Goal: Task Accomplishment & Management: Manage account settings

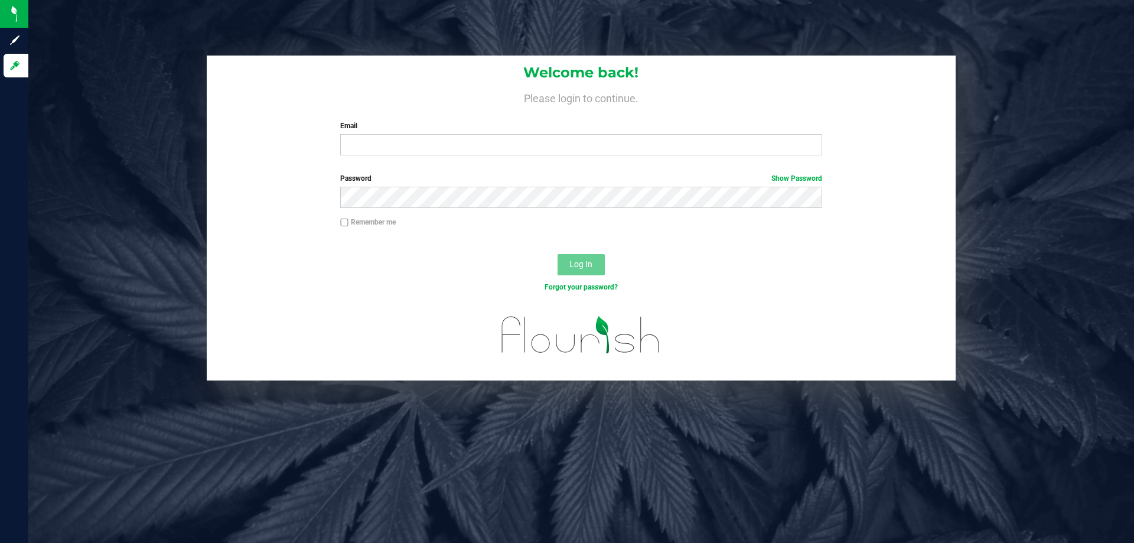
click at [918, 175] on div "Password Show Password" at bounding box center [581, 195] width 749 height 44
click at [413, 148] on input "Email" at bounding box center [580, 144] width 481 height 21
type input "[EMAIL_ADDRESS][DOMAIN_NAME]"
click at [558, 254] on button "Log In" at bounding box center [581, 264] width 47 height 21
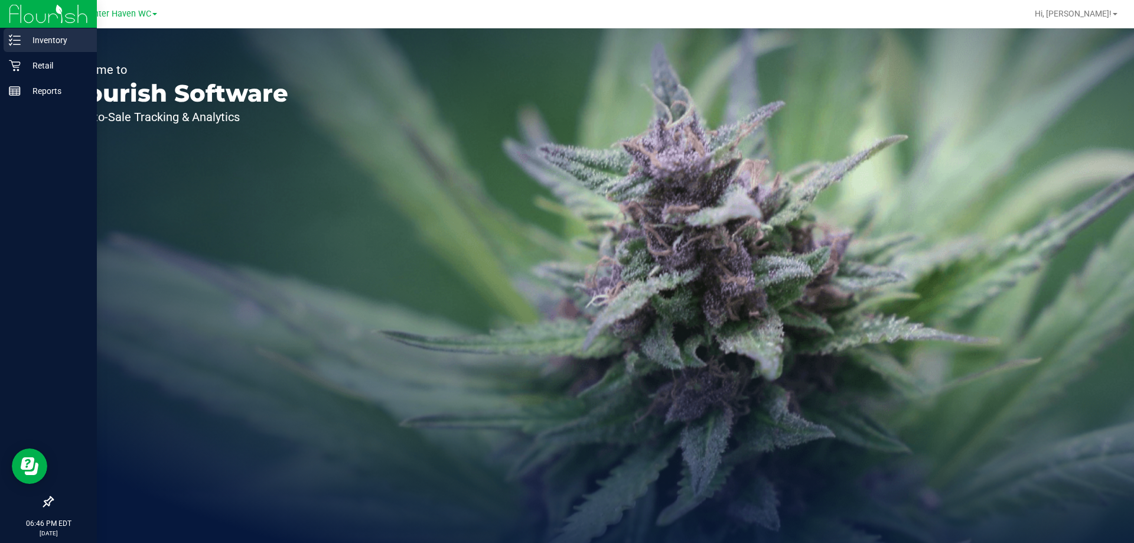
click at [50, 40] on p "Inventory" at bounding box center [56, 40] width 71 height 14
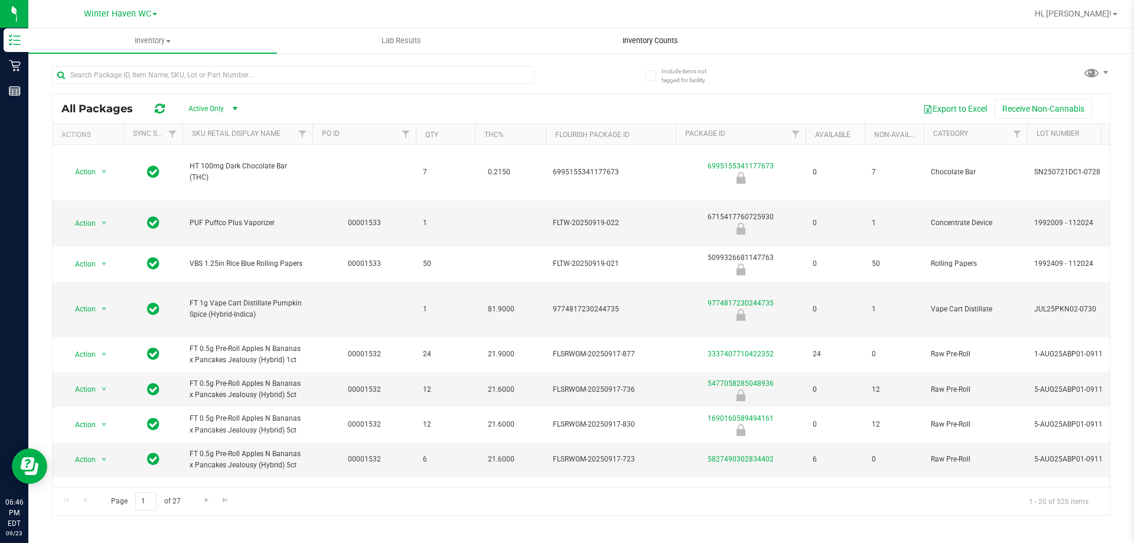
click at [648, 42] on span "Inventory Counts" at bounding box center [650, 40] width 87 height 11
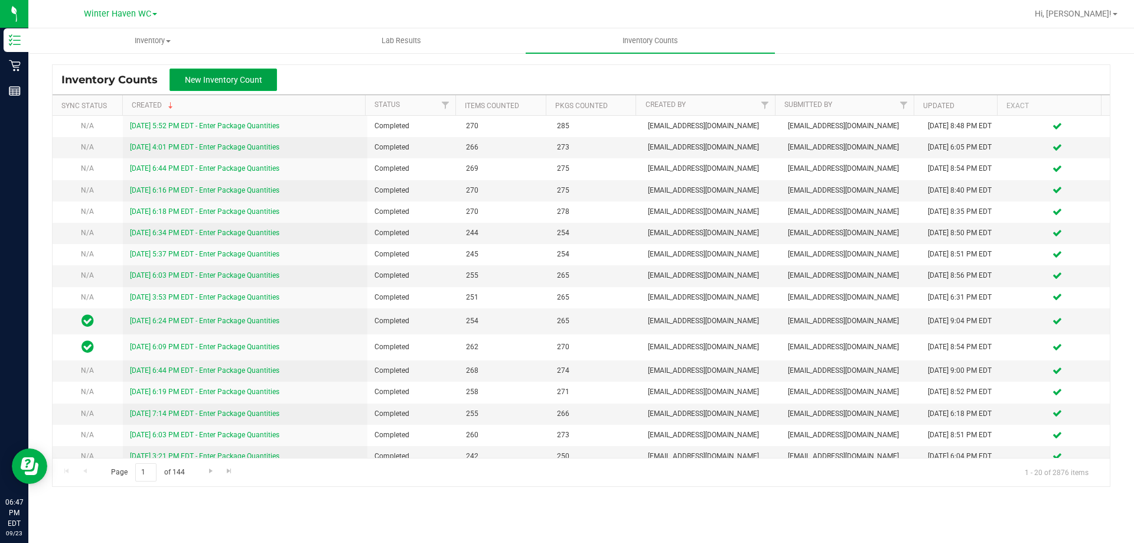
click at [246, 80] on span "New Inventory Count" at bounding box center [223, 79] width 77 height 9
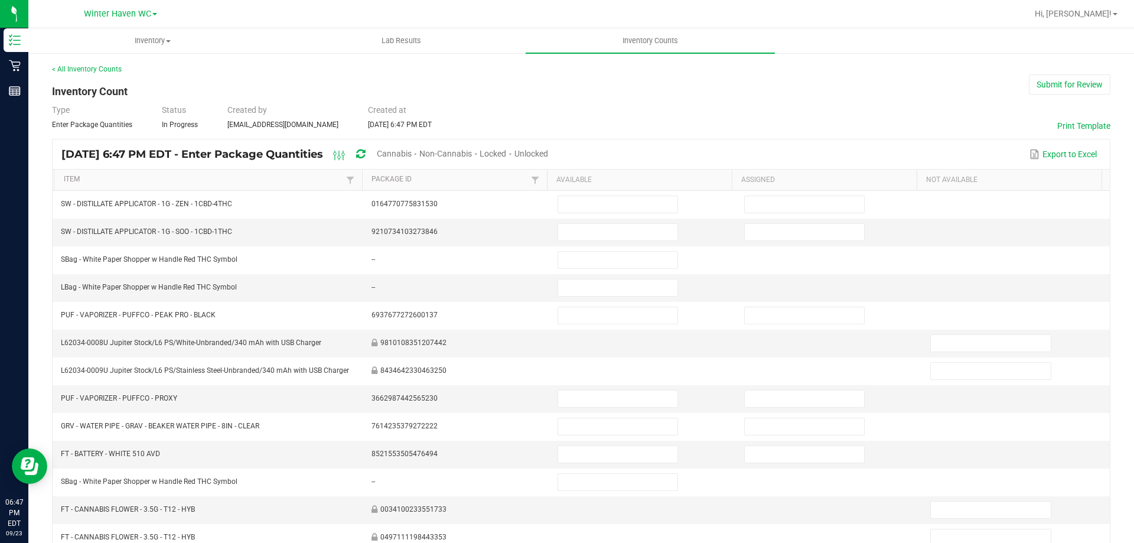
click at [412, 152] on span "Cannabis" at bounding box center [394, 153] width 35 height 9
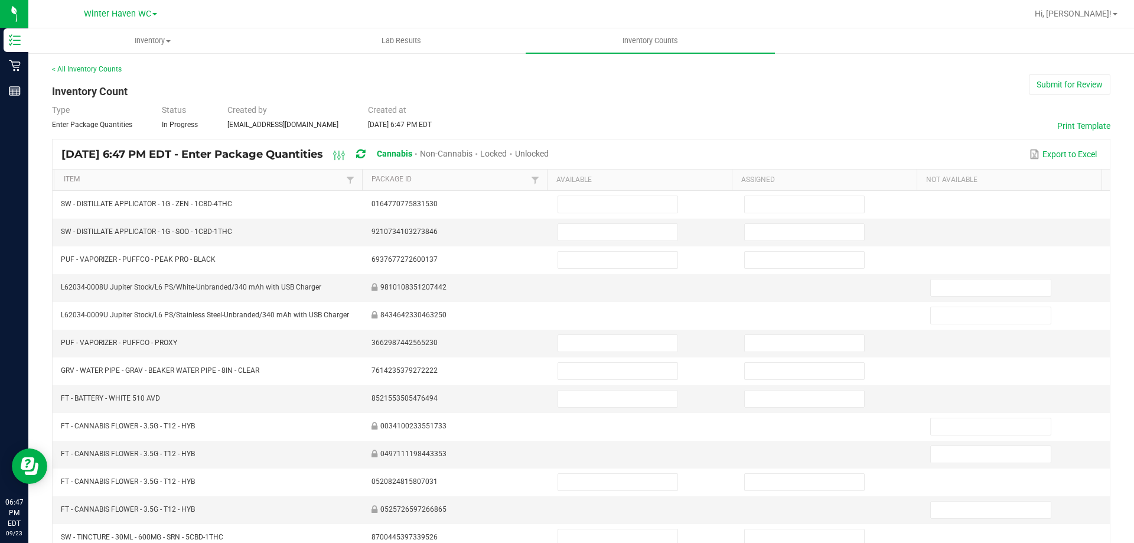
click at [549, 154] on span "Unlocked" at bounding box center [532, 153] width 34 height 9
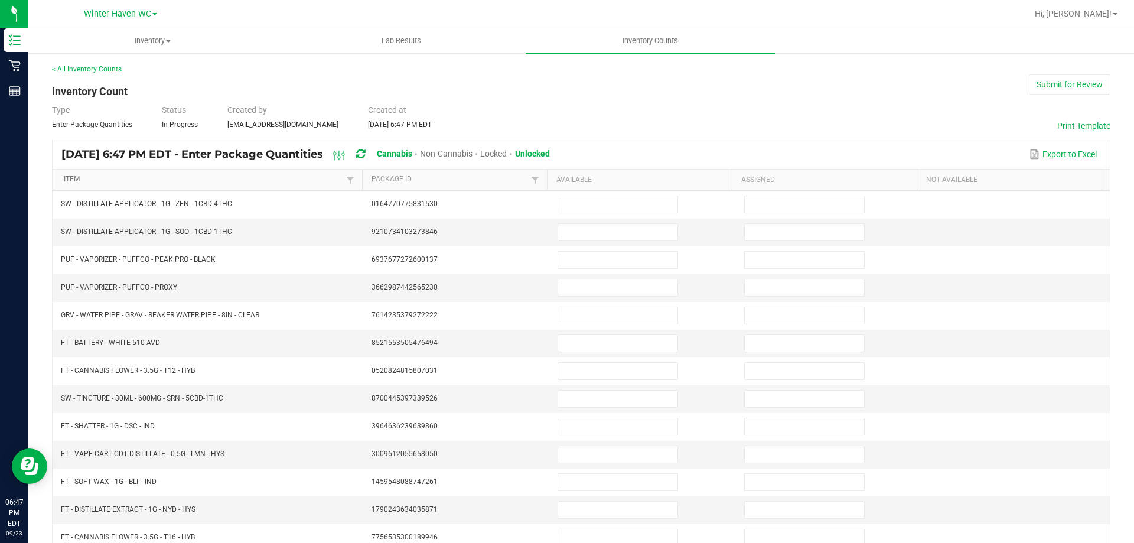
click at [191, 177] on link "Item" at bounding box center [203, 179] width 279 height 9
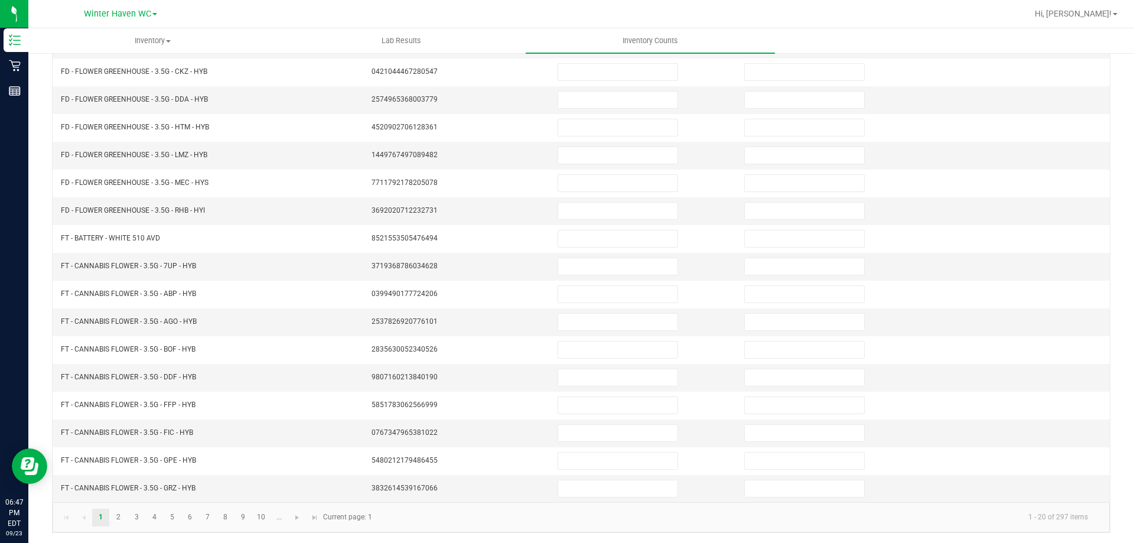
scroll to position [245, 0]
click at [123, 516] on link "2" at bounding box center [118, 516] width 17 height 18
click at [142, 516] on link "3" at bounding box center [136, 516] width 17 height 18
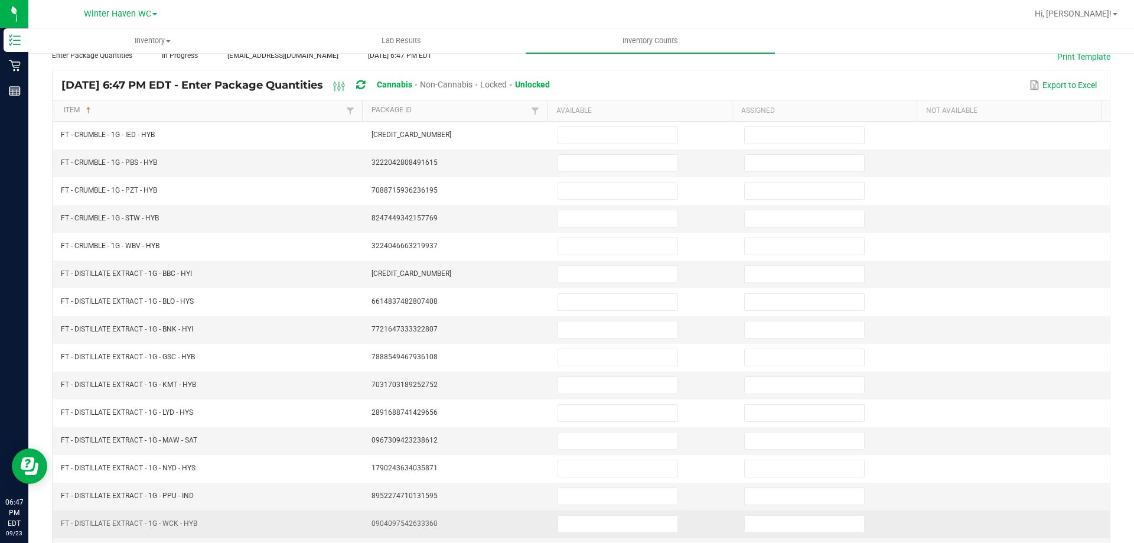
scroll to position [0, 0]
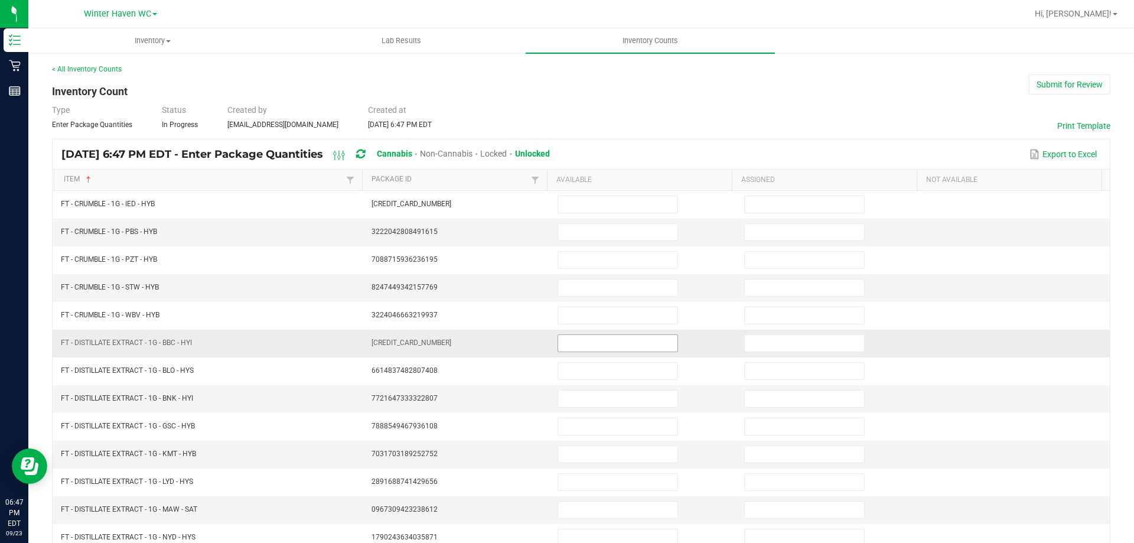
click at [579, 340] on input at bounding box center [617, 343] width 119 height 17
type input "3"
type input "0"
type input "3"
type input "0"
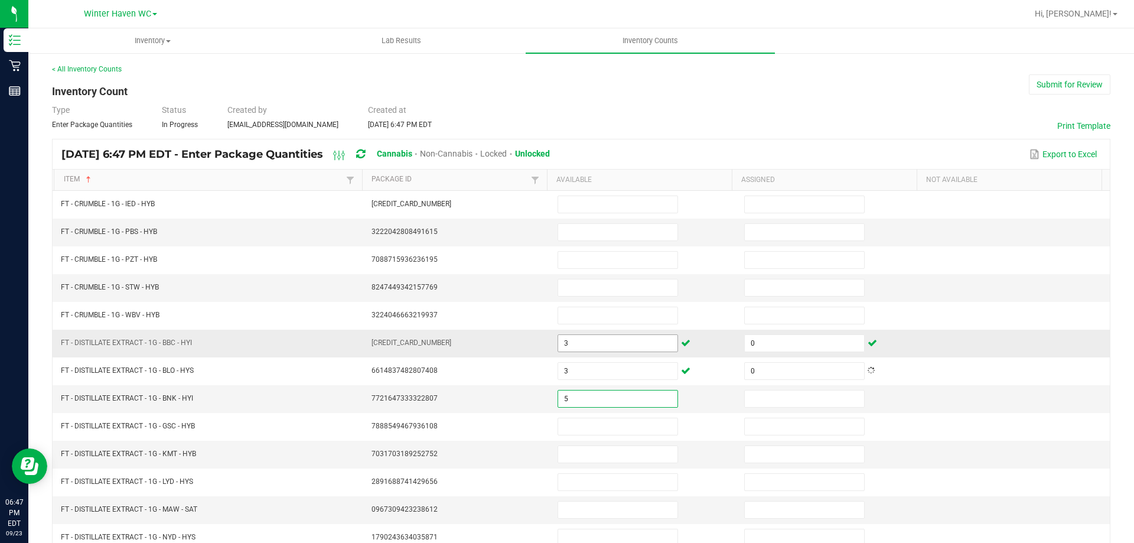
type input "5"
type input "0"
type input "4"
type input "0"
type input "1"
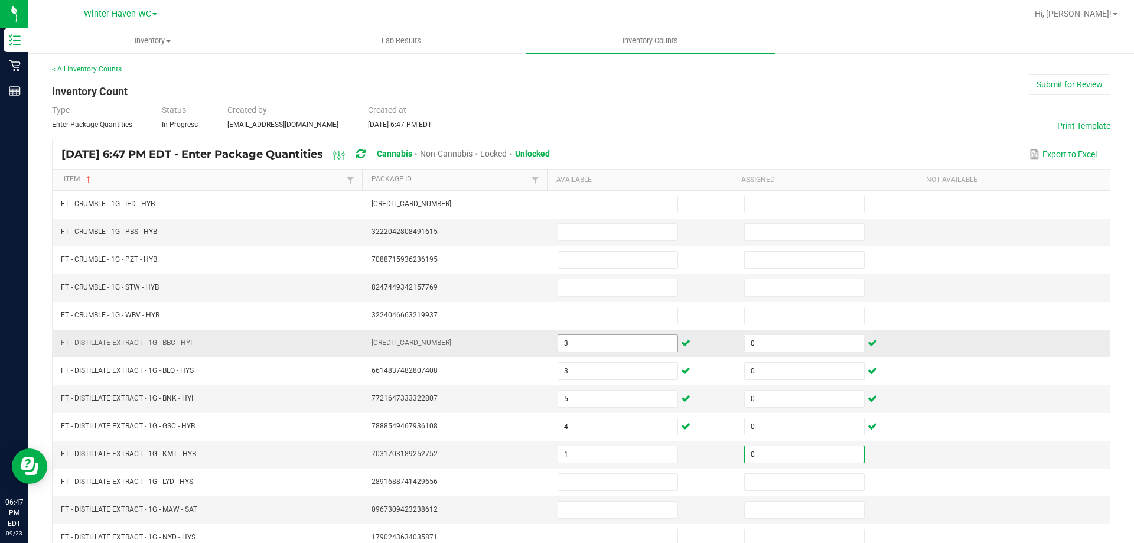
type input "0"
type input "6"
type input "0"
type input "8"
type input "0"
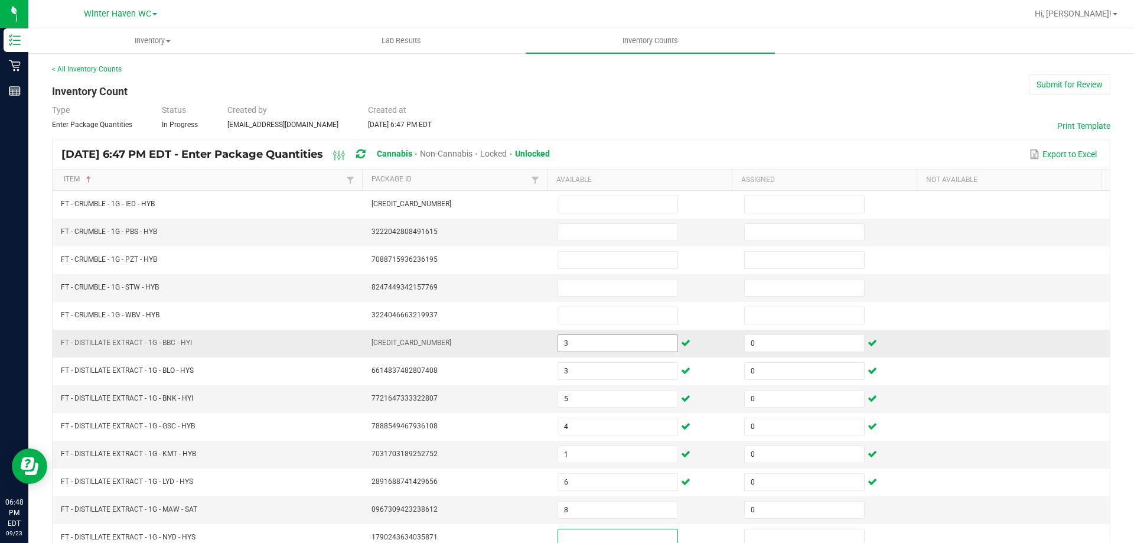
scroll to position [3, 0]
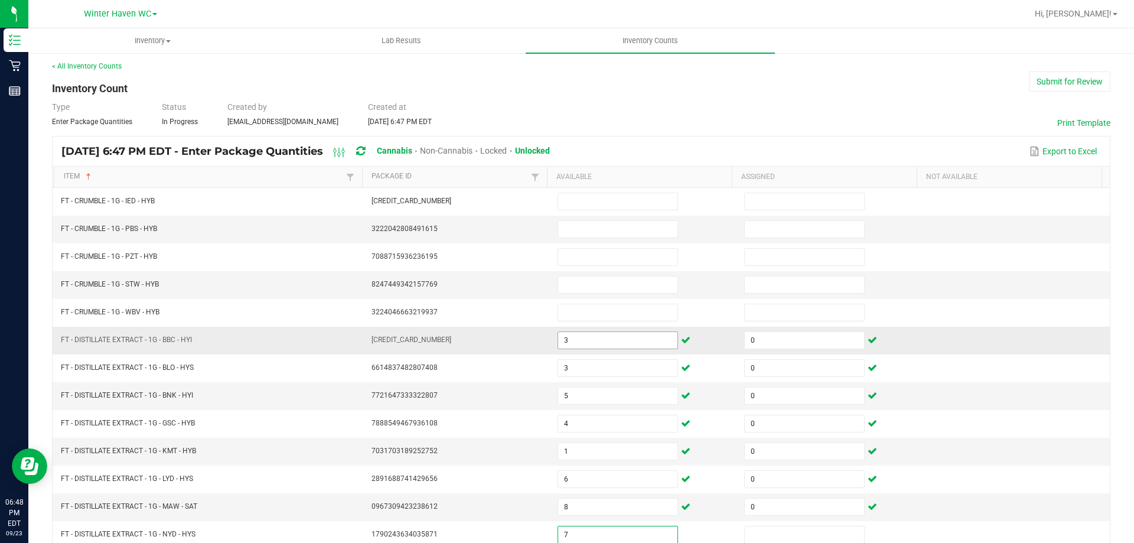
type input "7"
type input "0"
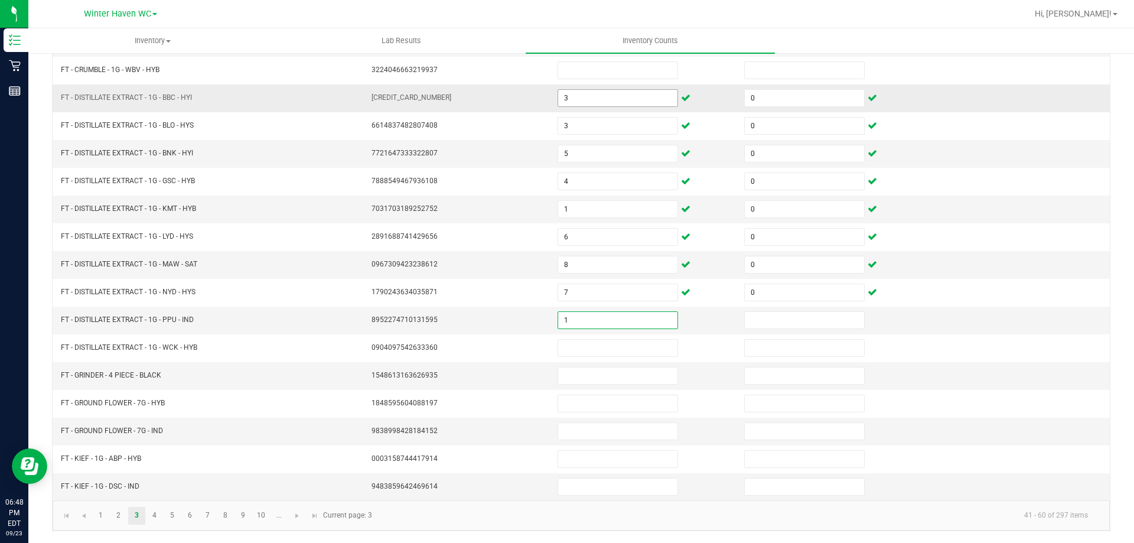
type input "1"
type input "0"
type input "10"
type input "0"
click at [263, 513] on link "10" at bounding box center [261, 516] width 17 height 18
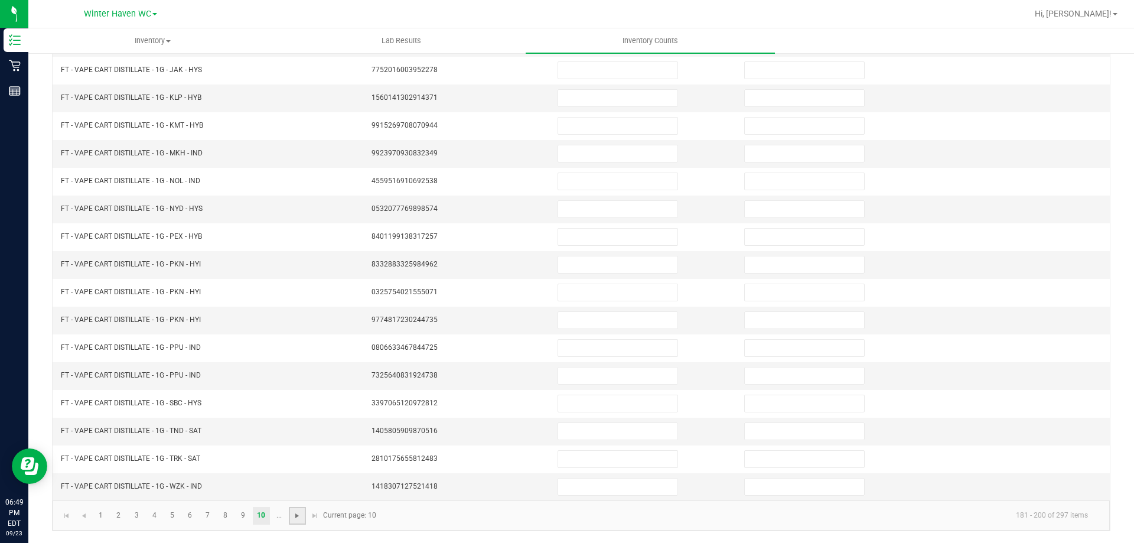
click at [297, 512] on span "Go to the next page" at bounding box center [296, 515] width 9 height 9
click at [208, 516] on span "Go to the next page" at bounding box center [208, 515] width 9 height 9
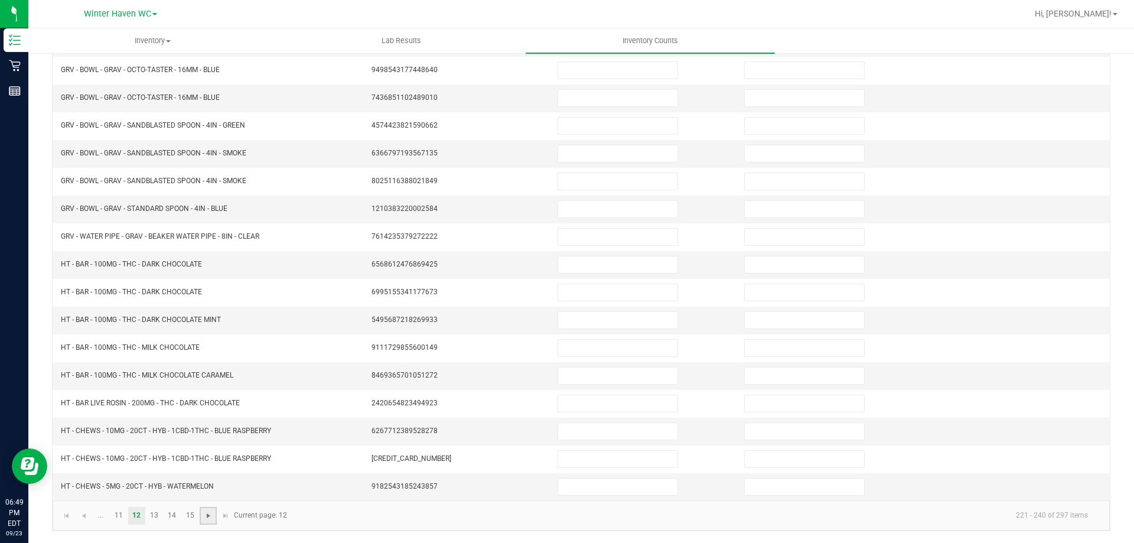
click at [211, 516] on span "Go to the next page" at bounding box center [208, 515] width 9 height 9
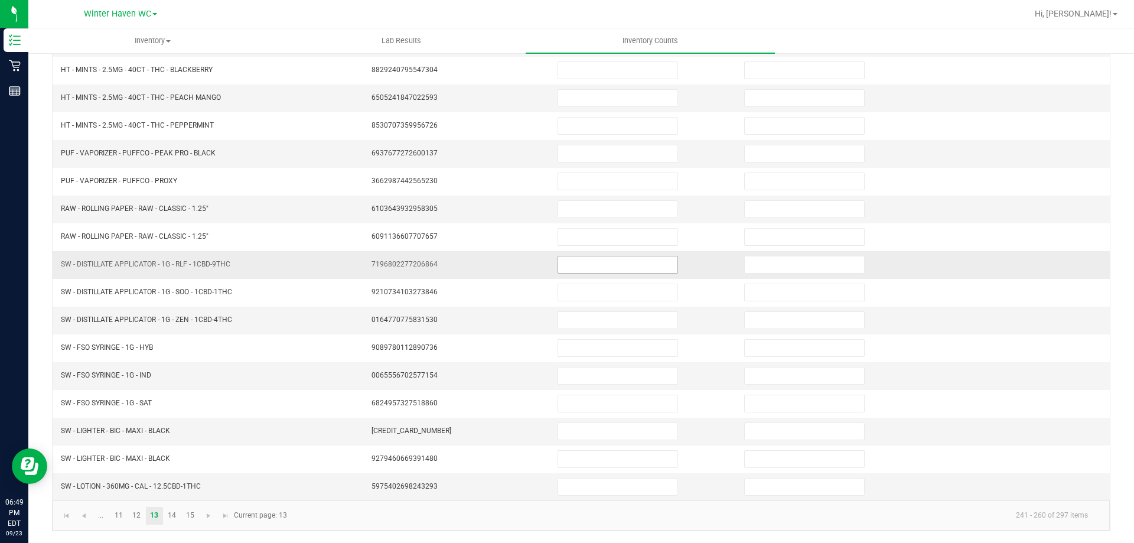
click at [563, 263] on input at bounding box center [617, 264] width 119 height 17
type input "8"
type input "0"
type input "1"
type input "0"
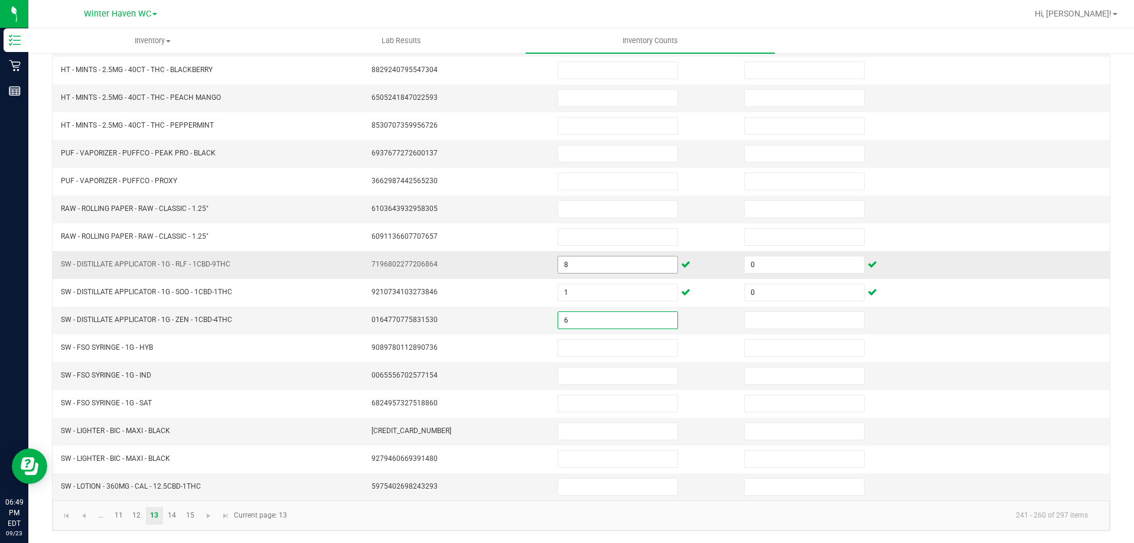
type input "6"
type input "0"
type input "3"
type input "0"
type input "3"
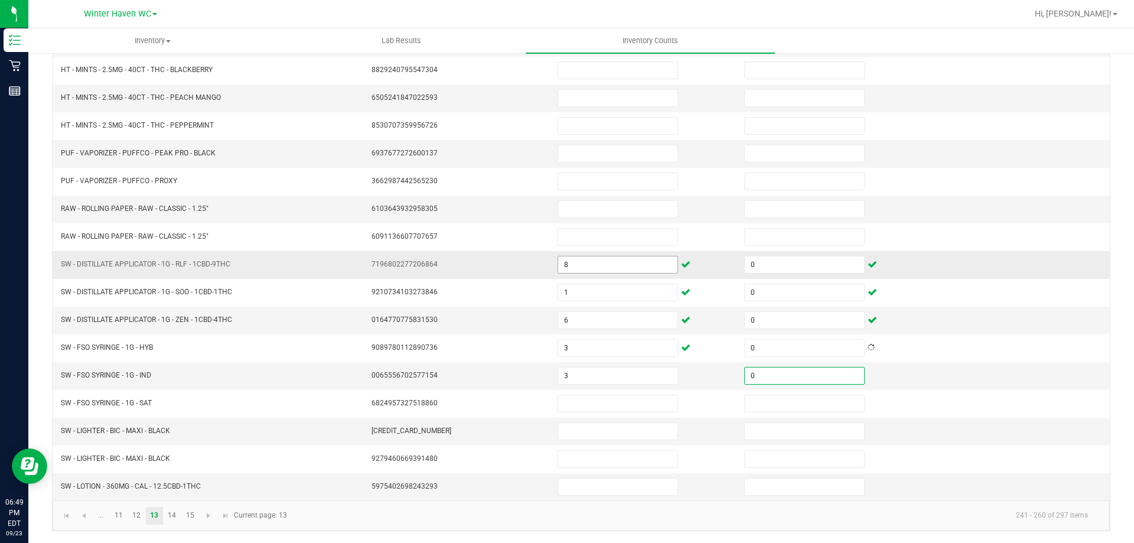
type input "0"
type input "3"
type input "0"
click at [138, 514] on link "12" at bounding box center [136, 516] width 17 height 18
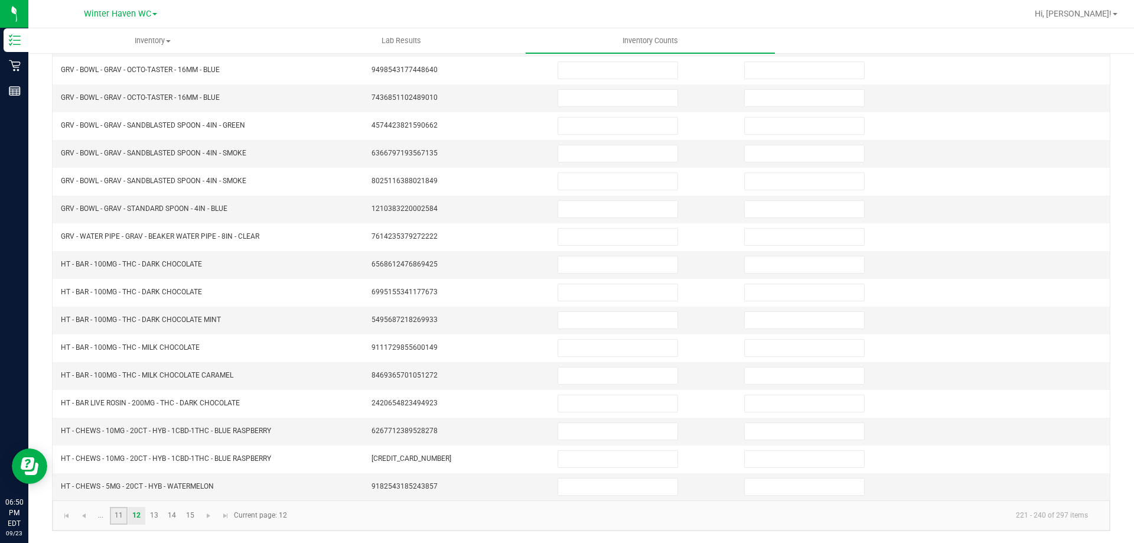
click at [121, 514] on link "11" at bounding box center [118, 516] width 17 height 18
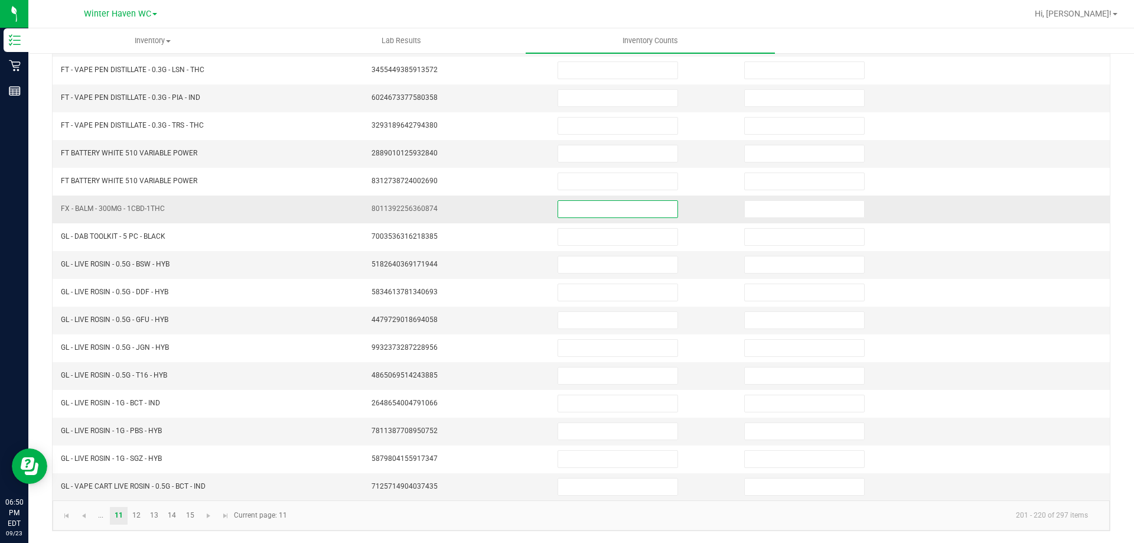
click at [573, 211] on input at bounding box center [617, 209] width 119 height 17
type input "2"
type input "0"
click at [157, 519] on link "13" at bounding box center [154, 516] width 17 height 18
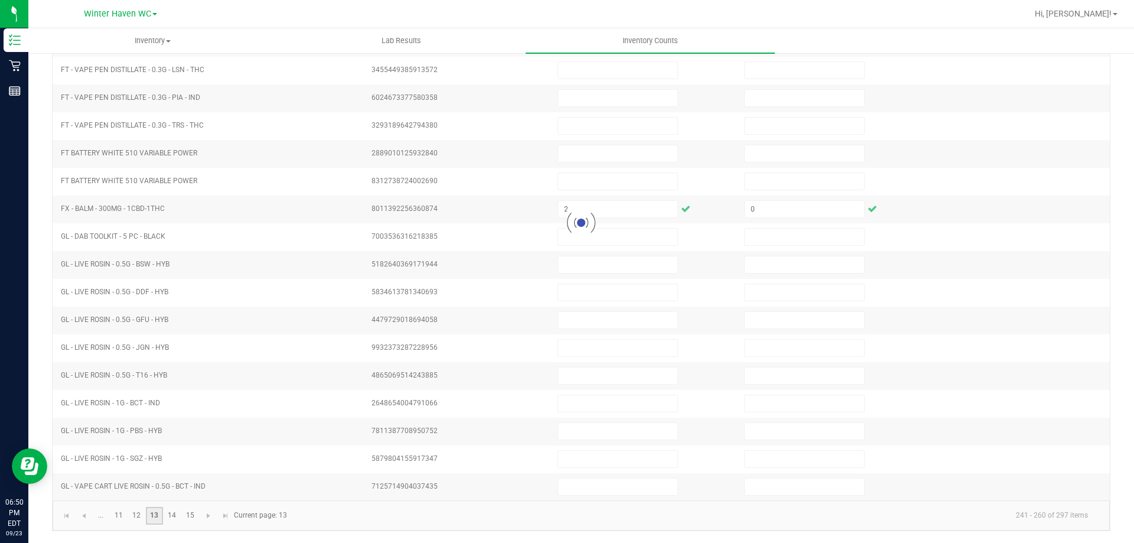
type input "6"
type input "0"
type input "1"
type input "0"
type input "3"
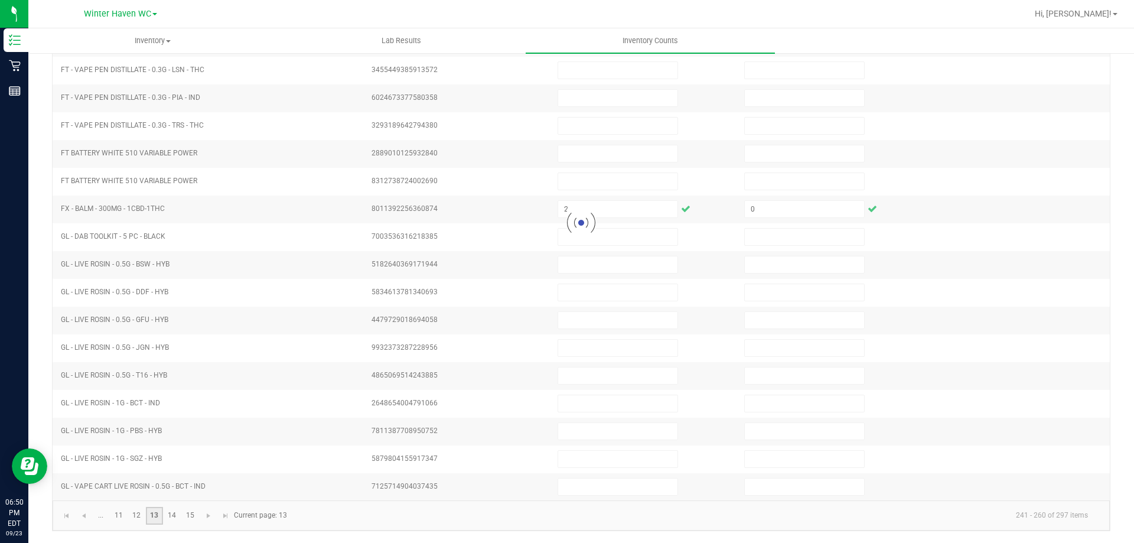
type input "0"
type input "8"
type input "0"
type input "3"
type input "0"
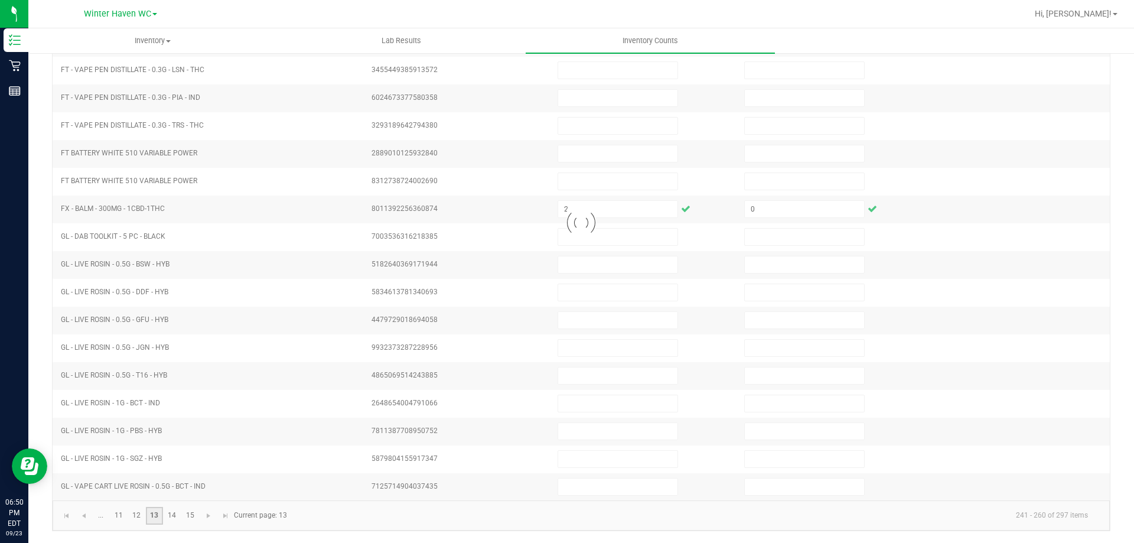
type input "3"
type input "0"
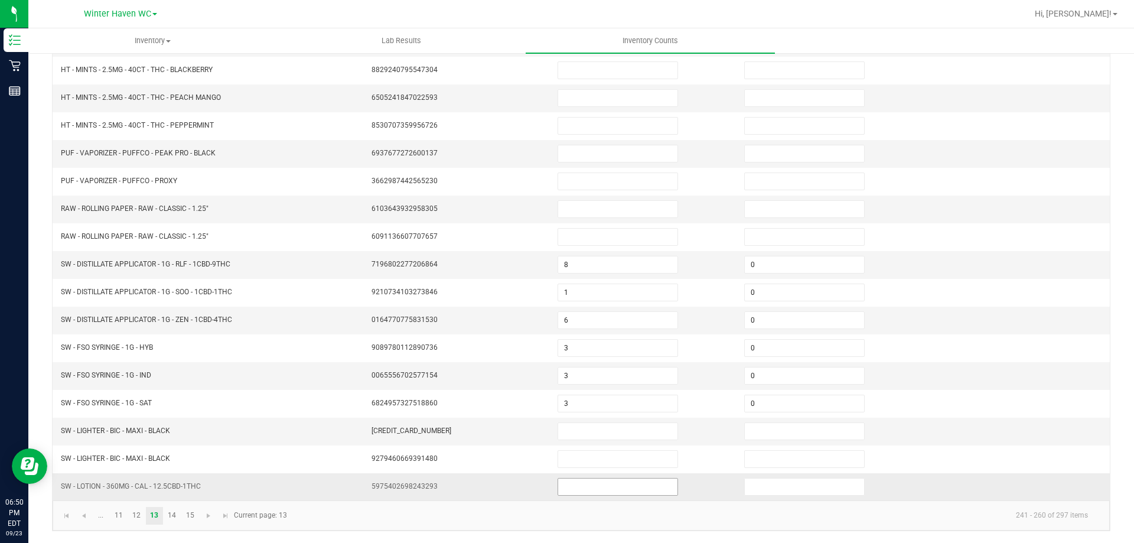
click at [610, 490] on input at bounding box center [617, 486] width 119 height 17
type input "2"
type input "0"
click at [178, 513] on link "14" at bounding box center [172, 516] width 17 height 18
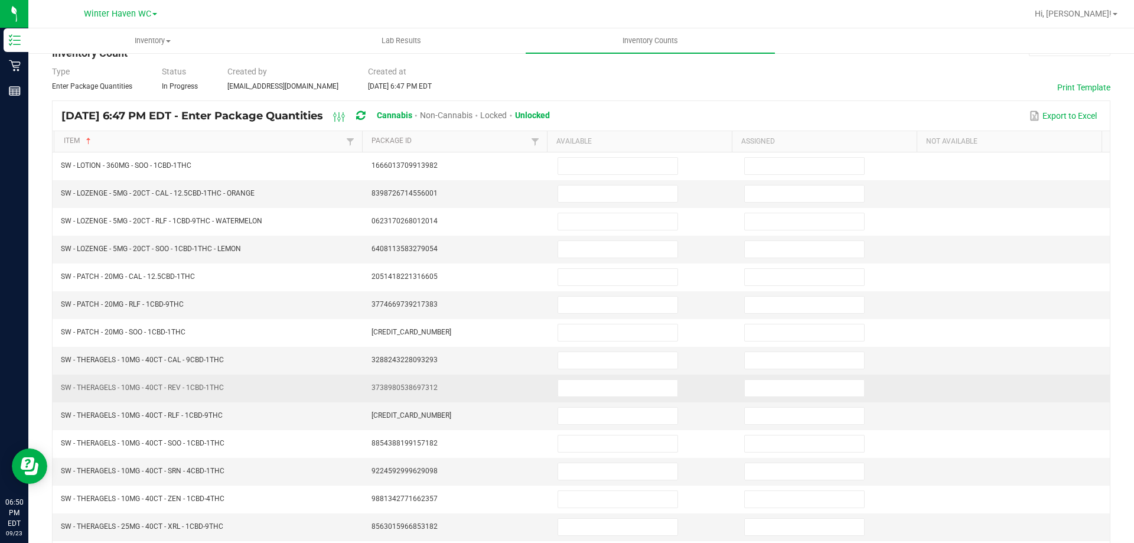
scroll to position [0, 0]
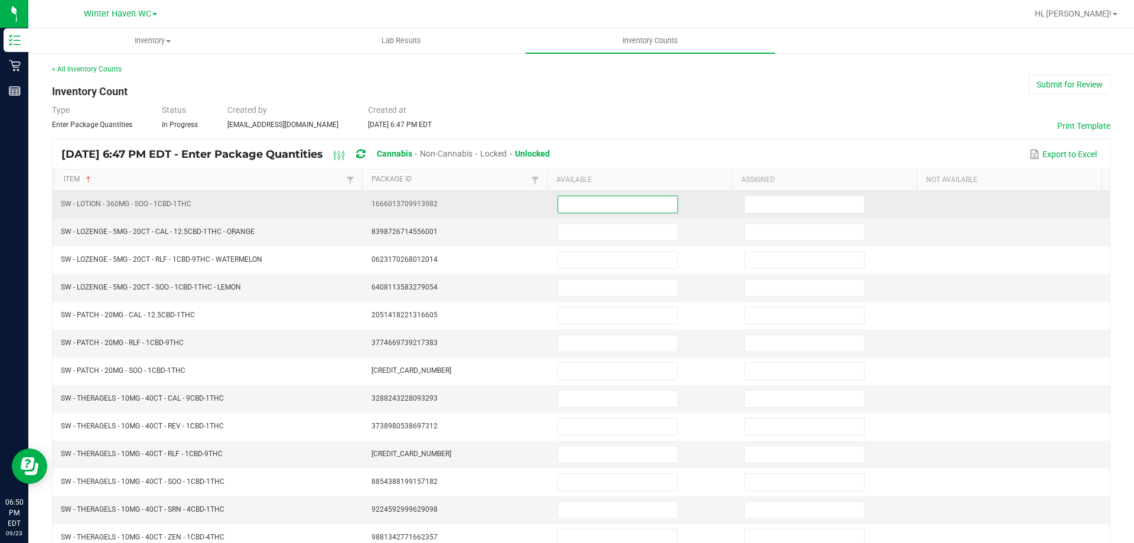
click at [624, 202] on input at bounding box center [617, 204] width 119 height 17
type input "1"
type input "0"
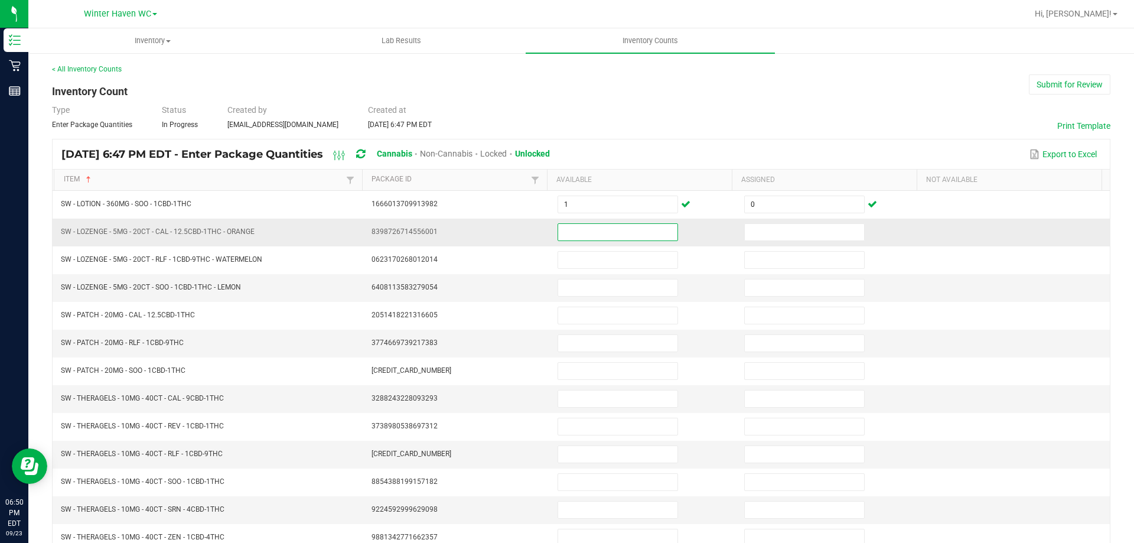
click at [628, 234] on input at bounding box center [617, 232] width 119 height 17
type input "1"
type input "0"
type input "16"
type input "0"
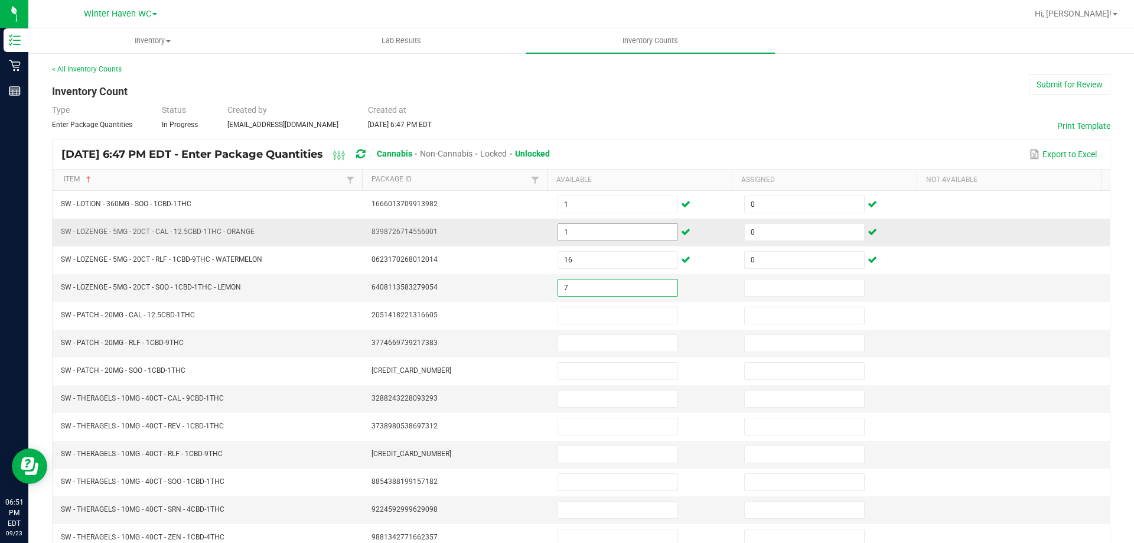
type input "7"
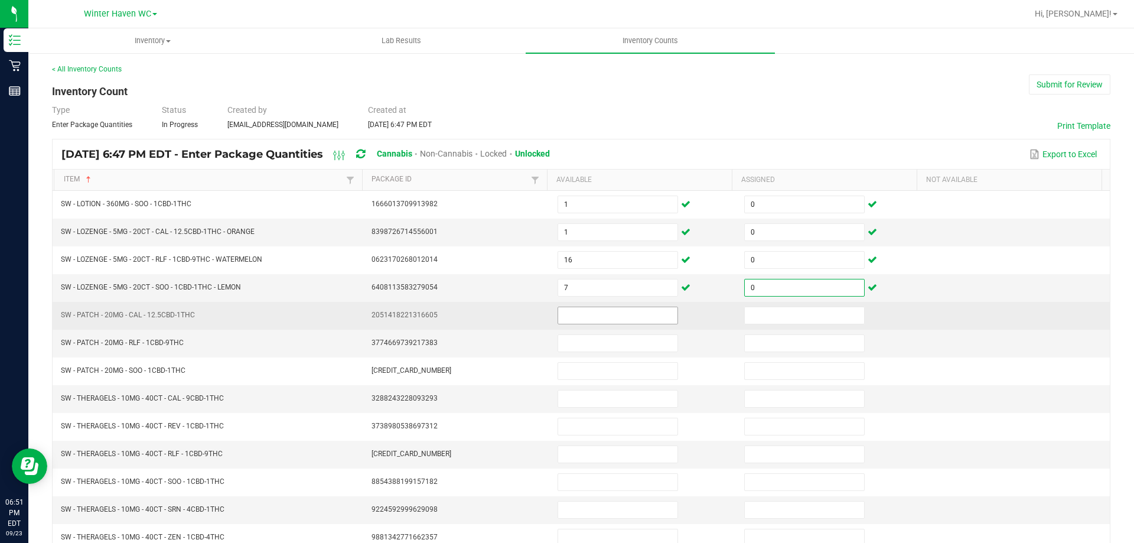
type input "0"
click at [584, 315] on input at bounding box center [617, 315] width 119 height 17
type input "20"
type input "0"
type input "10"
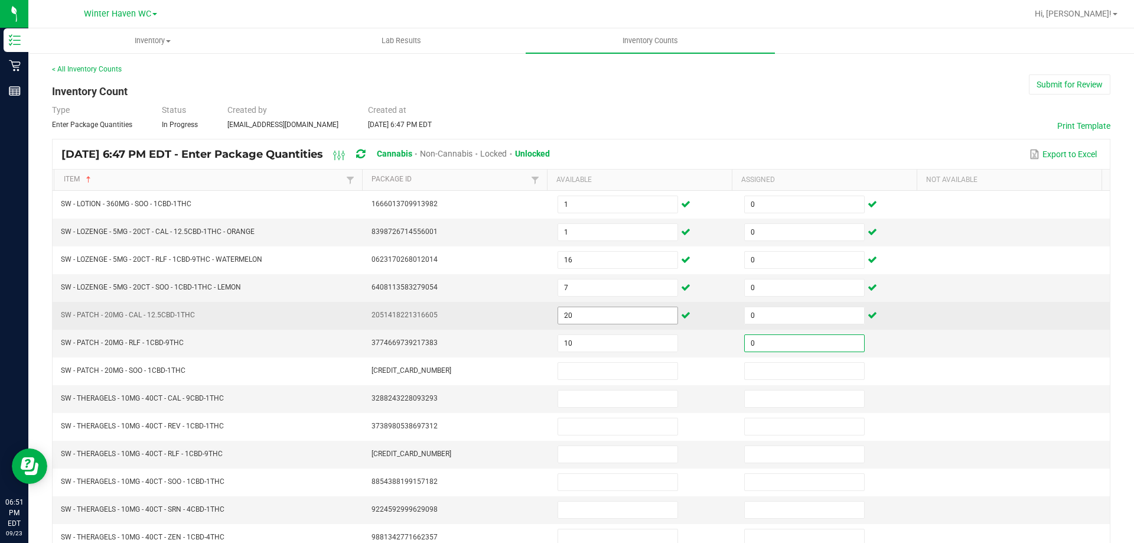
type input "0"
type input "7"
type input "0"
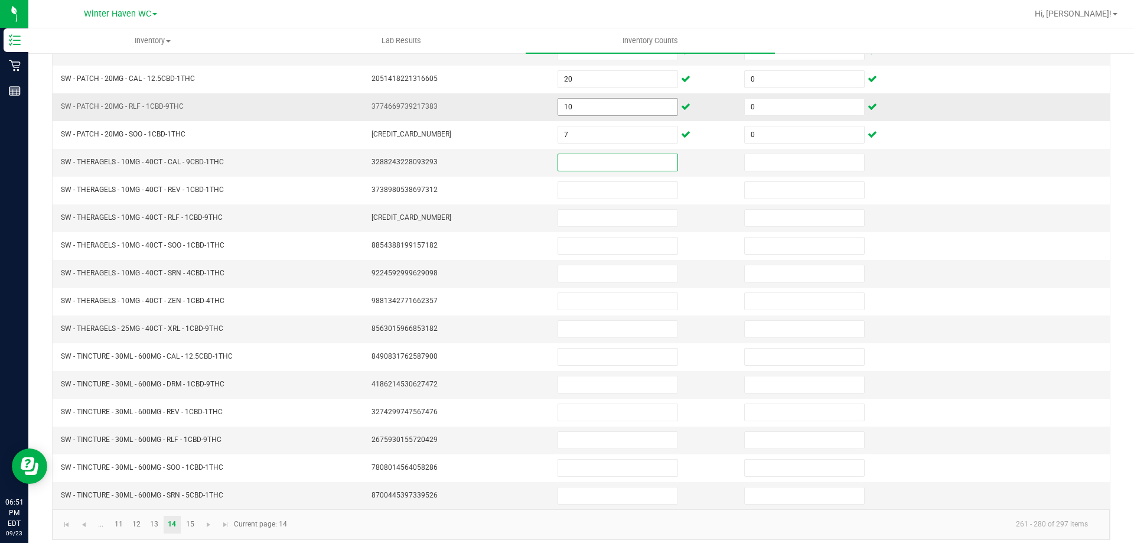
scroll to position [245, 0]
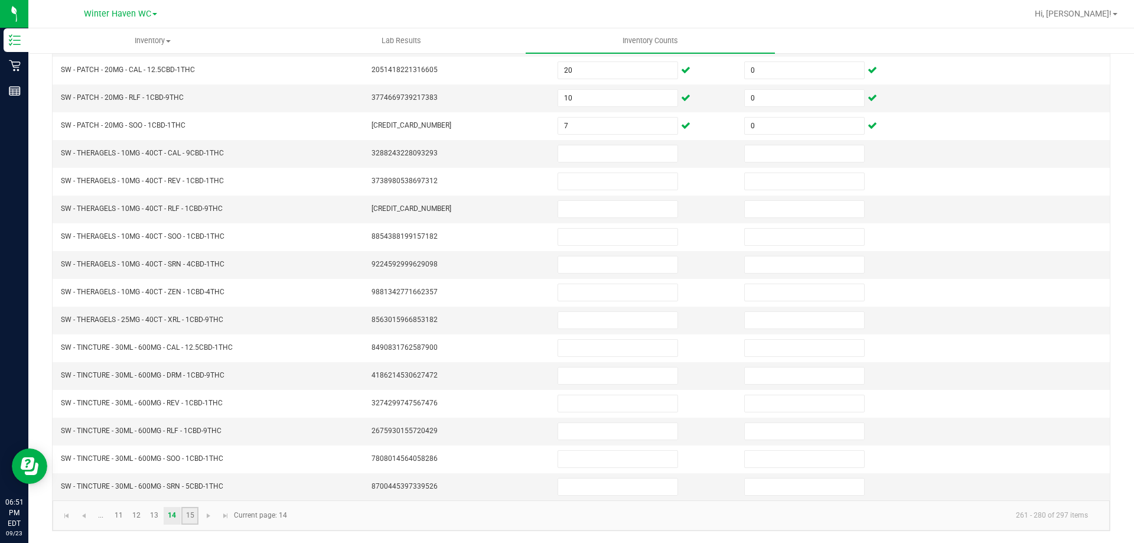
click at [189, 515] on link "15" at bounding box center [189, 516] width 17 height 18
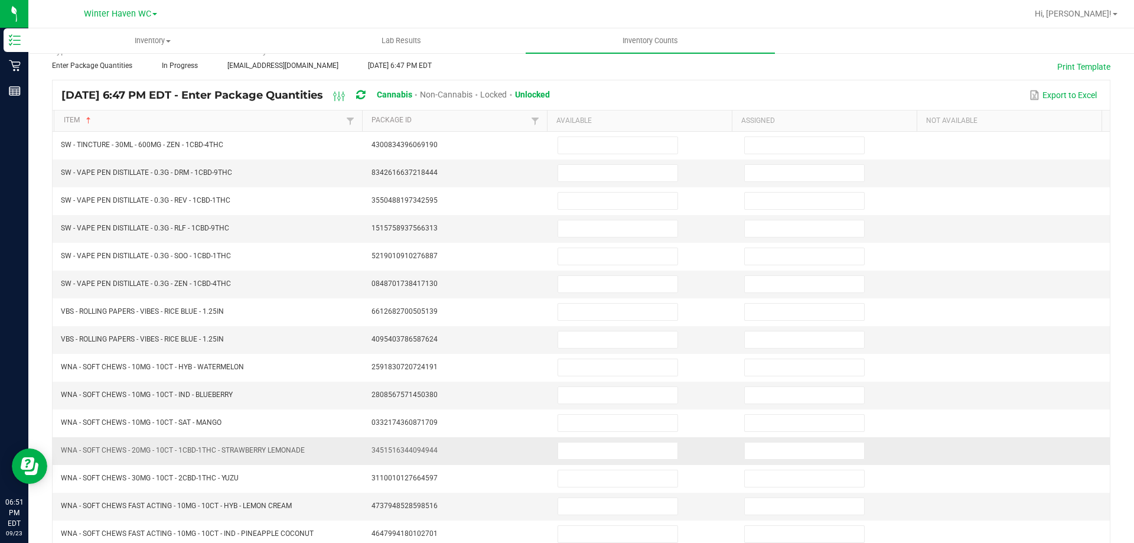
scroll to position [0, 0]
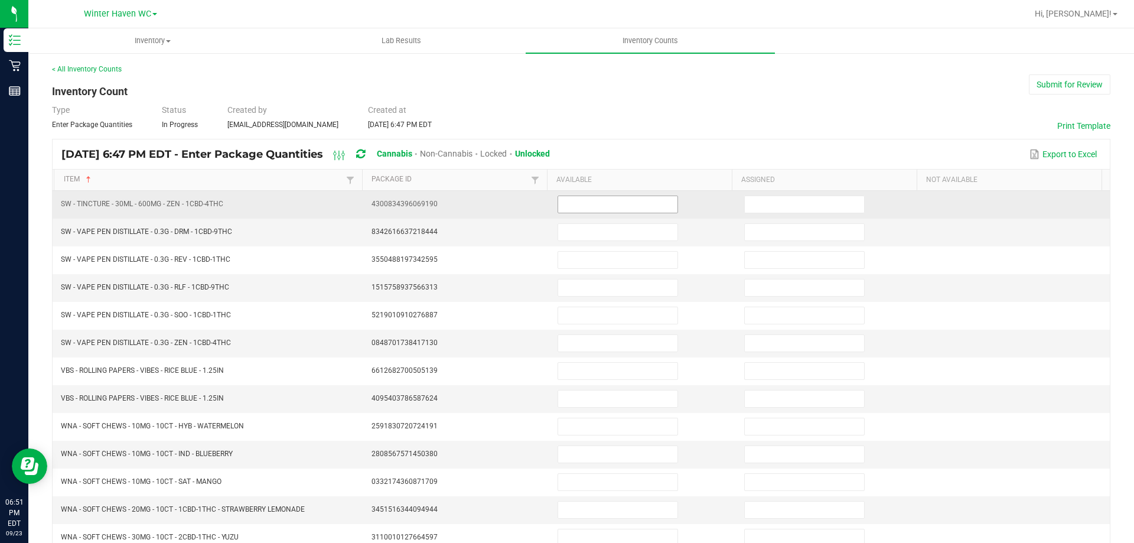
click at [573, 200] on input at bounding box center [617, 204] width 119 height 17
type input "6"
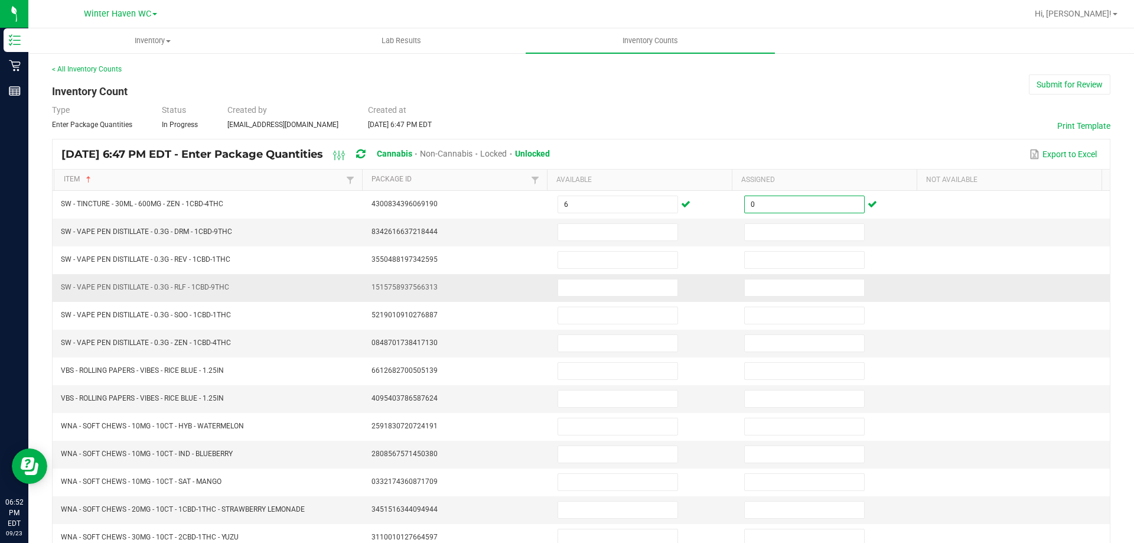
type input "0"
click at [1009, 274] on td at bounding box center [1016, 288] width 187 height 28
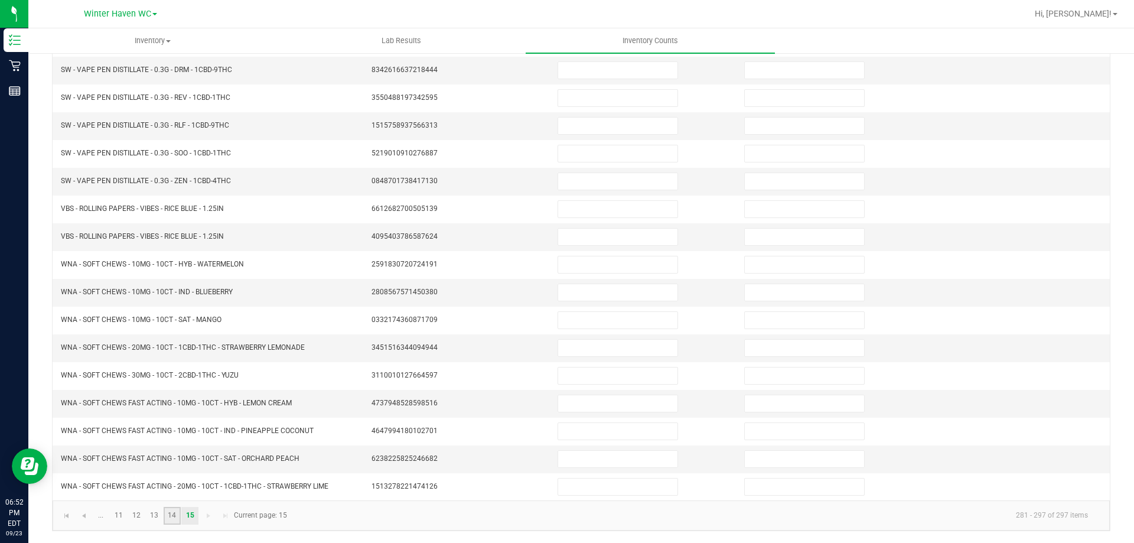
click at [175, 514] on link "14" at bounding box center [172, 516] width 17 height 18
type input "1"
type input "0"
type input "16"
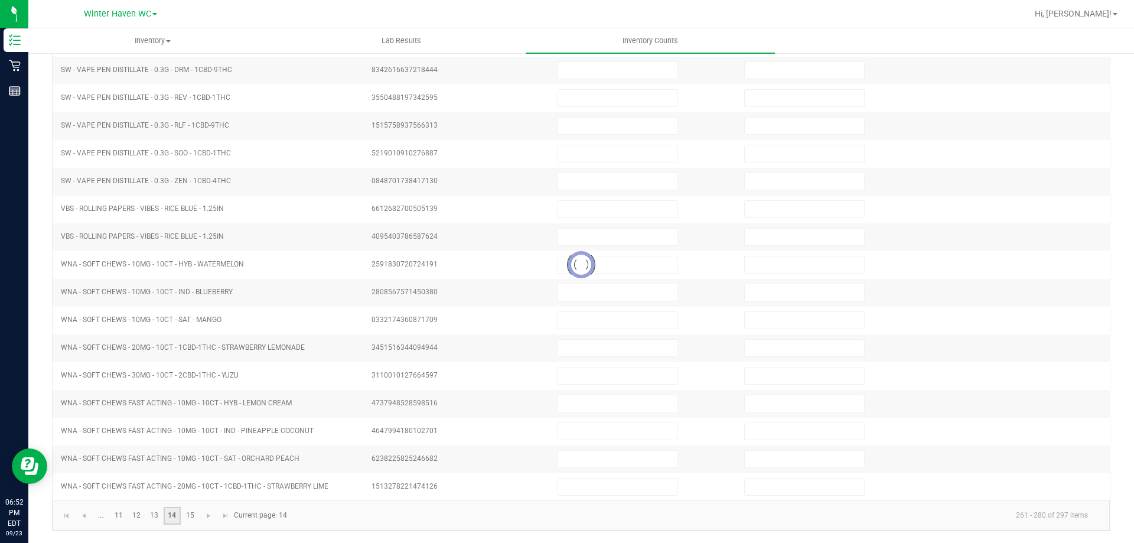
type input "0"
type input "10"
type input "0"
type input "7"
type input "0"
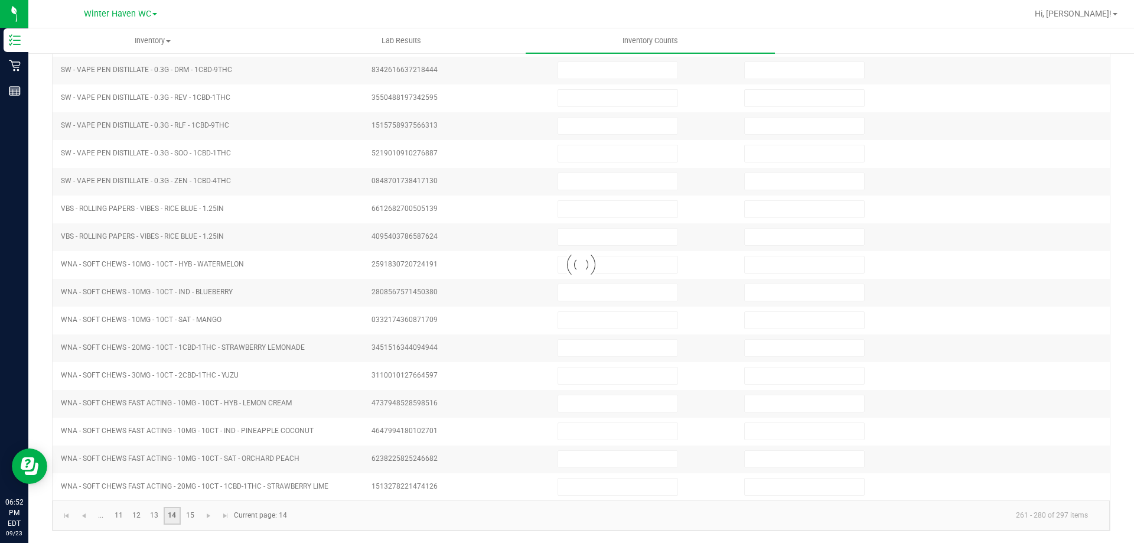
type input "7"
type input "0"
type input "20"
type input "0"
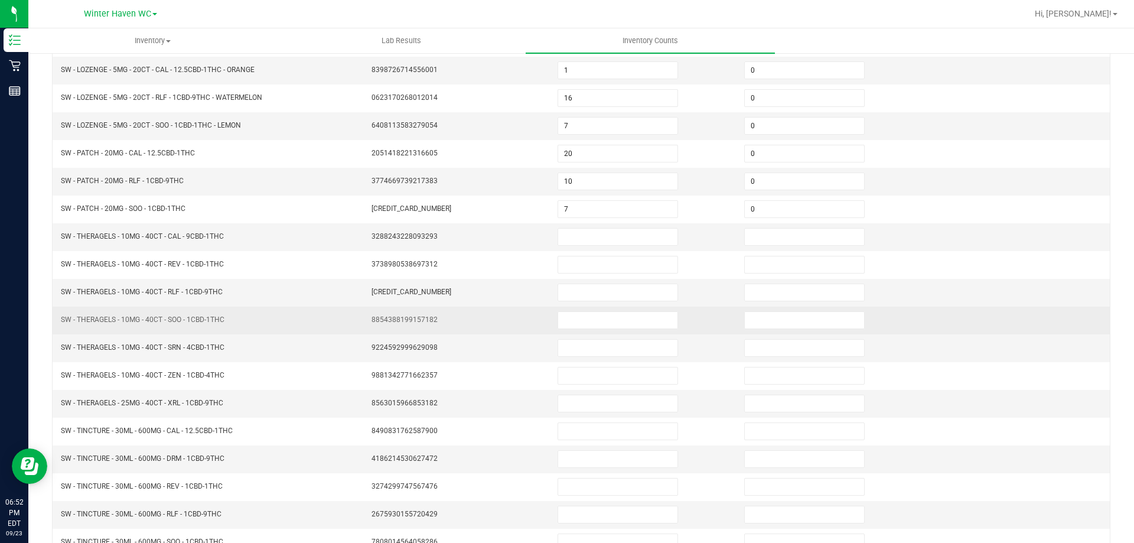
scroll to position [245, 0]
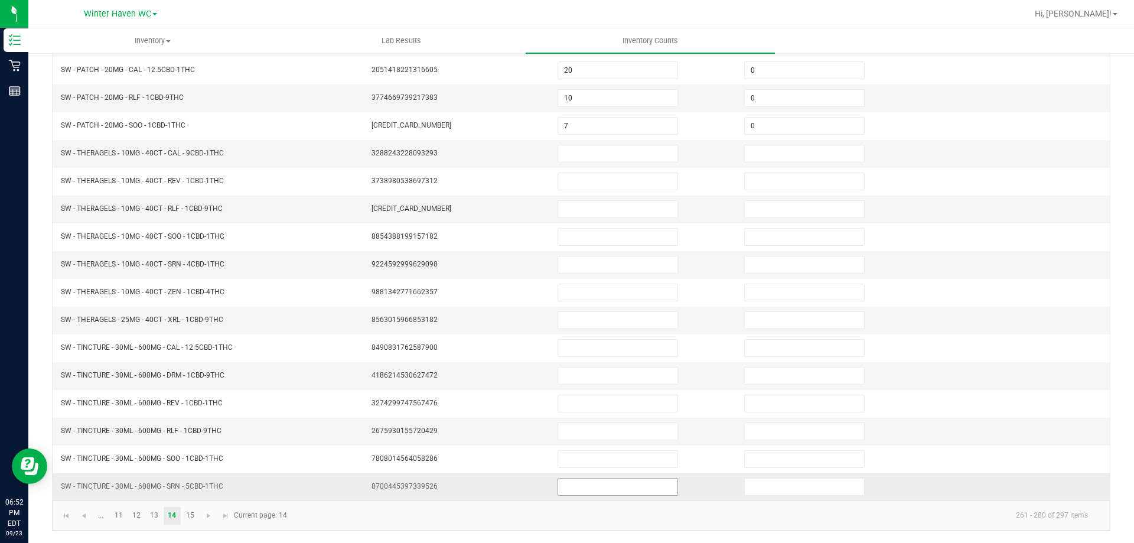
click at [607, 481] on input at bounding box center [617, 486] width 119 height 17
type input "12"
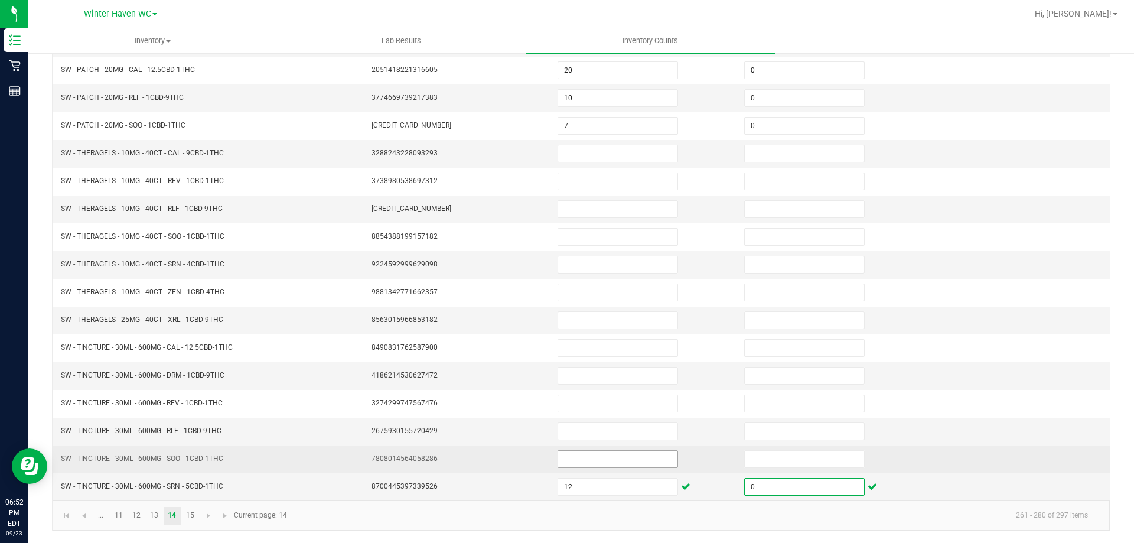
type input "0"
click at [598, 452] on input at bounding box center [617, 459] width 119 height 17
type input "8"
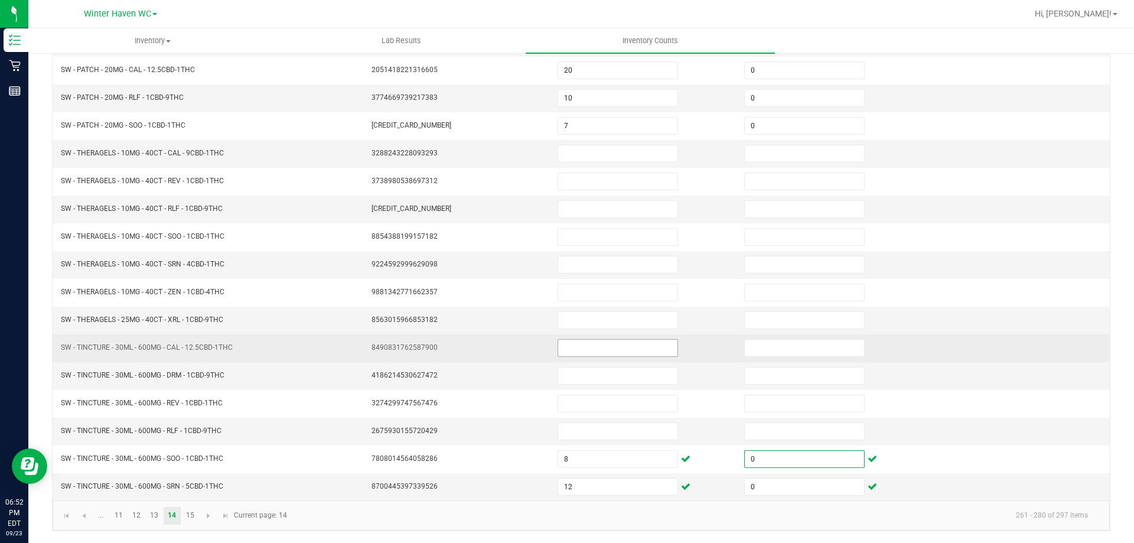
type input "0"
click at [572, 348] on input at bounding box center [617, 348] width 119 height 17
type input "3"
type input "0"
type input "9"
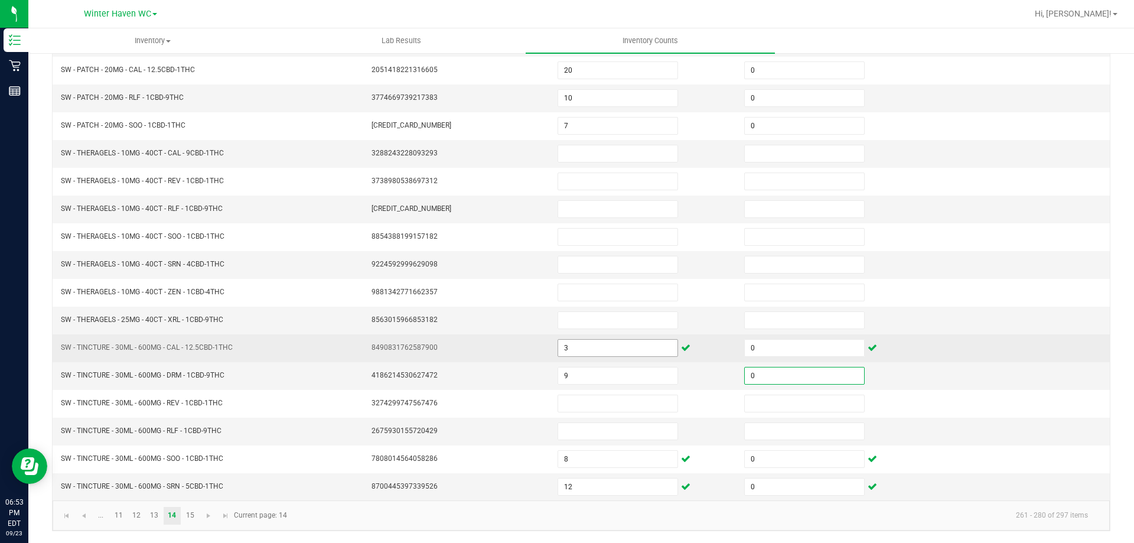
type input "0"
type input "7"
type input "0"
type input "16"
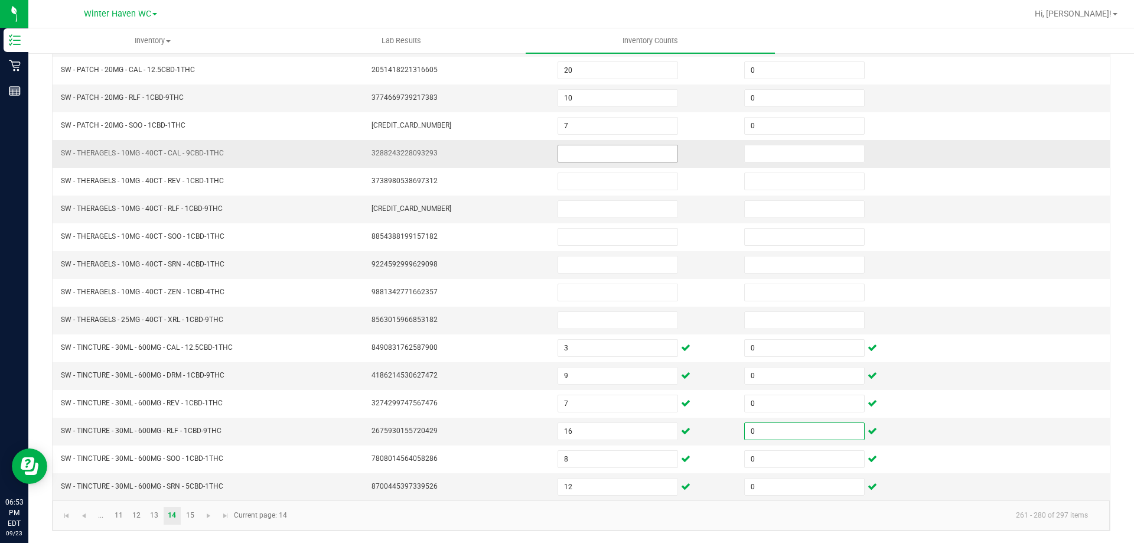
type input "0"
click at [569, 153] on input at bounding box center [617, 153] width 119 height 17
type input "2"
type input "0"
type input "4"
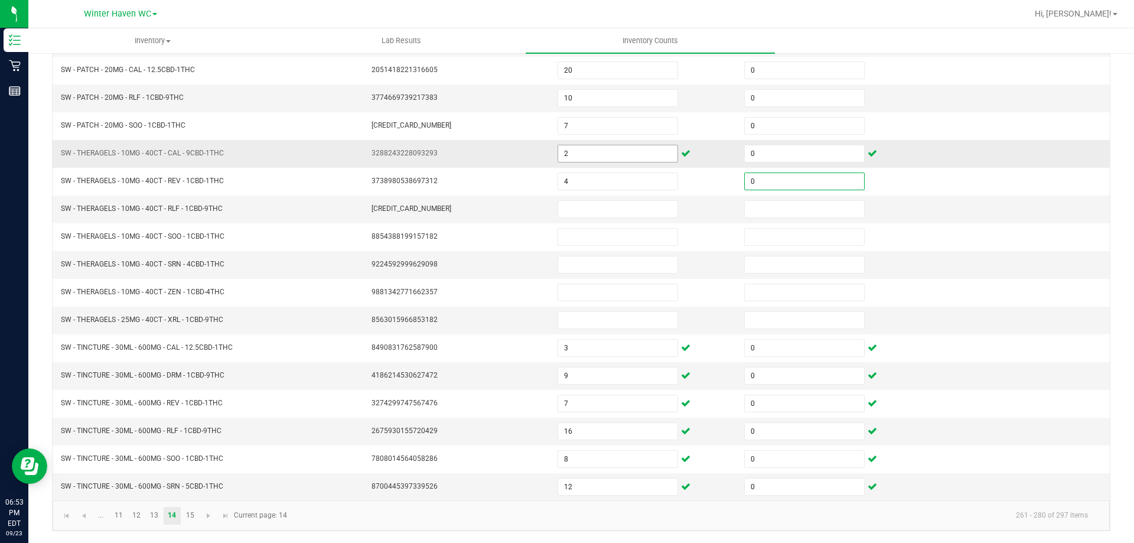
type input "0"
type input "5"
type input "0"
type input "1"
type input "0"
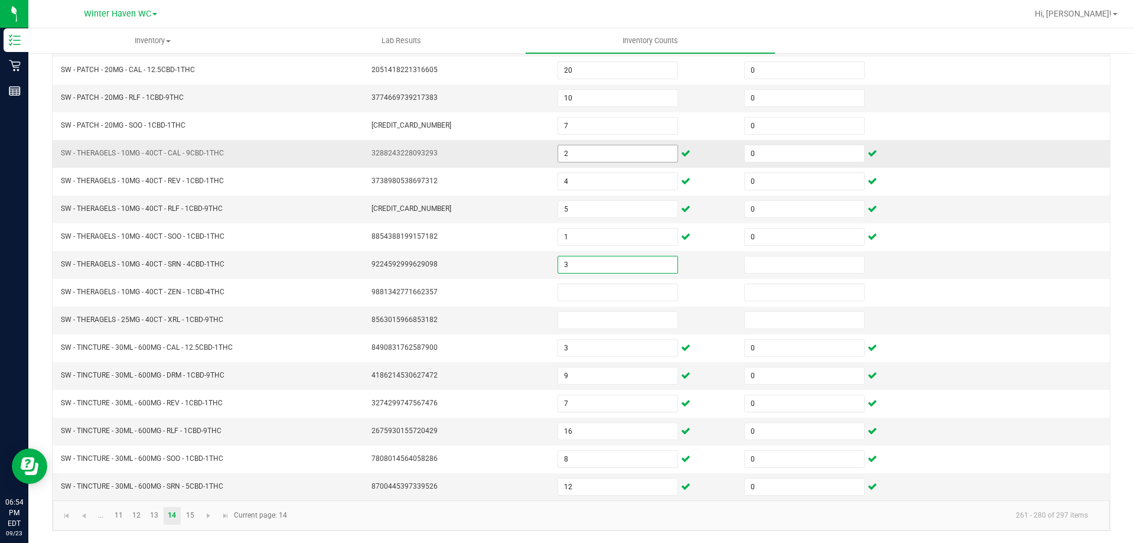
type input "3"
type input "0"
type input "1"
type input "0"
type input "1"
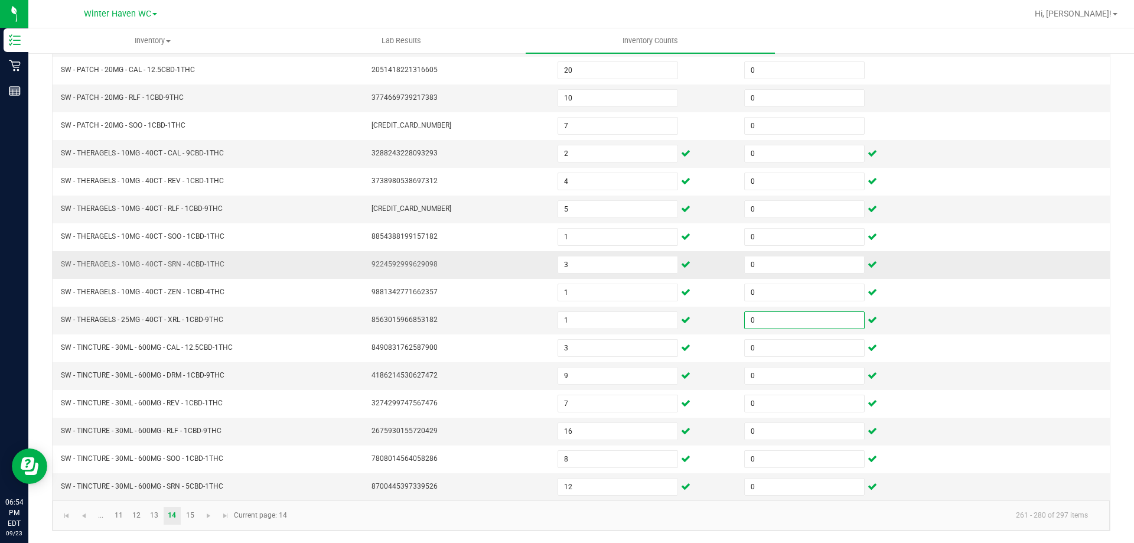
type input "0"
click at [358, 268] on td "SW - THERAGELS - 10MG - 40CT - SRN - 4CBD-1THC" at bounding box center [209, 265] width 311 height 28
click at [191, 517] on link "15" at bounding box center [189, 516] width 17 height 18
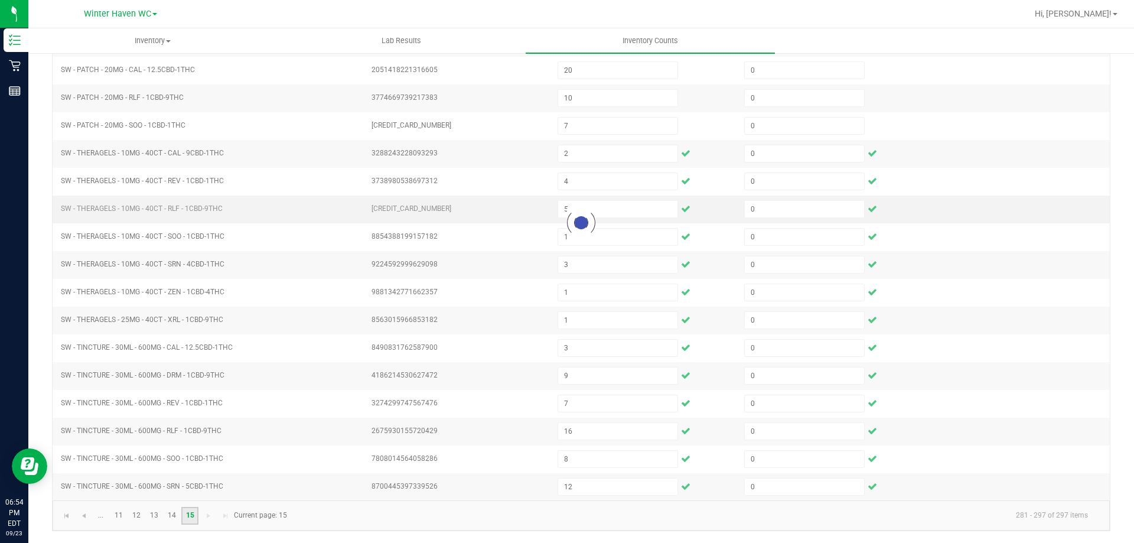
type input "6"
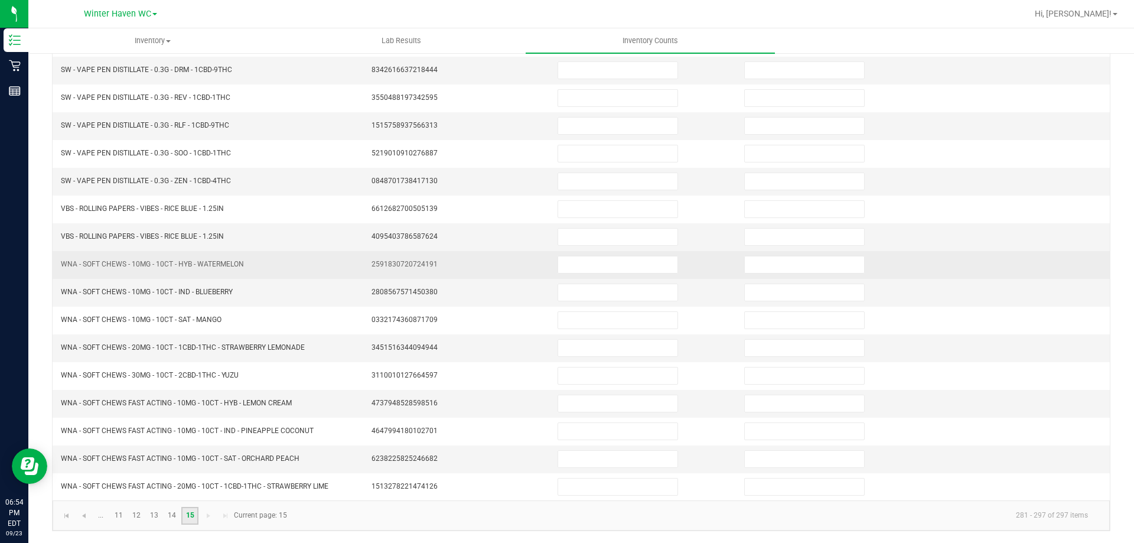
scroll to position [0, 0]
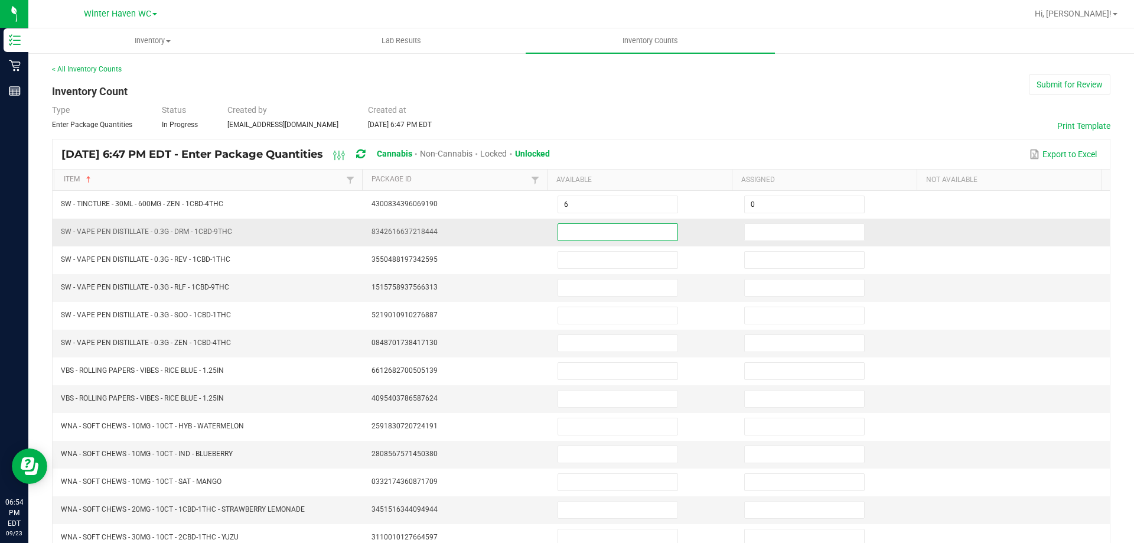
click at [585, 231] on input at bounding box center [617, 232] width 119 height 17
type input "16"
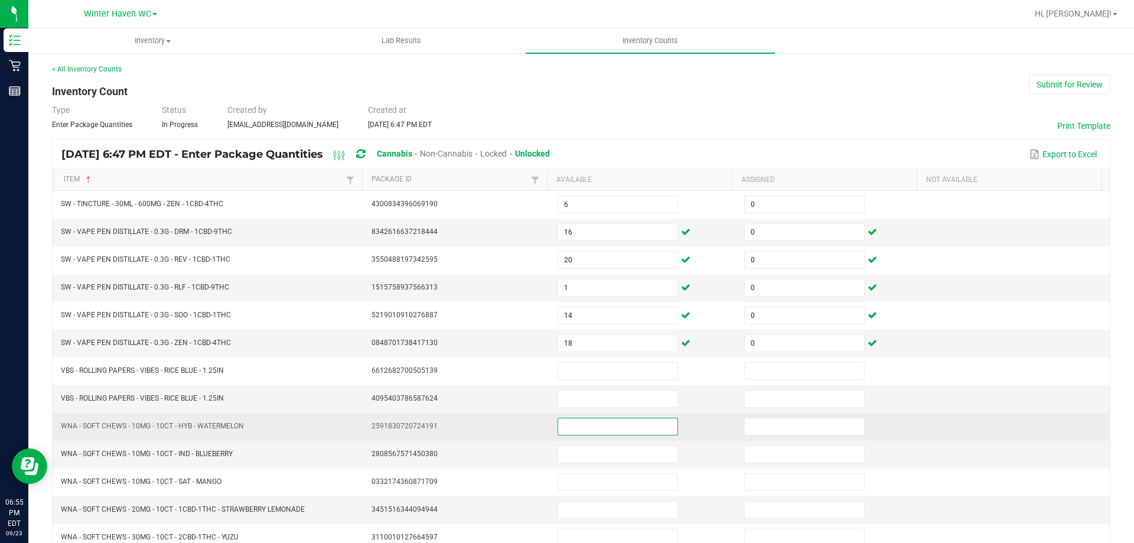
click at [576, 426] on input at bounding box center [617, 426] width 119 height 17
click at [1050, 418] on td at bounding box center [1016, 427] width 187 height 28
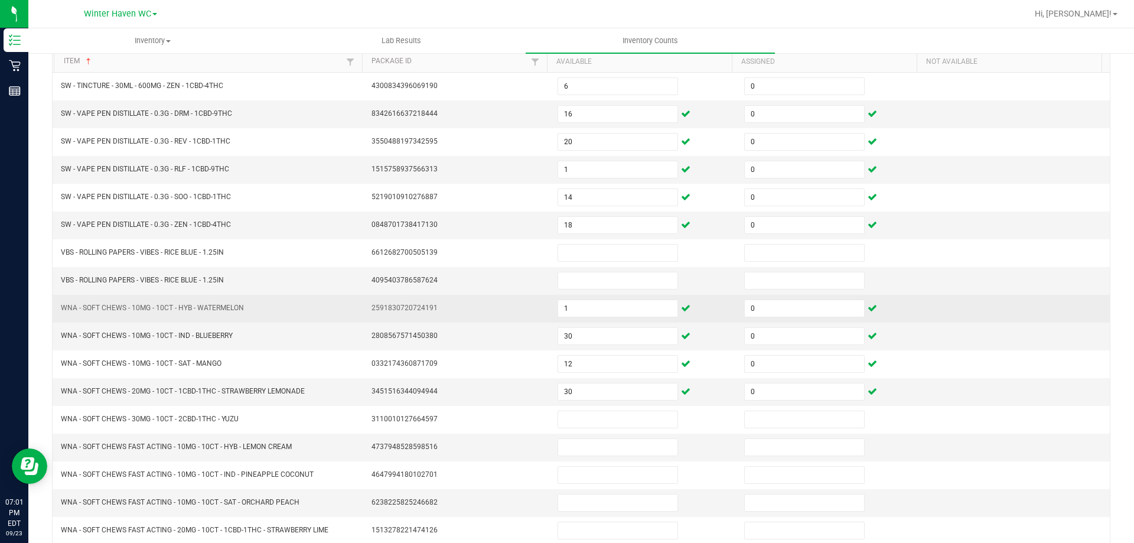
scroll to position [162, 0]
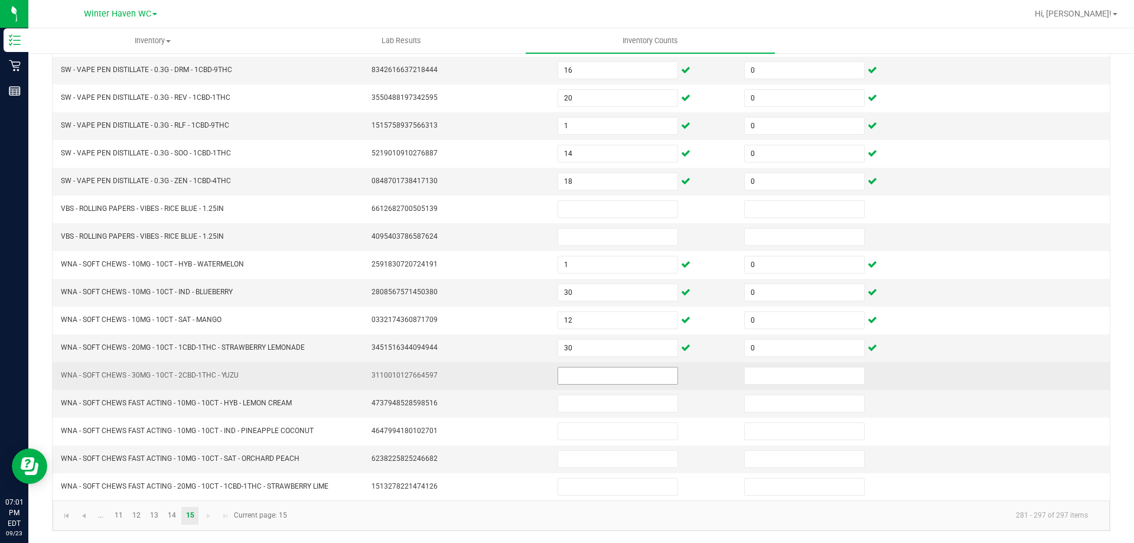
click at [614, 373] on input at bounding box center [617, 375] width 119 height 17
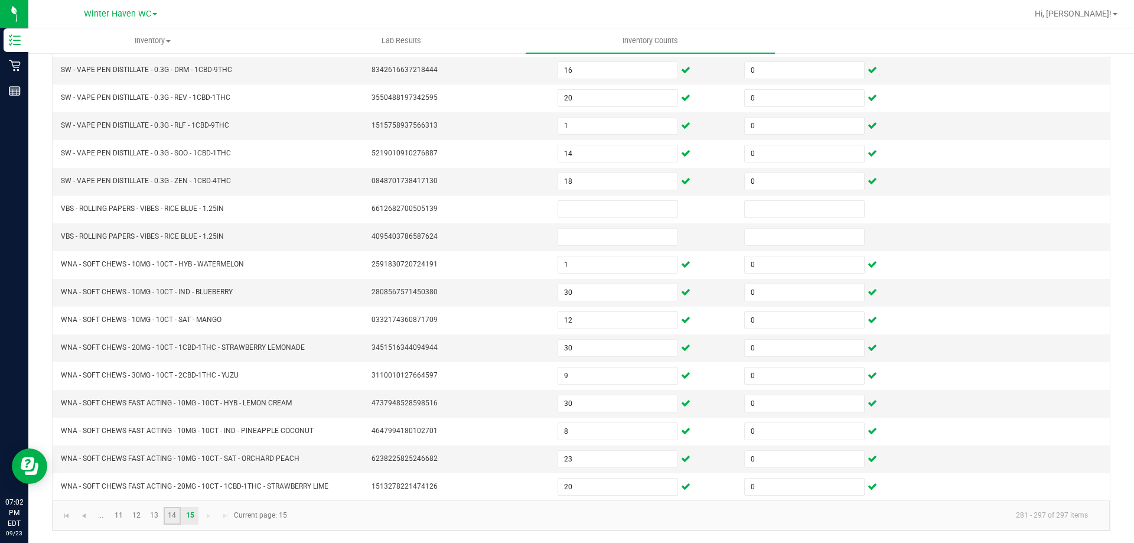
click at [169, 514] on link "14" at bounding box center [172, 516] width 17 height 18
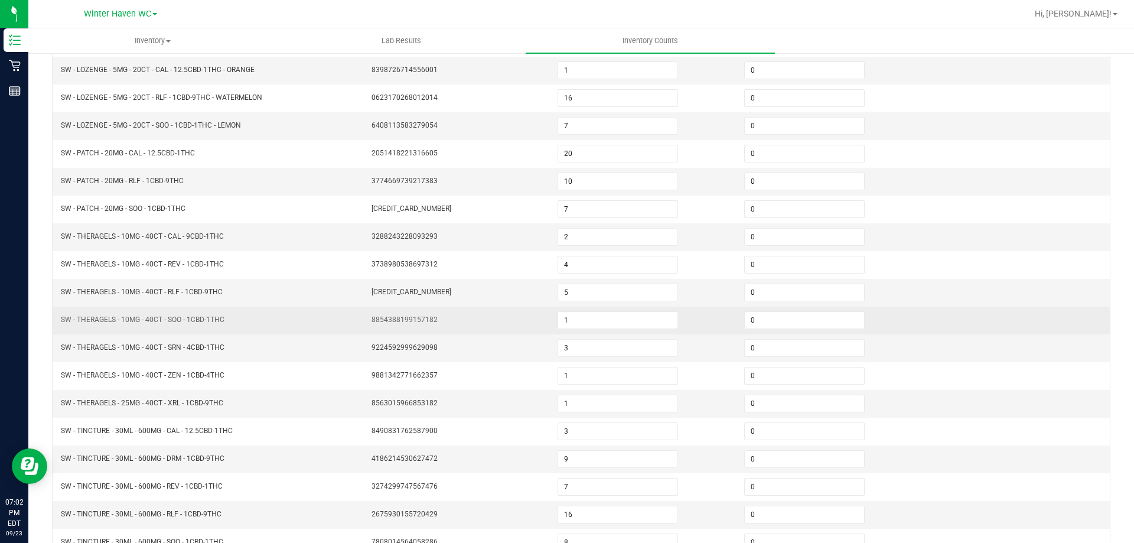
click at [908, 324] on td "0" at bounding box center [830, 321] width 187 height 28
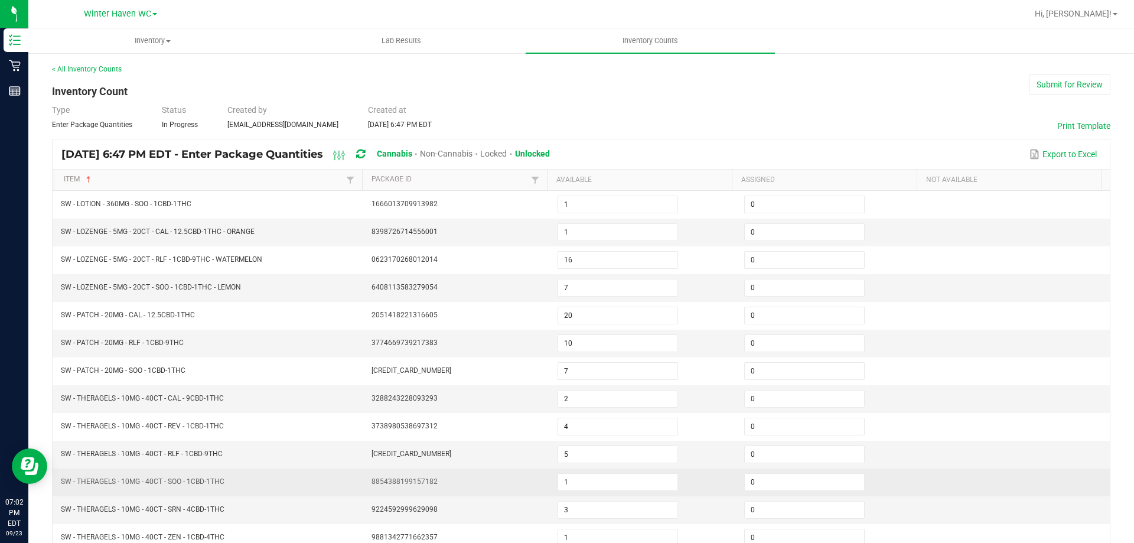
scroll to position [245, 0]
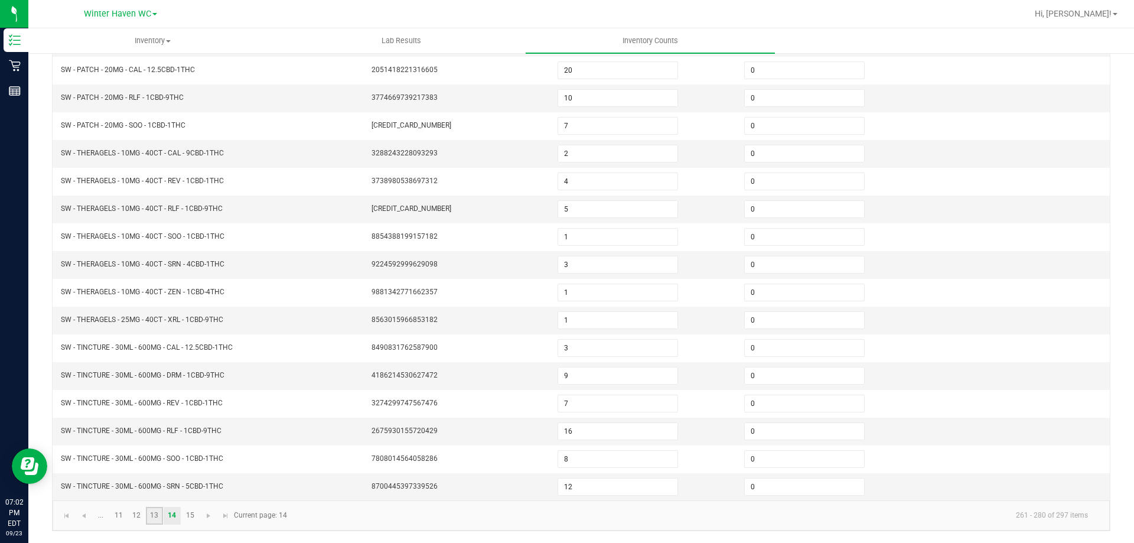
click at [152, 517] on link "13" at bounding box center [154, 516] width 17 height 18
click at [1038, 221] on td at bounding box center [1016, 209] width 187 height 28
click at [133, 517] on link "12" at bounding box center [136, 516] width 17 height 18
click at [620, 488] on input at bounding box center [617, 486] width 119 height 17
click at [154, 514] on link "13" at bounding box center [154, 516] width 17 height 18
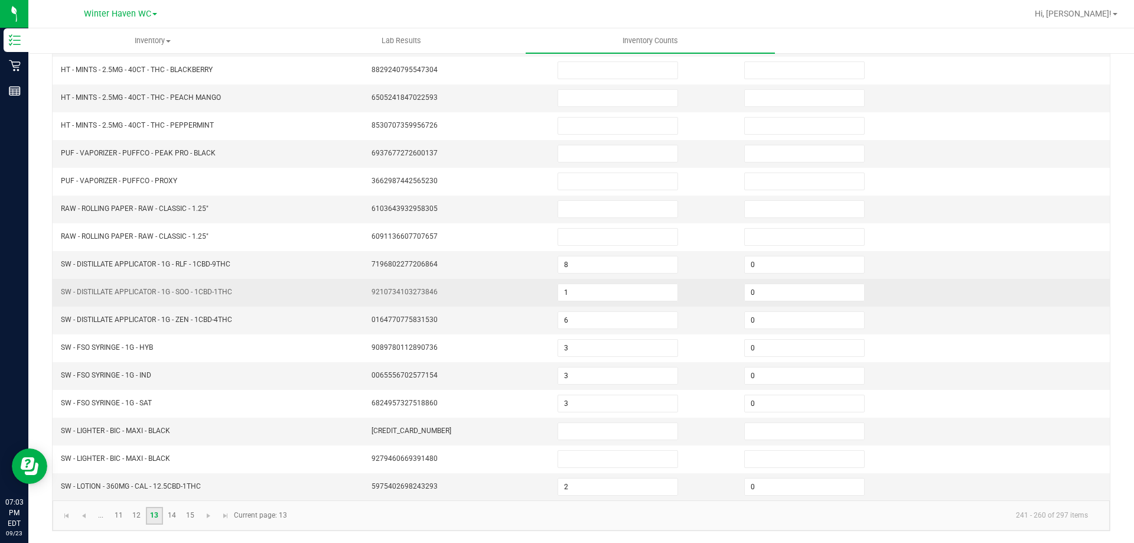
scroll to position [0, 0]
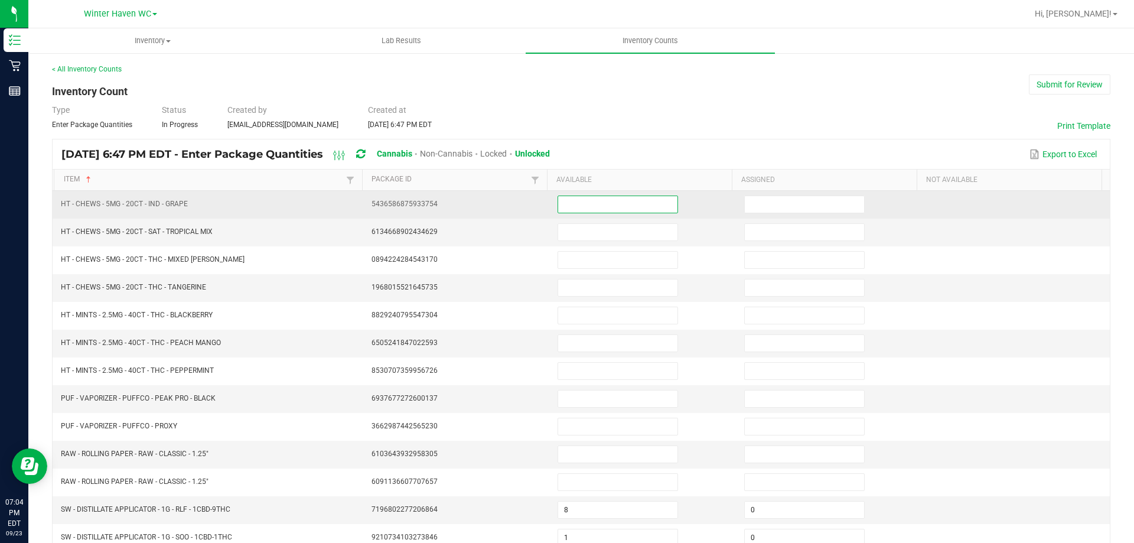
click at [594, 204] on input at bounding box center [617, 204] width 119 height 17
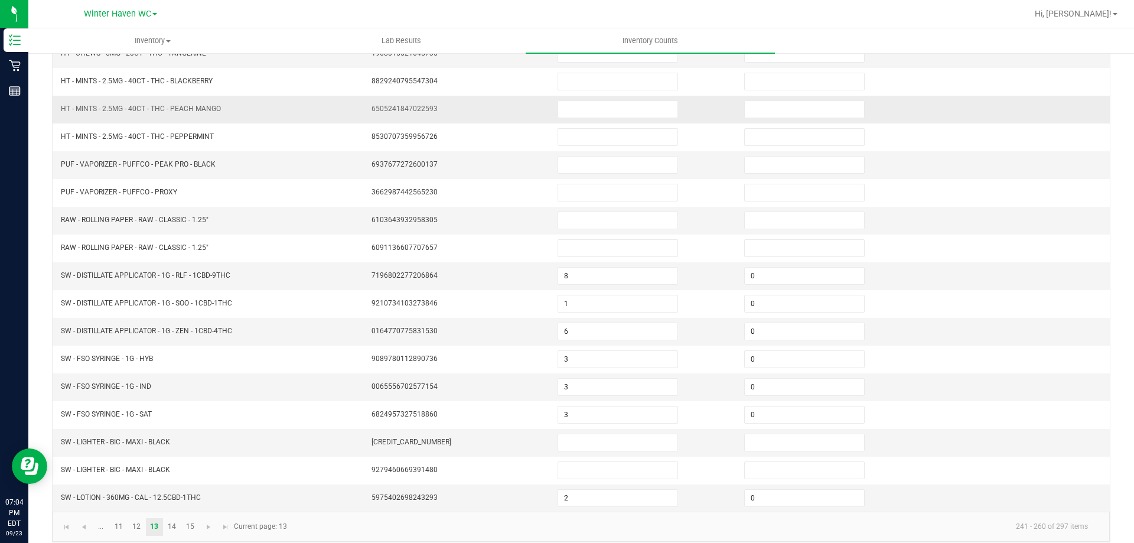
scroll to position [245, 0]
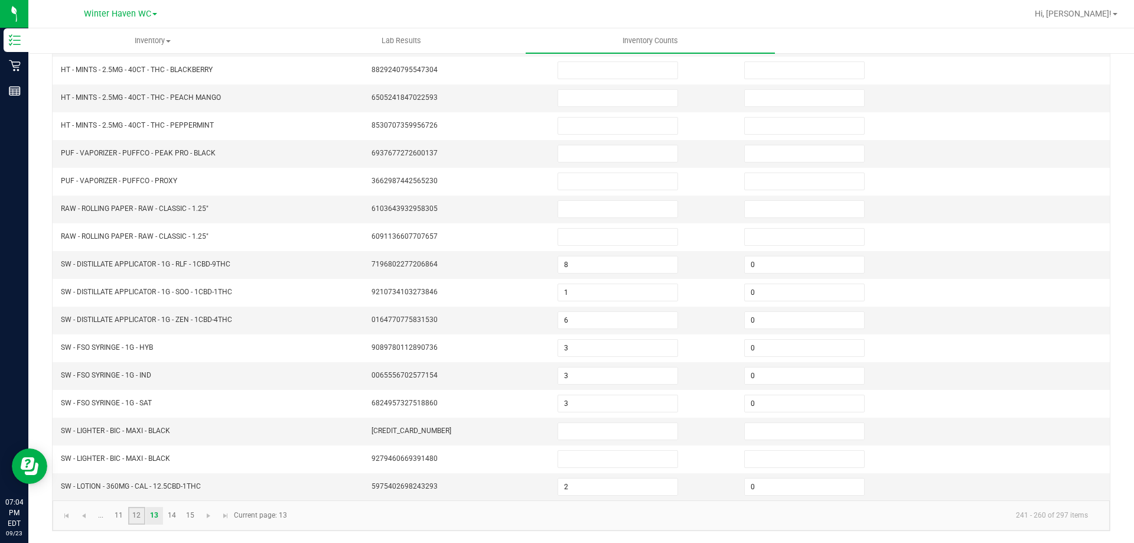
click at [137, 516] on link "12" at bounding box center [136, 516] width 17 height 18
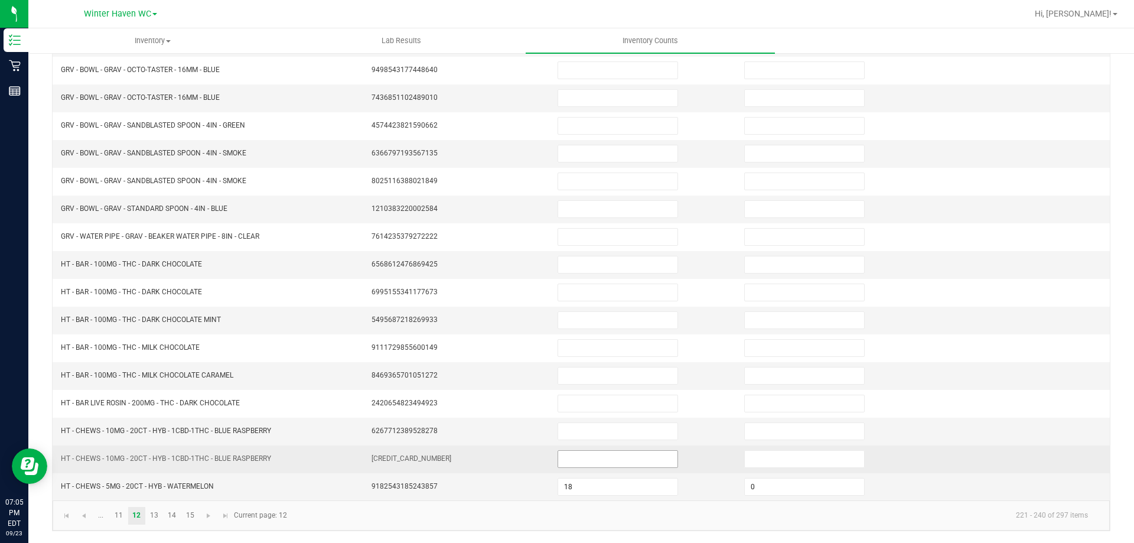
click at [579, 454] on input at bounding box center [617, 459] width 119 height 17
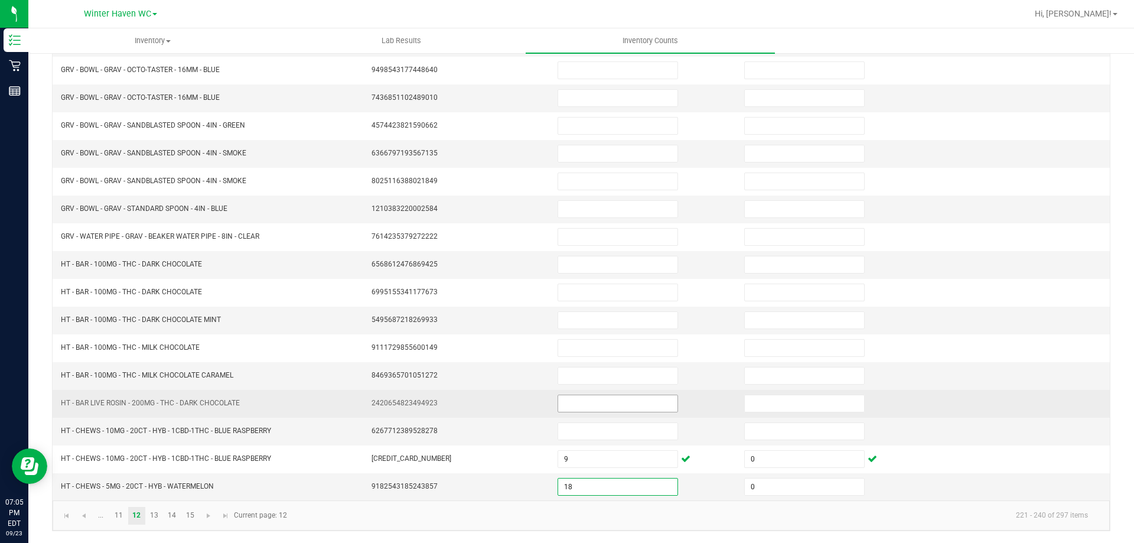
click at [569, 400] on input at bounding box center [617, 403] width 119 height 17
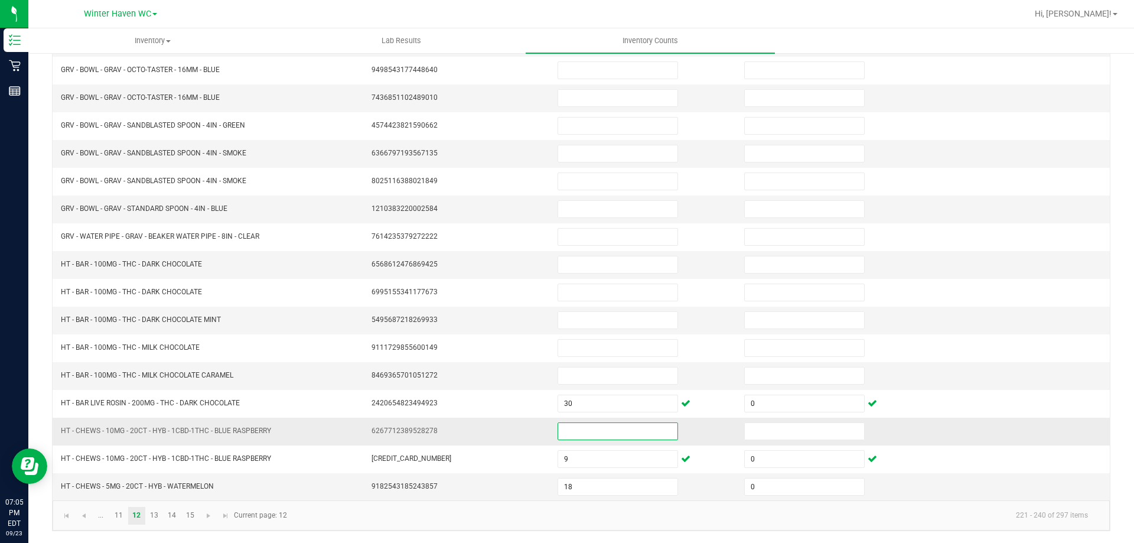
click at [636, 428] on input at bounding box center [617, 431] width 119 height 17
click at [154, 517] on link "13" at bounding box center [154, 516] width 17 height 18
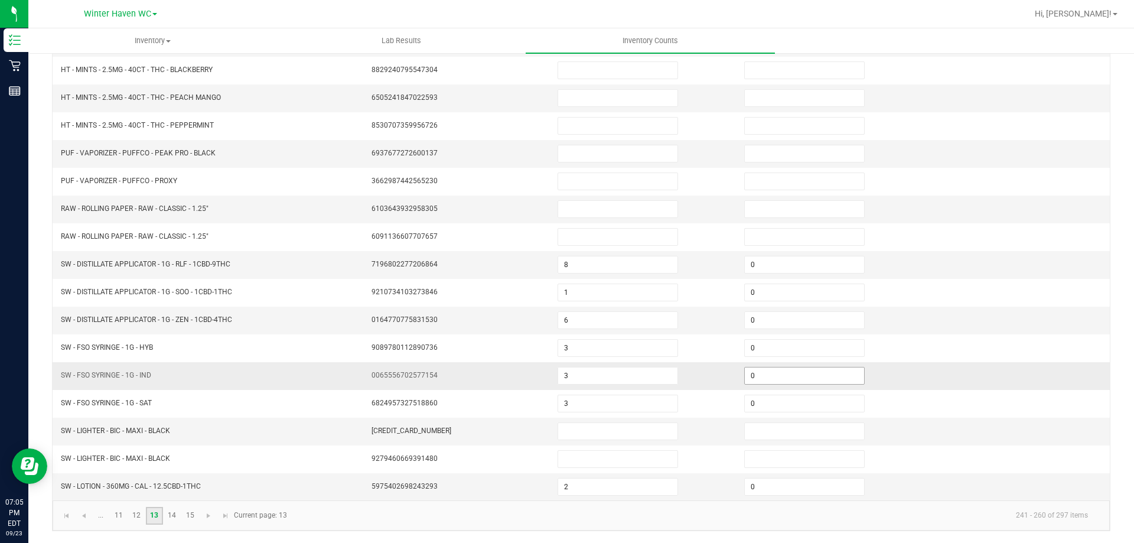
scroll to position [0, 0]
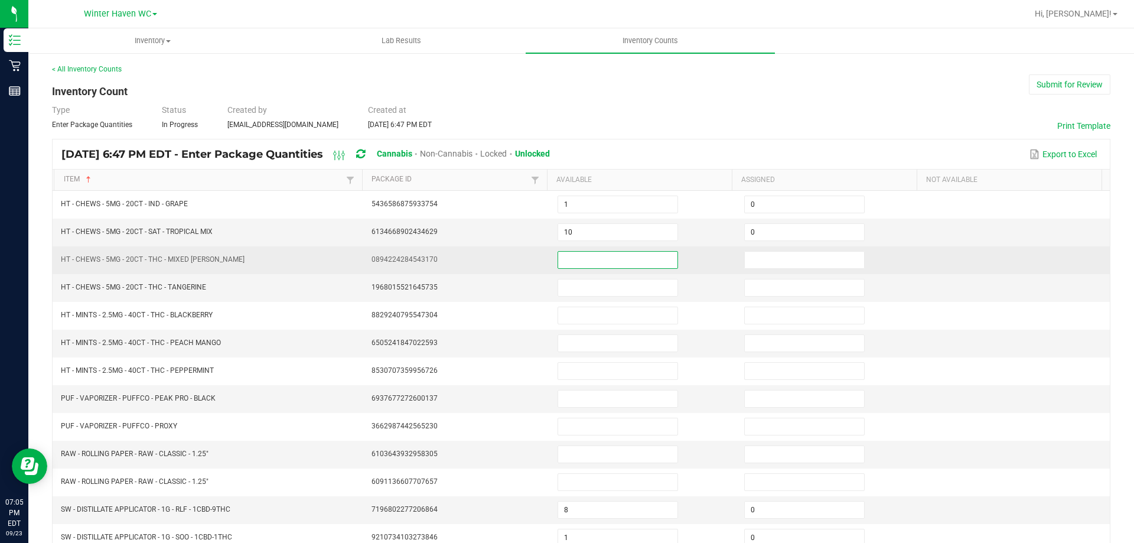
click at [615, 265] on input at bounding box center [617, 260] width 119 height 17
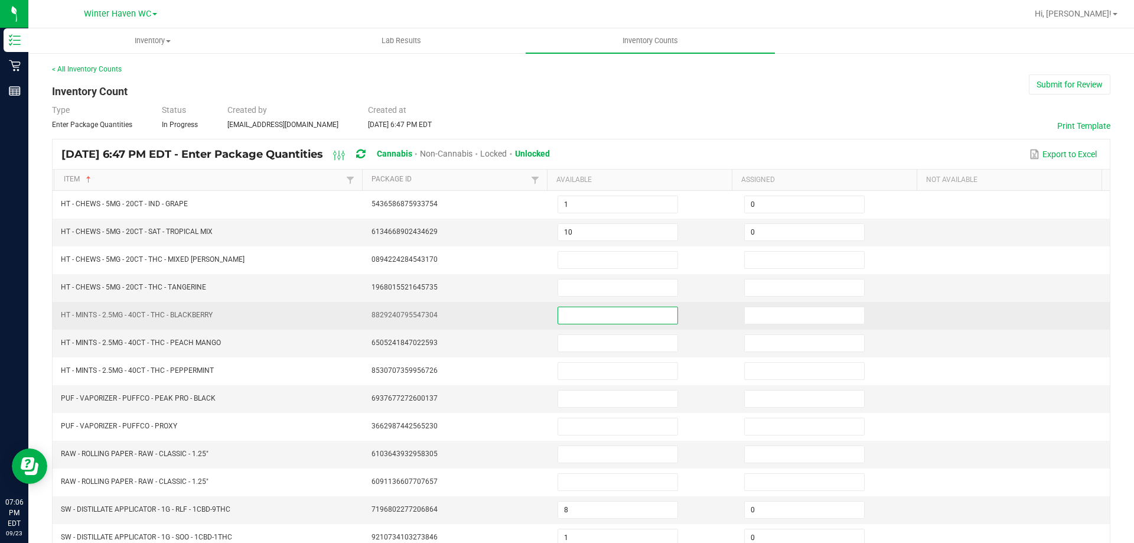
click at [562, 314] on input at bounding box center [617, 315] width 119 height 17
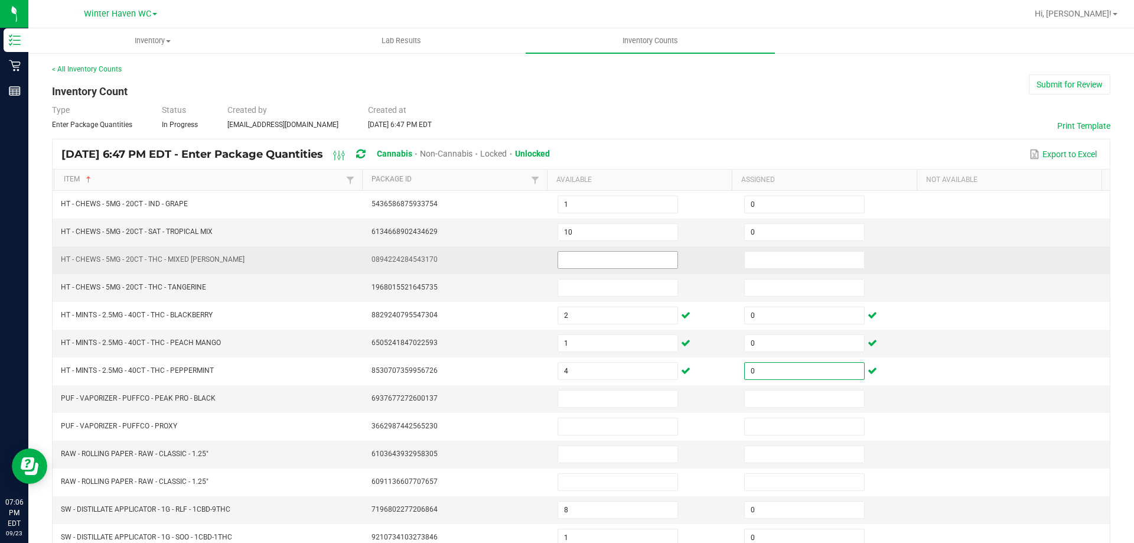
click at [587, 259] on input at bounding box center [617, 260] width 119 height 17
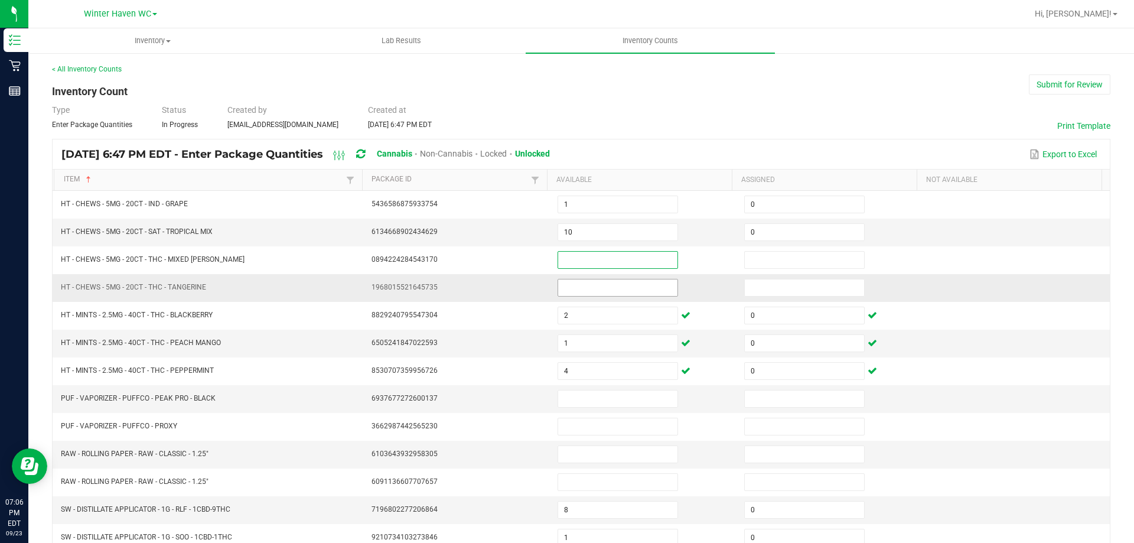
click at [577, 291] on input at bounding box center [617, 287] width 119 height 17
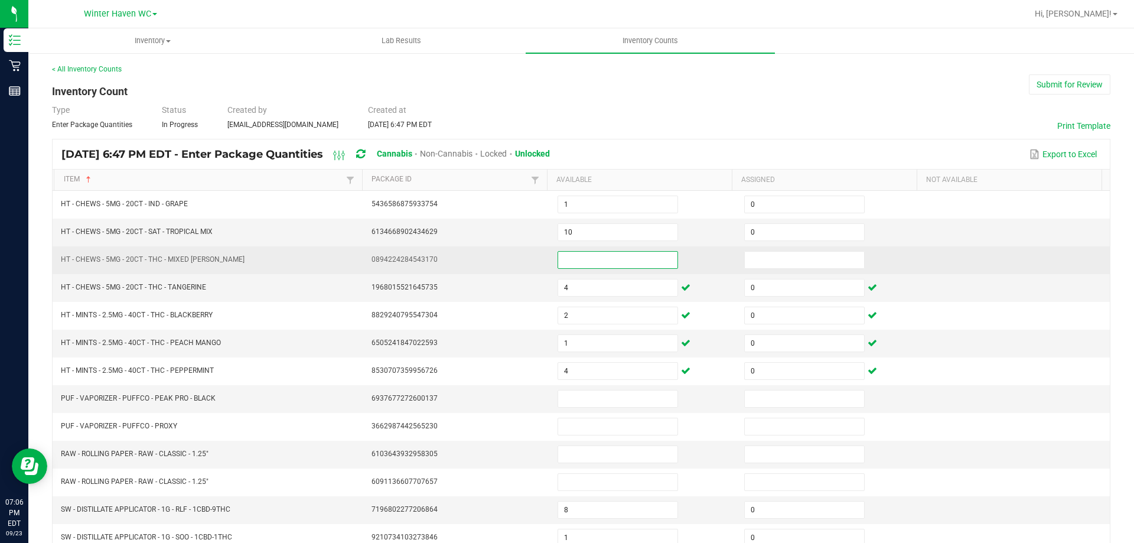
click at [582, 265] on input at bounding box center [617, 260] width 119 height 17
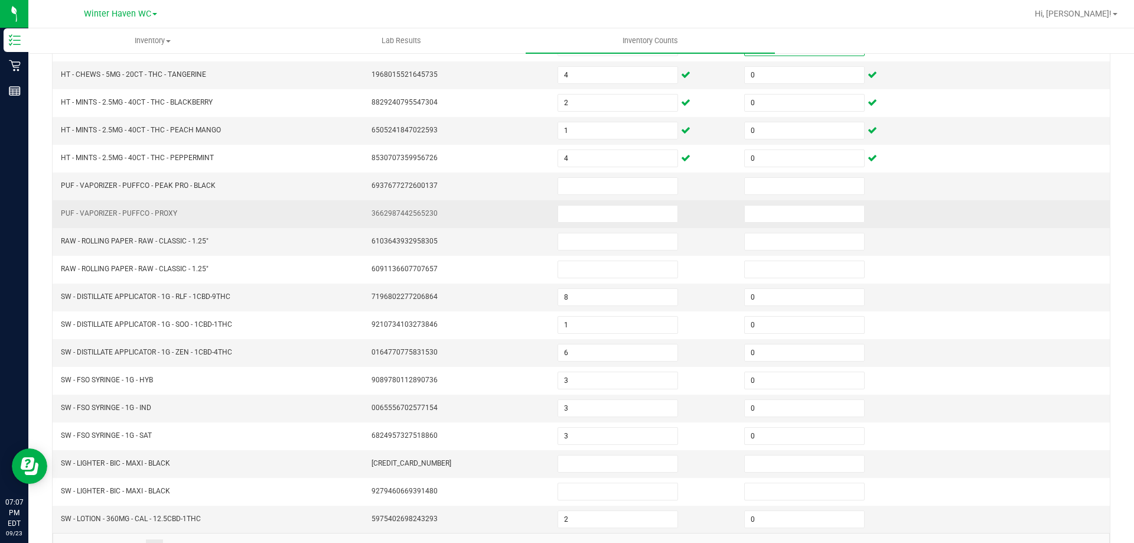
scroll to position [245, 0]
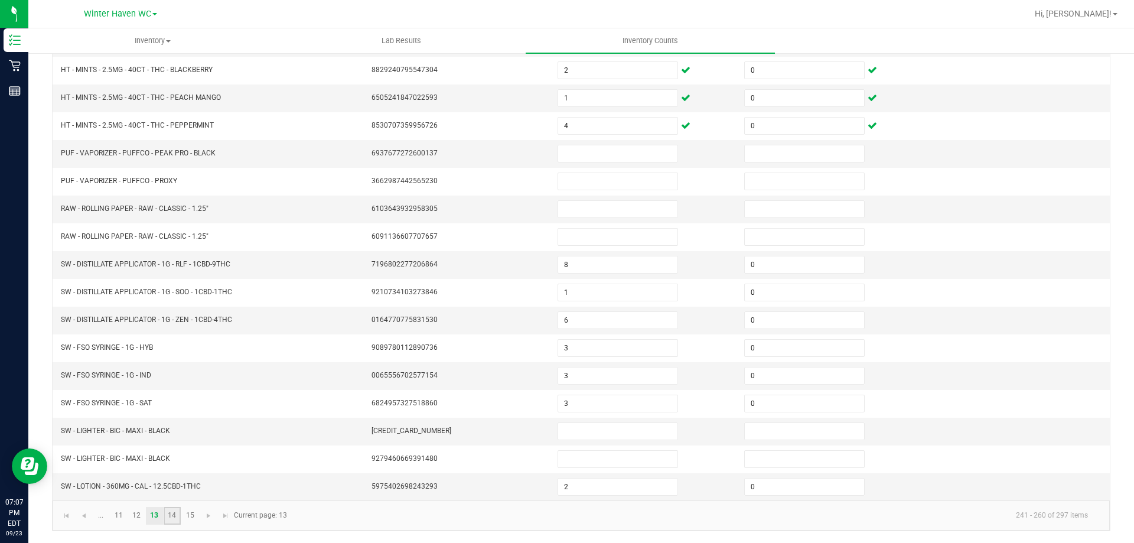
click at [174, 516] on link "14" at bounding box center [172, 516] width 17 height 18
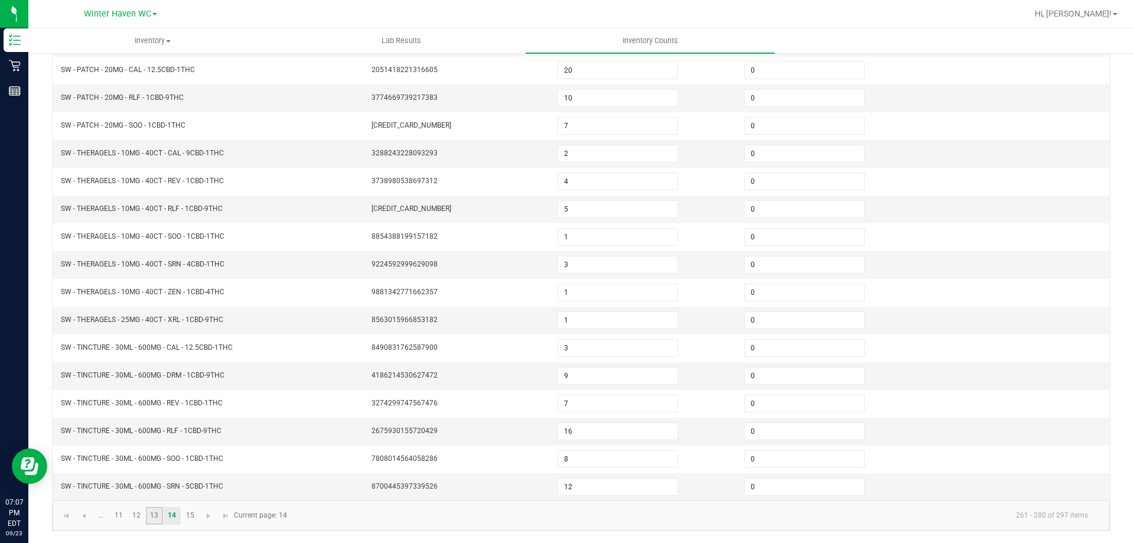
click at [152, 514] on link "13" at bounding box center [154, 516] width 17 height 18
click at [133, 512] on link "12" at bounding box center [136, 516] width 17 height 18
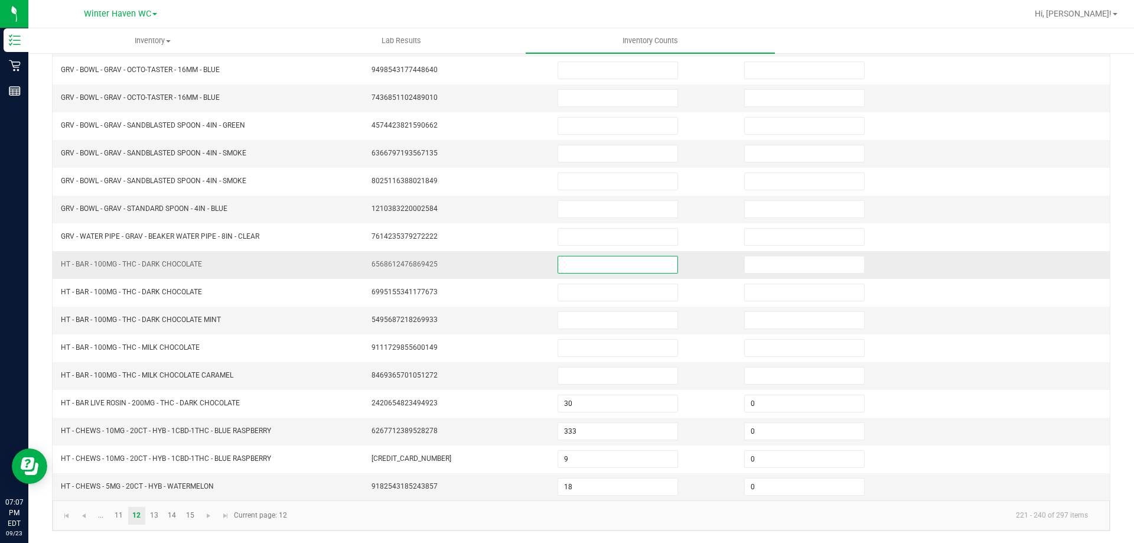
click at [569, 262] on input at bounding box center [617, 264] width 119 height 17
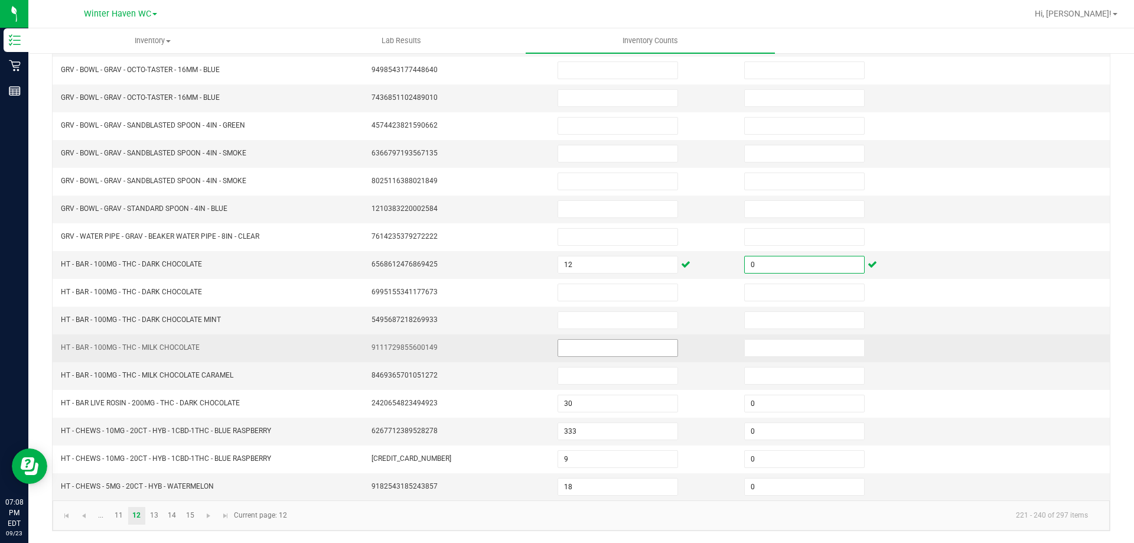
click at [569, 346] on input at bounding box center [617, 348] width 119 height 17
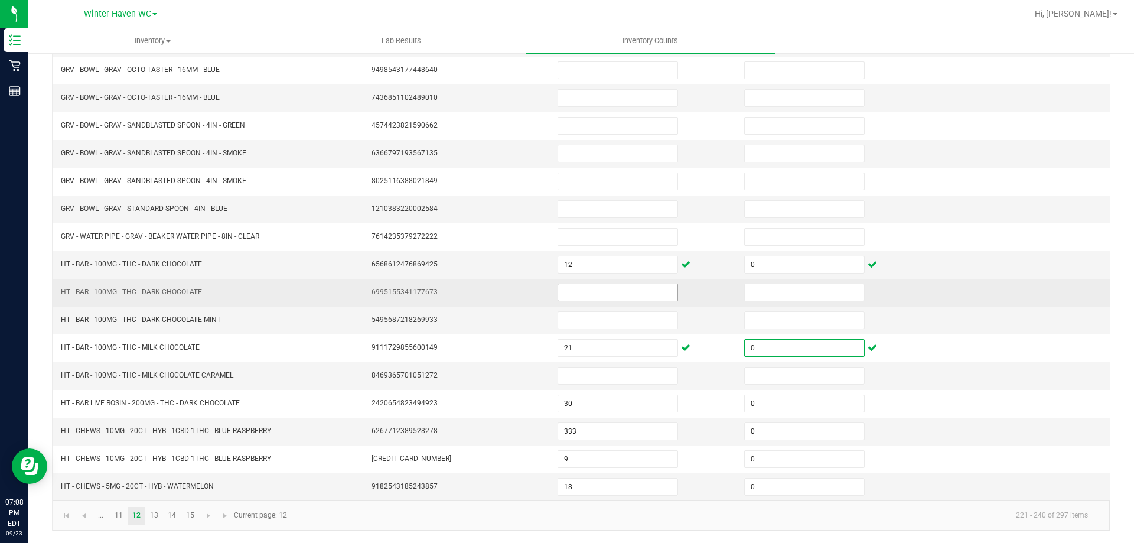
click at [586, 290] on input at bounding box center [617, 292] width 119 height 17
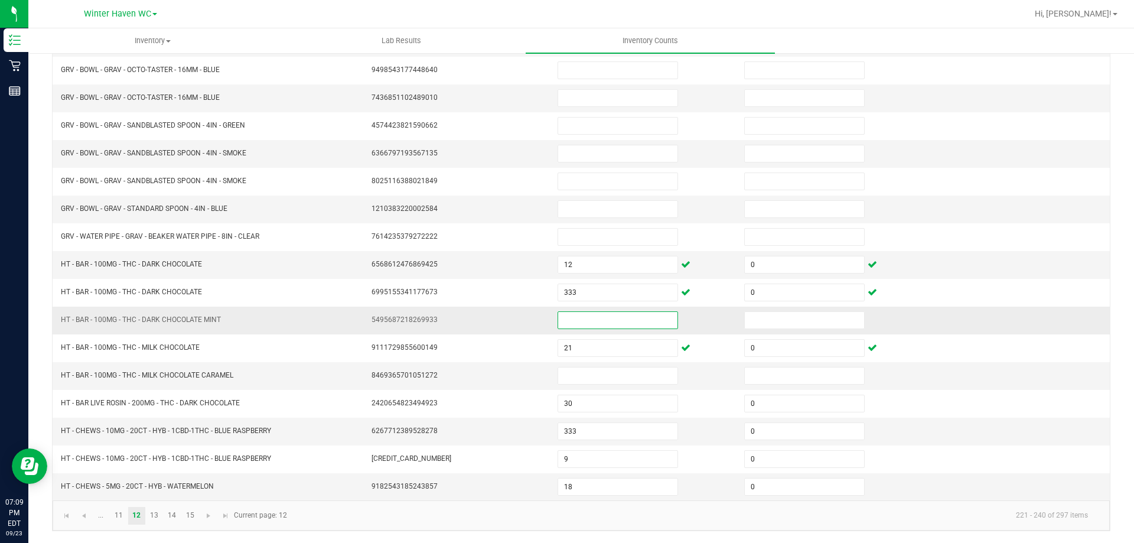
click at [583, 325] on input at bounding box center [617, 320] width 119 height 17
click at [578, 376] on input at bounding box center [617, 375] width 119 height 17
click at [573, 320] on input at bounding box center [617, 320] width 119 height 17
click at [1052, 265] on td at bounding box center [1016, 265] width 187 height 28
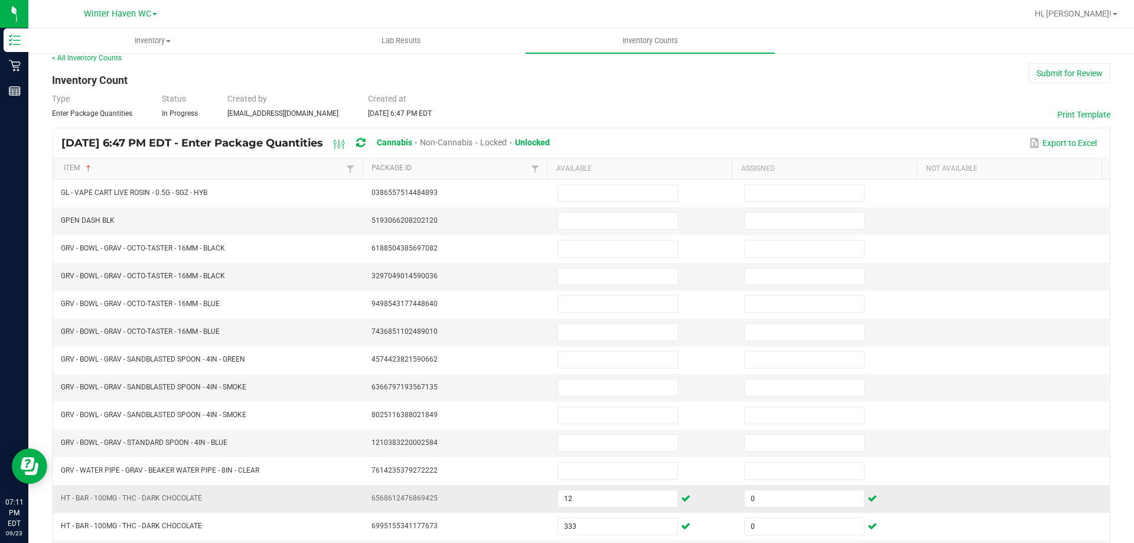
scroll to position [0, 0]
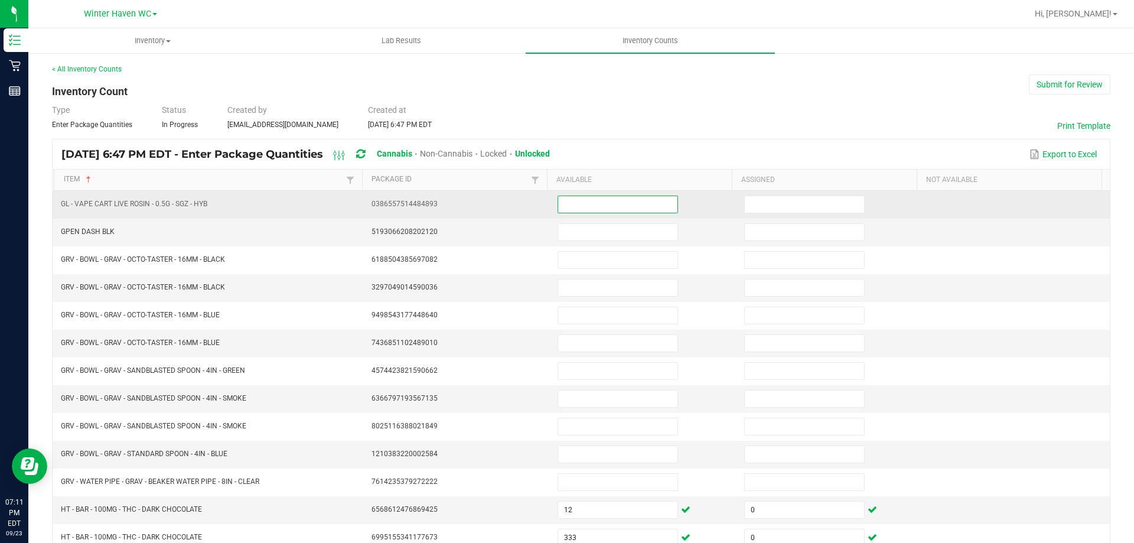
click at [573, 200] on input at bounding box center [617, 204] width 119 height 17
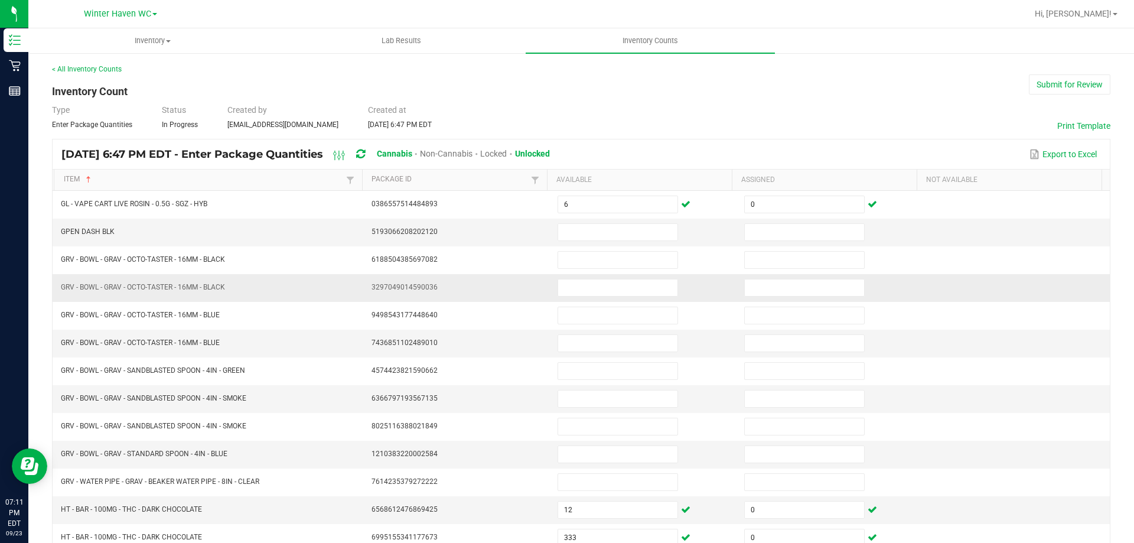
click at [1090, 293] on td at bounding box center [1016, 288] width 187 height 28
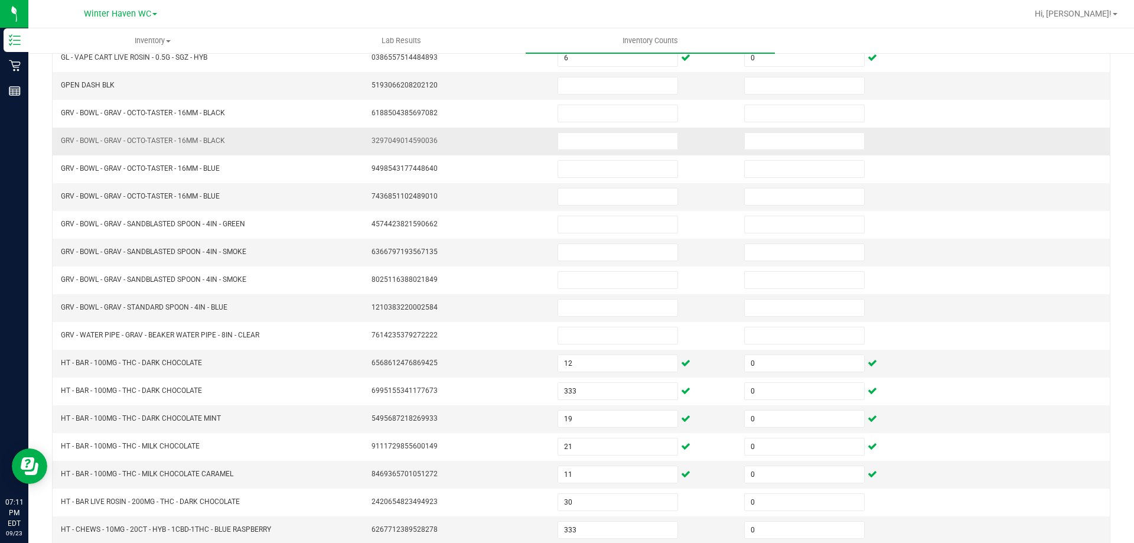
scroll to position [245, 0]
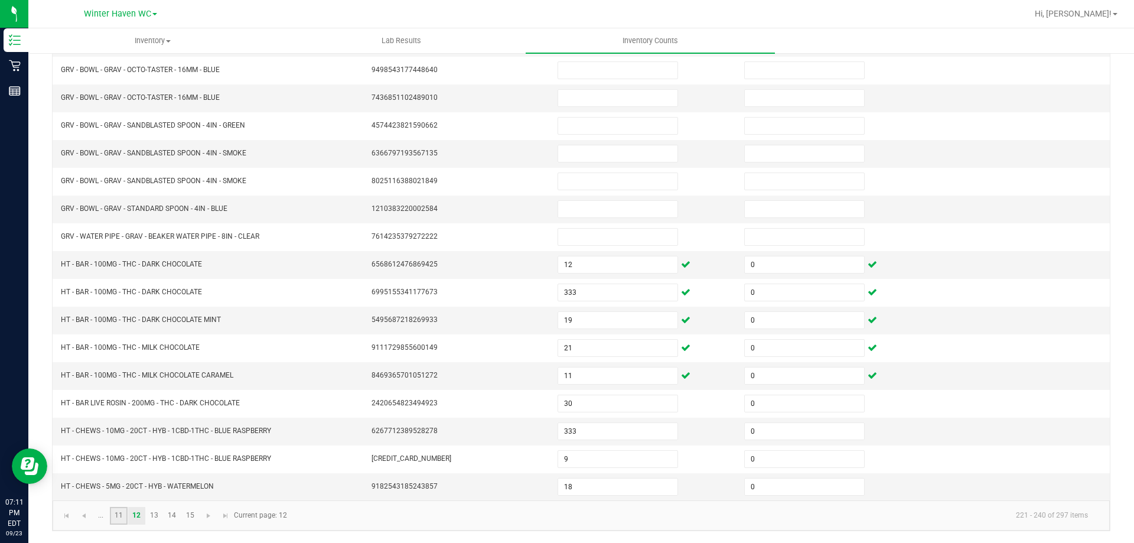
click at [116, 515] on link "11" at bounding box center [118, 516] width 17 height 18
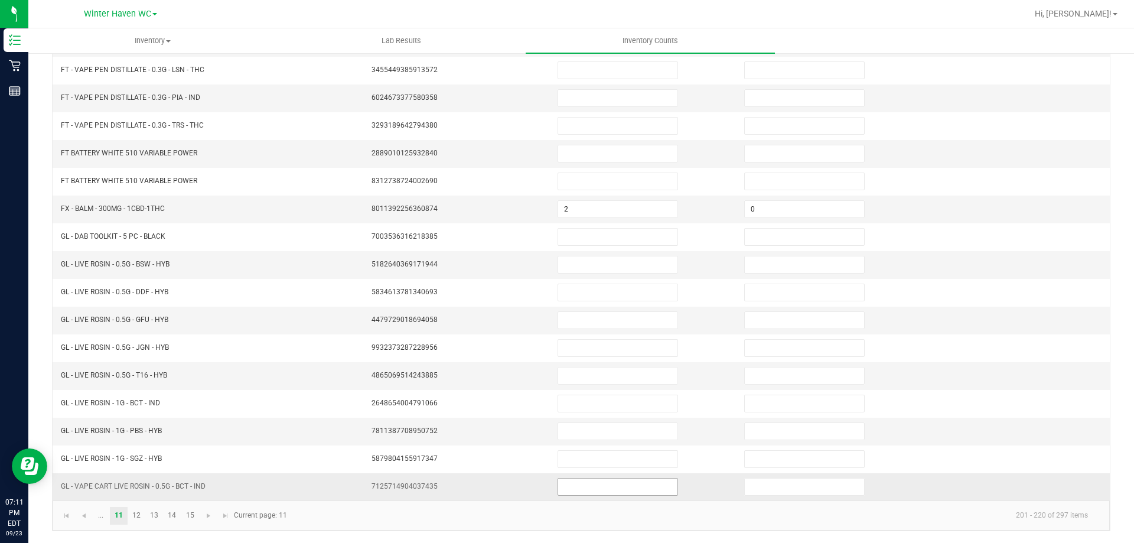
click at [558, 483] on input at bounding box center [617, 486] width 119 height 17
click at [140, 514] on link "12" at bounding box center [136, 516] width 17 height 18
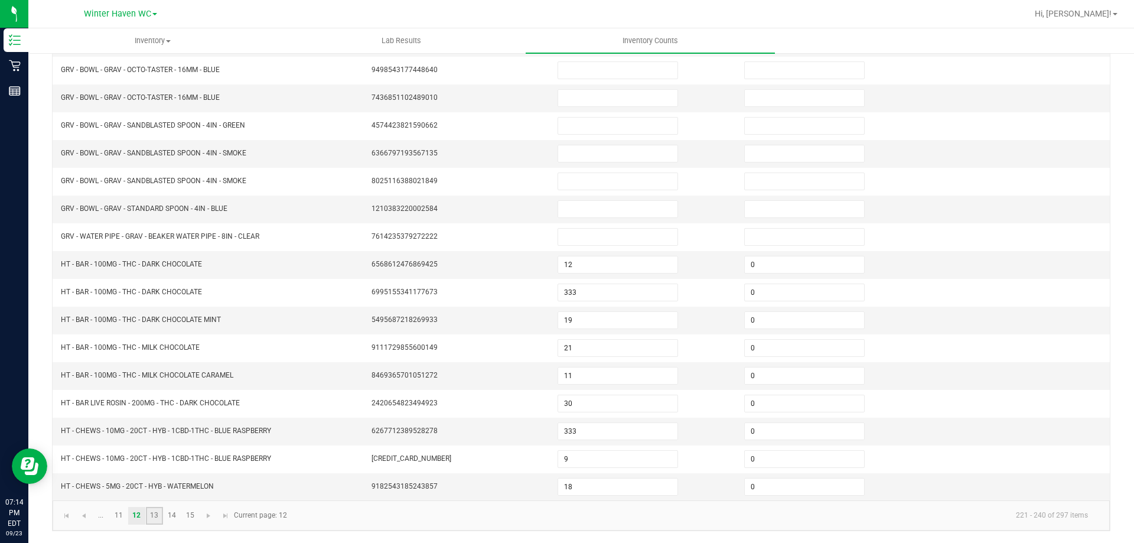
click at [159, 515] on link "13" at bounding box center [154, 516] width 17 height 18
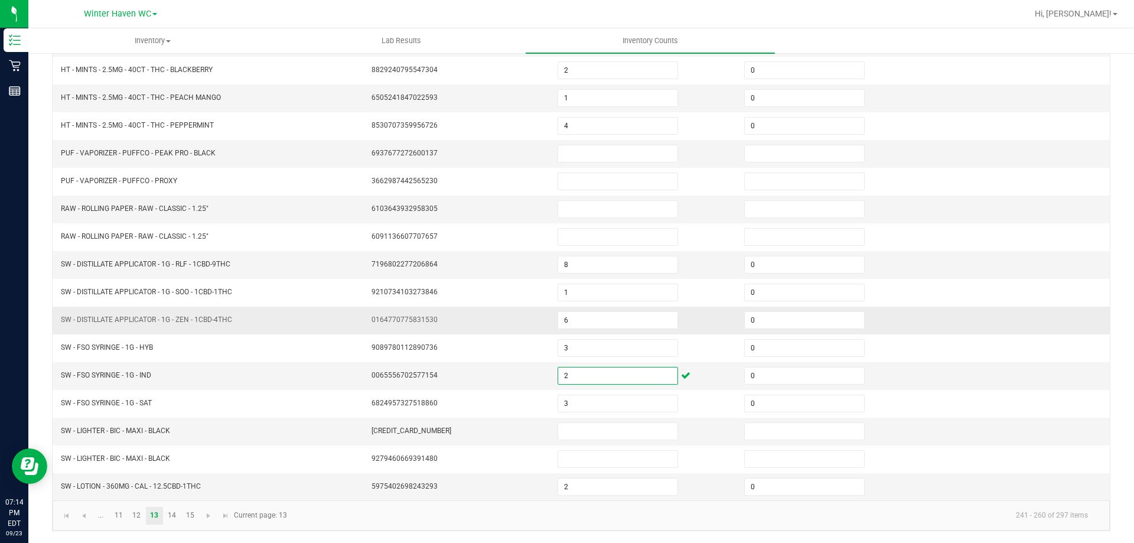
click at [923, 321] on td at bounding box center [1016, 321] width 187 height 28
click at [119, 517] on link "11" at bounding box center [118, 516] width 17 height 18
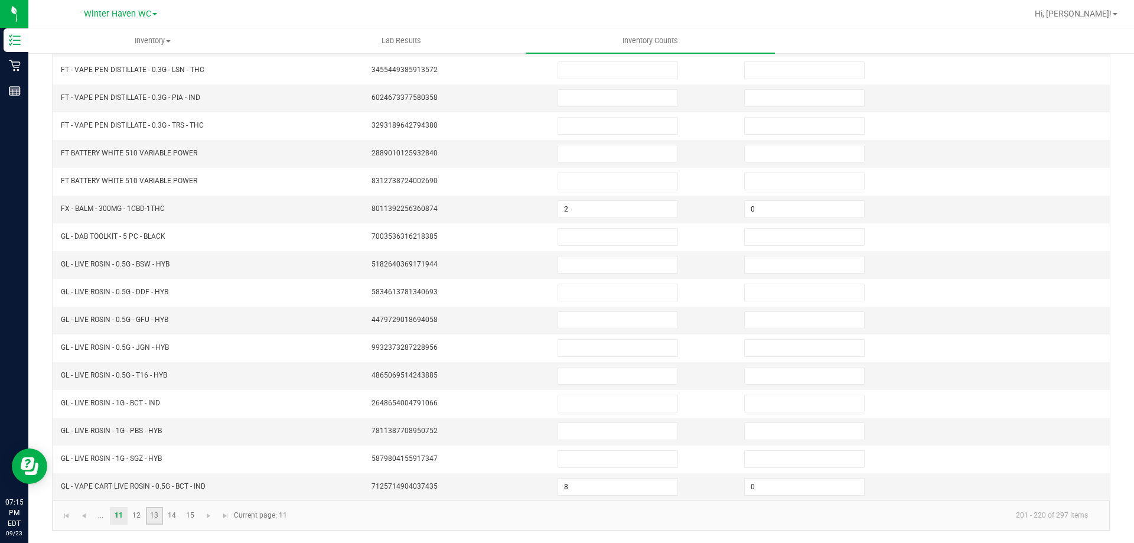
click at [155, 516] on link "13" at bounding box center [154, 516] width 17 height 18
click at [168, 517] on link "14" at bounding box center [172, 516] width 17 height 18
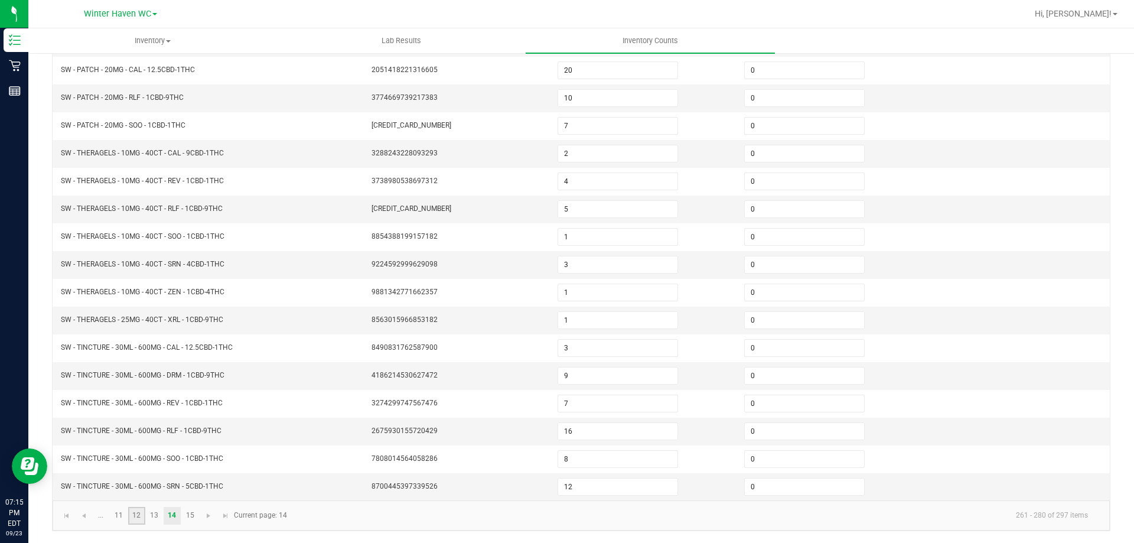
click at [139, 511] on link "12" at bounding box center [136, 516] width 17 height 18
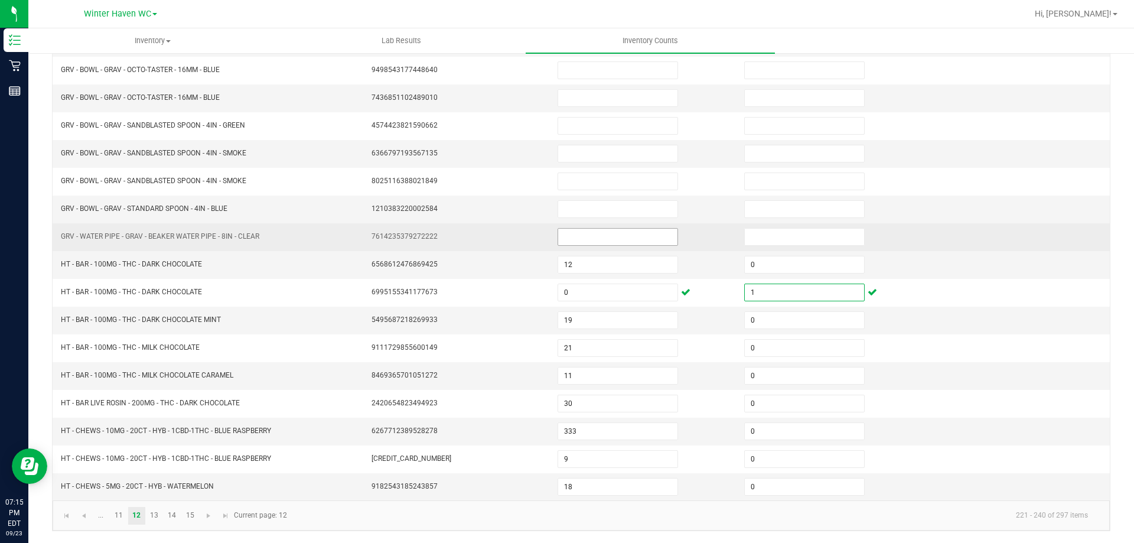
click at [590, 235] on input at bounding box center [617, 237] width 119 height 17
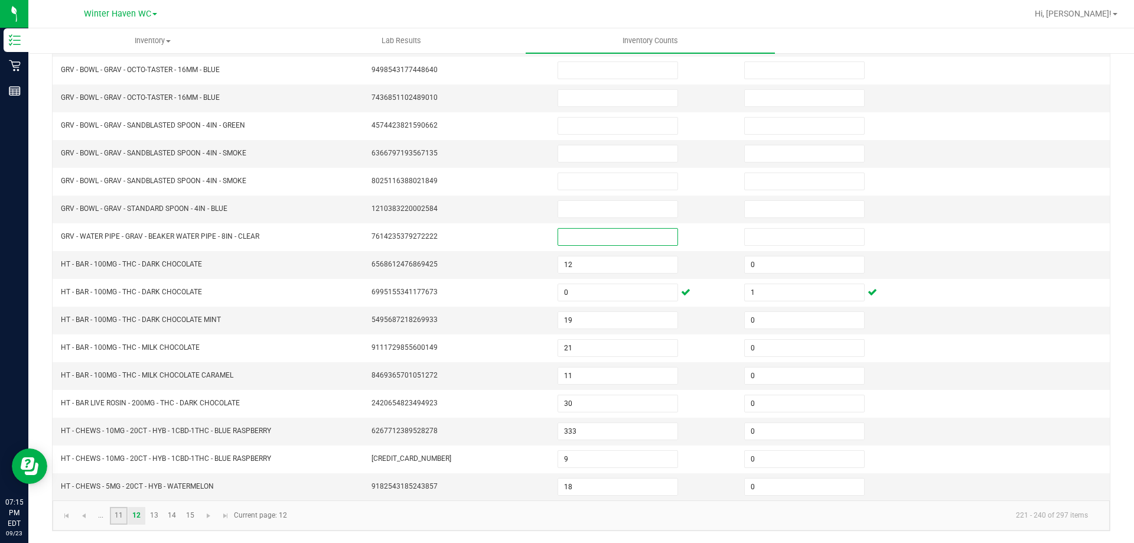
click at [116, 517] on link "11" at bounding box center [118, 516] width 17 height 18
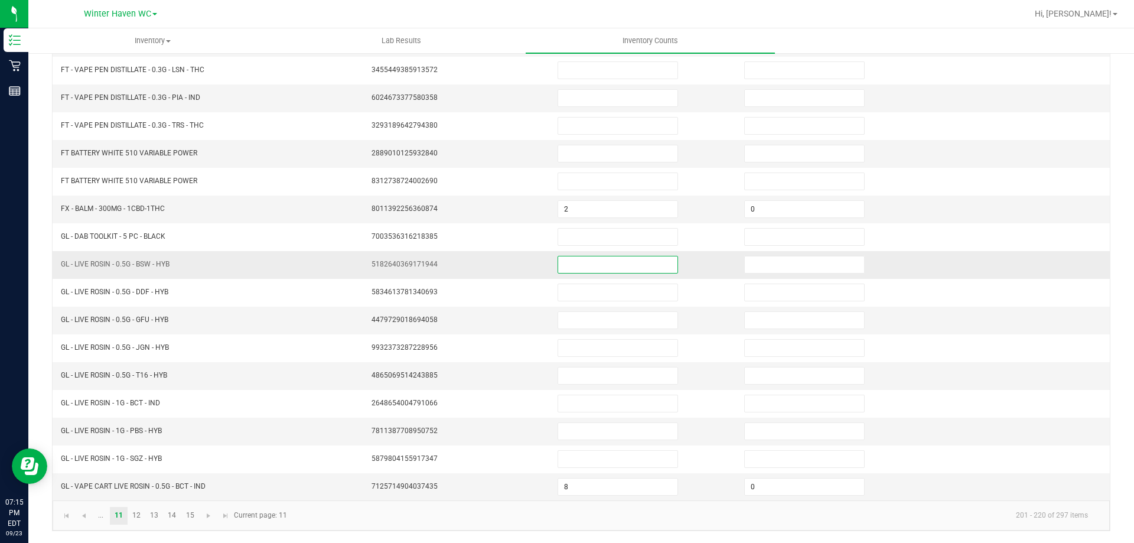
click at [579, 266] on input at bounding box center [617, 264] width 119 height 17
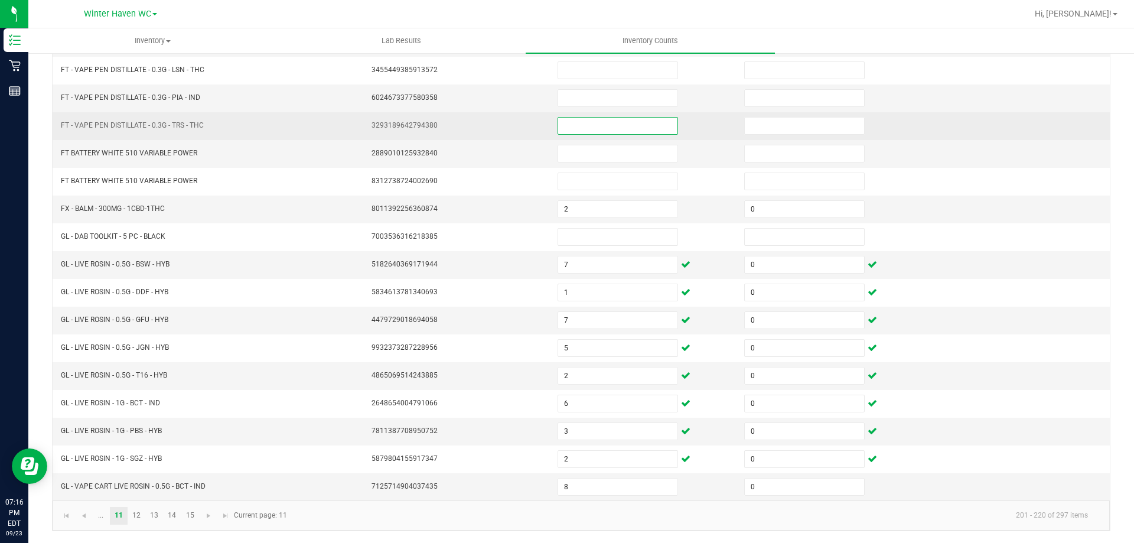
click at [581, 128] on input at bounding box center [617, 126] width 119 height 17
drag, startPoint x: 578, startPoint y: 131, endPoint x: 516, endPoint y: 129, distance: 61.4
click at [516, 129] on tr "FT - VAPE PEN DISTILLATE - 0.3G - TRS - THC 3293189642794380 5" at bounding box center [581, 126] width 1057 height 28
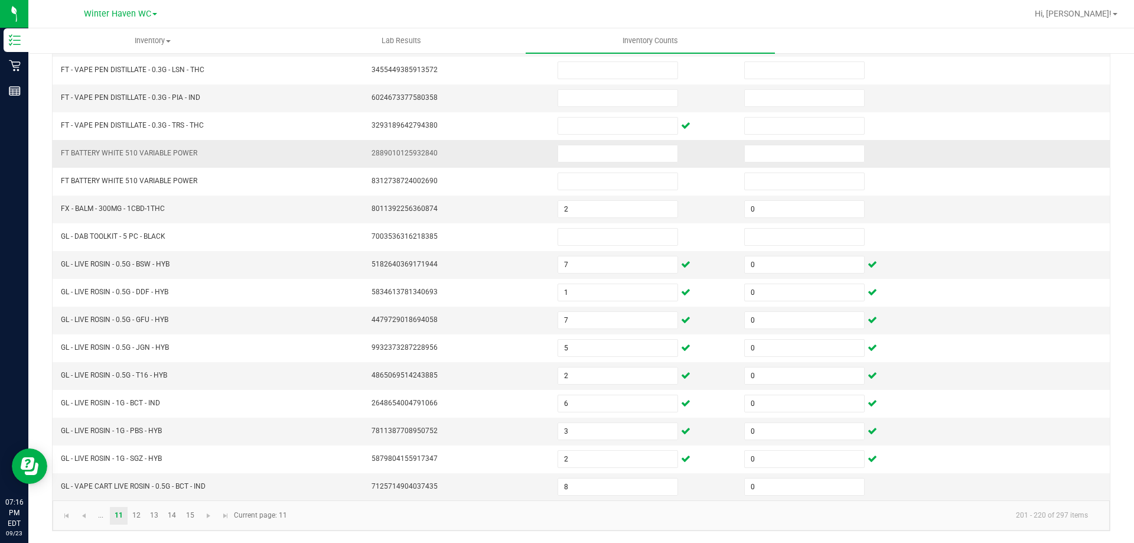
click at [903, 154] on td at bounding box center [830, 154] width 187 height 28
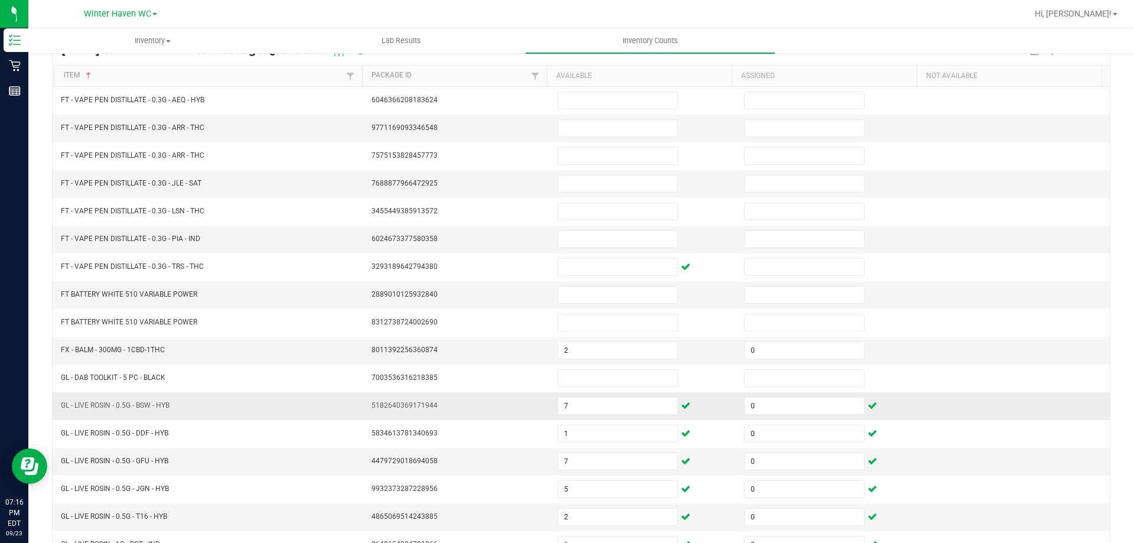
scroll to position [68, 0]
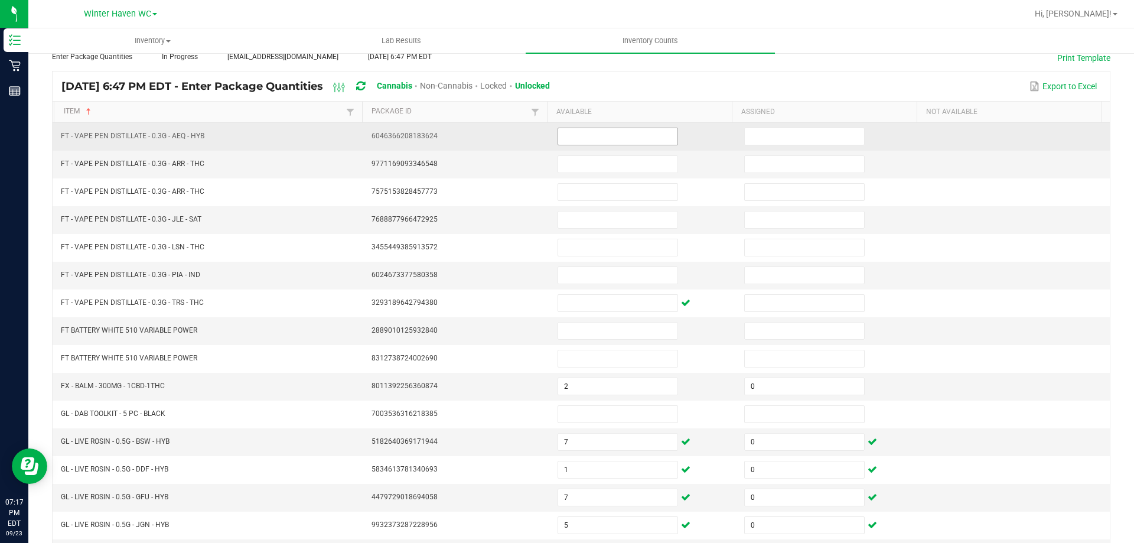
click at [588, 139] on input at bounding box center [617, 136] width 119 height 17
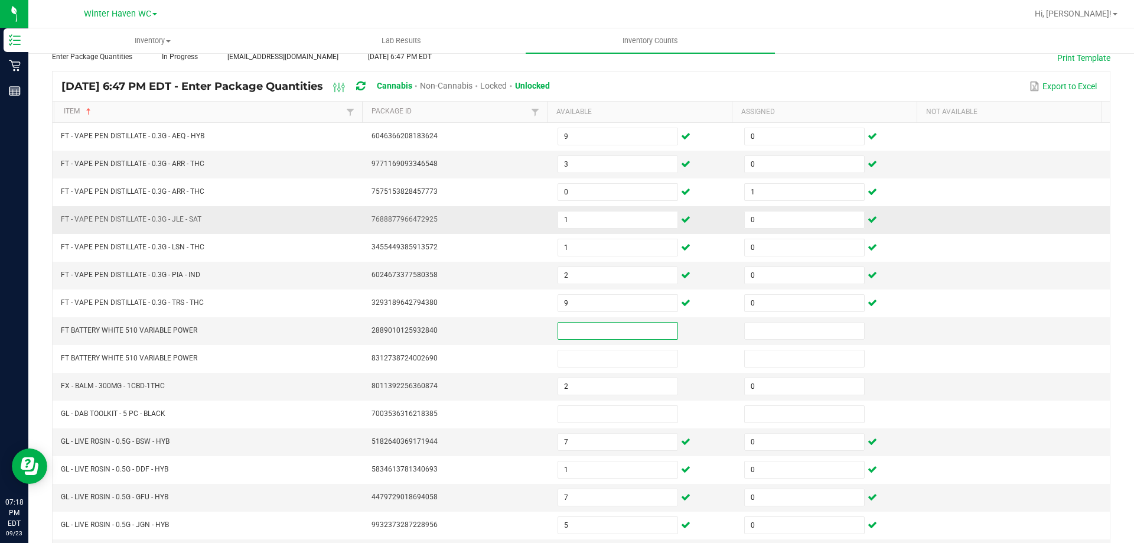
click at [991, 220] on td at bounding box center [1016, 220] width 187 height 28
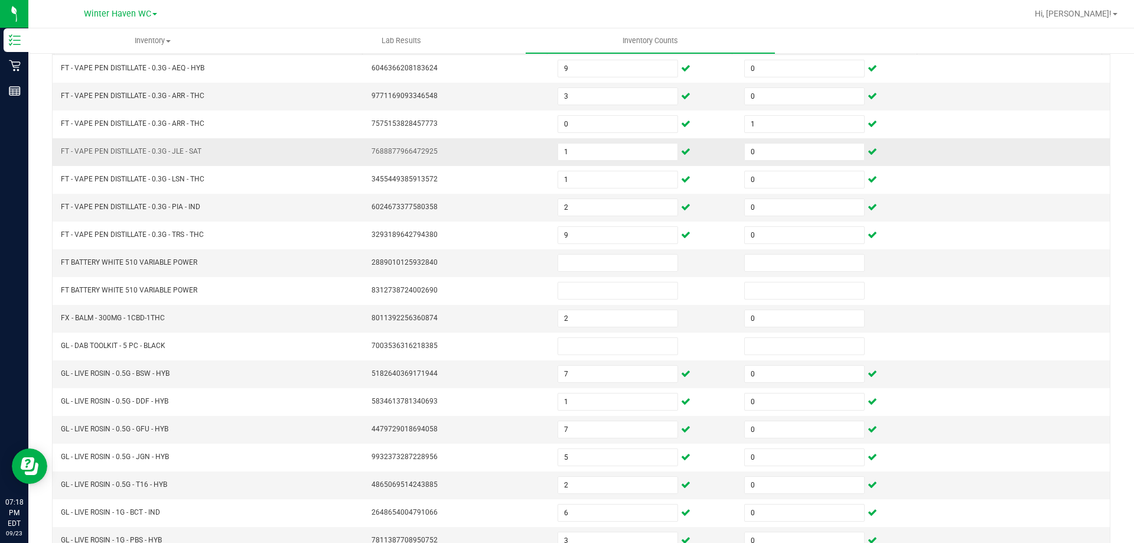
scroll to position [245, 0]
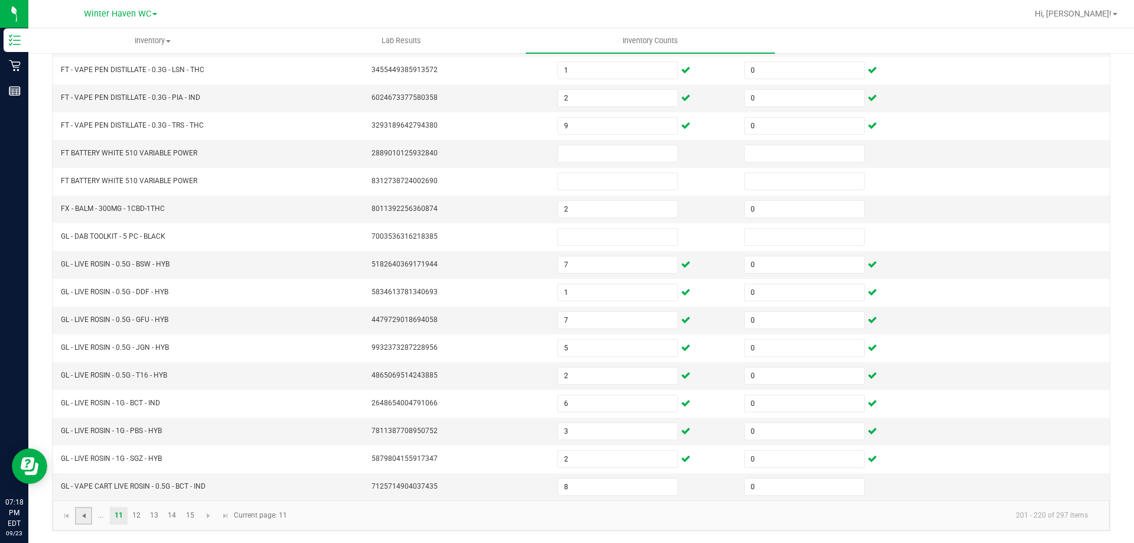
click at [88, 516] on span "Go to the previous page" at bounding box center [83, 515] width 9 height 9
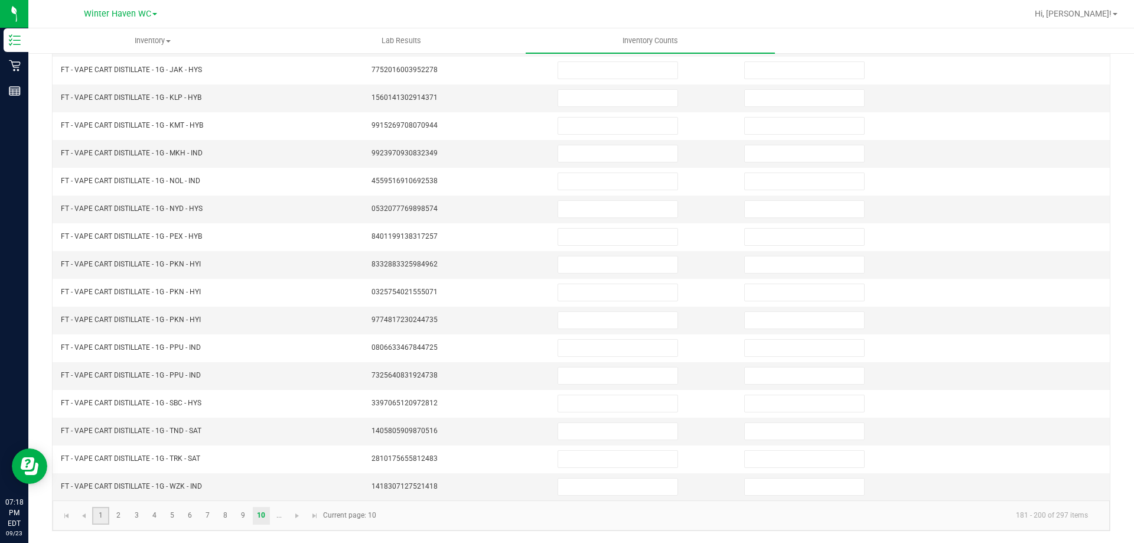
click at [105, 515] on link "1" at bounding box center [100, 516] width 17 height 18
click at [120, 517] on link "2" at bounding box center [118, 516] width 17 height 18
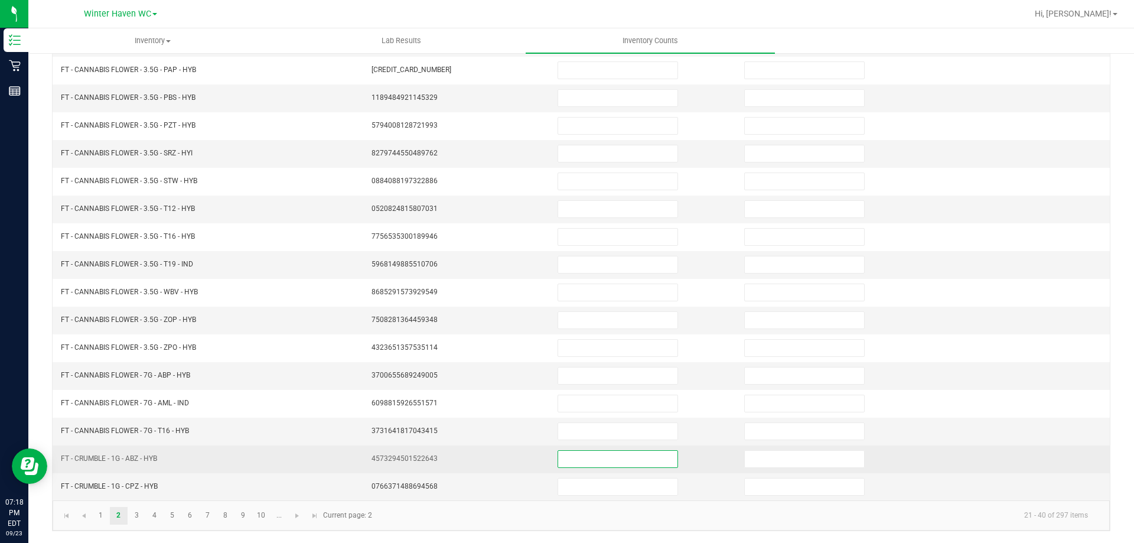
click at [570, 458] on input at bounding box center [617, 459] width 119 height 17
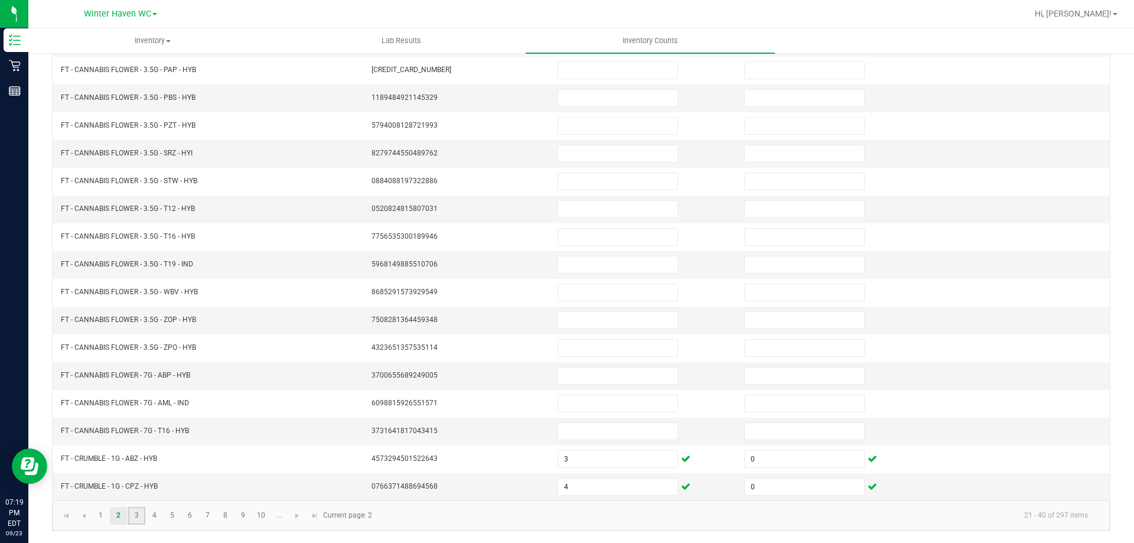
click at [135, 513] on link "3" at bounding box center [136, 516] width 17 height 18
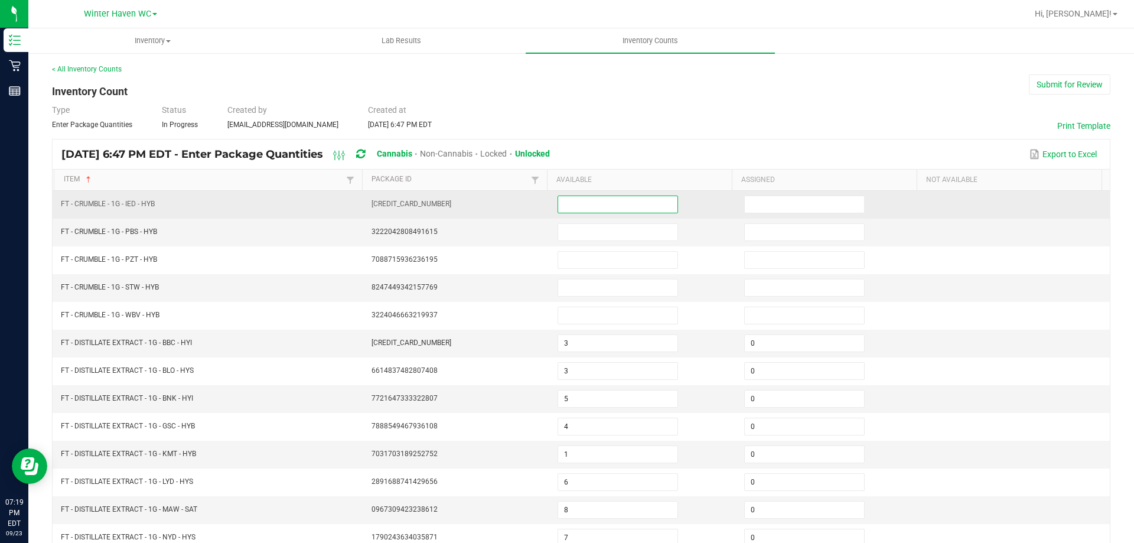
click at [573, 207] on input at bounding box center [617, 204] width 119 height 17
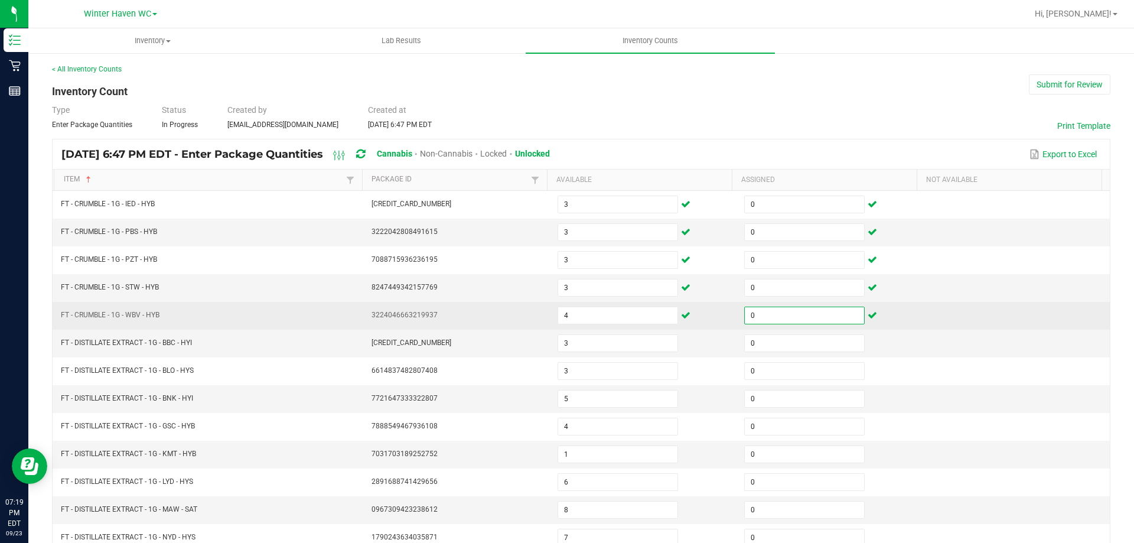
click at [990, 305] on td at bounding box center [1016, 316] width 187 height 28
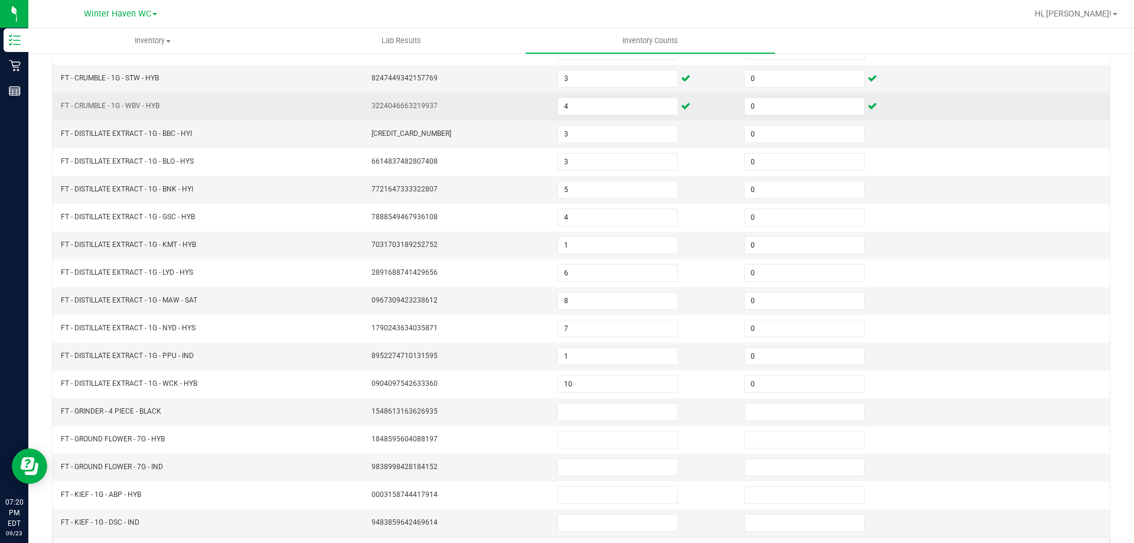
scroll to position [236, 0]
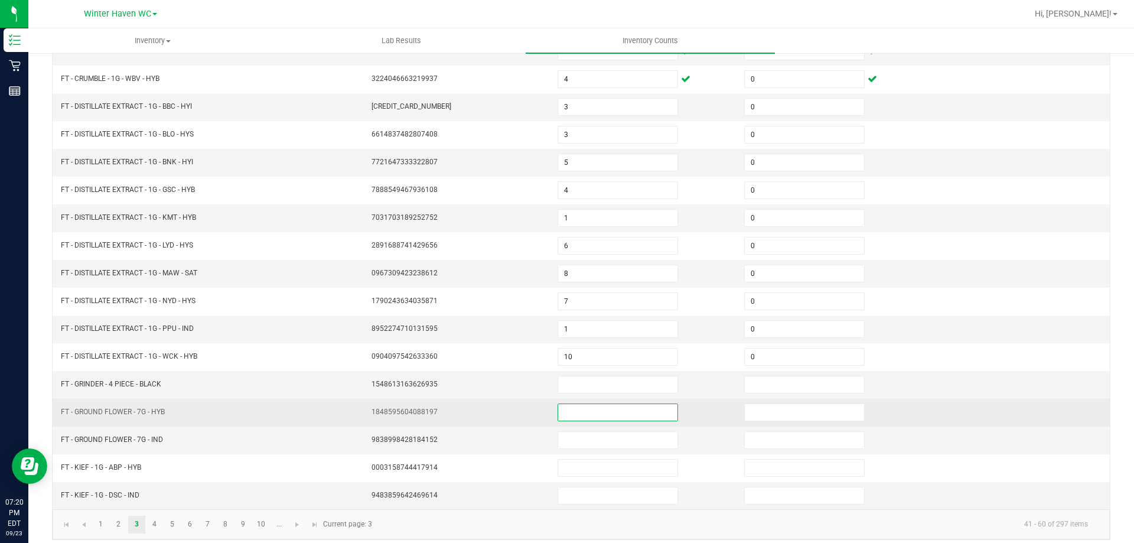
click at [592, 409] on input at bounding box center [617, 412] width 119 height 17
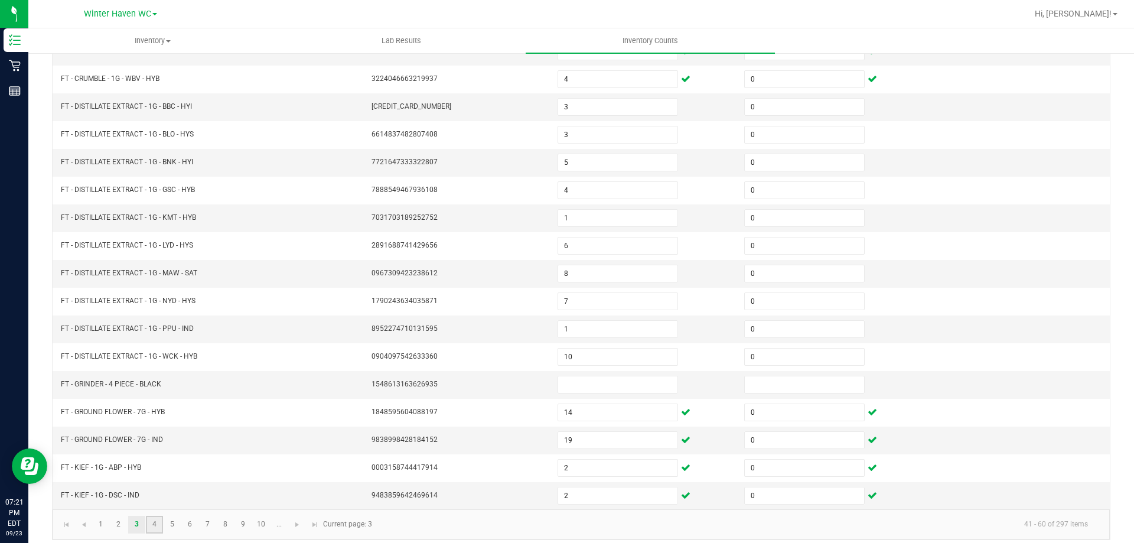
click at [153, 519] on link "4" at bounding box center [154, 525] width 17 height 18
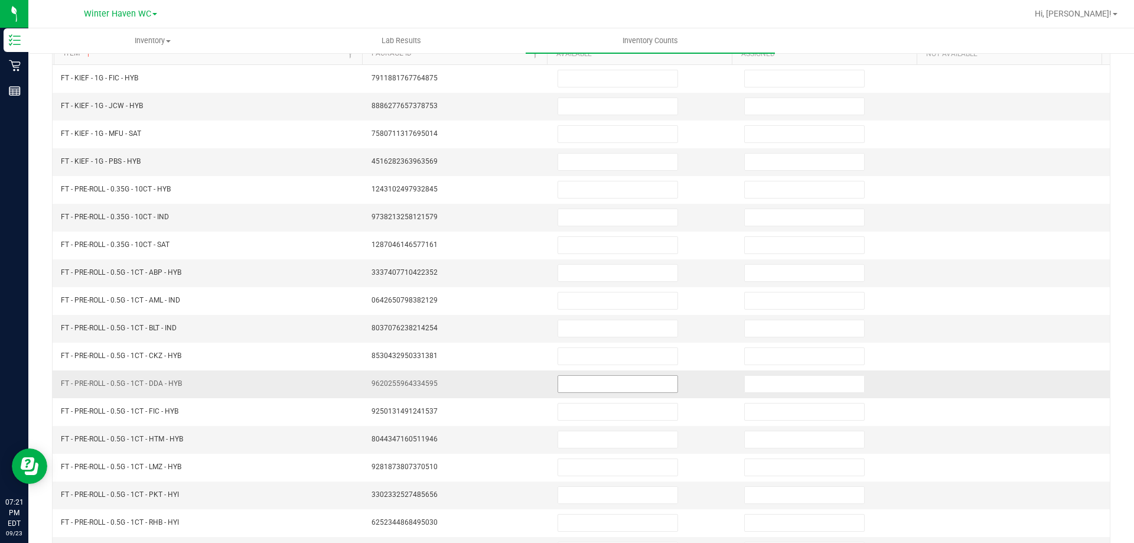
scroll to position [0, 0]
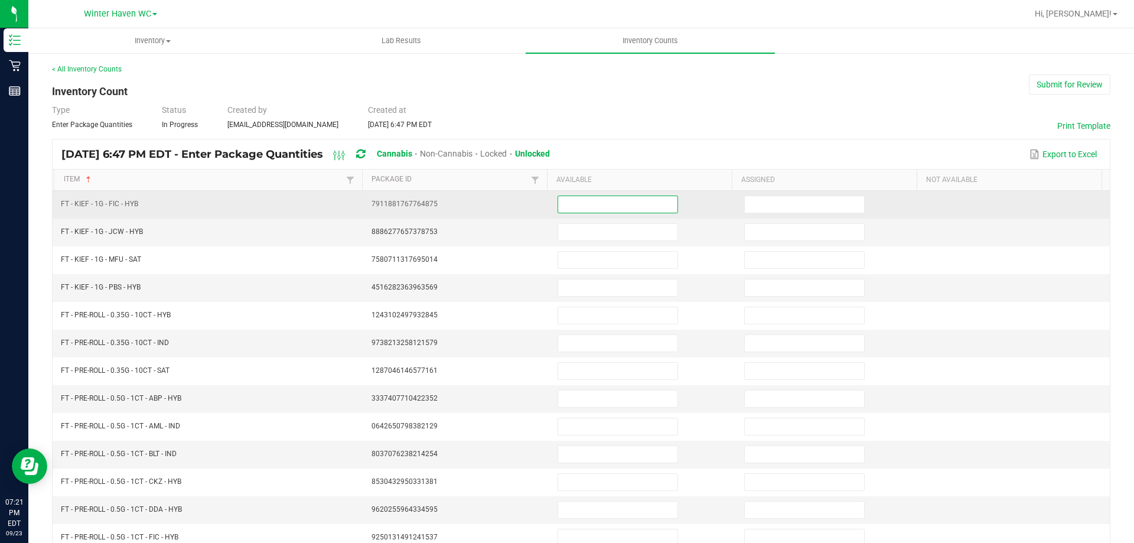
click at [579, 207] on input at bounding box center [617, 204] width 119 height 17
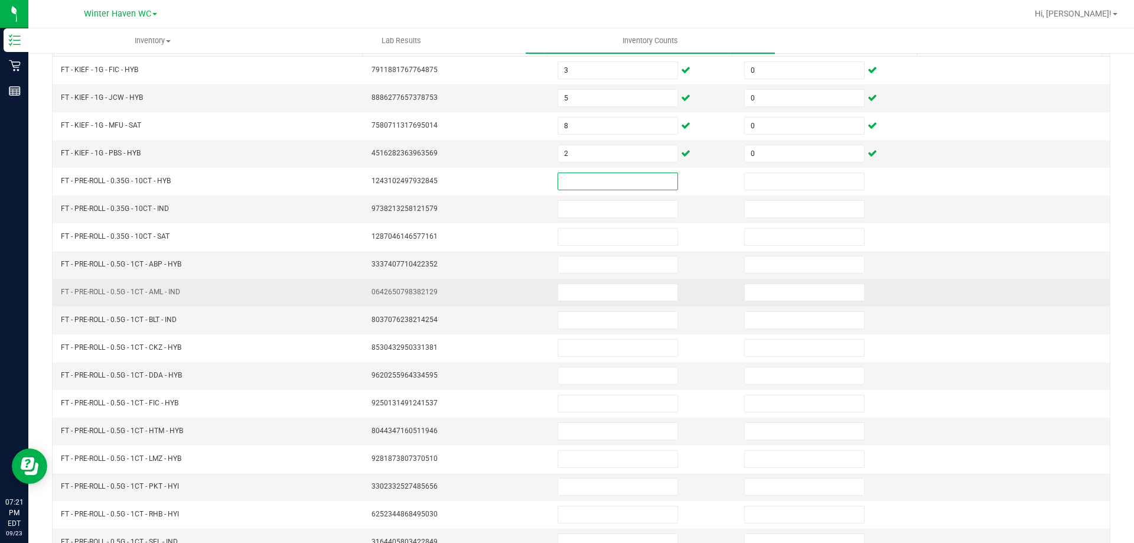
scroll to position [236, 0]
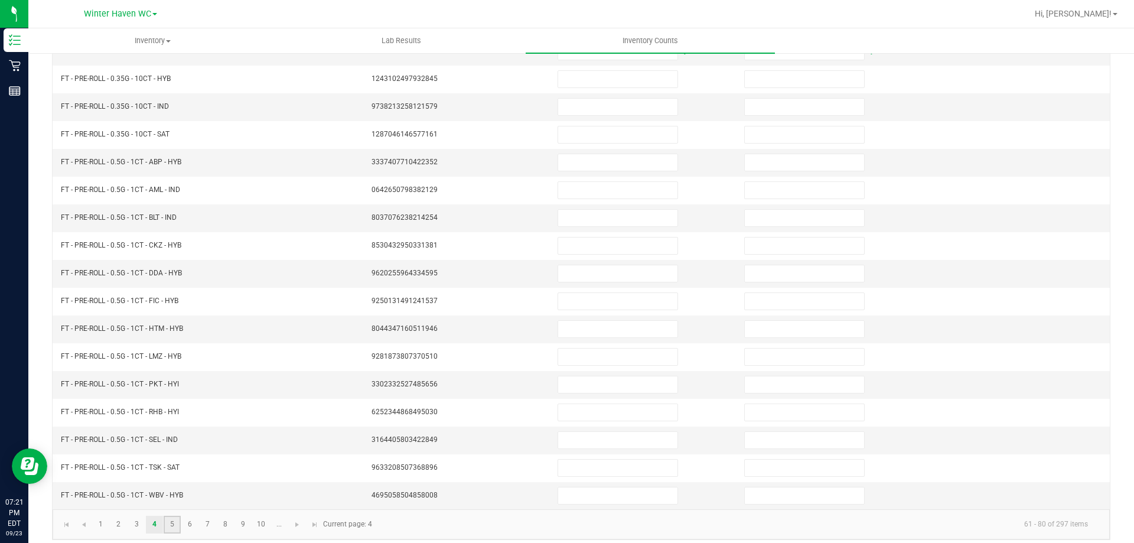
click at [174, 528] on link "5" at bounding box center [172, 525] width 17 height 18
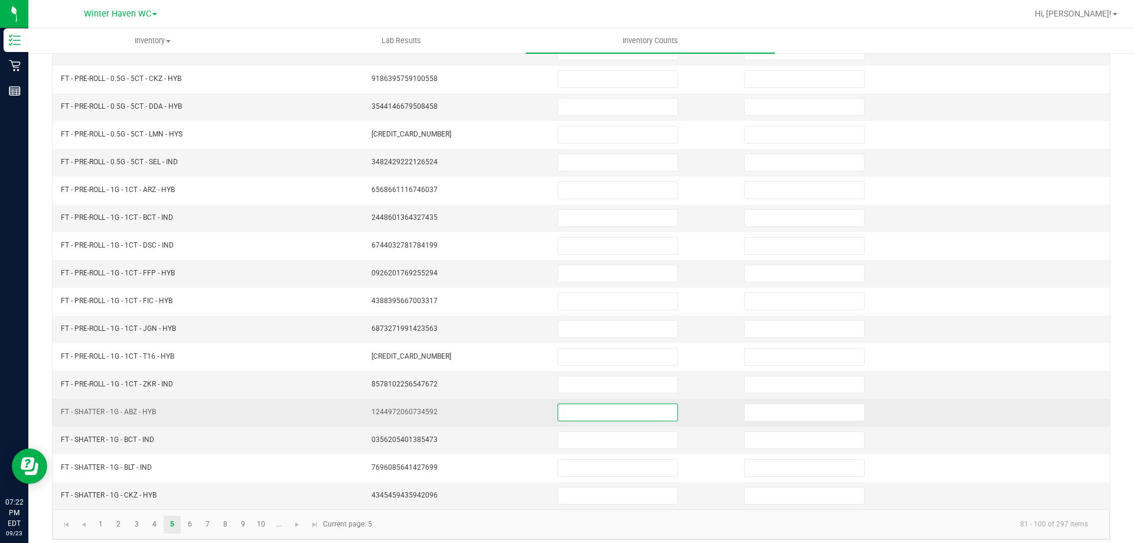
click at [564, 415] on input at bounding box center [617, 412] width 119 height 17
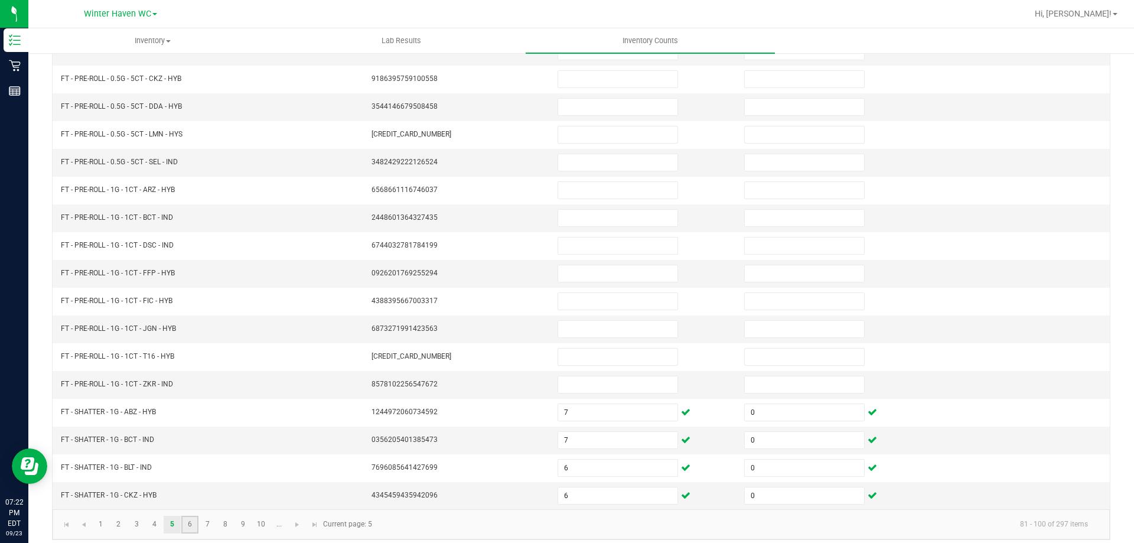
click at [185, 521] on link "6" at bounding box center [189, 525] width 17 height 18
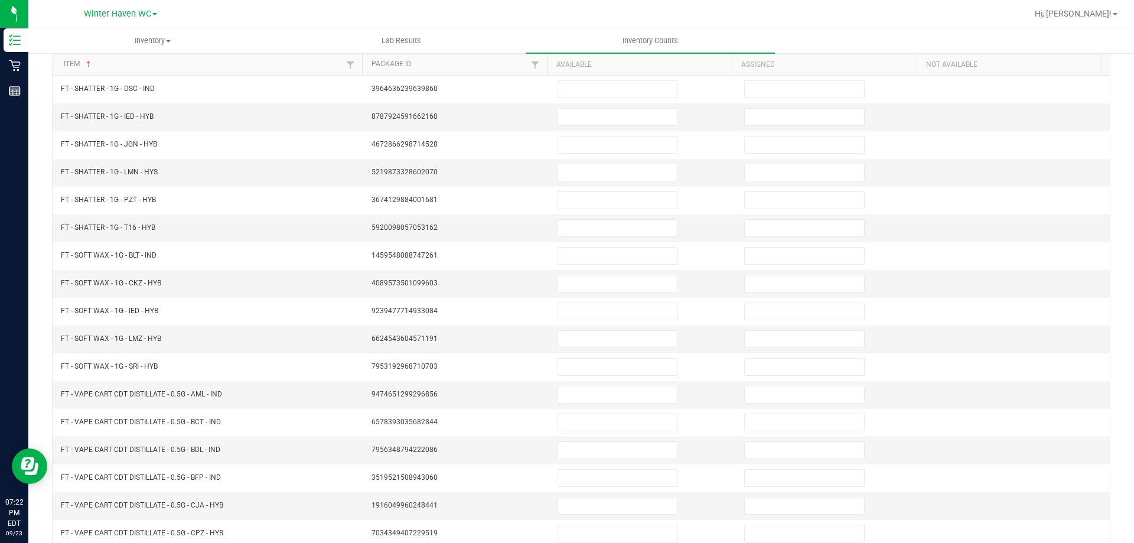
scroll to position [0, 0]
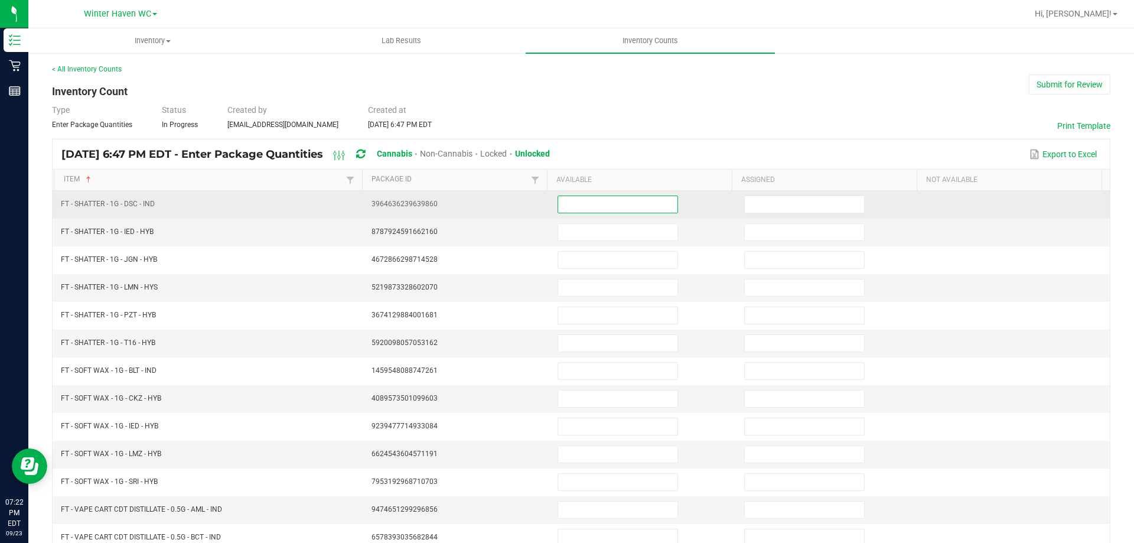
click at [559, 204] on input at bounding box center [617, 204] width 119 height 17
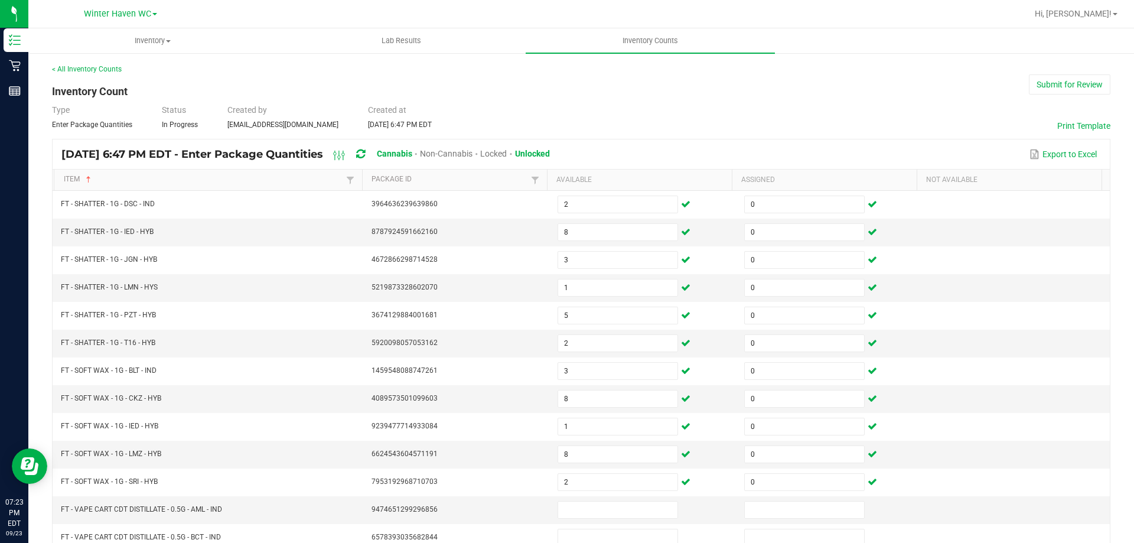
click at [799, 166] on div "[DATE] 6:47 PM EDT - Enter Package Quantities Cannabis Non-Cannabis Locked Unlo…" at bounding box center [581, 154] width 1057 height 30
click at [1021, 343] on td at bounding box center [1016, 344] width 187 height 28
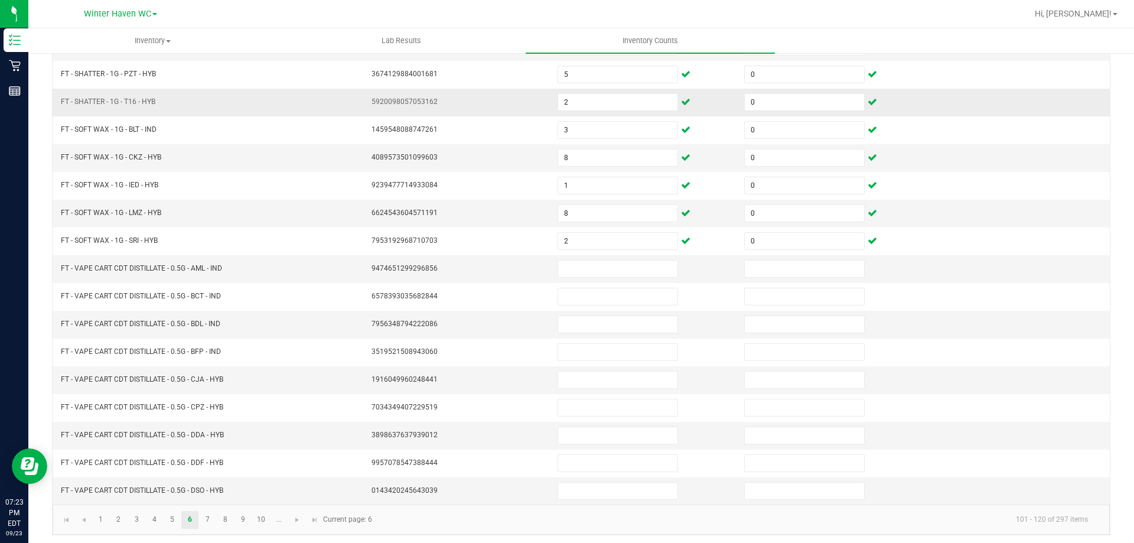
scroll to position [245, 0]
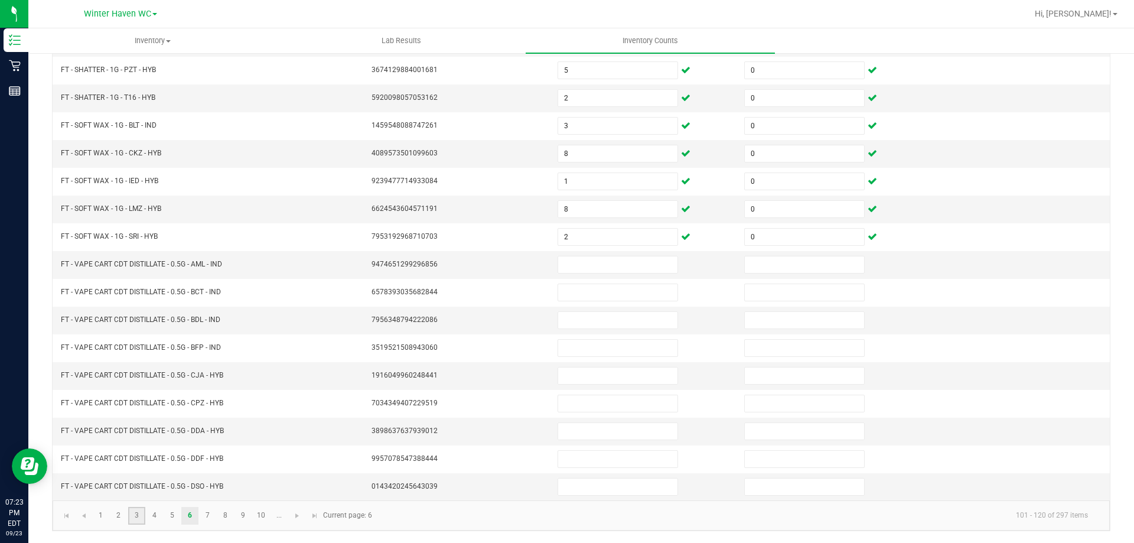
click at [141, 517] on link "3" at bounding box center [136, 516] width 17 height 18
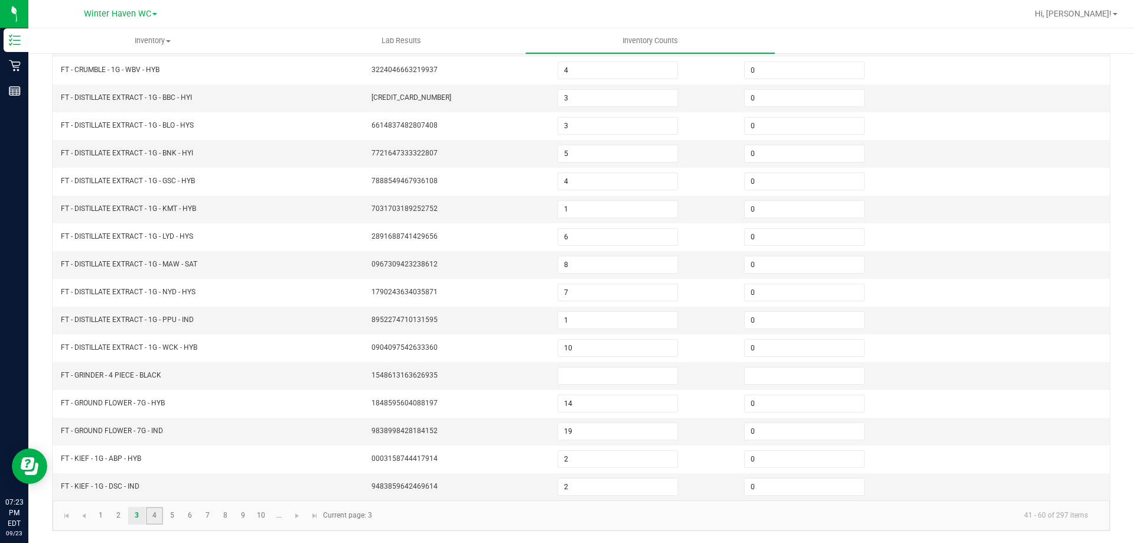
click at [154, 517] on link "4" at bounding box center [154, 516] width 17 height 18
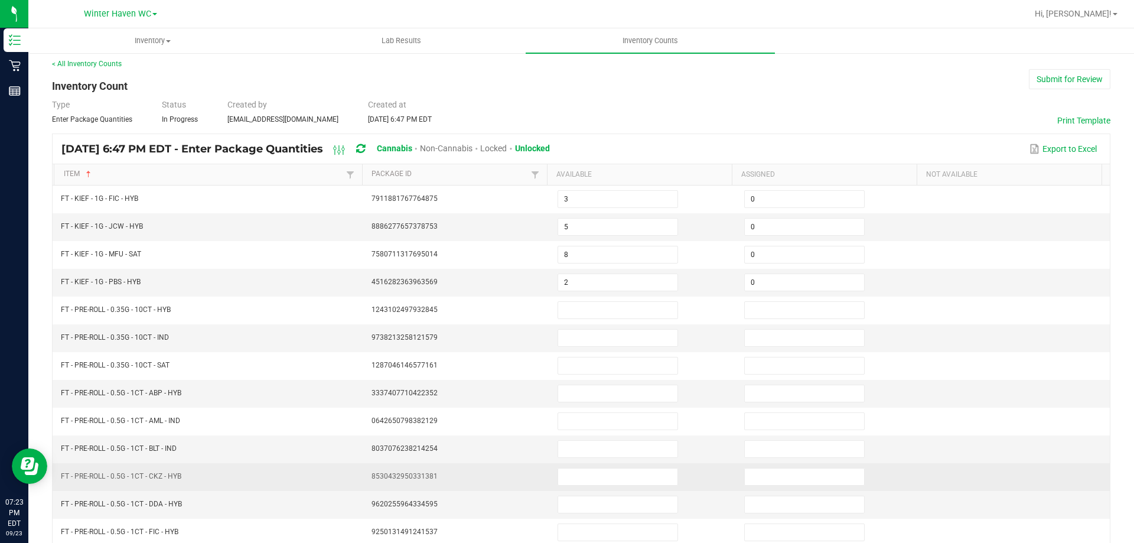
scroll to position [0, 0]
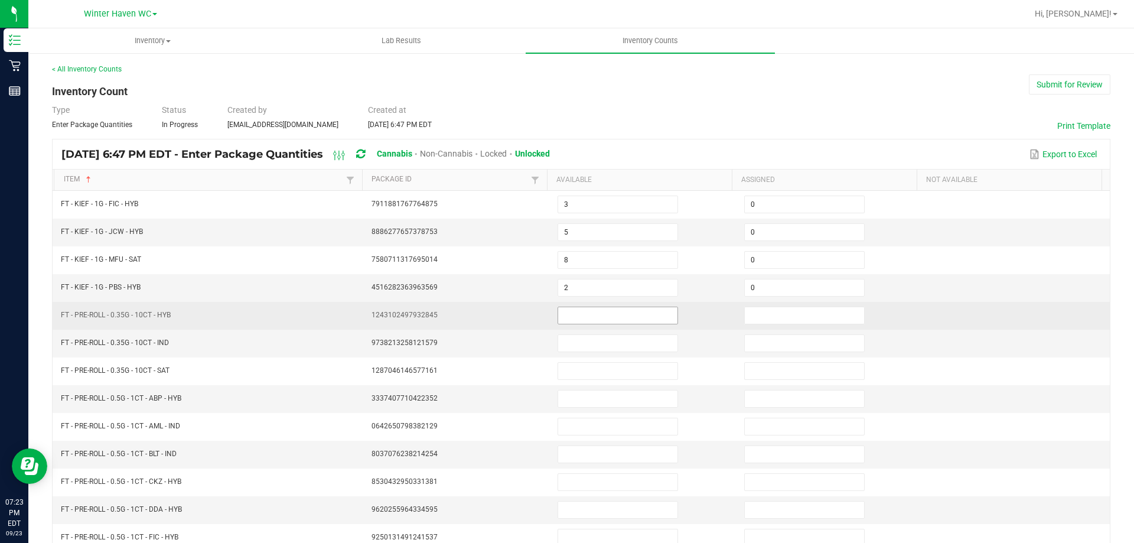
click at [572, 318] on input at bounding box center [617, 315] width 119 height 17
click at [1033, 305] on td at bounding box center [1016, 316] width 187 height 28
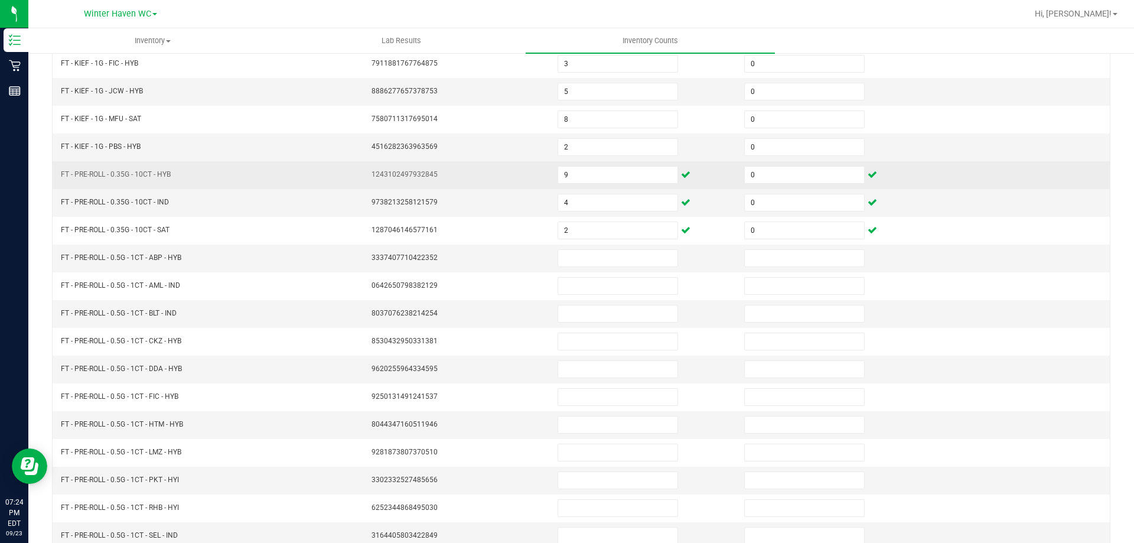
scroll to position [245, 0]
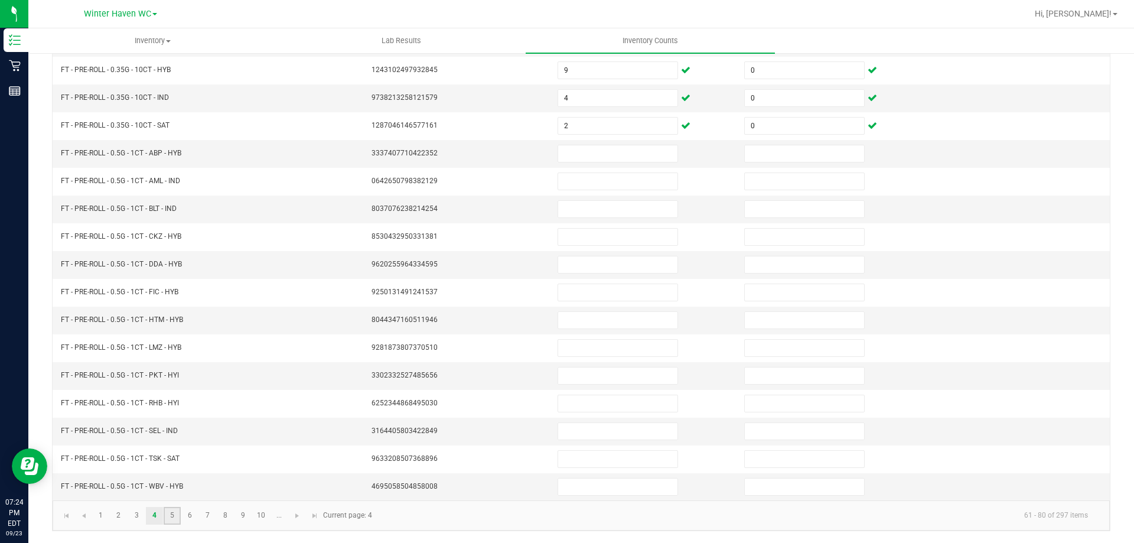
click at [176, 517] on link "5" at bounding box center [172, 516] width 17 height 18
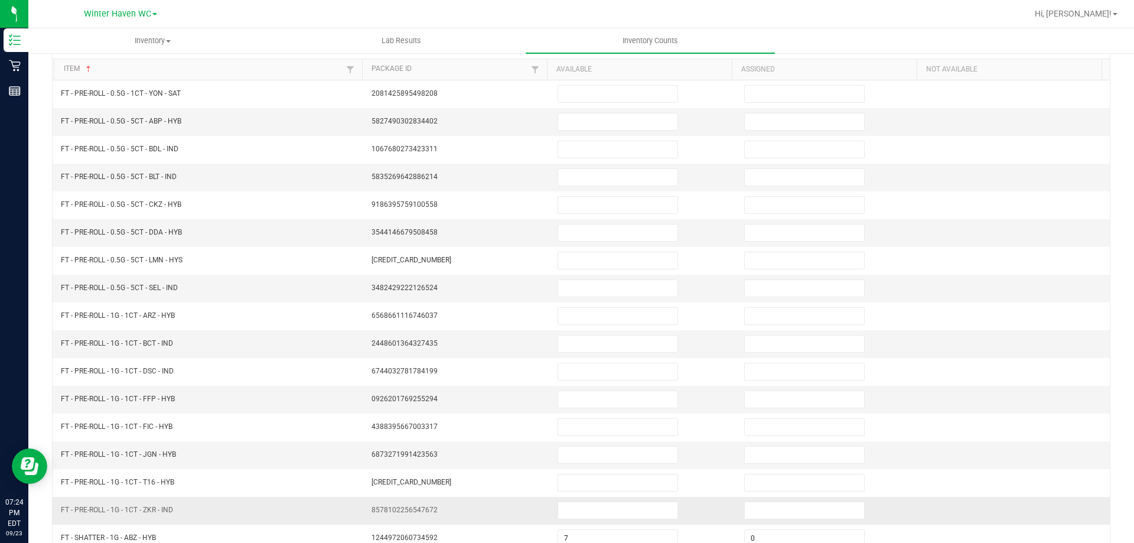
scroll to position [68, 0]
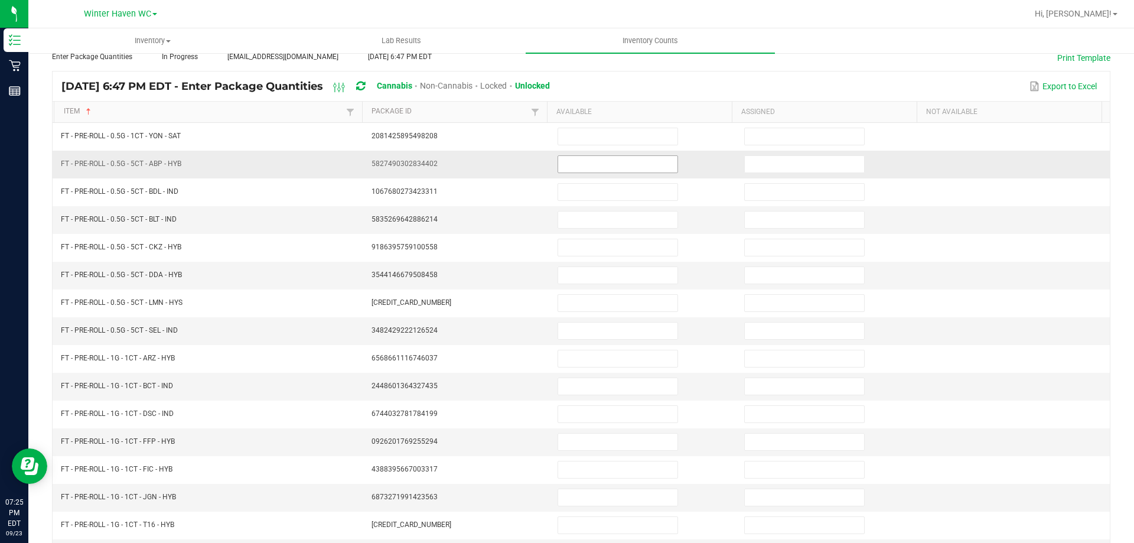
click at [569, 165] on input at bounding box center [617, 164] width 119 height 17
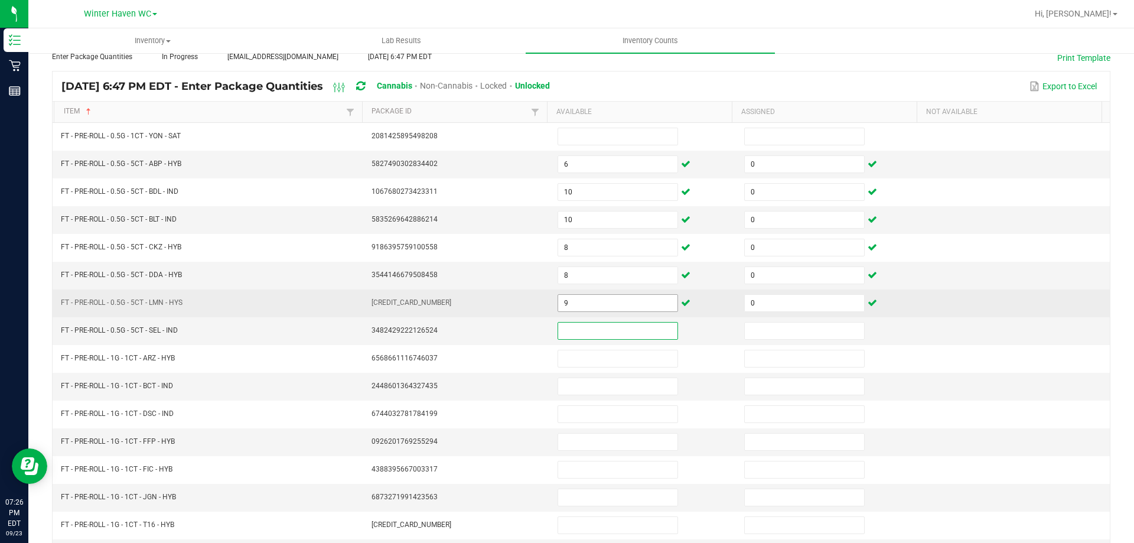
click at [571, 301] on input "9" at bounding box center [617, 303] width 119 height 17
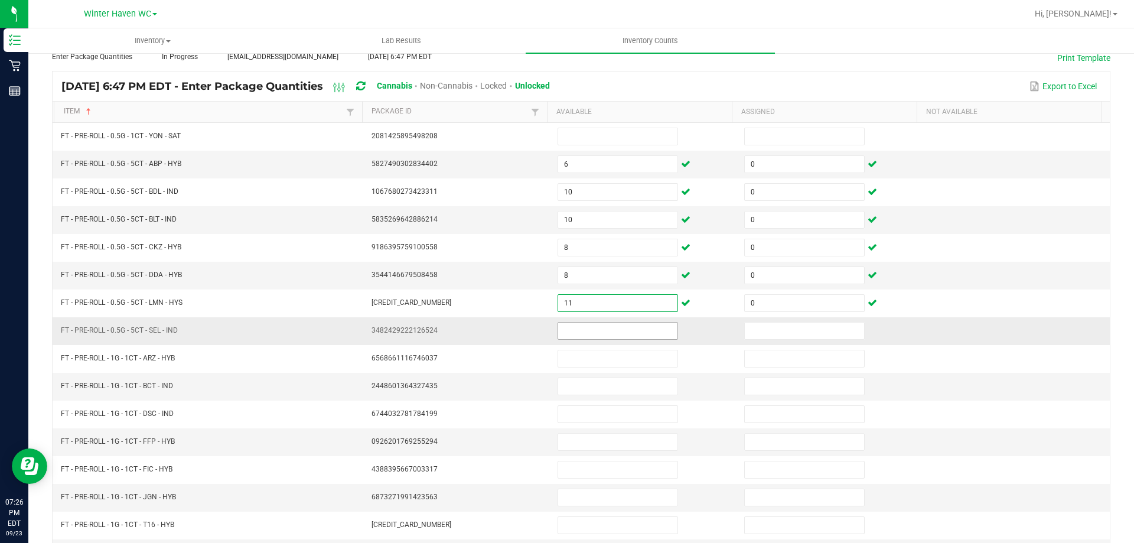
click at [565, 331] on input at bounding box center [617, 330] width 119 height 17
click at [559, 498] on input at bounding box center [617, 497] width 119 height 17
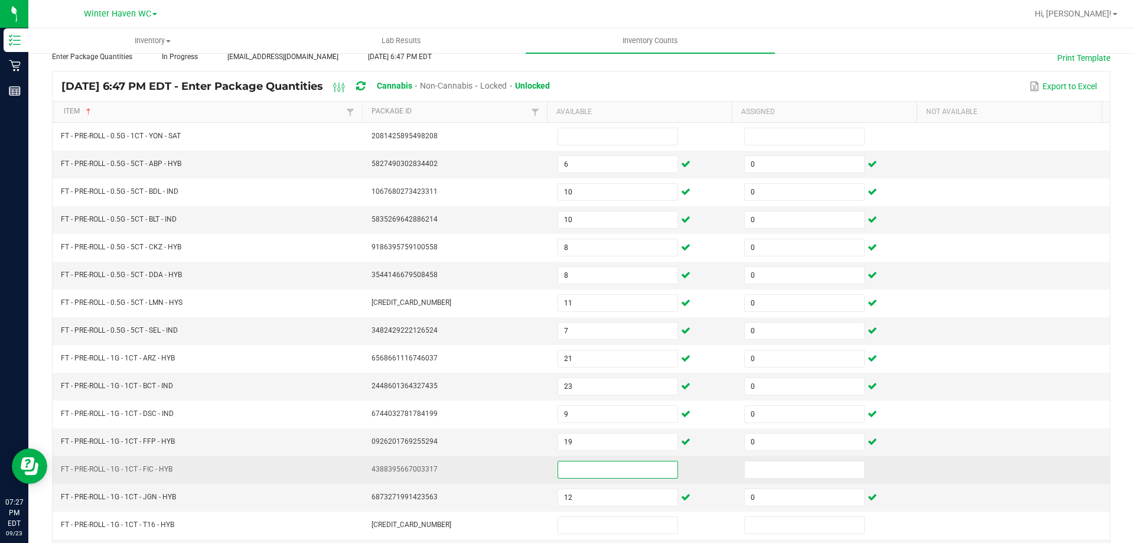
click at [578, 468] on input at bounding box center [617, 469] width 119 height 17
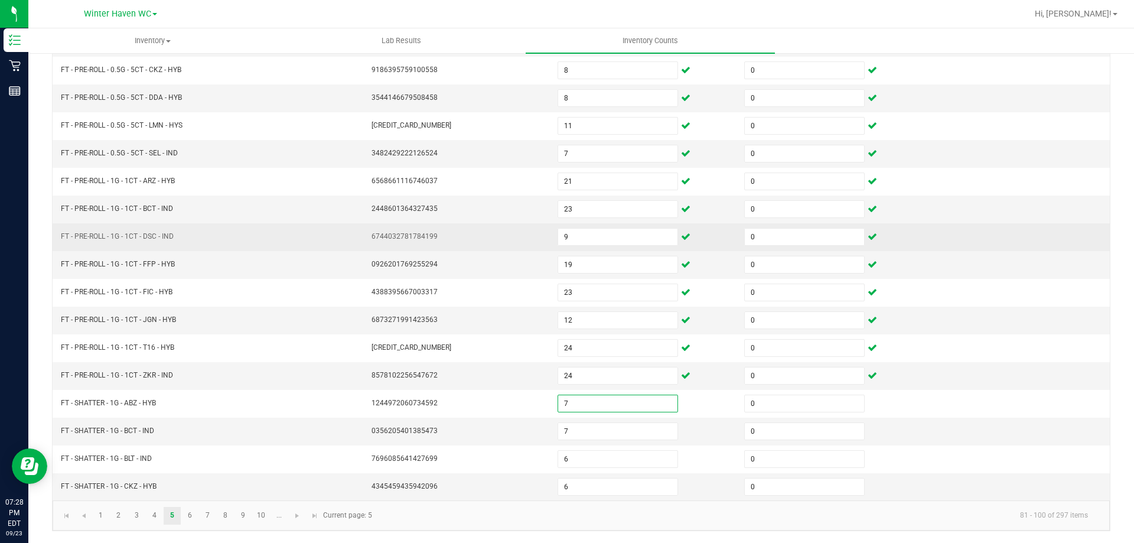
click at [1023, 229] on td at bounding box center [1016, 237] width 187 height 28
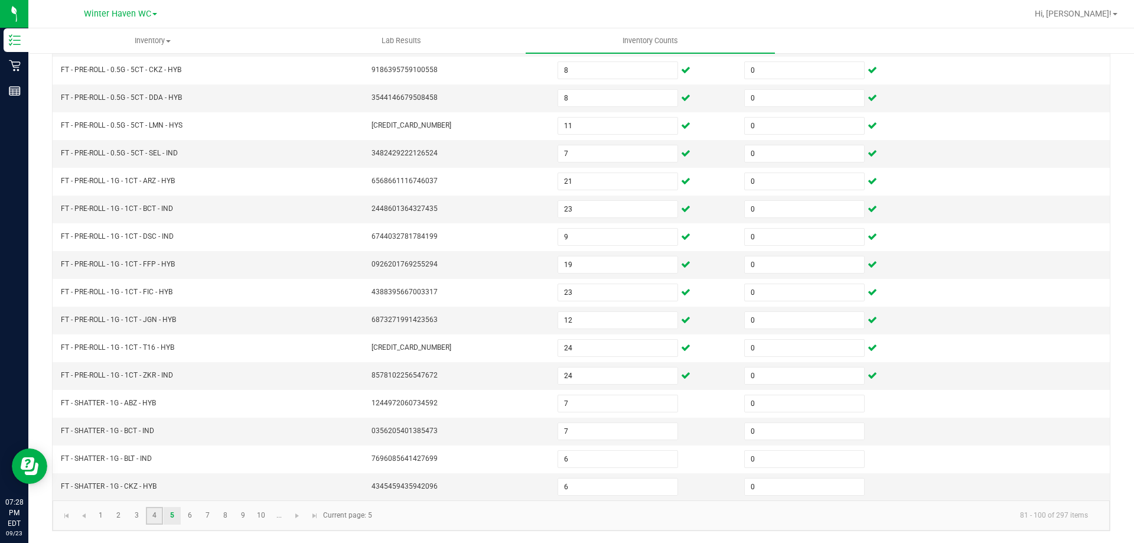
click at [151, 510] on link "4" at bounding box center [154, 516] width 17 height 18
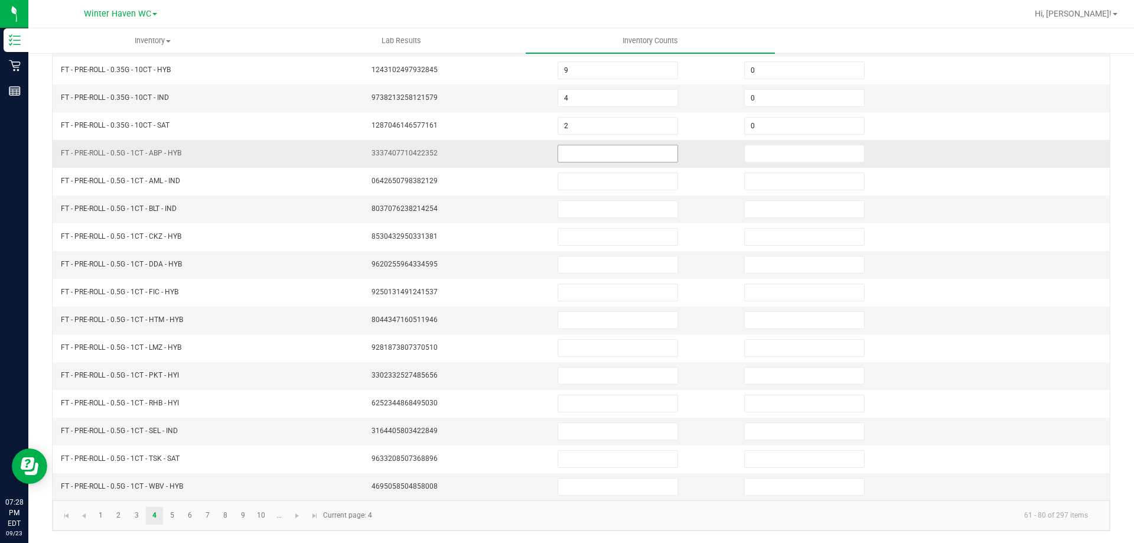
click at [559, 151] on input at bounding box center [617, 153] width 119 height 17
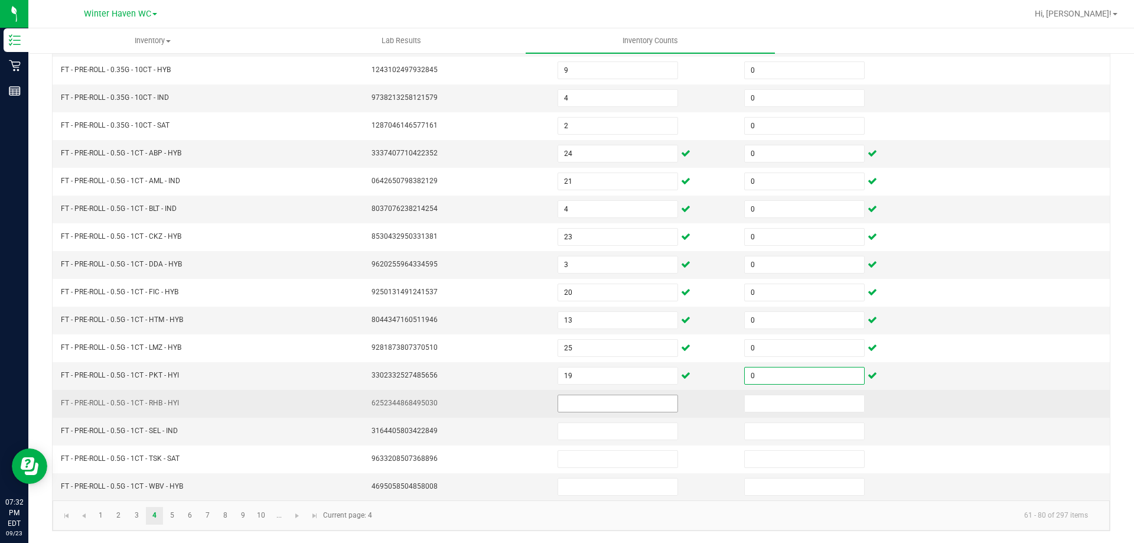
click at [585, 406] on input at bounding box center [617, 403] width 119 height 17
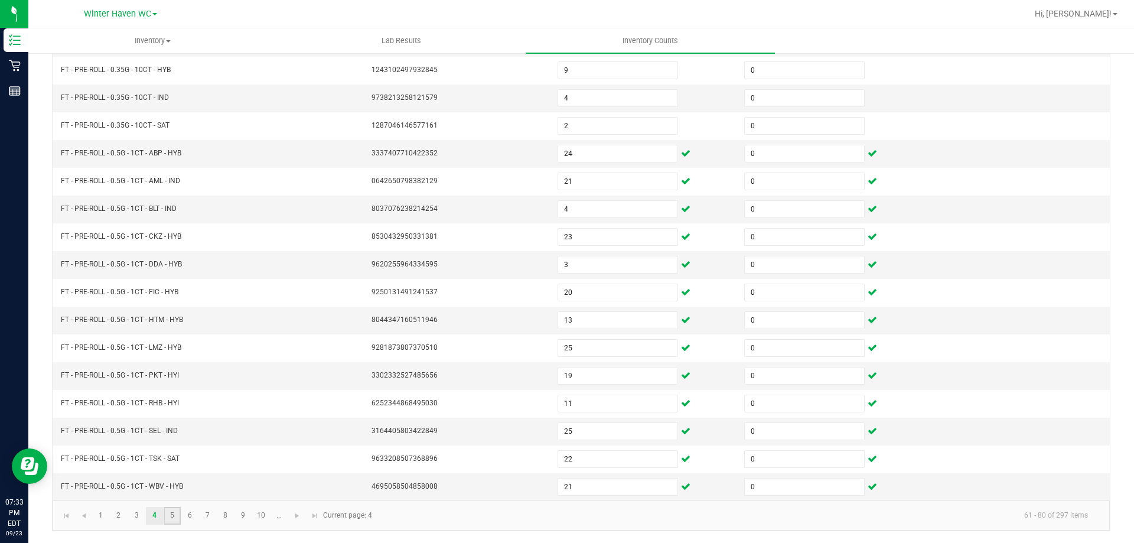
click at [174, 517] on link "5" at bounding box center [172, 516] width 17 height 18
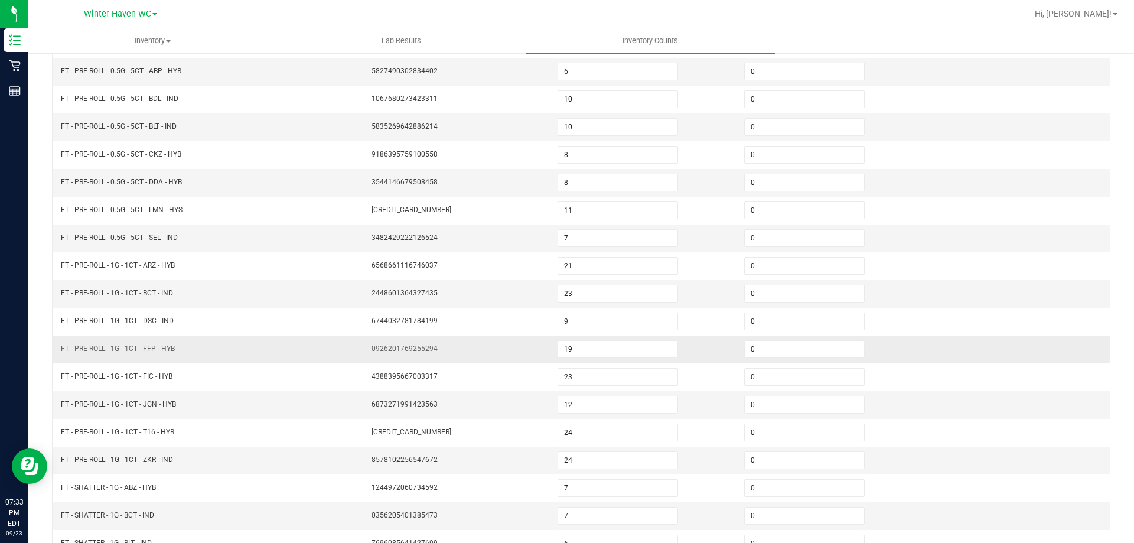
scroll to position [0, 0]
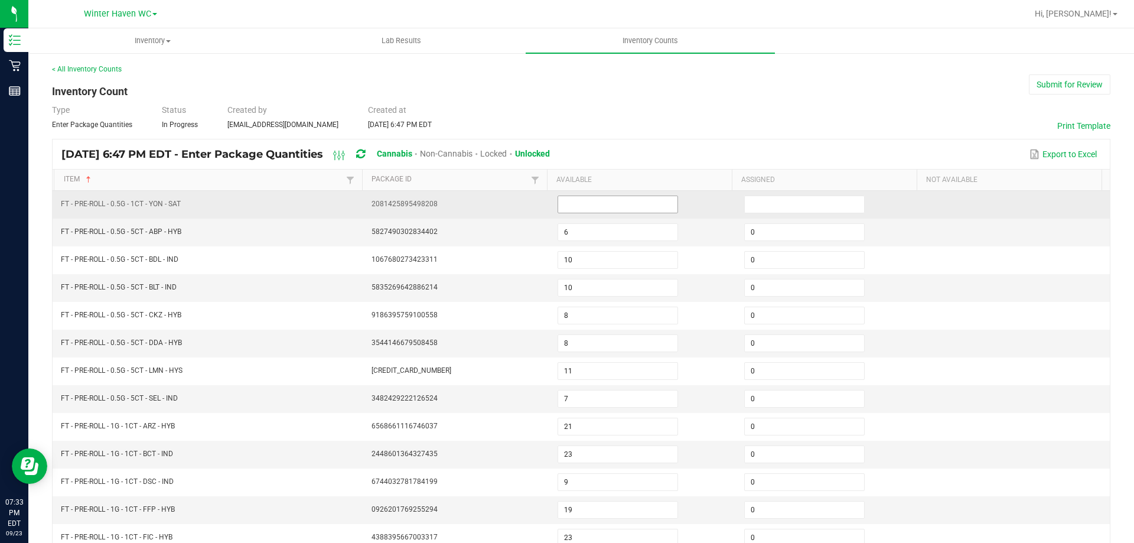
click at [583, 201] on input at bounding box center [617, 204] width 119 height 17
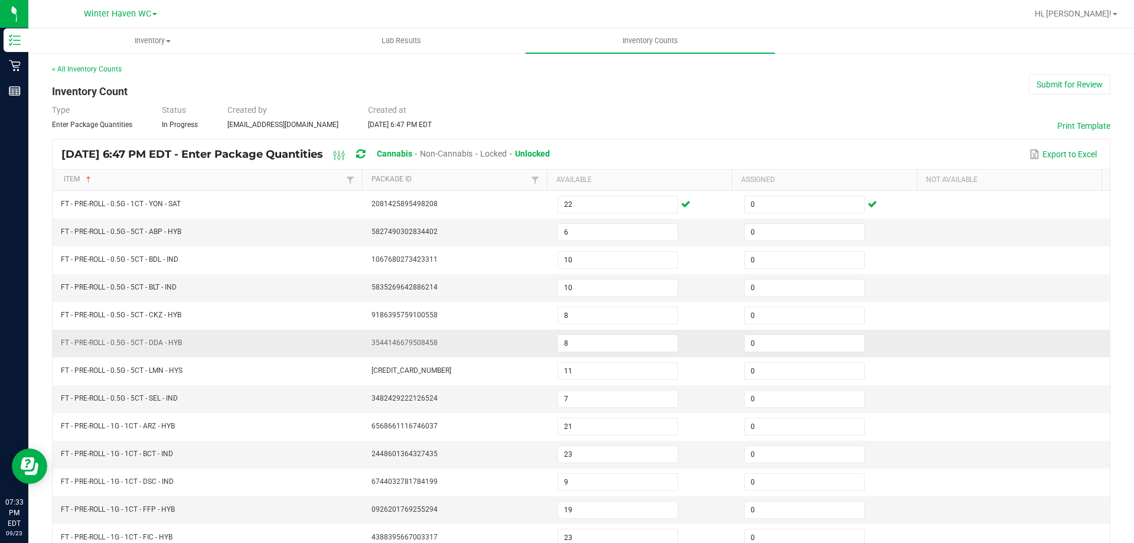
click at [876, 341] on td "0" at bounding box center [830, 344] width 187 height 28
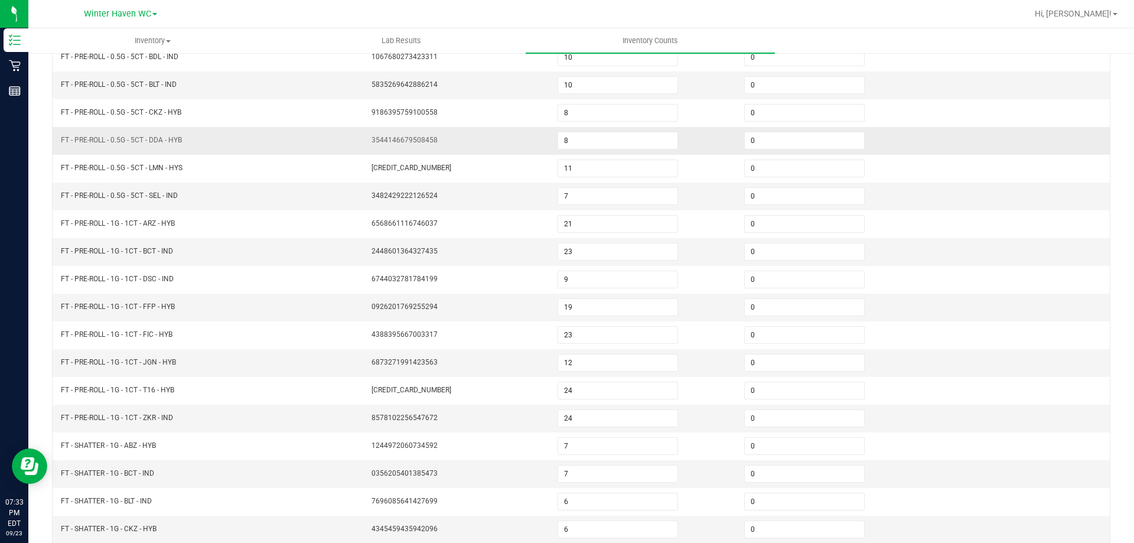
scroll to position [245, 0]
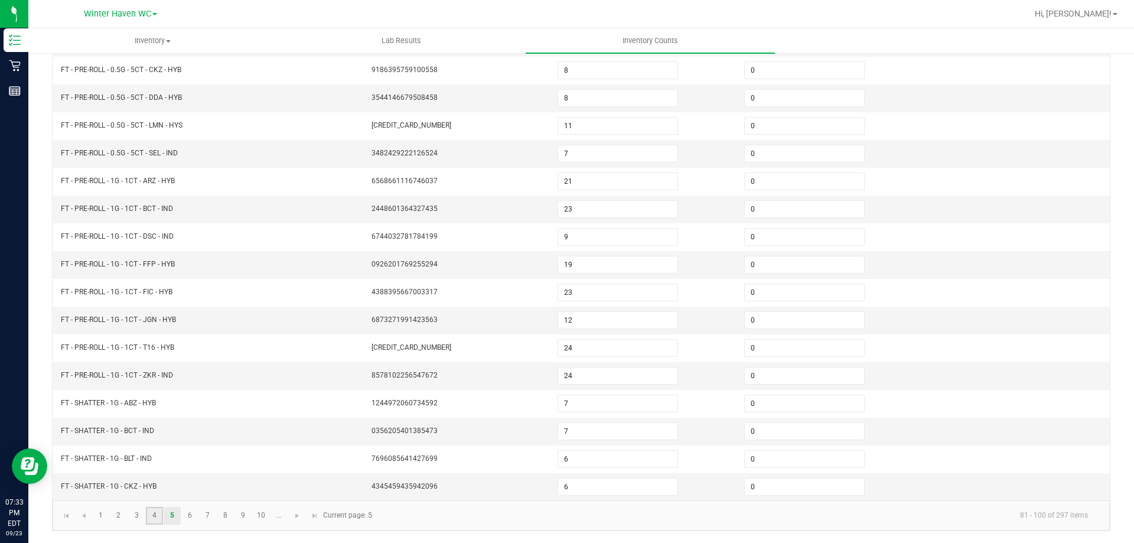
click at [148, 517] on link "4" at bounding box center [154, 516] width 17 height 18
click at [133, 517] on link "3" at bounding box center [136, 516] width 17 height 18
click at [148, 515] on link "4" at bounding box center [154, 516] width 17 height 18
click at [175, 516] on link "5" at bounding box center [172, 516] width 17 height 18
click at [188, 511] on link "6" at bounding box center [189, 516] width 17 height 18
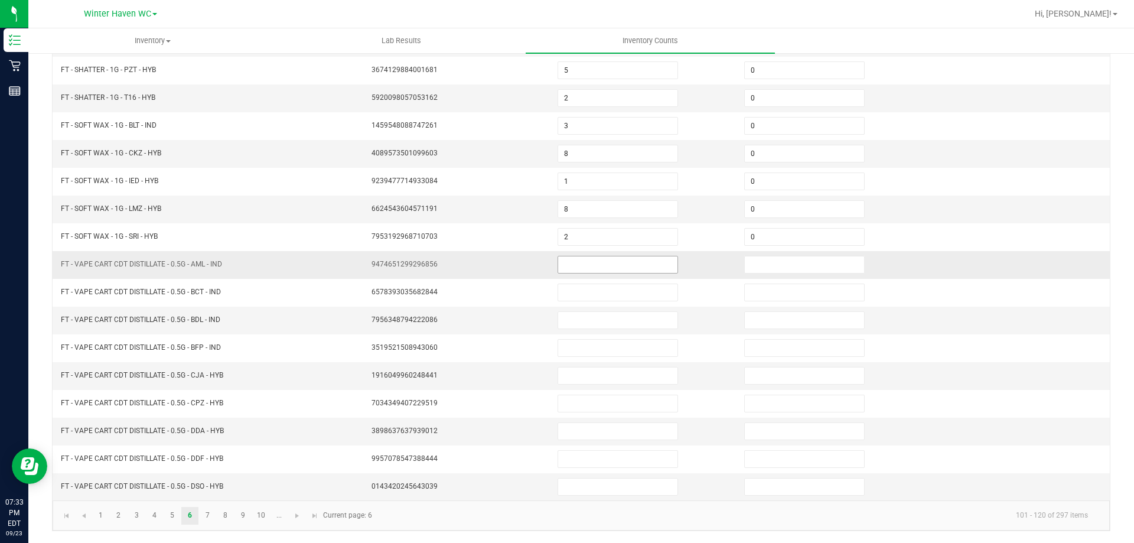
click at [582, 261] on input at bounding box center [617, 264] width 119 height 17
click at [243, 516] on link "9" at bounding box center [242, 516] width 17 height 18
click at [259, 510] on link "10" at bounding box center [261, 516] width 17 height 18
click at [294, 515] on span "Go to the next page" at bounding box center [296, 515] width 9 height 9
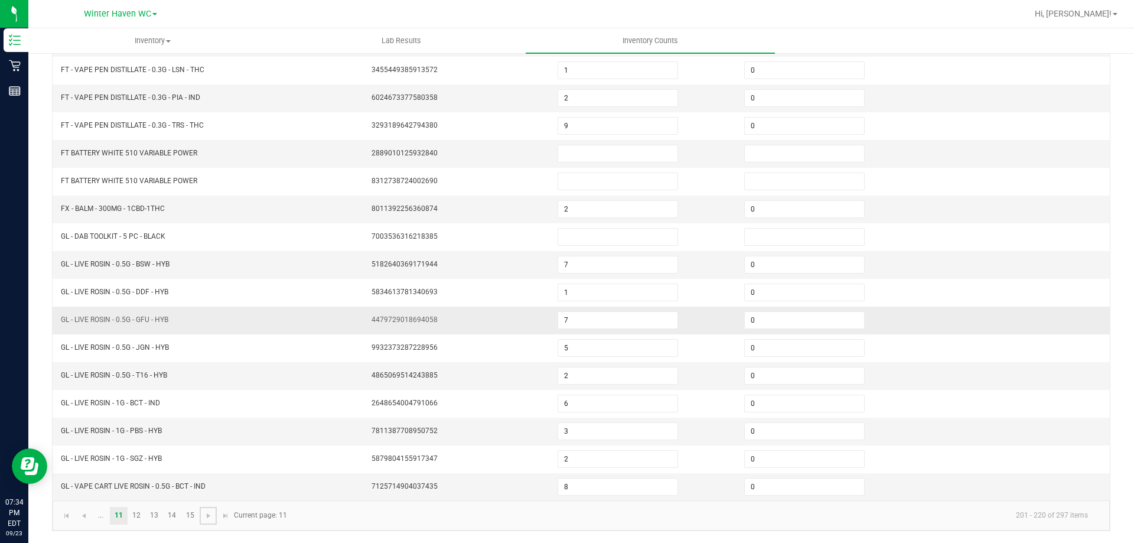
scroll to position [0, 0]
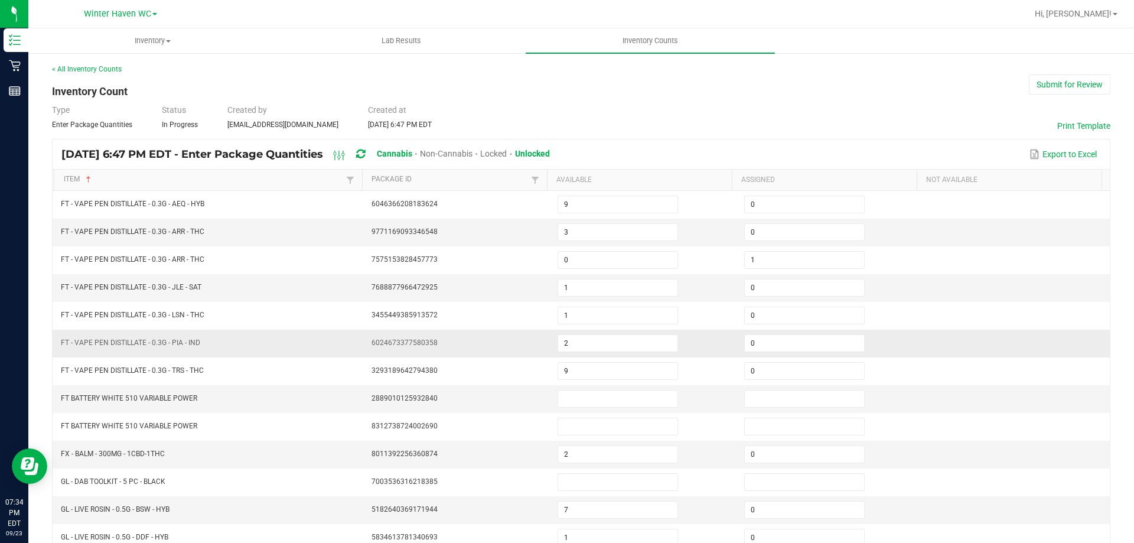
click at [951, 337] on td at bounding box center [1016, 344] width 187 height 28
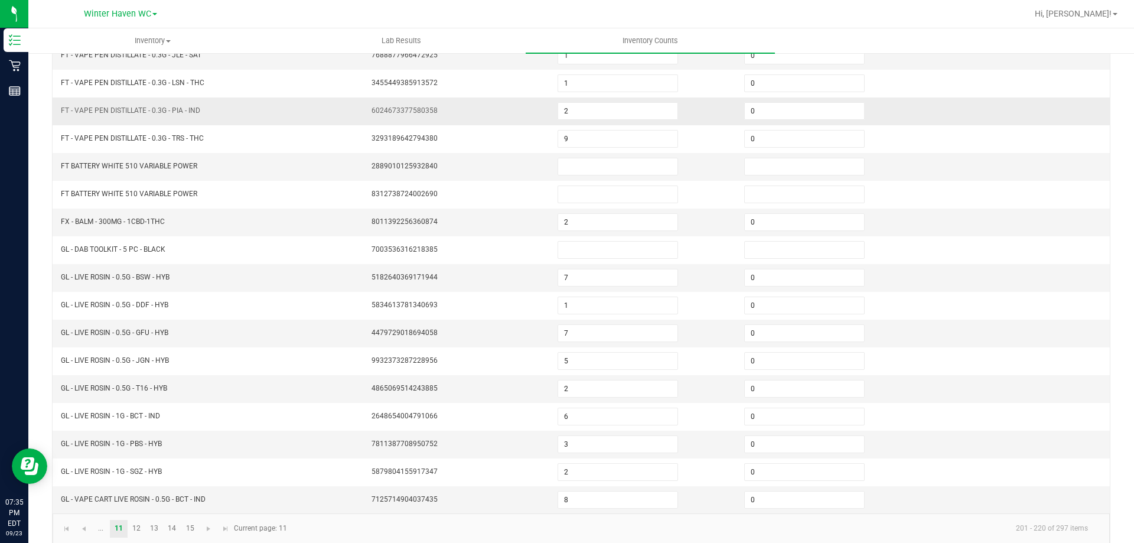
scroll to position [245, 0]
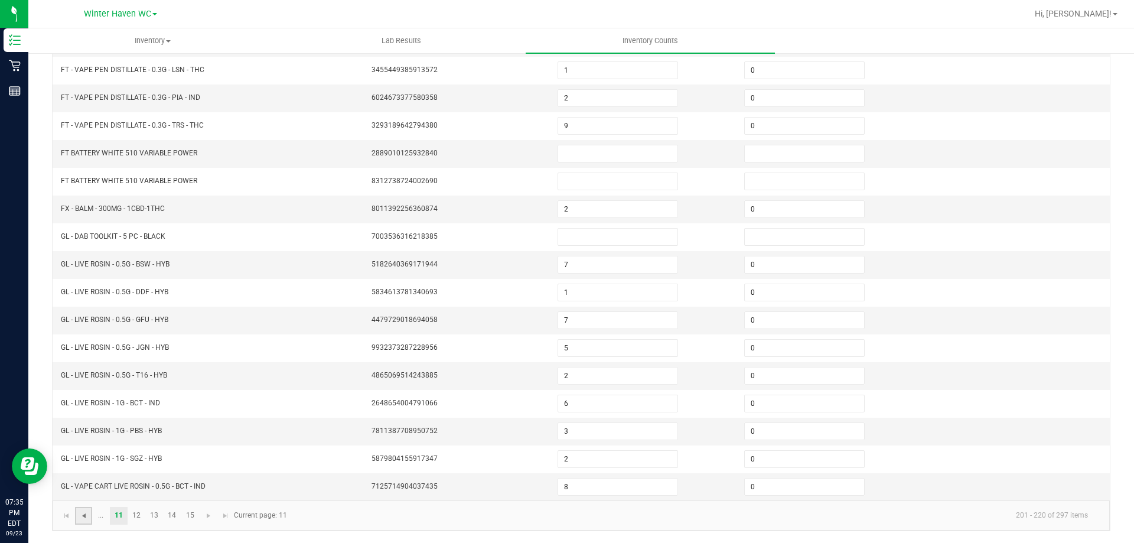
click at [86, 511] on span "Go to the previous page" at bounding box center [83, 515] width 9 height 9
click at [297, 517] on span "Go to the next page" at bounding box center [296, 515] width 9 height 9
click at [903, 273] on td "0" at bounding box center [830, 265] width 187 height 28
click at [86, 520] on link at bounding box center [83, 516] width 17 height 18
click at [604, 492] on input at bounding box center [617, 486] width 119 height 17
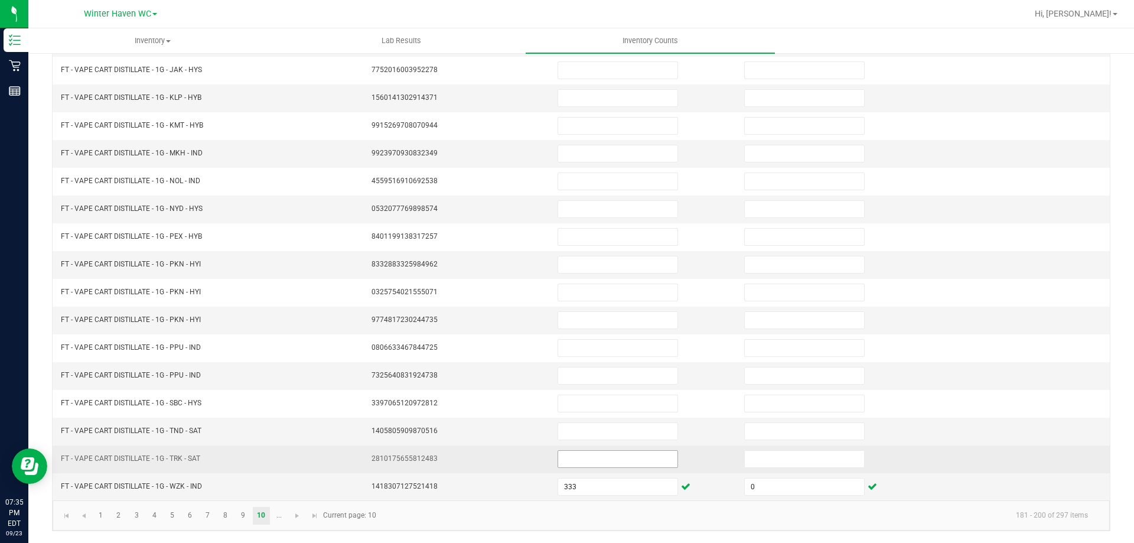
click at [580, 462] on input at bounding box center [617, 459] width 119 height 17
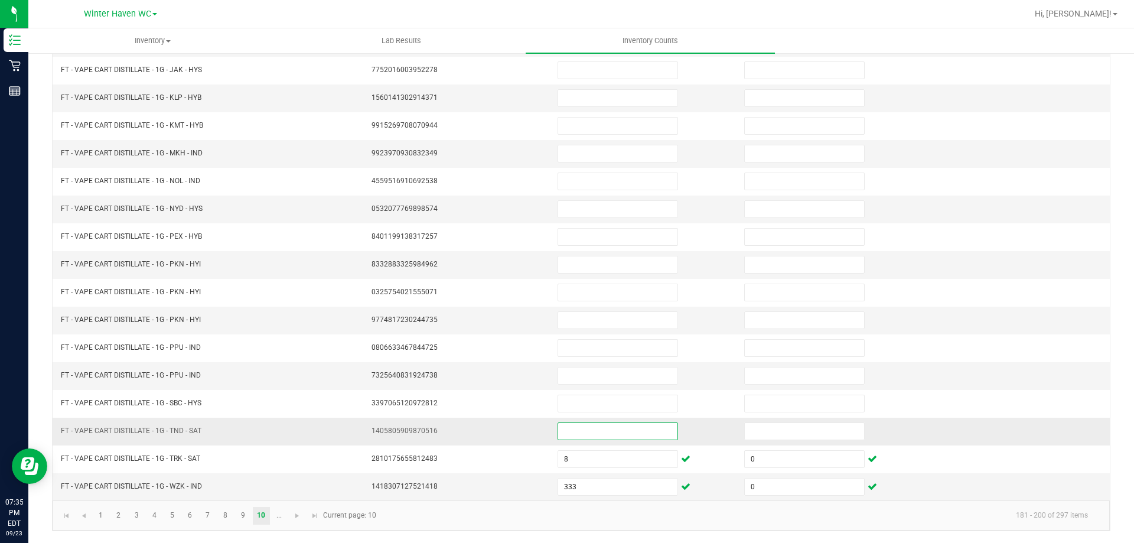
click at [588, 432] on input at bounding box center [617, 431] width 119 height 17
click at [168, 518] on link "5" at bounding box center [172, 516] width 17 height 18
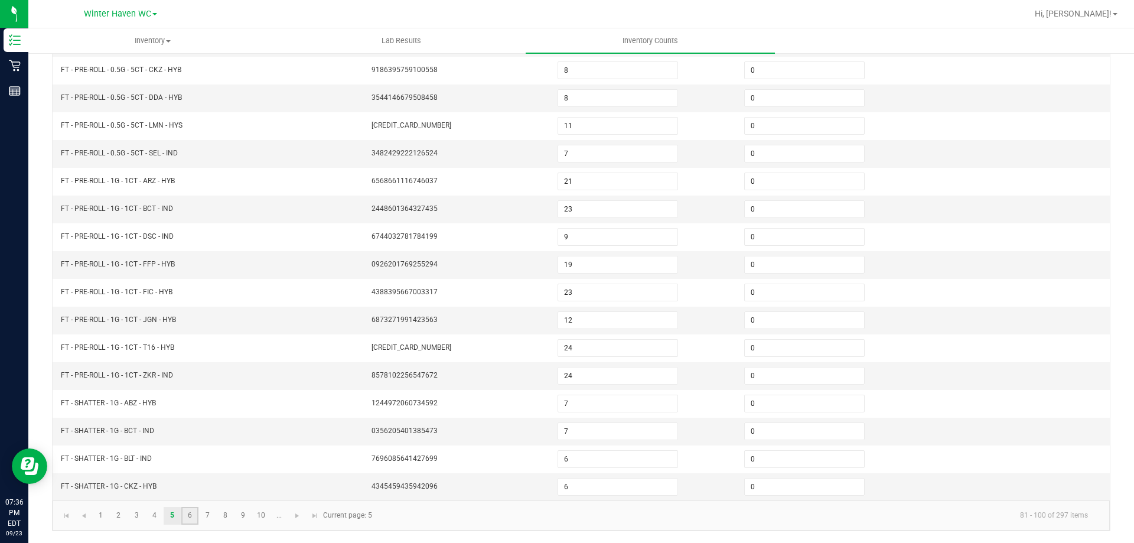
click at [193, 514] on link "6" at bounding box center [189, 516] width 17 height 18
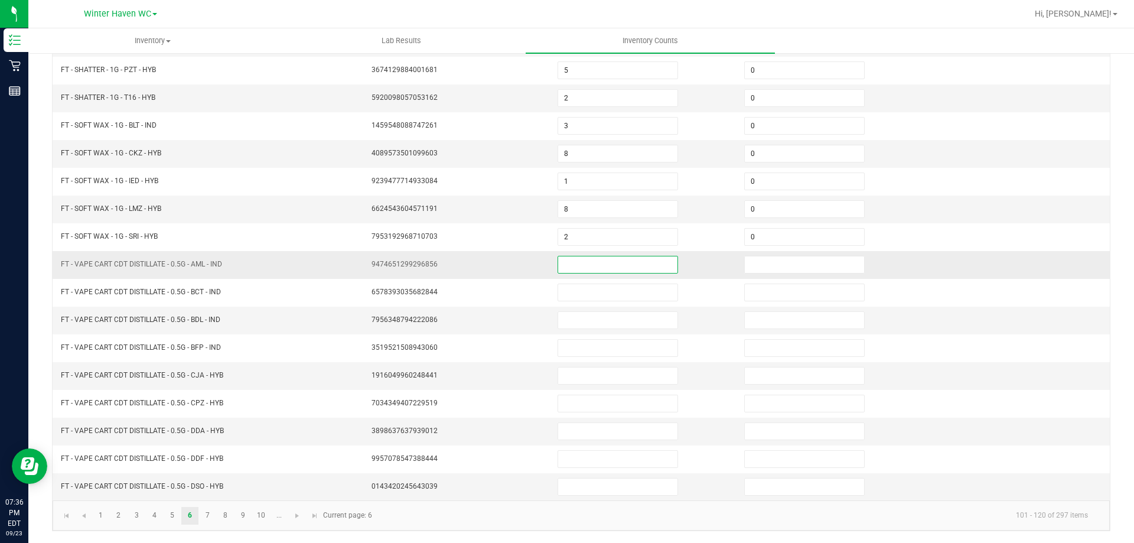
click at [610, 263] on input at bounding box center [617, 264] width 119 height 17
click at [207, 514] on link "7" at bounding box center [207, 516] width 17 height 18
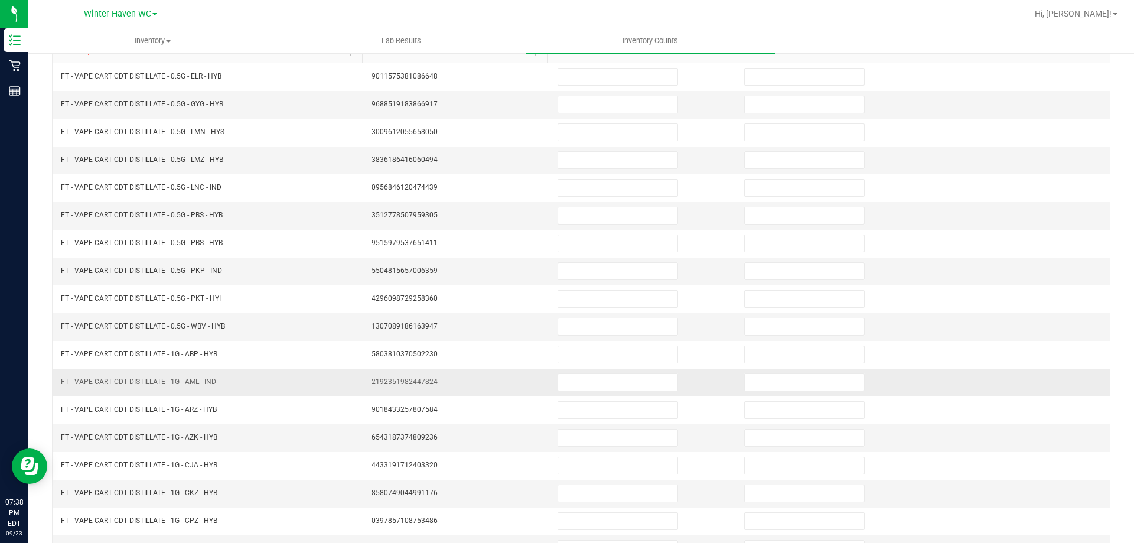
scroll to position [0, 0]
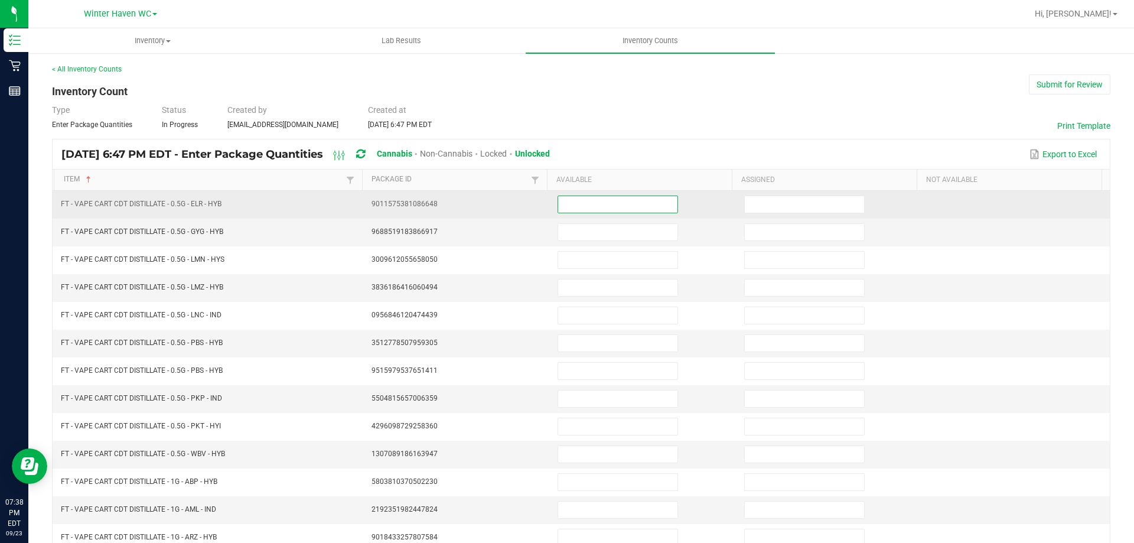
click at [565, 200] on input at bounding box center [617, 204] width 119 height 17
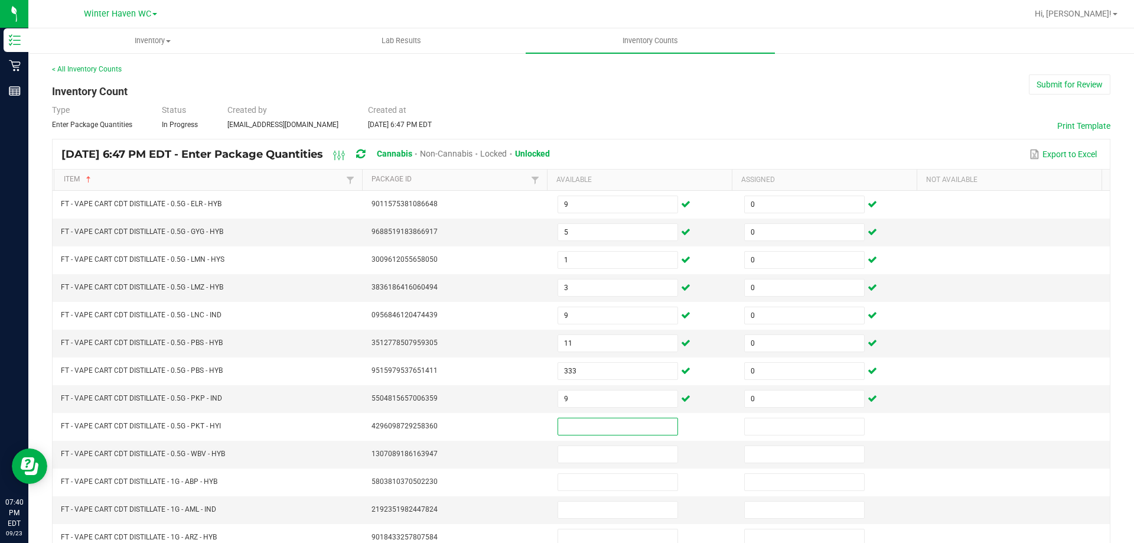
click at [1114, 291] on div "< All Inventory Counts Inventory Count Submit for Review Type Enter Package Qua…" at bounding box center [581, 420] width 1106 height 736
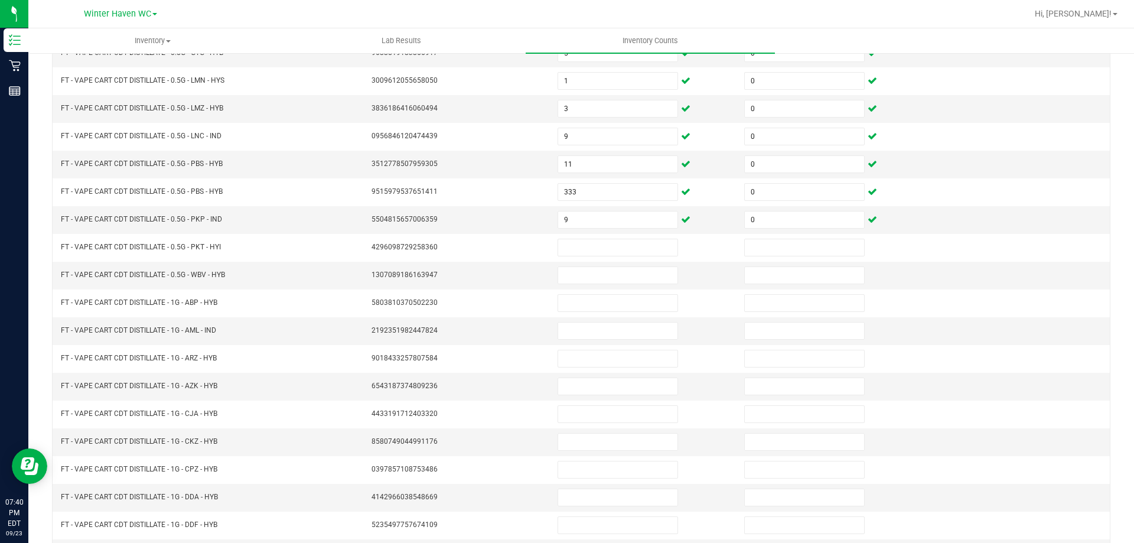
scroll to position [245, 0]
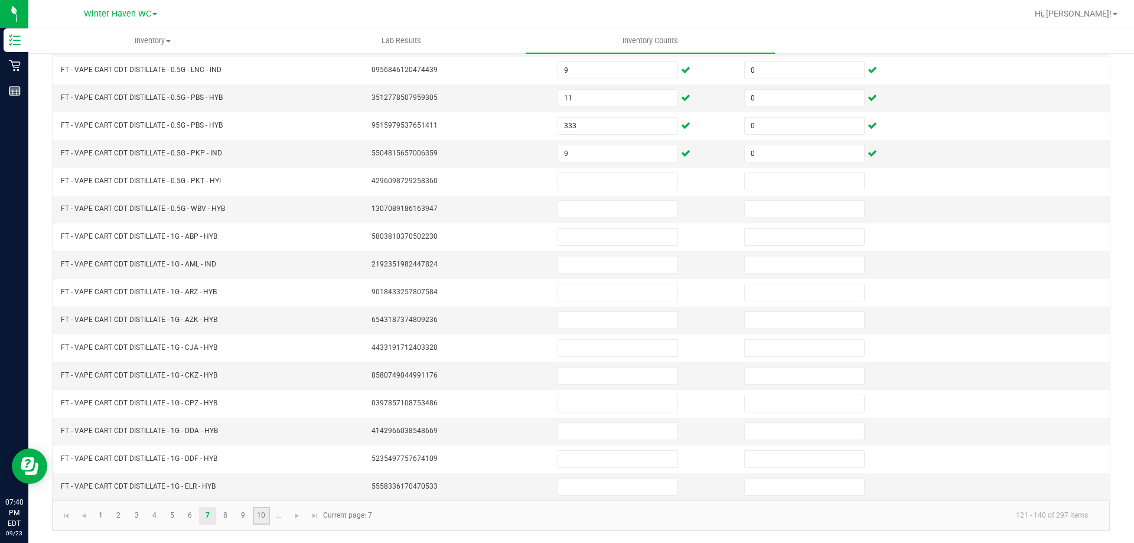
click at [259, 513] on link "10" at bounding box center [261, 516] width 17 height 18
click at [294, 515] on span "Go to the next page" at bounding box center [296, 515] width 9 height 9
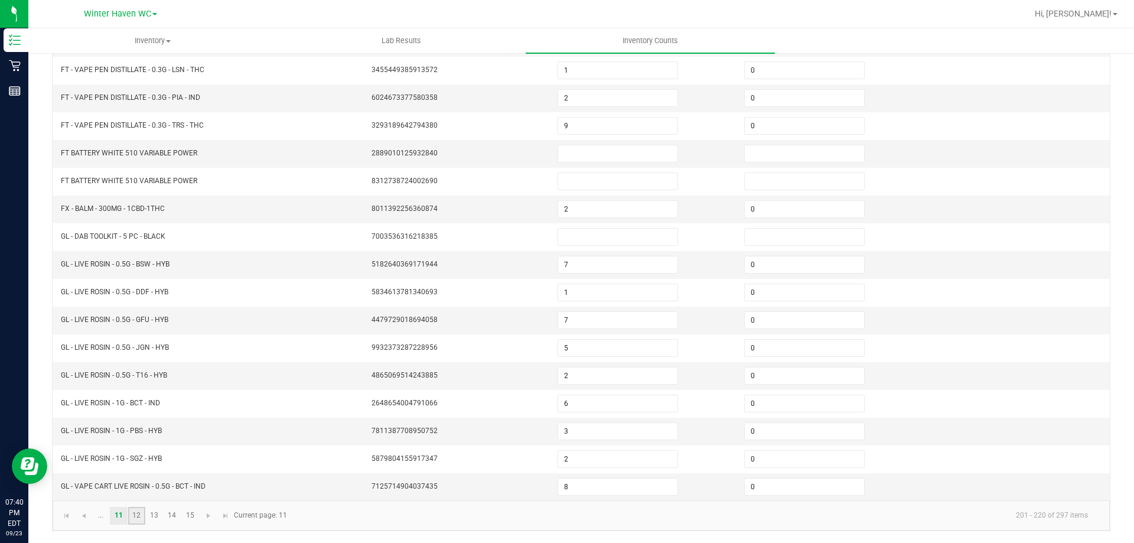
click at [138, 518] on link "12" at bounding box center [136, 516] width 17 height 18
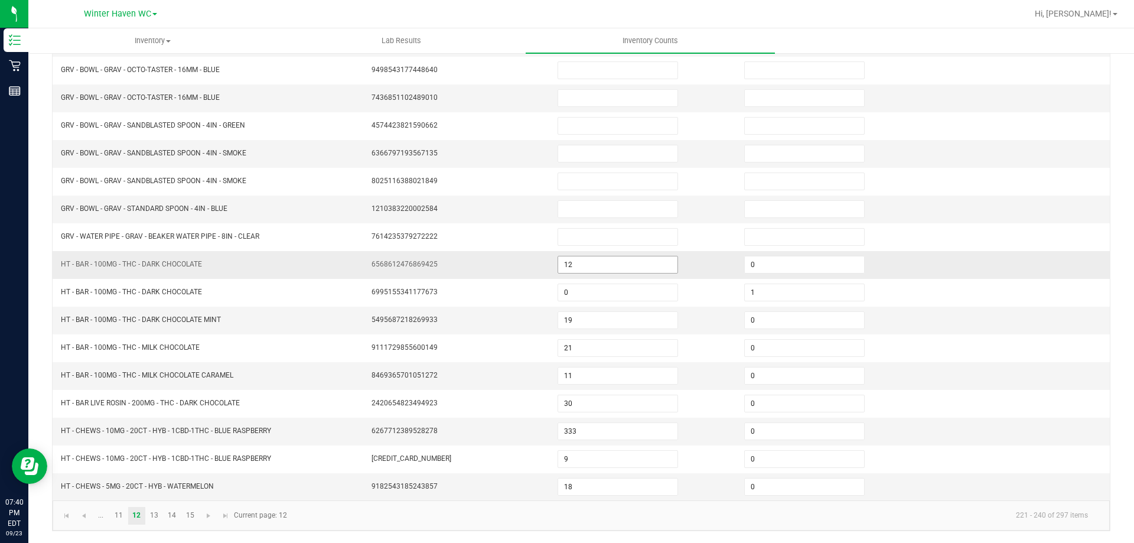
click at [568, 257] on input "12" at bounding box center [617, 264] width 119 height 17
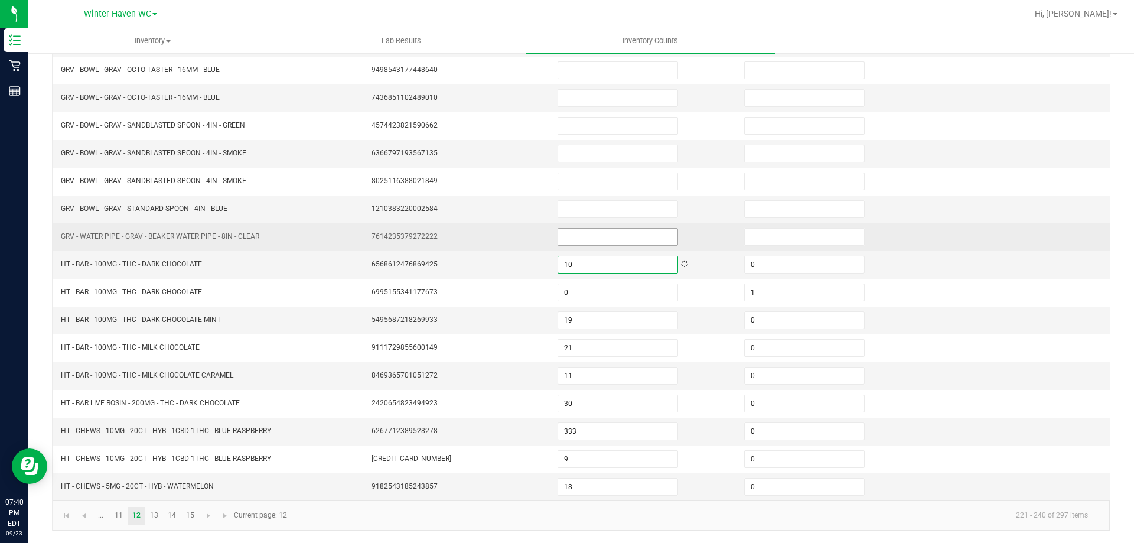
click at [570, 242] on input at bounding box center [617, 237] width 119 height 17
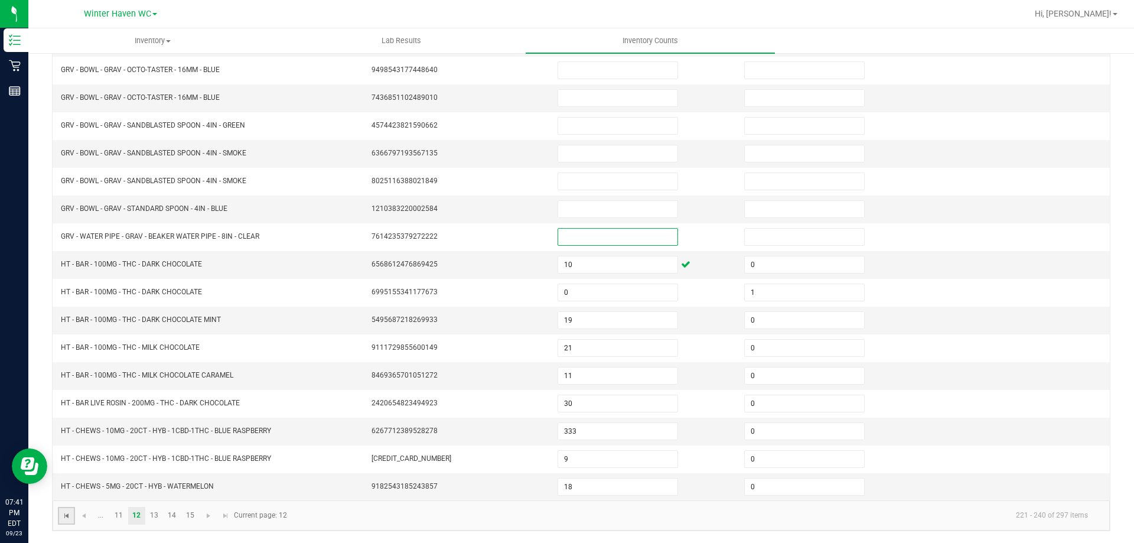
click at [63, 515] on span "Go to the first page" at bounding box center [66, 515] width 9 height 9
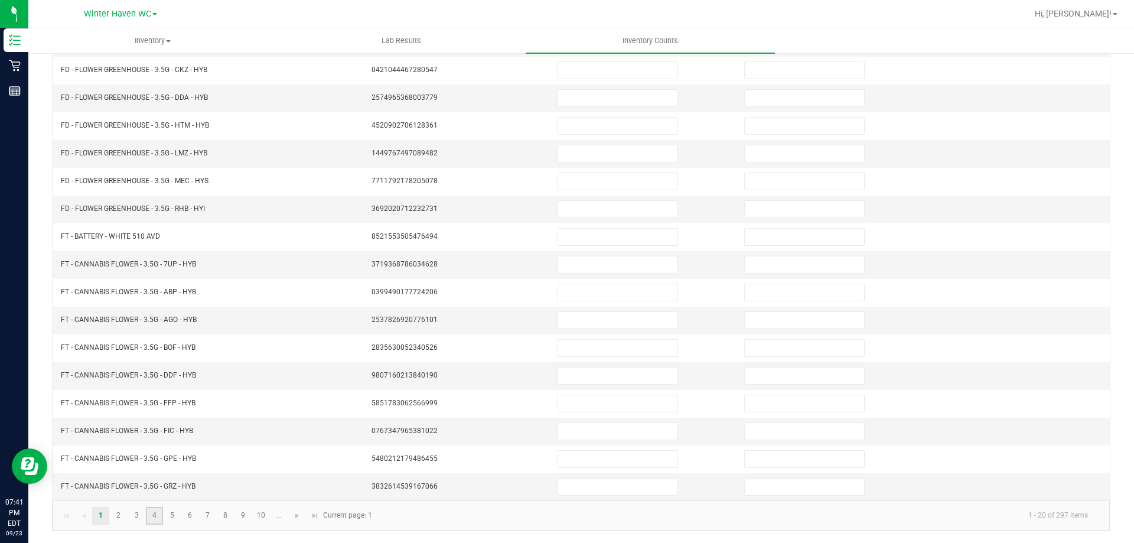
click at [161, 517] on link "4" at bounding box center [154, 516] width 17 height 18
click at [178, 519] on link "5" at bounding box center [172, 516] width 17 height 18
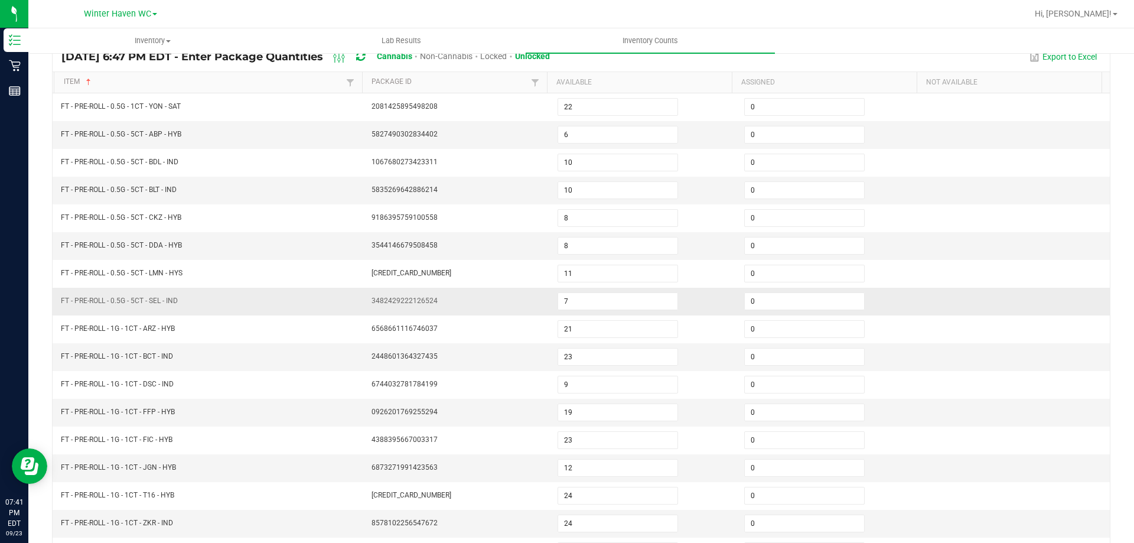
scroll to position [68, 0]
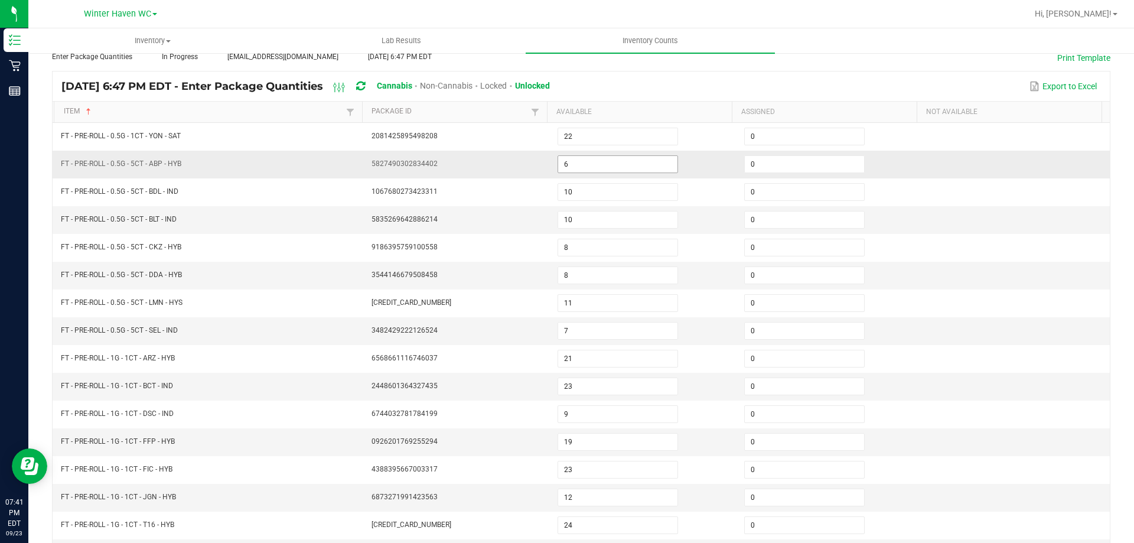
click at [590, 162] on input "6" at bounding box center [617, 164] width 119 height 17
click at [1021, 377] on td at bounding box center [1016, 387] width 187 height 28
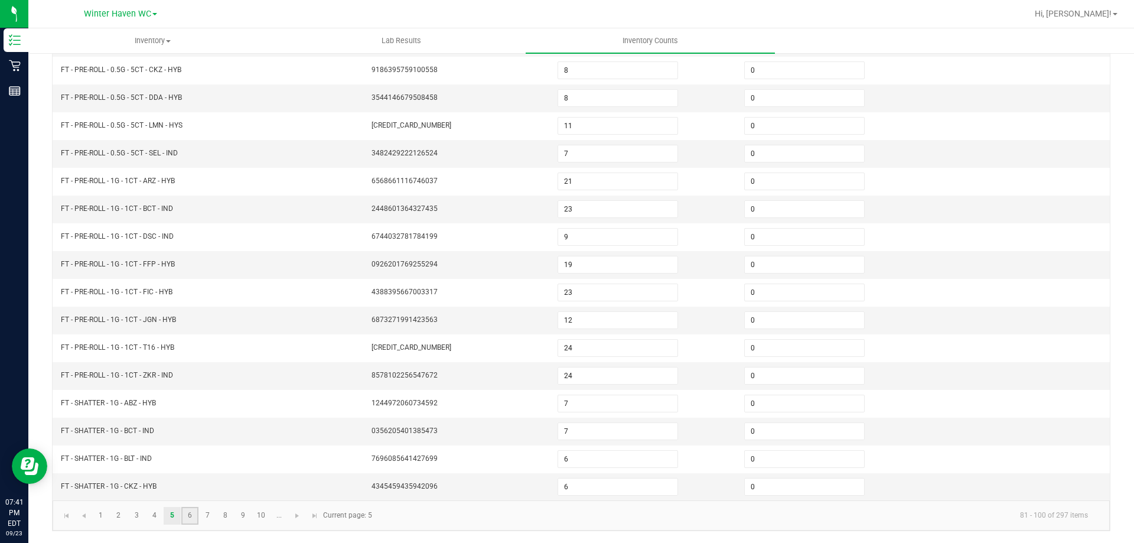
click at [188, 513] on link "6" at bounding box center [189, 516] width 17 height 18
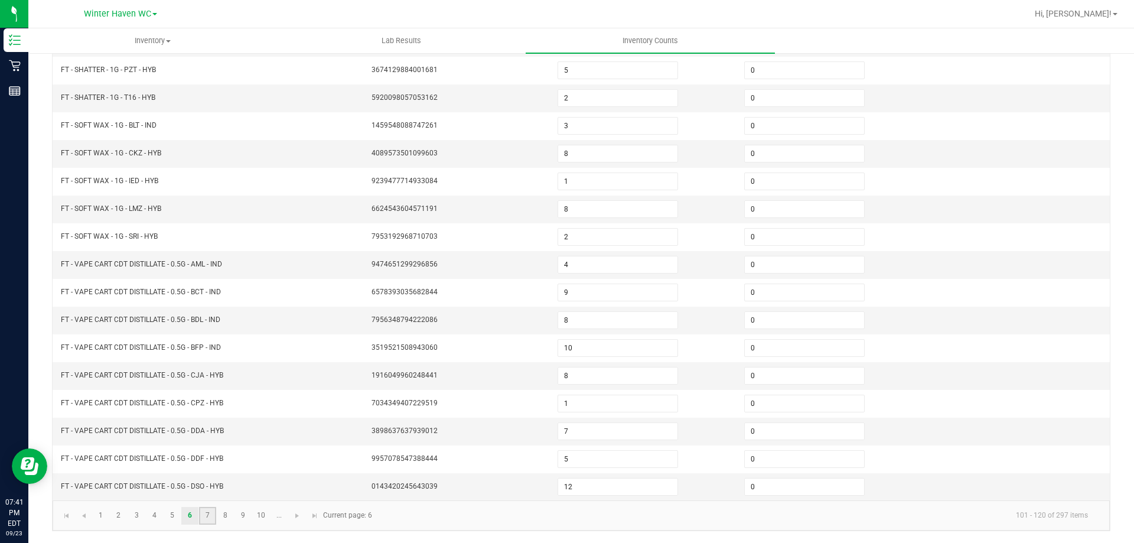
click at [206, 516] on link "7" at bounding box center [207, 516] width 17 height 18
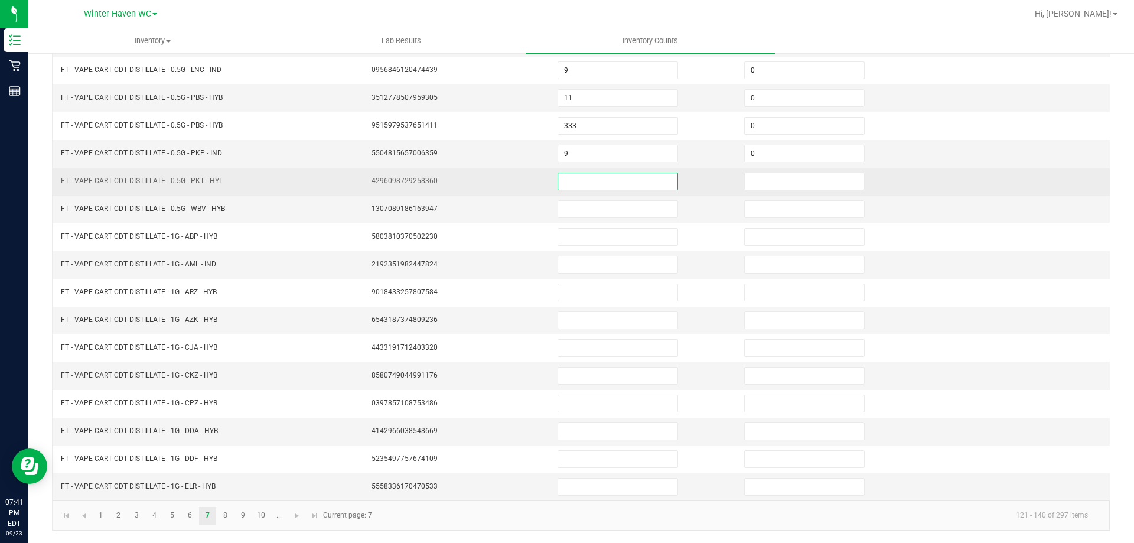
click at [571, 185] on input at bounding box center [617, 181] width 119 height 17
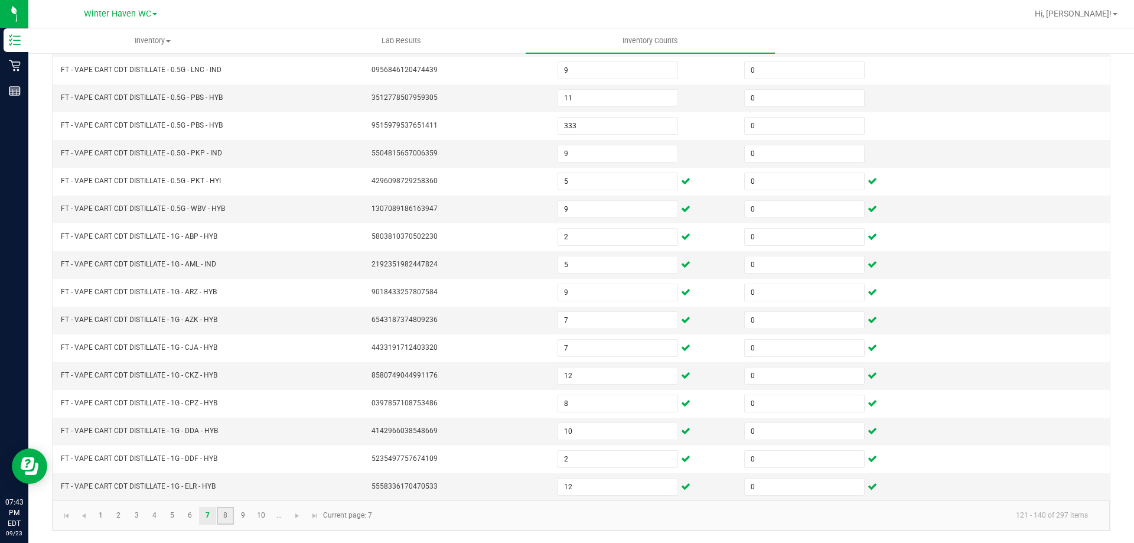
click at [227, 511] on link "8" at bounding box center [225, 516] width 17 height 18
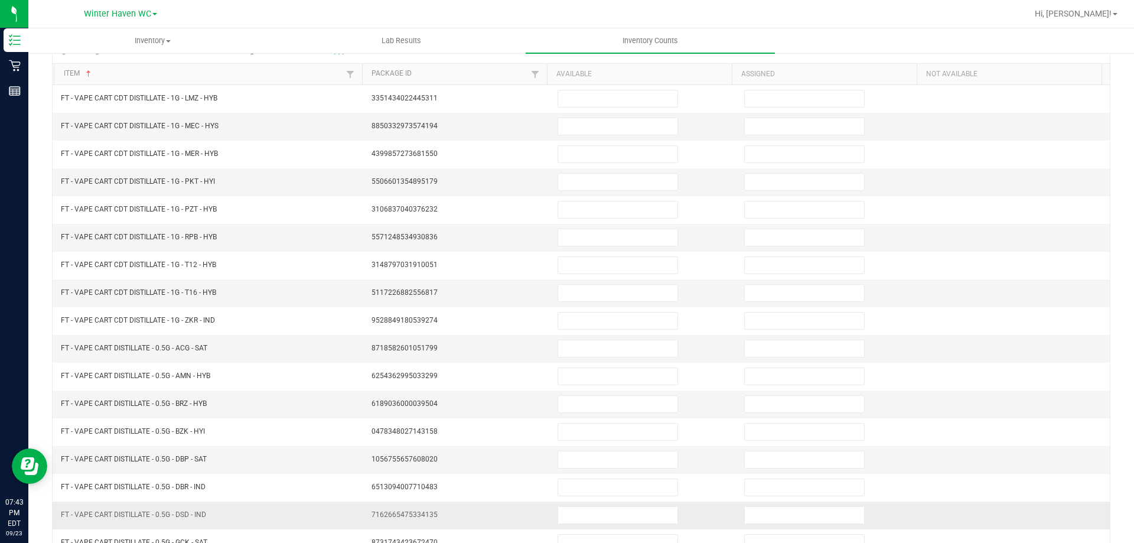
scroll to position [0, 0]
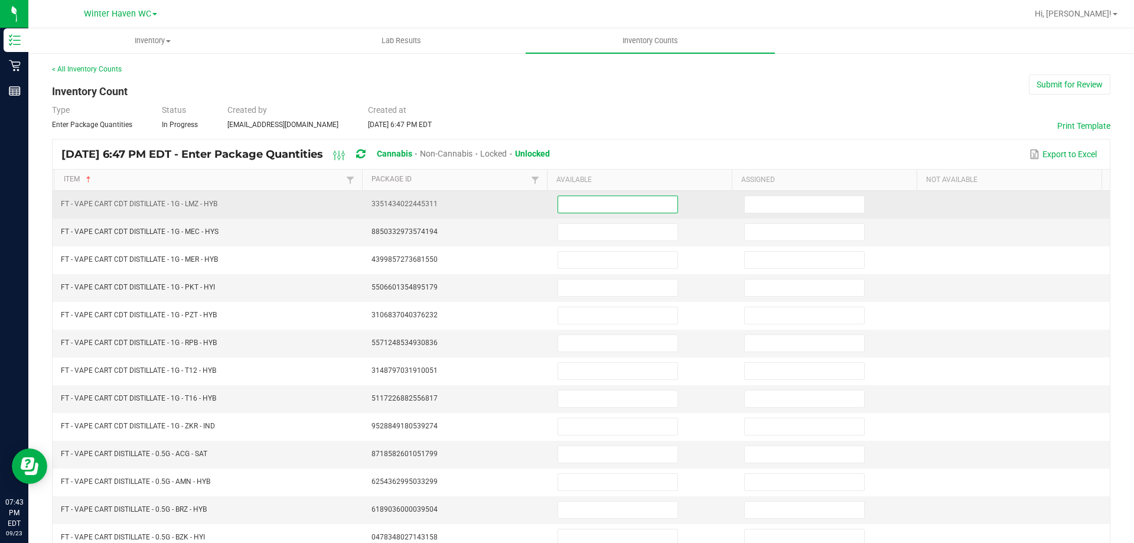
click at [572, 202] on input at bounding box center [617, 204] width 119 height 17
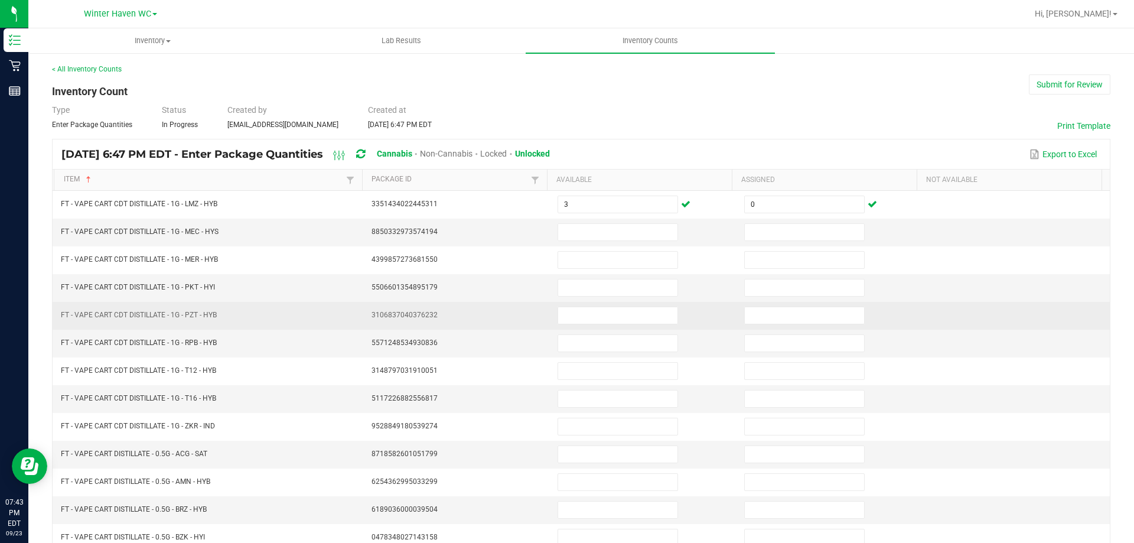
click at [984, 320] on td at bounding box center [1016, 316] width 187 height 28
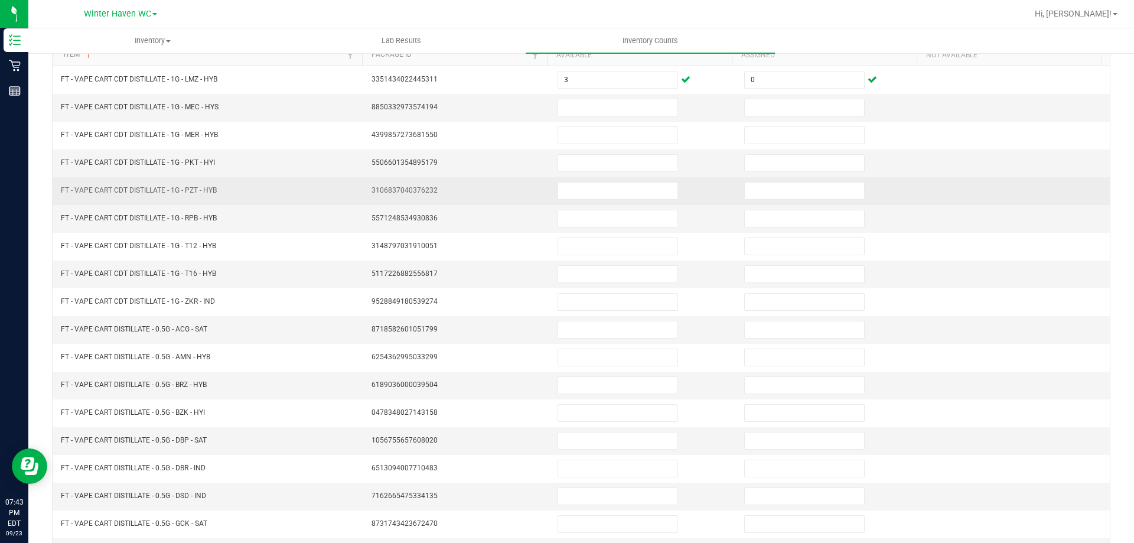
scroll to position [245, 0]
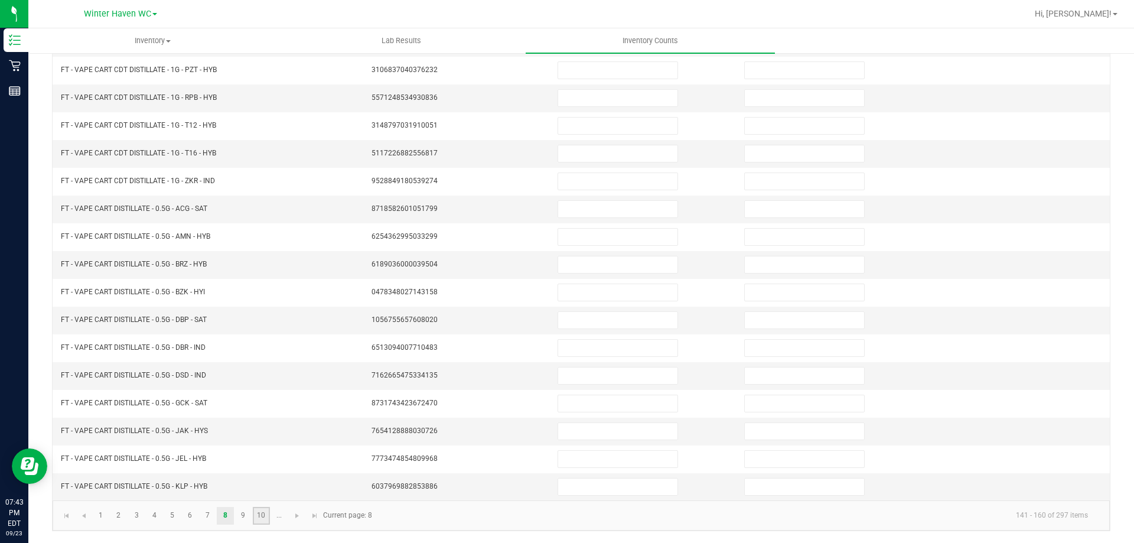
click at [268, 514] on link "10" at bounding box center [261, 516] width 17 height 18
click at [298, 514] on span "Go to the next page" at bounding box center [296, 515] width 9 height 9
drag, startPoint x: 136, startPoint y: 506, endPoint x: 146, endPoint y: 508, distance: 10.2
click at [138, 506] on kendo-pager "... 11 12 13 14 15 201 - 220 of 297 items Current page: 11" at bounding box center [581, 515] width 1057 height 30
click at [141, 518] on link "12" at bounding box center [136, 516] width 17 height 18
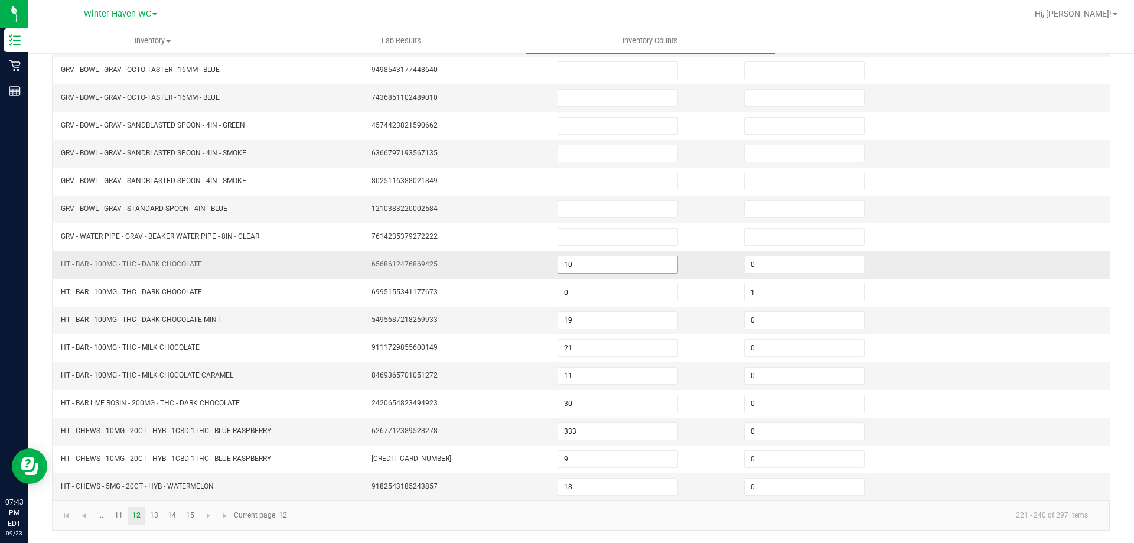
click at [581, 268] on input "10" at bounding box center [617, 264] width 119 height 17
click at [1048, 330] on td at bounding box center [1016, 321] width 187 height 28
click at [1114, 322] on div "< All Inventory Counts Inventory Count Submit for Review Type Enter Package Qua…" at bounding box center [581, 175] width 1106 height 736
click at [120, 516] on link "11" at bounding box center [118, 516] width 17 height 18
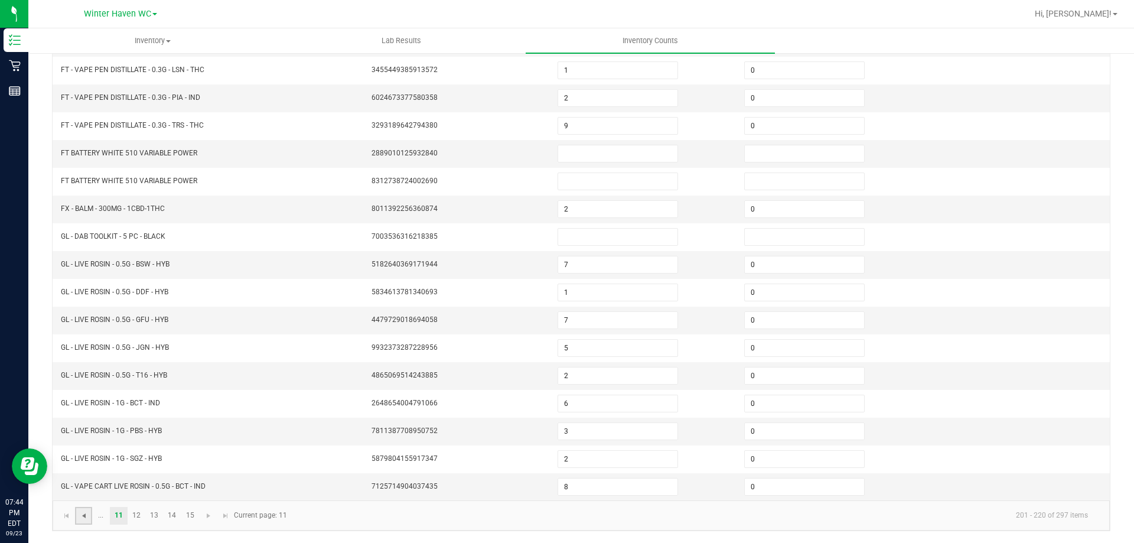
click at [88, 515] on span "Go to the previous page" at bounding box center [83, 515] width 9 height 9
click at [222, 516] on link "8" at bounding box center [225, 516] width 17 height 18
click at [207, 516] on link "7" at bounding box center [207, 516] width 17 height 18
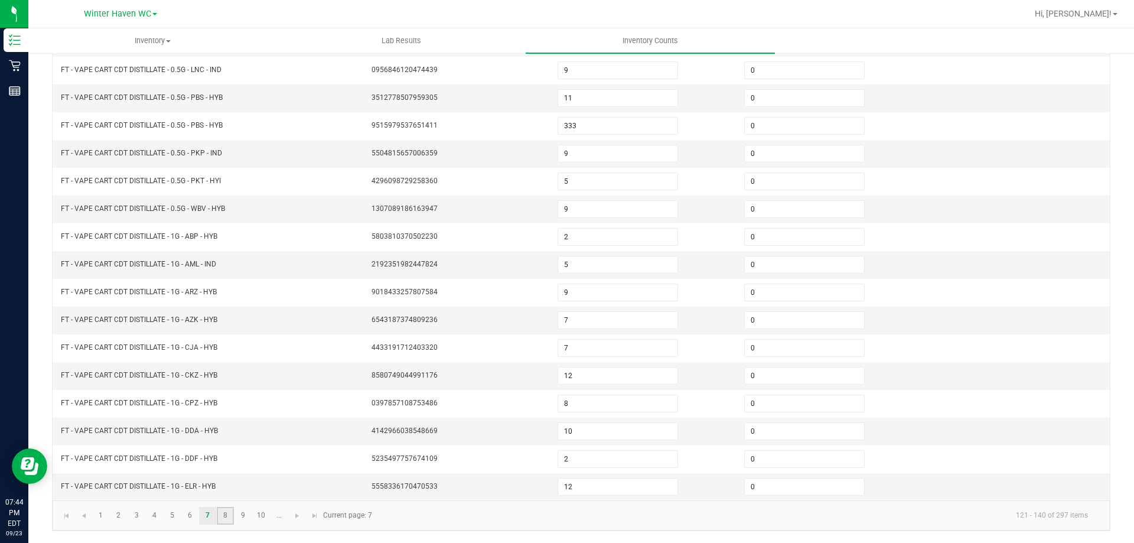
click at [224, 512] on link "8" at bounding box center [225, 516] width 17 height 18
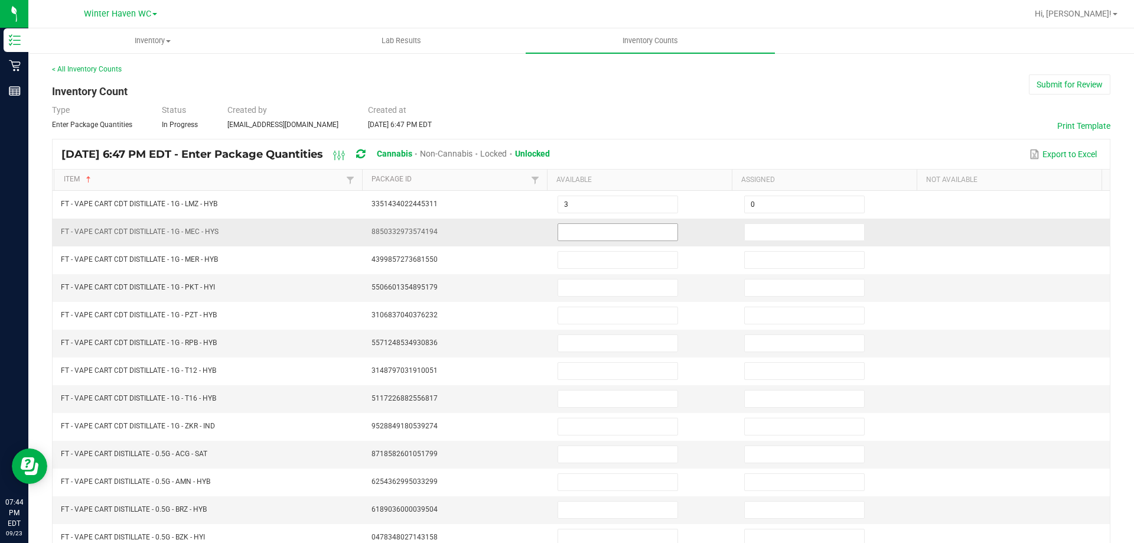
click at [585, 236] on input at bounding box center [617, 232] width 119 height 17
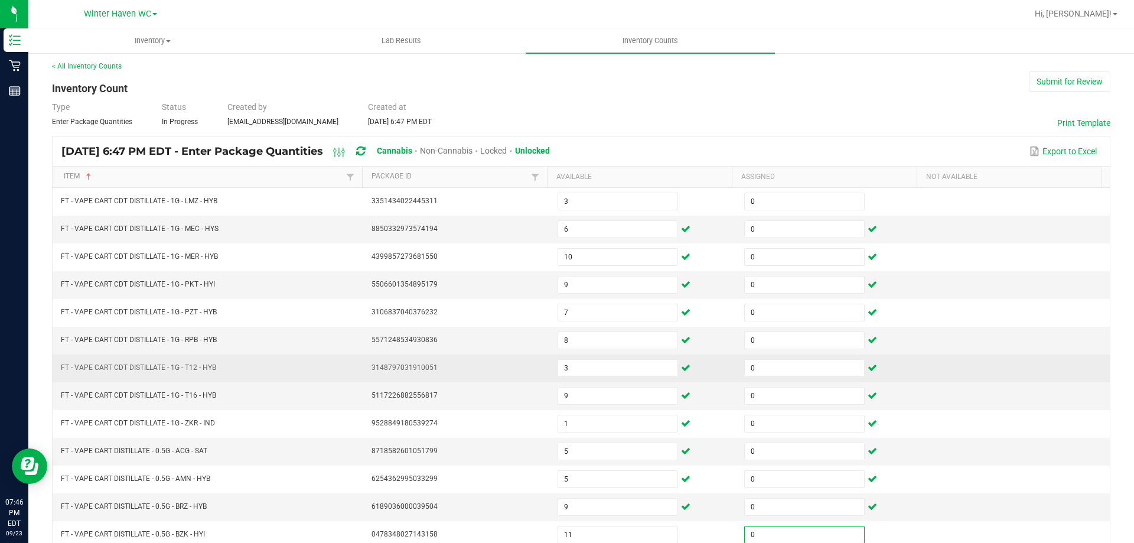
scroll to position [245, 0]
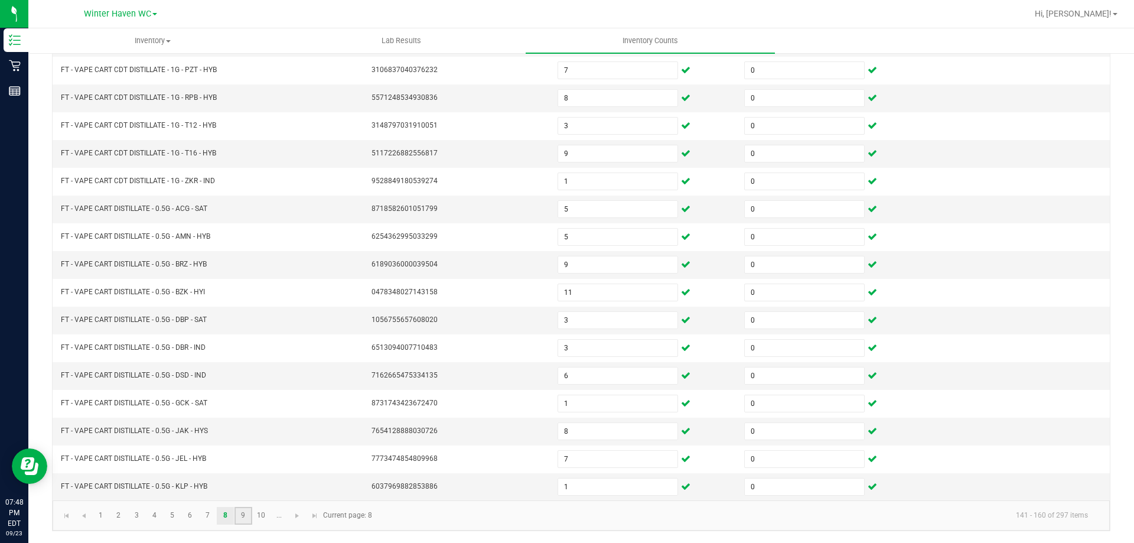
click at [242, 516] on link "9" at bounding box center [242, 516] width 17 height 18
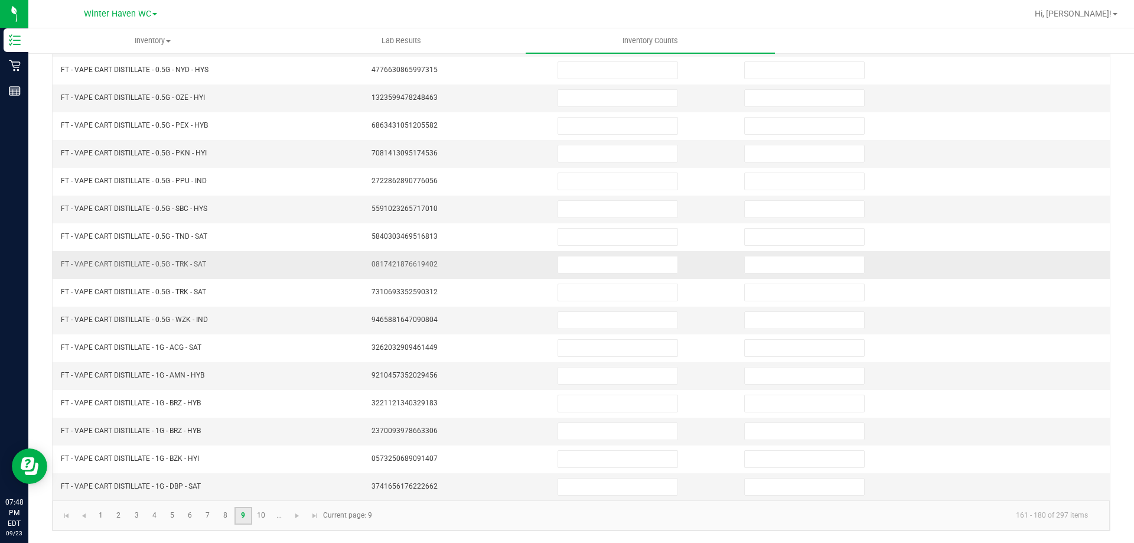
scroll to position [0, 0]
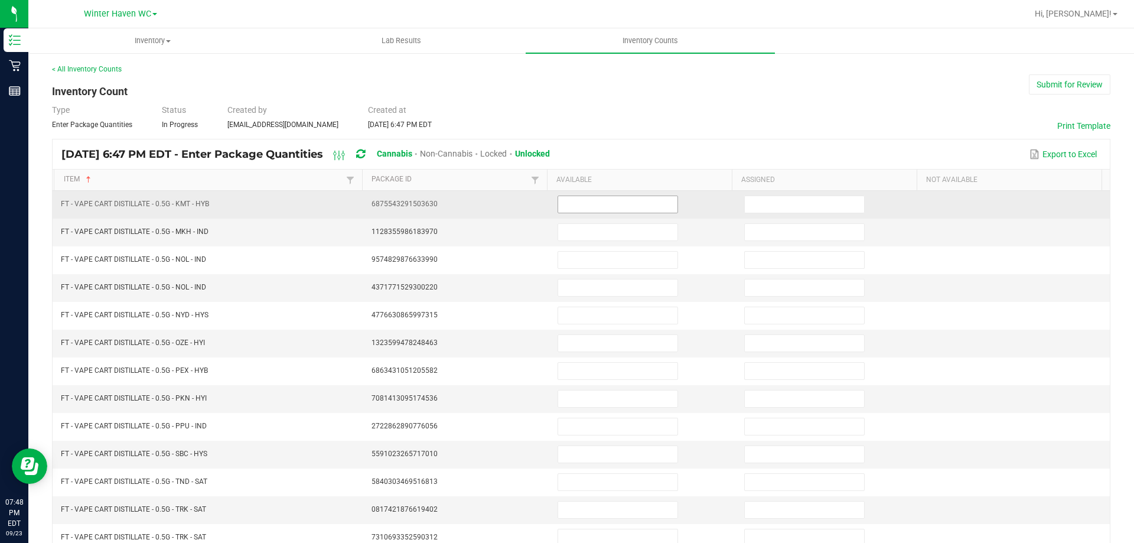
click at [565, 201] on input at bounding box center [617, 204] width 119 height 17
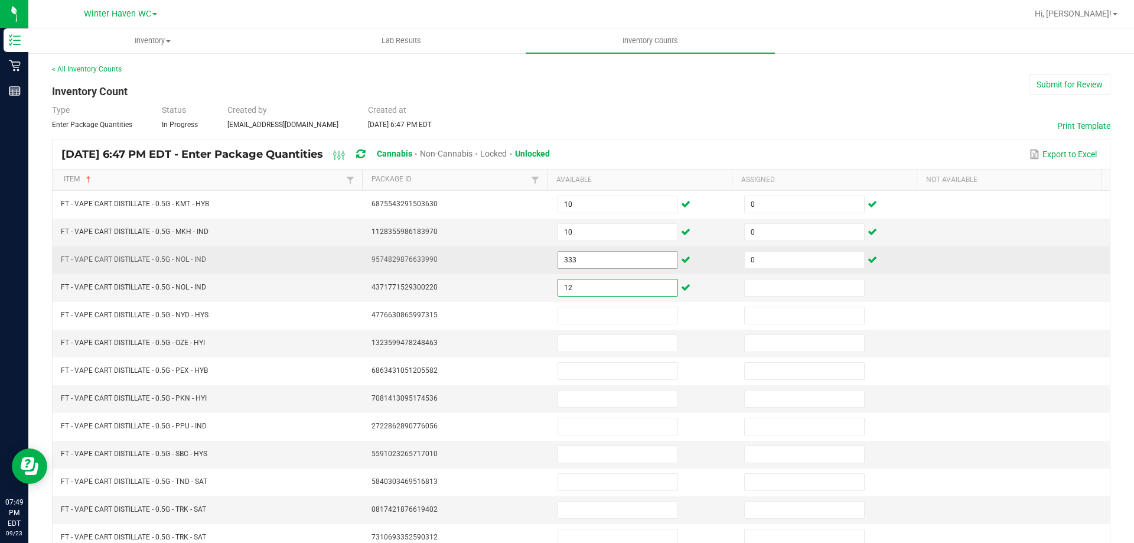
click at [587, 257] on input "333" at bounding box center [617, 260] width 119 height 17
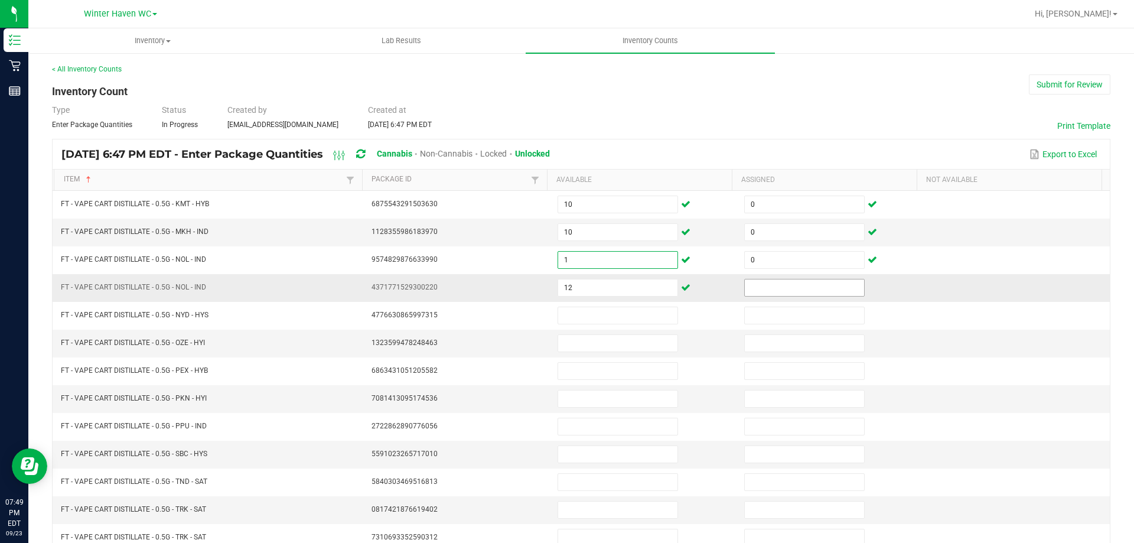
click at [749, 293] on input at bounding box center [804, 287] width 119 height 17
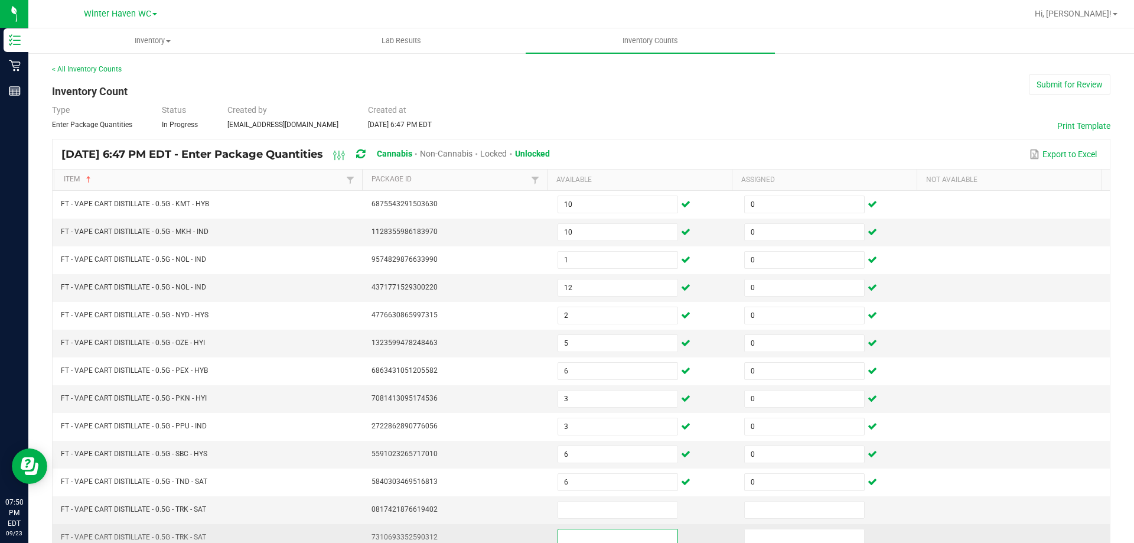
click at [603, 536] on input at bounding box center [617, 537] width 119 height 17
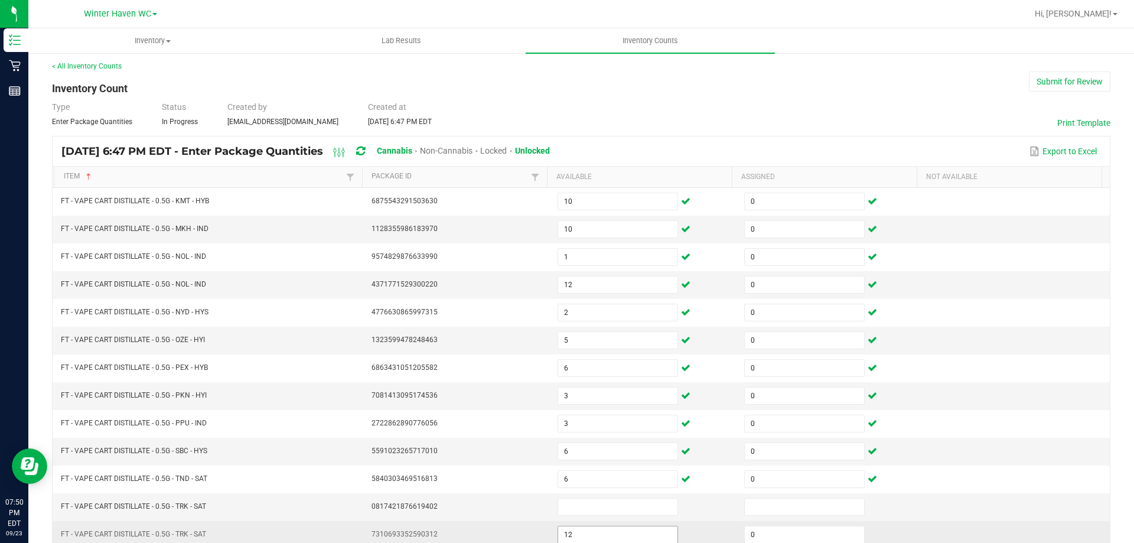
scroll to position [245, 0]
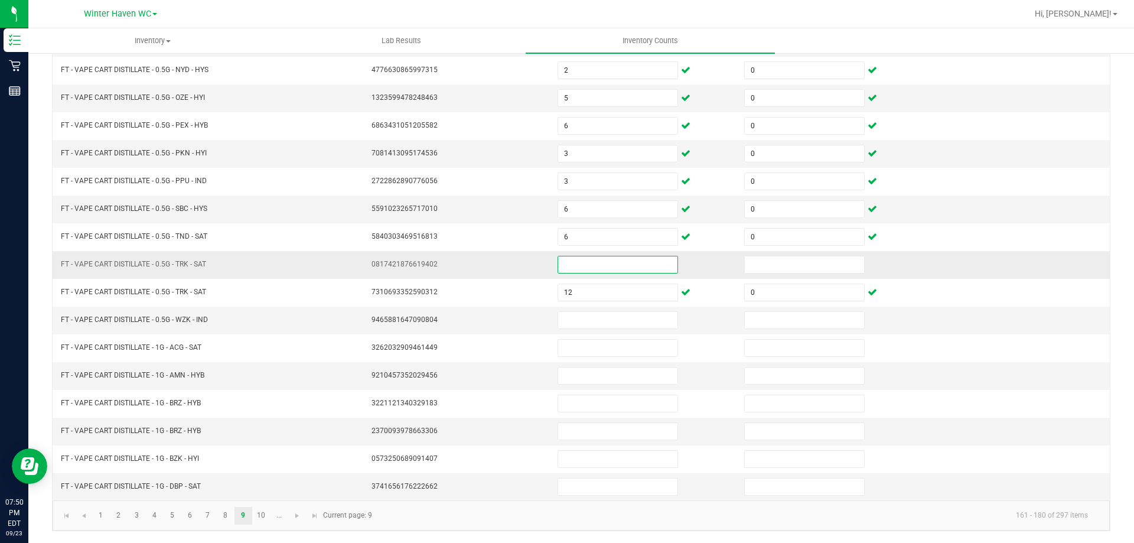
click at [589, 262] on input at bounding box center [617, 264] width 119 height 17
click at [581, 327] on input at bounding box center [617, 320] width 119 height 17
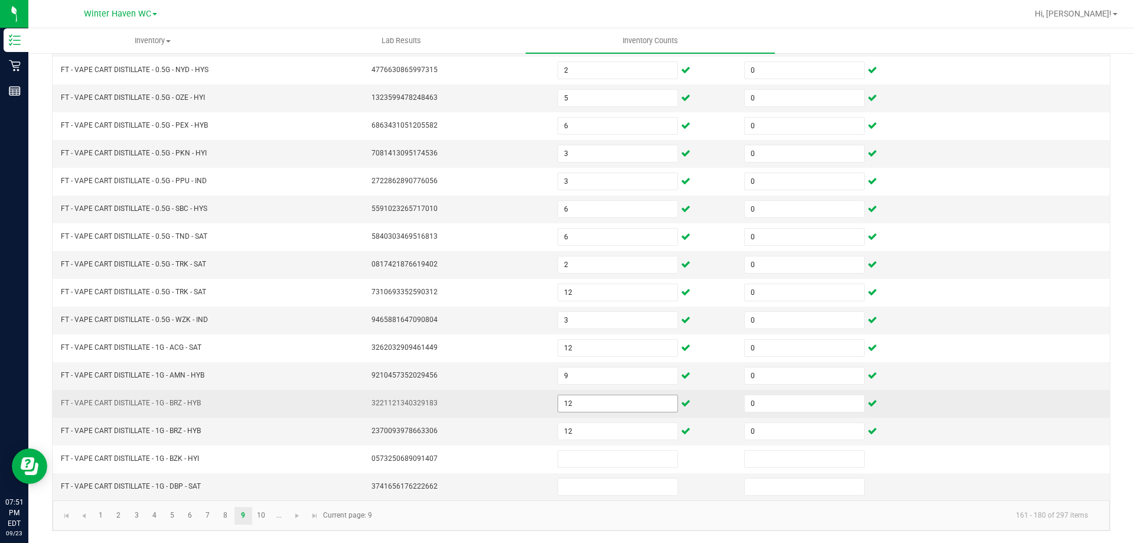
click at [566, 395] on span "12" at bounding box center [618, 404] width 120 height 18
click at [568, 406] on input "12" at bounding box center [617, 403] width 119 height 17
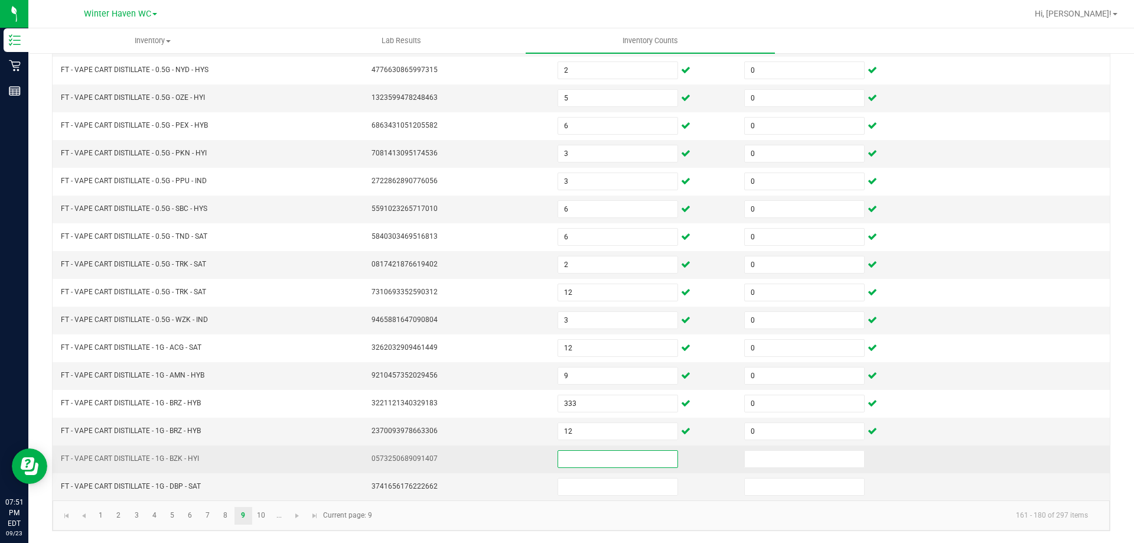
click at [573, 461] on input at bounding box center [617, 459] width 119 height 17
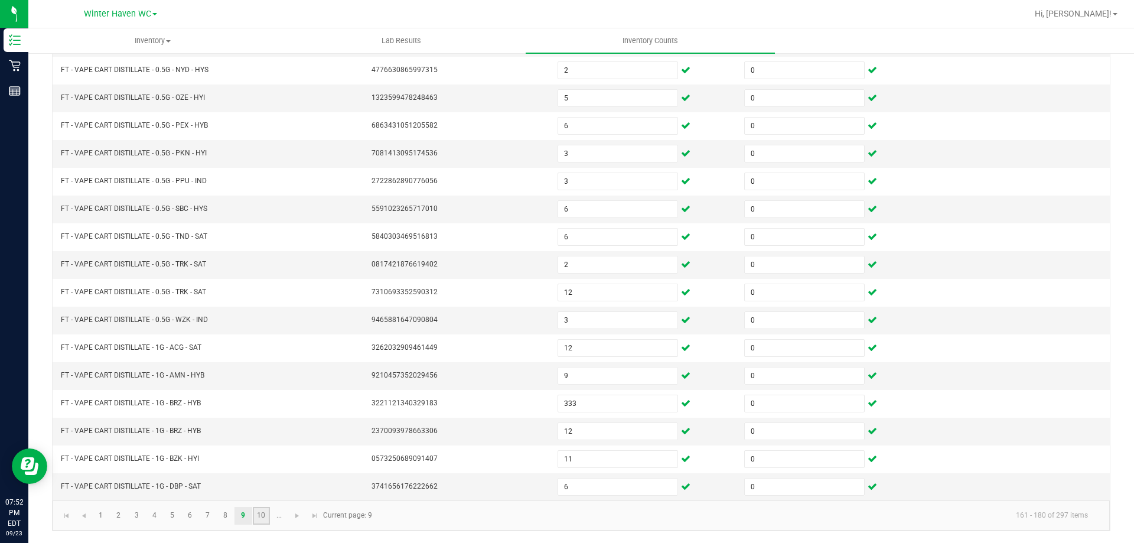
click at [258, 514] on link "10" at bounding box center [261, 516] width 17 height 18
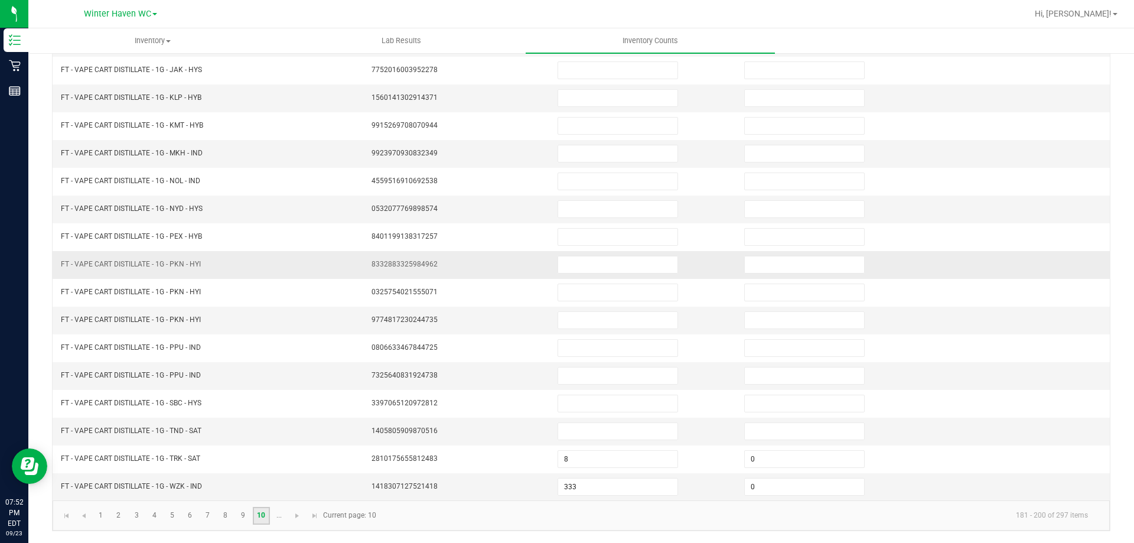
scroll to position [0, 0]
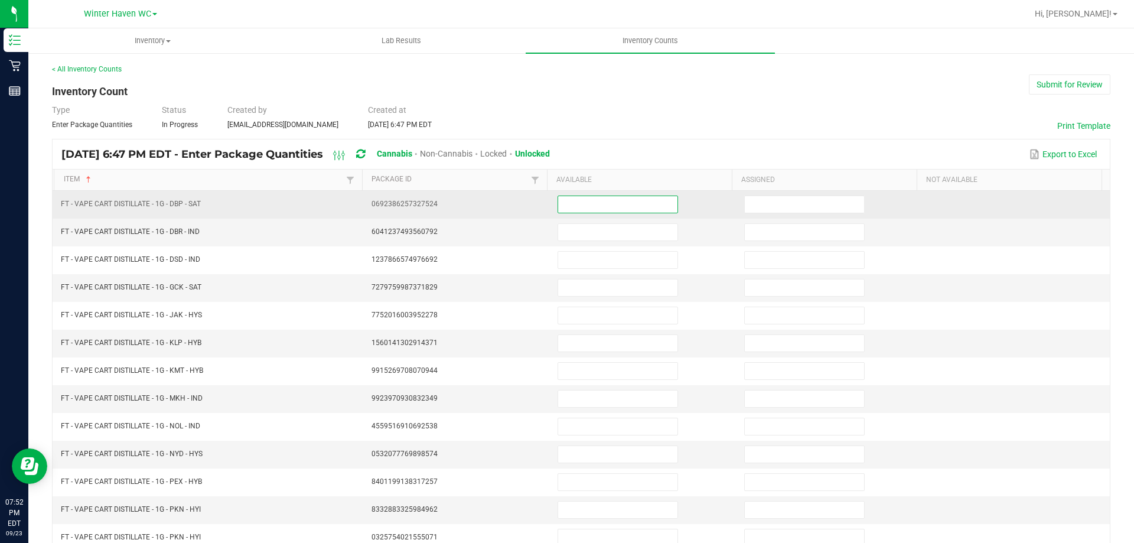
click at [576, 209] on input at bounding box center [617, 204] width 119 height 17
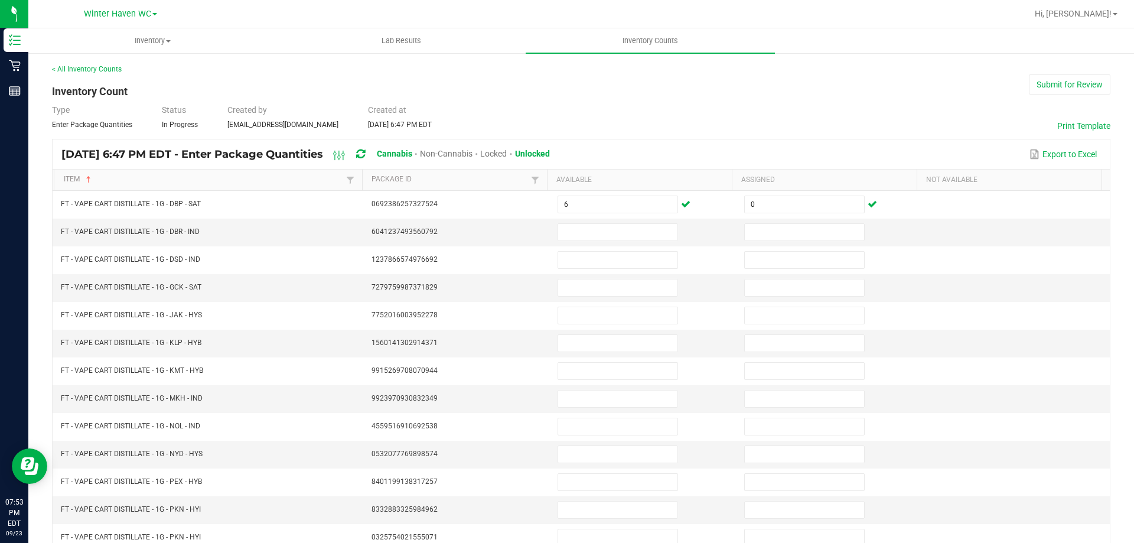
click at [1116, 282] on div "< All Inventory Counts Inventory Count Submit for Review Type Enter Package Qua…" at bounding box center [581, 420] width 1106 height 736
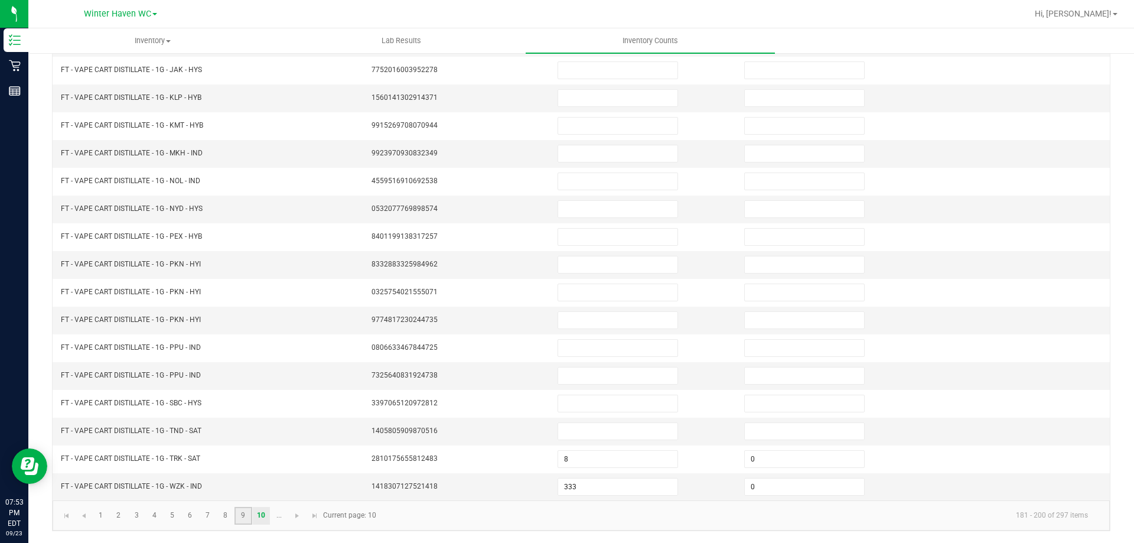
click at [242, 519] on link "9" at bounding box center [242, 516] width 17 height 18
click at [590, 487] on input "6" at bounding box center [617, 486] width 119 height 17
click at [264, 516] on link "10" at bounding box center [261, 516] width 17 height 18
click at [1015, 479] on td at bounding box center [1016, 486] width 187 height 27
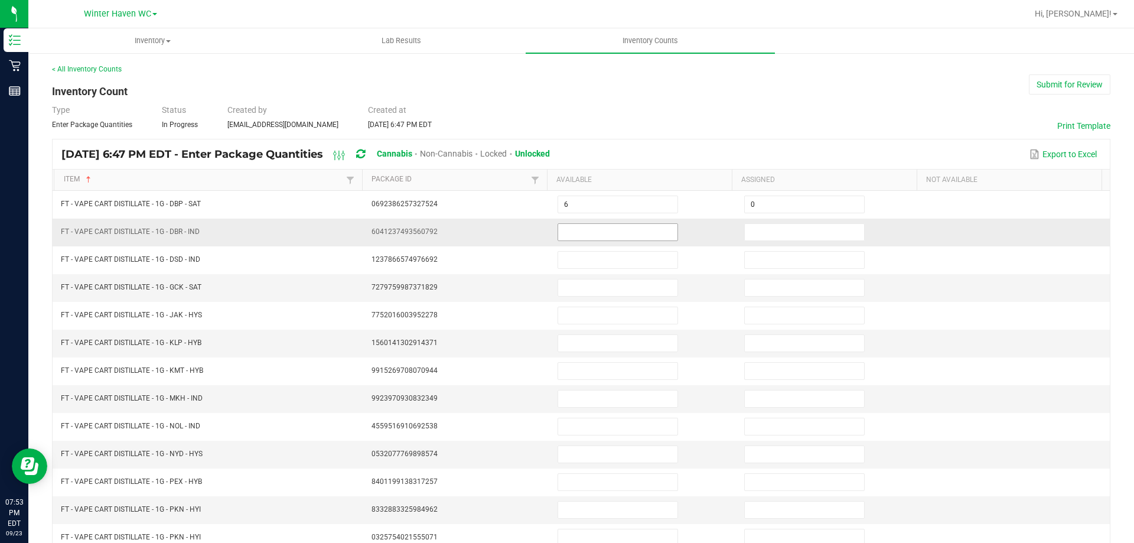
click at [579, 235] on input at bounding box center [617, 232] width 119 height 17
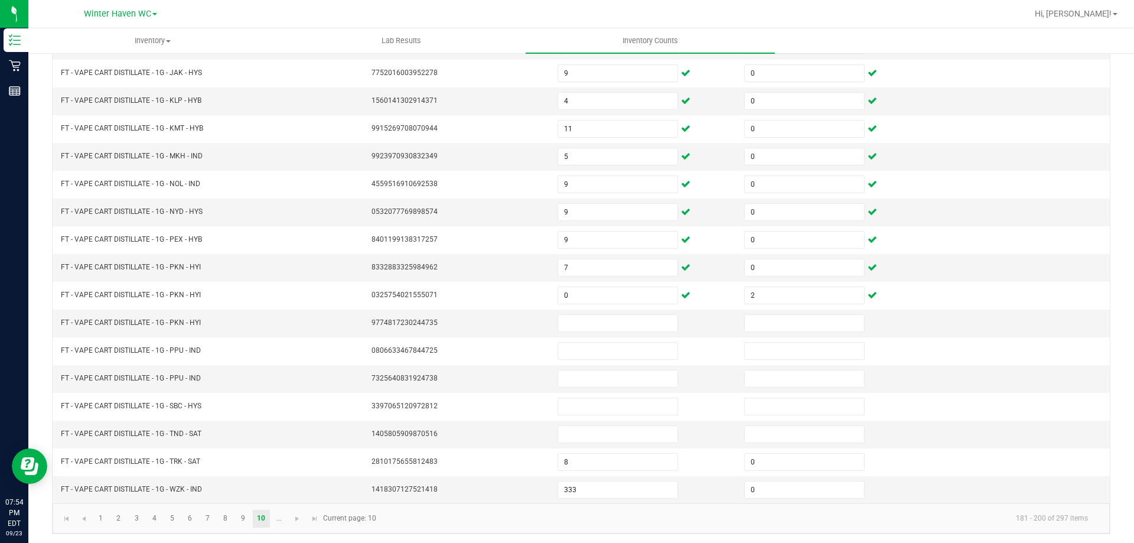
scroll to position [245, 0]
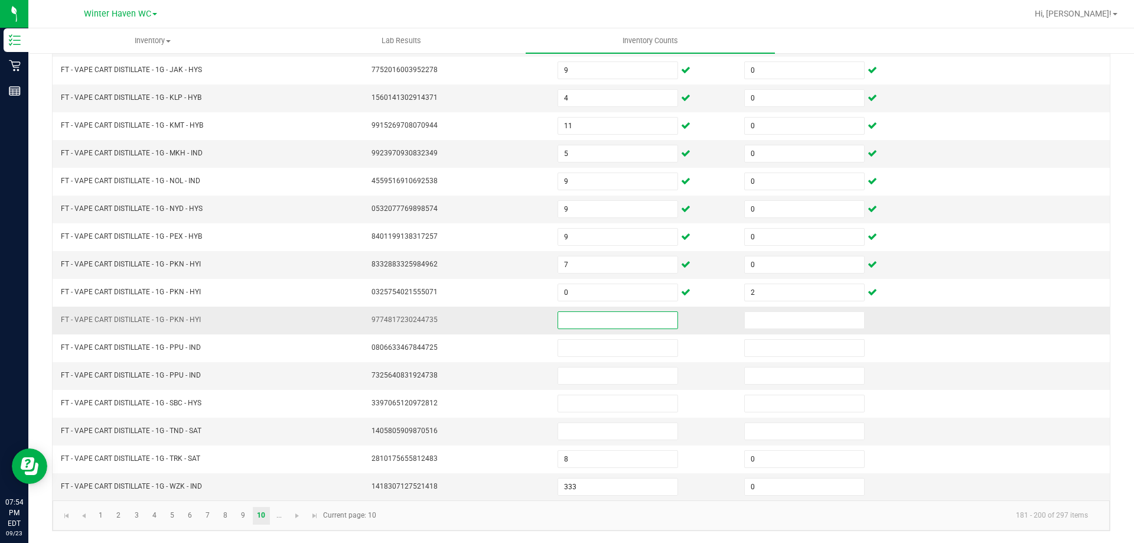
click at [599, 316] on input at bounding box center [617, 320] width 119 height 17
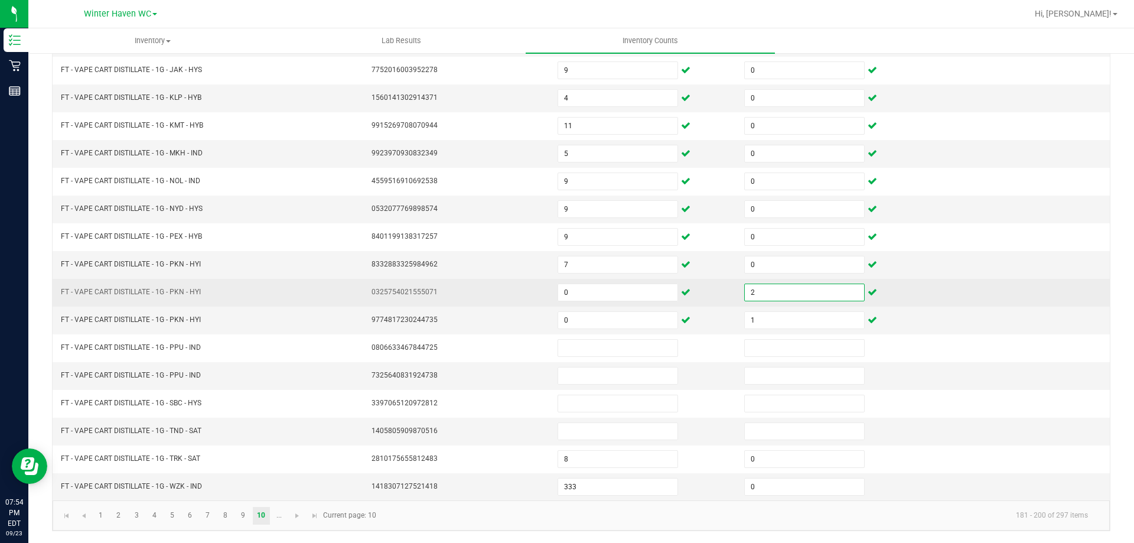
click at [748, 294] on input "2" at bounding box center [804, 292] width 119 height 17
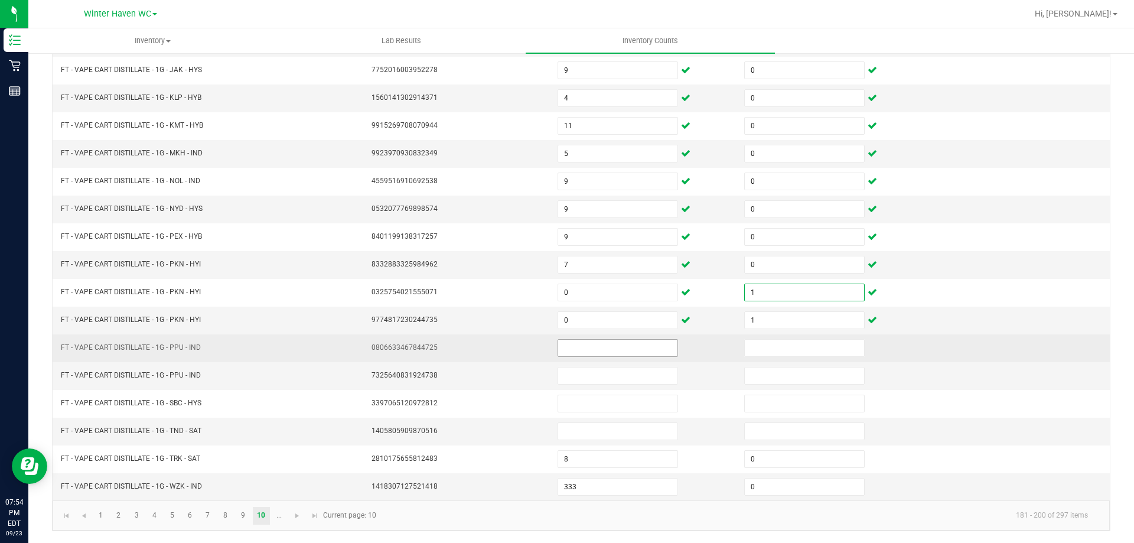
click at [595, 345] on input at bounding box center [617, 348] width 119 height 17
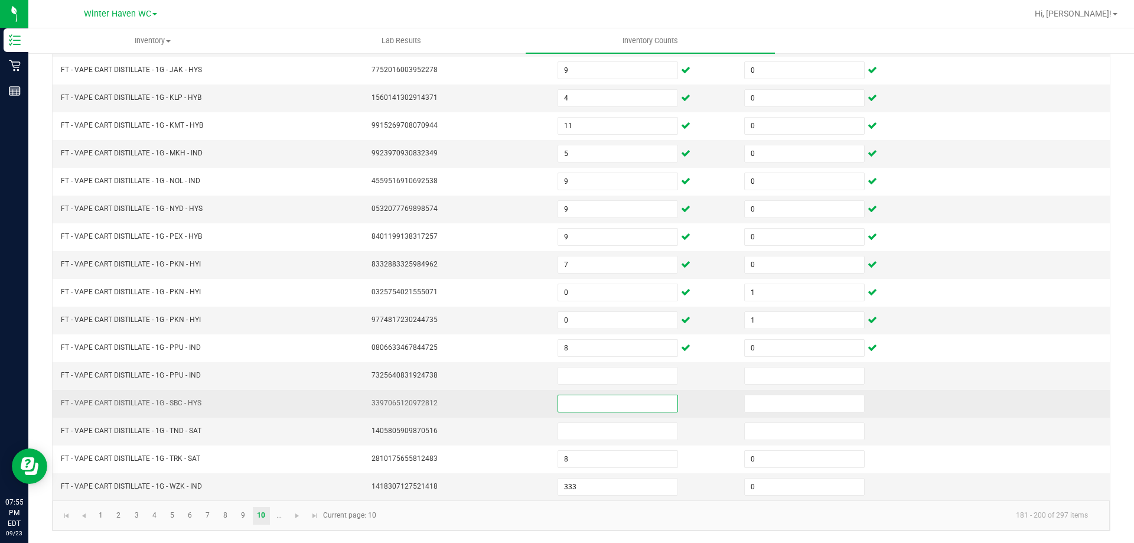
click at [582, 400] on input at bounding box center [617, 403] width 119 height 17
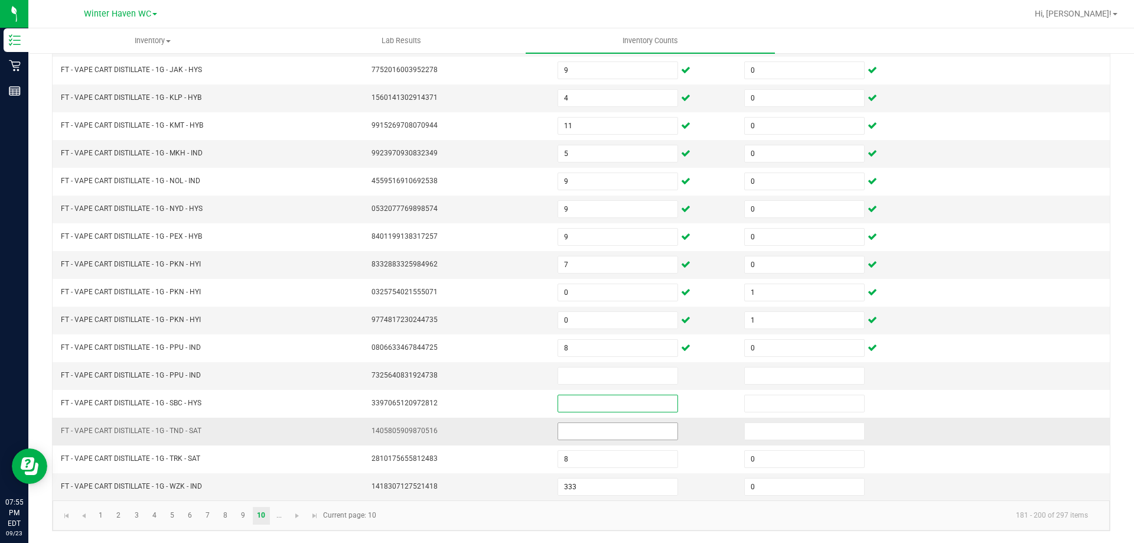
click at [566, 432] on input at bounding box center [617, 431] width 119 height 17
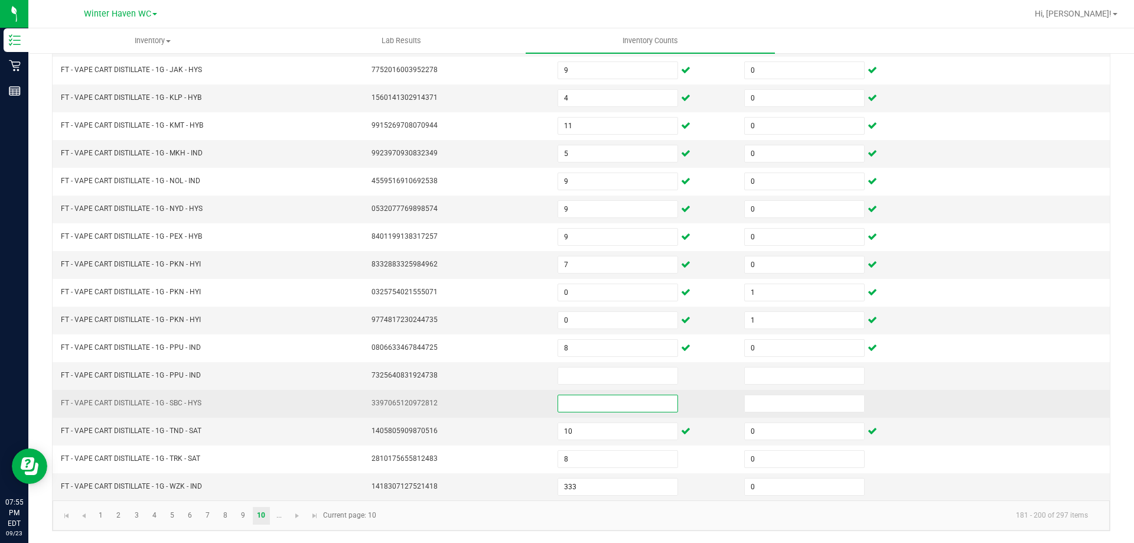
click at [571, 400] on input at bounding box center [617, 403] width 119 height 17
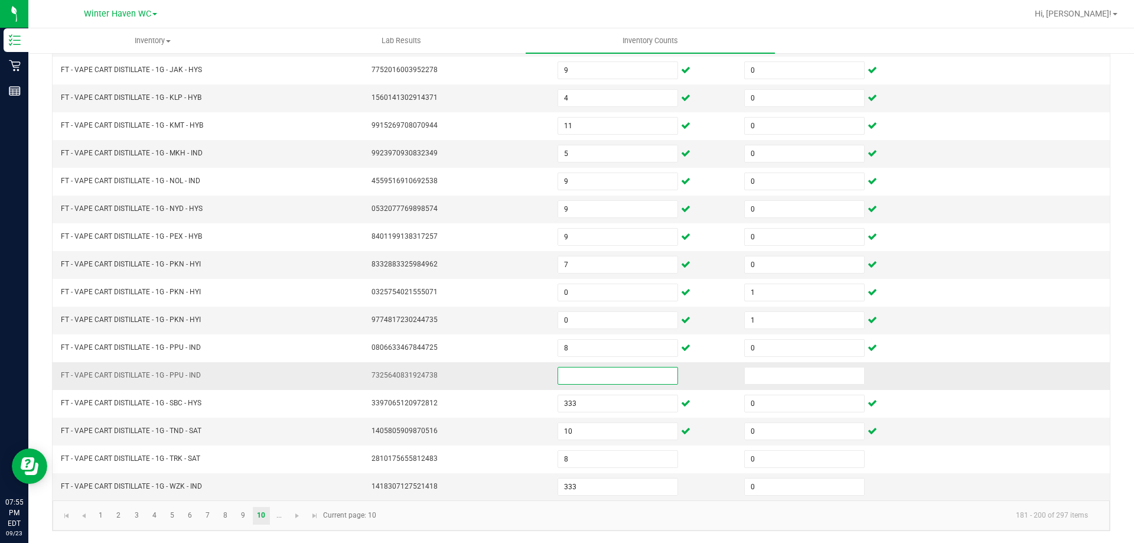
click at [591, 371] on input at bounding box center [617, 375] width 119 height 17
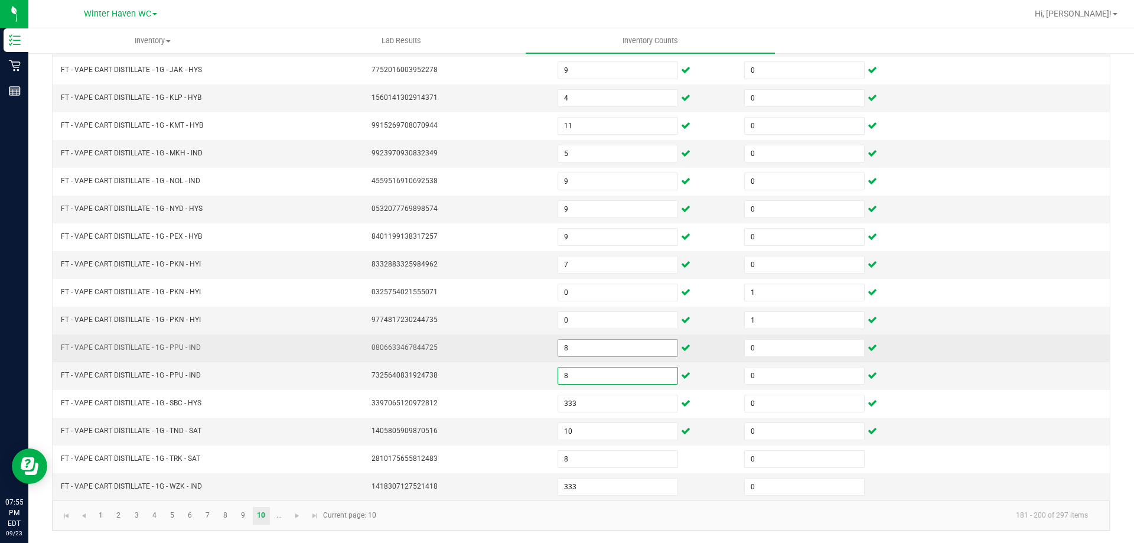
click at [563, 348] on input "8" at bounding box center [617, 348] width 119 height 17
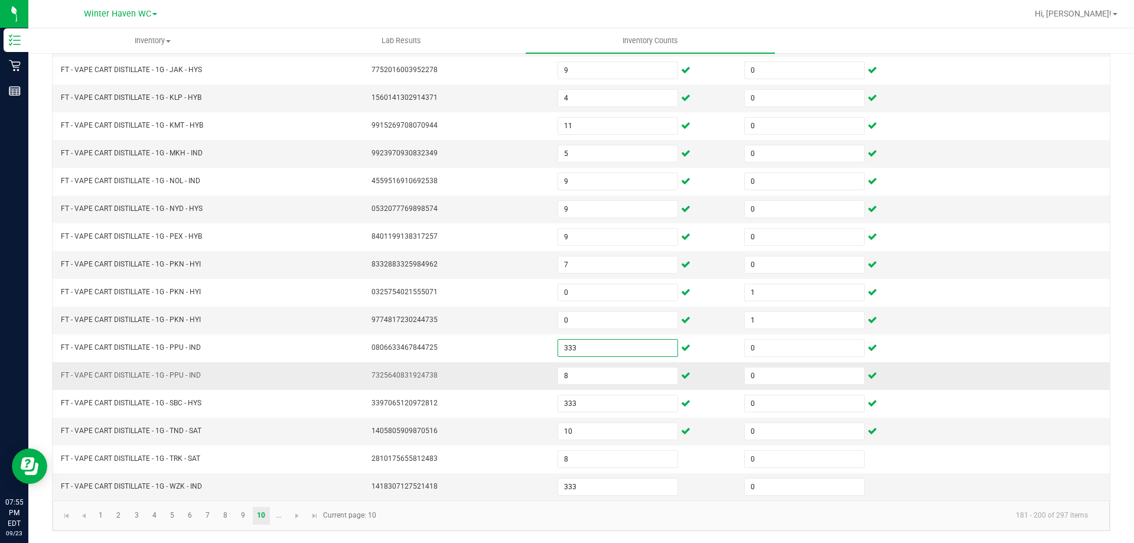
click at [1032, 367] on td at bounding box center [1016, 376] width 187 height 28
click at [300, 513] on span "Go to the next page" at bounding box center [296, 515] width 9 height 9
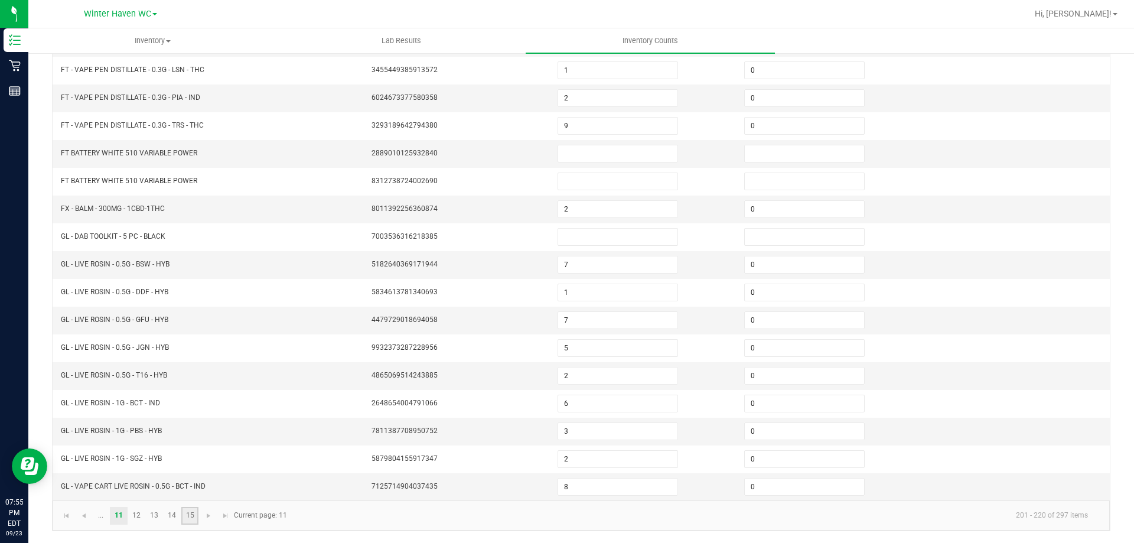
click at [195, 516] on link "15" at bounding box center [189, 516] width 17 height 18
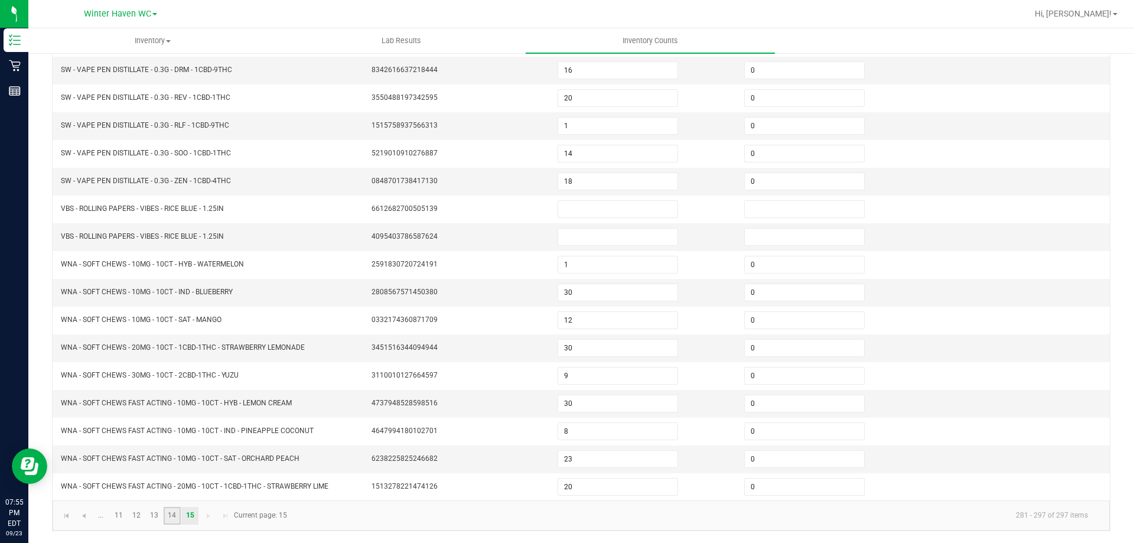
click at [177, 516] on link "14" at bounding box center [172, 516] width 17 height 18
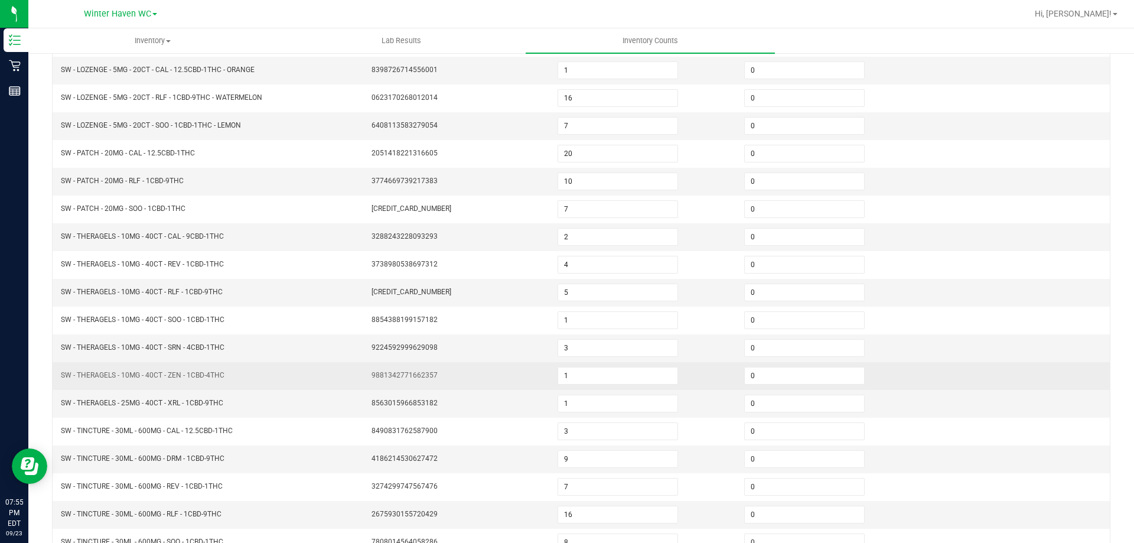
scroll to position [245, 0]
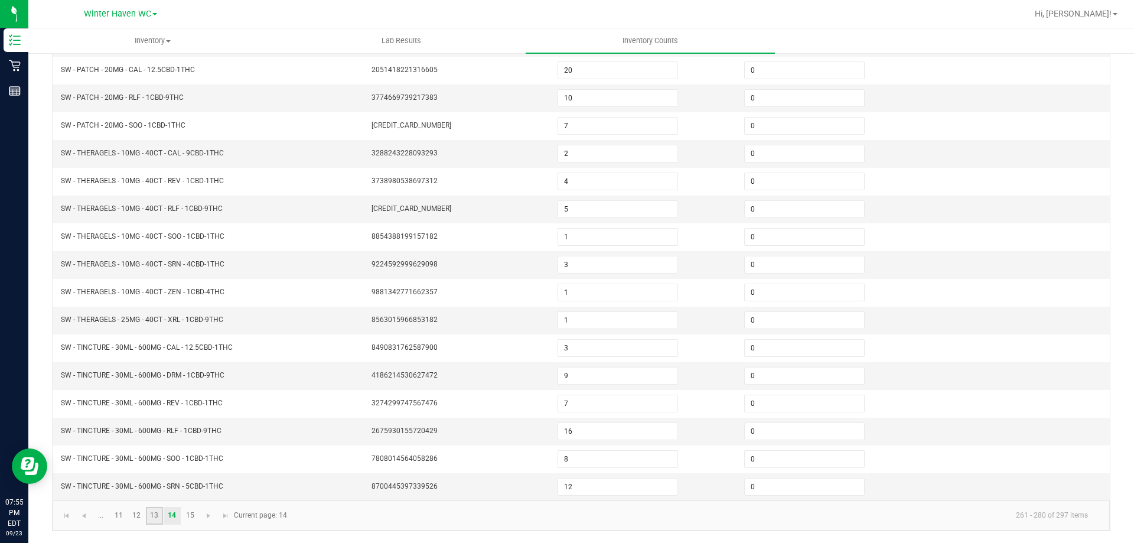
click at [157, 519] on link "13" at bounding box center [154, 516] width 17 height 18
click at [135, 514] on link "12" at bounding box center [136, 516] width 17 height 18
click at [118, 514] on link "11" at bounding box center [118, 516] width 17 height 18
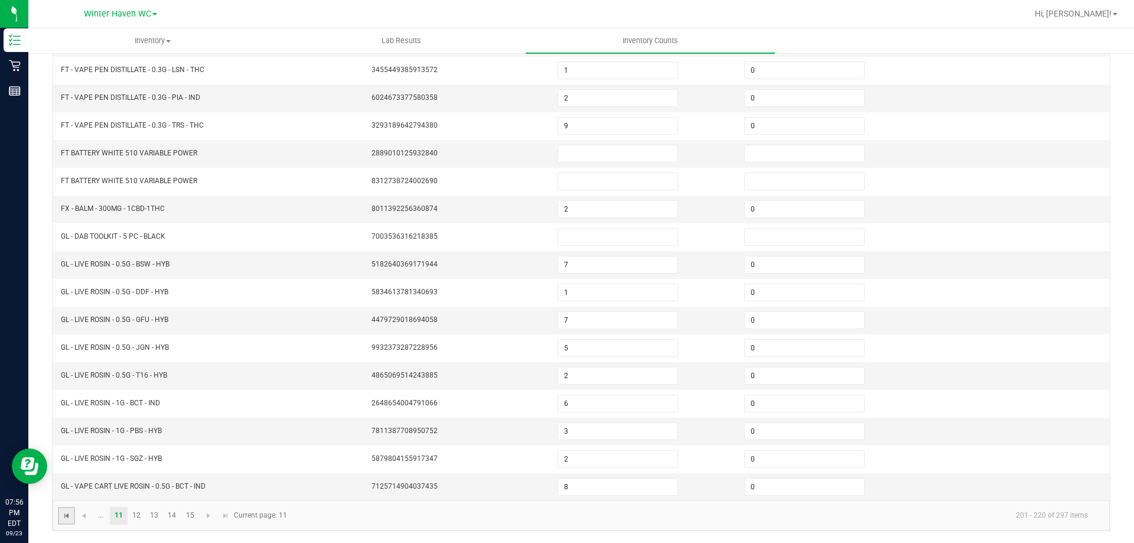
click at [69, 515] on span "Go to the first page" at bounding box center [66, 515] width 9 height 9
click at [225, 513] on link "8" at bounding box center [225, 516] width 17 height 18
click at [243, 519] on link "9" at bounding box center [242, 516] width 17 height 18
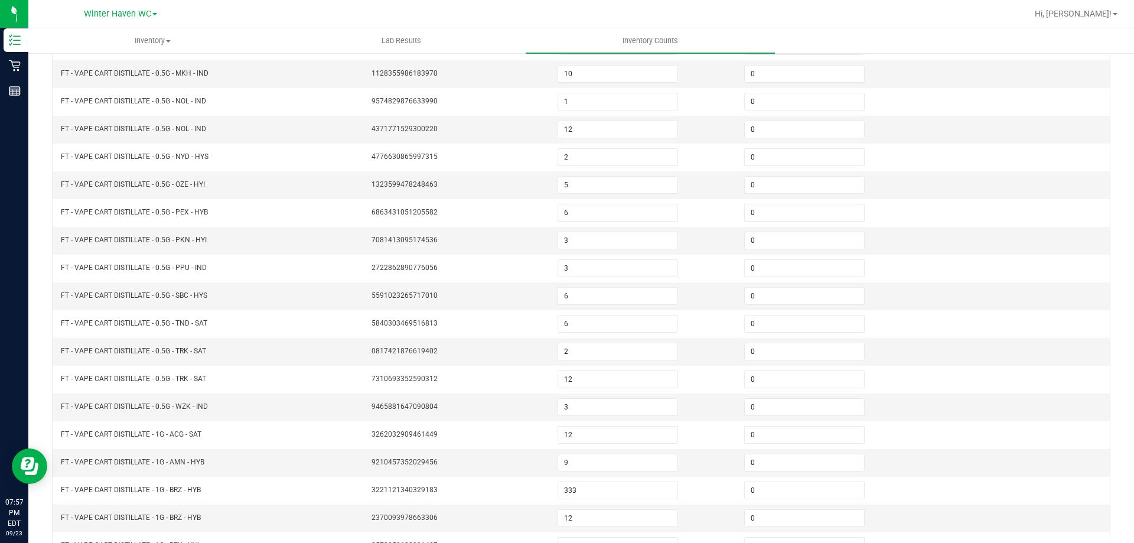
scroll to position [127, 0]
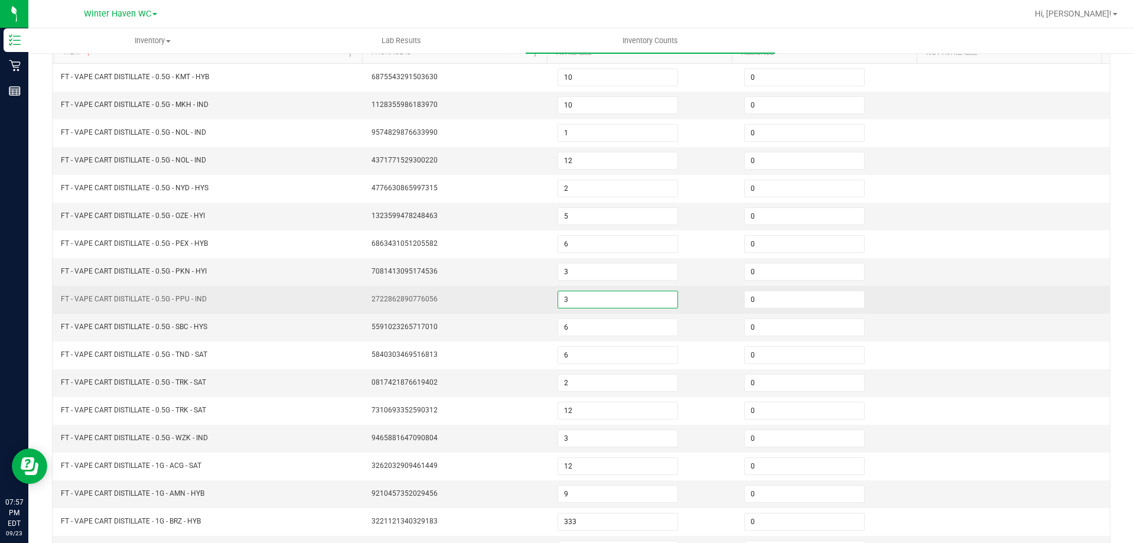
click at [577, 302] on input "3" at bounding box center [617, 299] width 119 height 17
click at [953, 295] on td at bounding box center [1016, 300] width 187 height 28
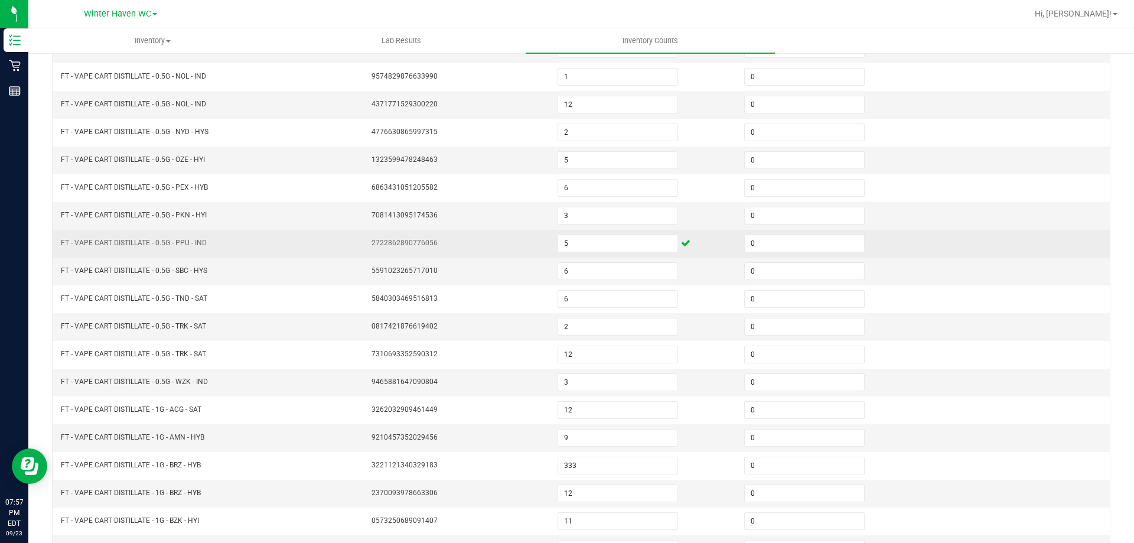
scroll to position [245, 0]
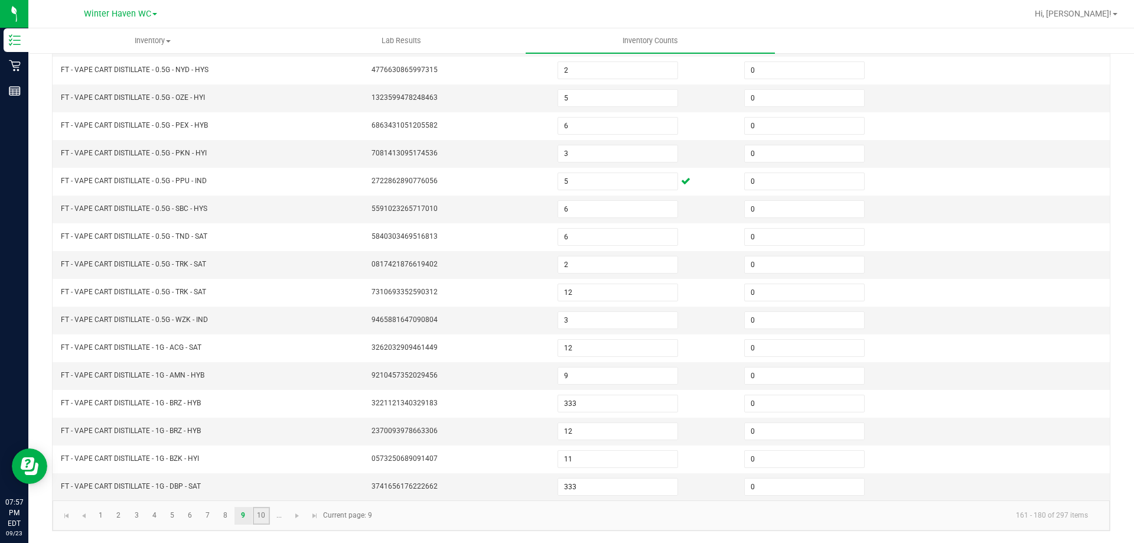
click at [258, 521] on link "10" at bounding box center [261, 516] width 17 height 18
click at [588, 431] on input "10" at bounding box center [617, 431] width 119 height 17
click at [961, 380] on td at bounding box center [1016, 376] width 187 height 28
click at [245, 519] on link "9" at bounding box center [242, 516] width 17 height 18
click at [227, 513] on link "8" at bounding box center [225, 516] width 17 height 18
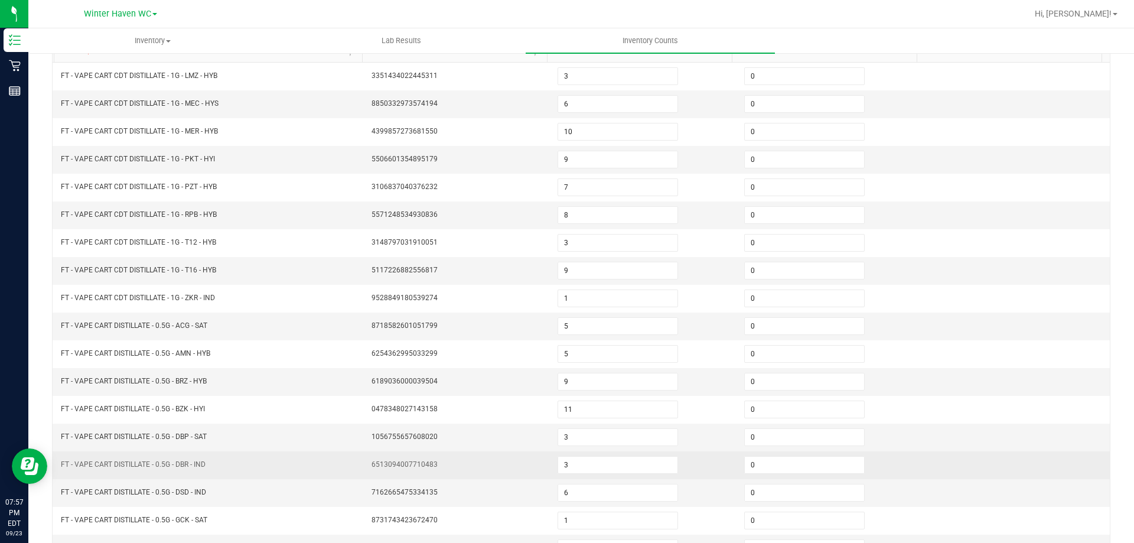
scroll to position [127, 0]
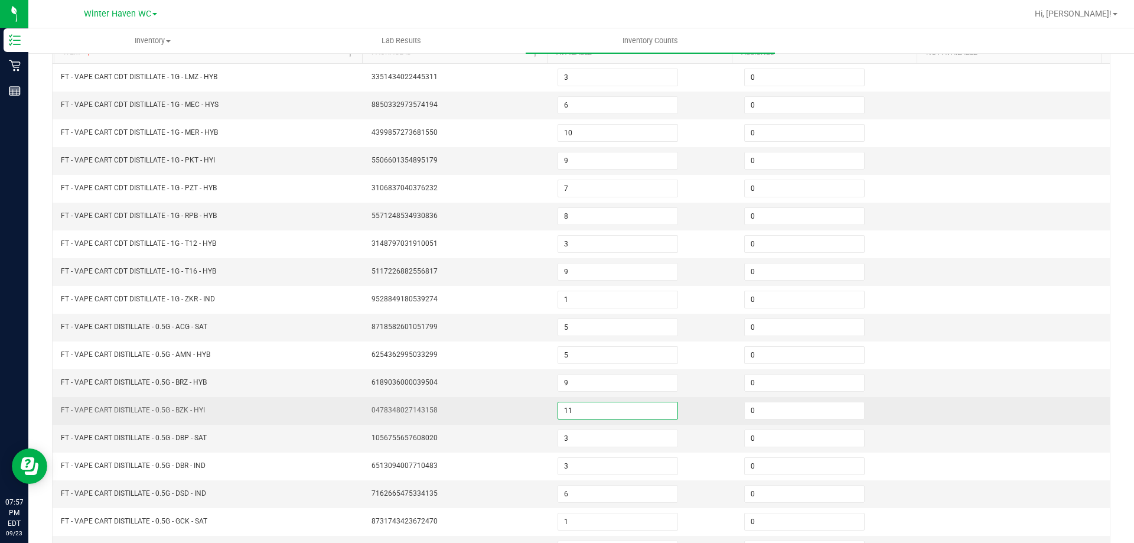
click at [585, 413] on input "11" at bounding box center [617, 410] width 119 height 17
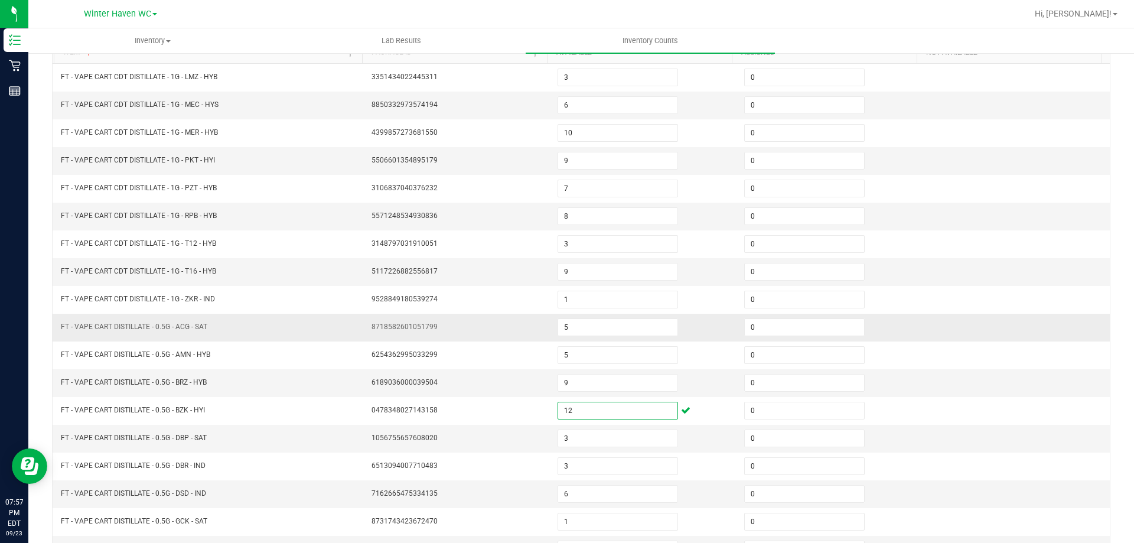
click at [1020, 327] on td at bounding box center [1016, 328] width 187 height 28
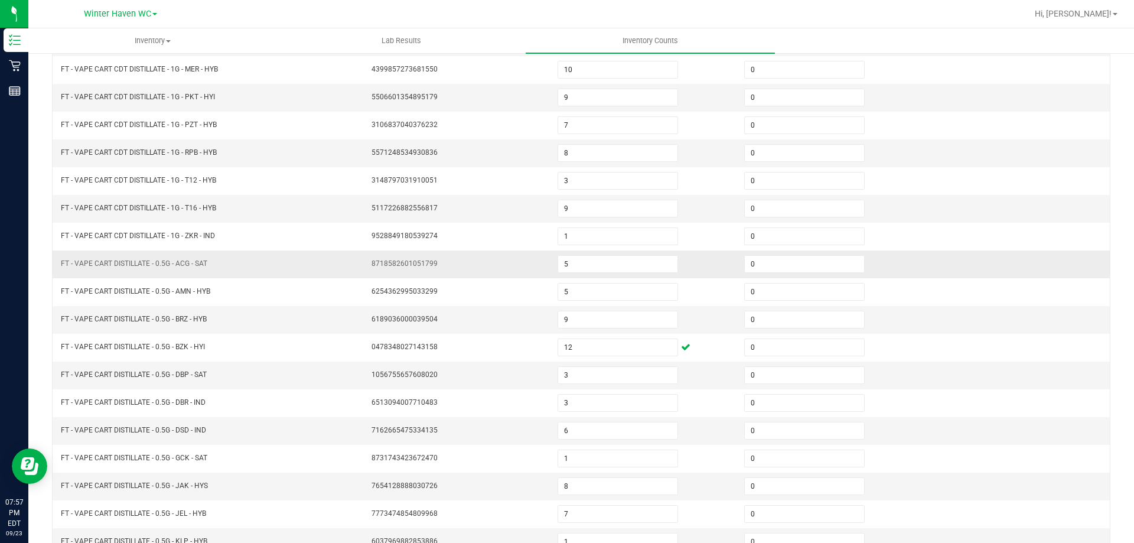
scroll to position [245, 0]
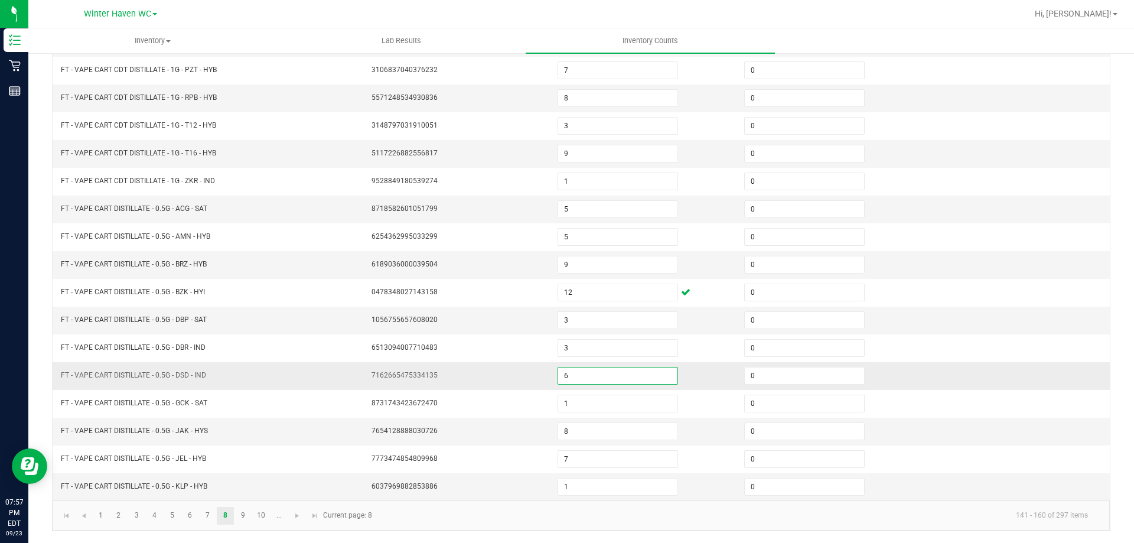
click at [581, 377] on input "6" at bounding box center [617, 375] width 119 height 17
click at [924, 425] on td at bounding box center [1016, 432] width 187 height 28
click at [247, 517] on link "9" at bounding box center [242, 516] width 17 height 18
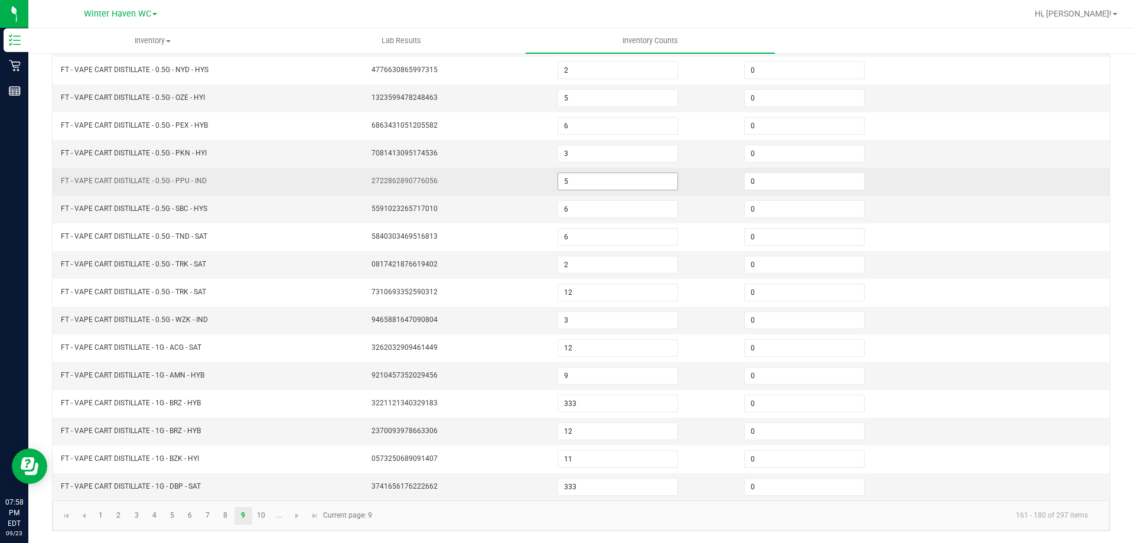
click at [582, 178] on input "5" at bounding box center [617, 181] width 119 height 17
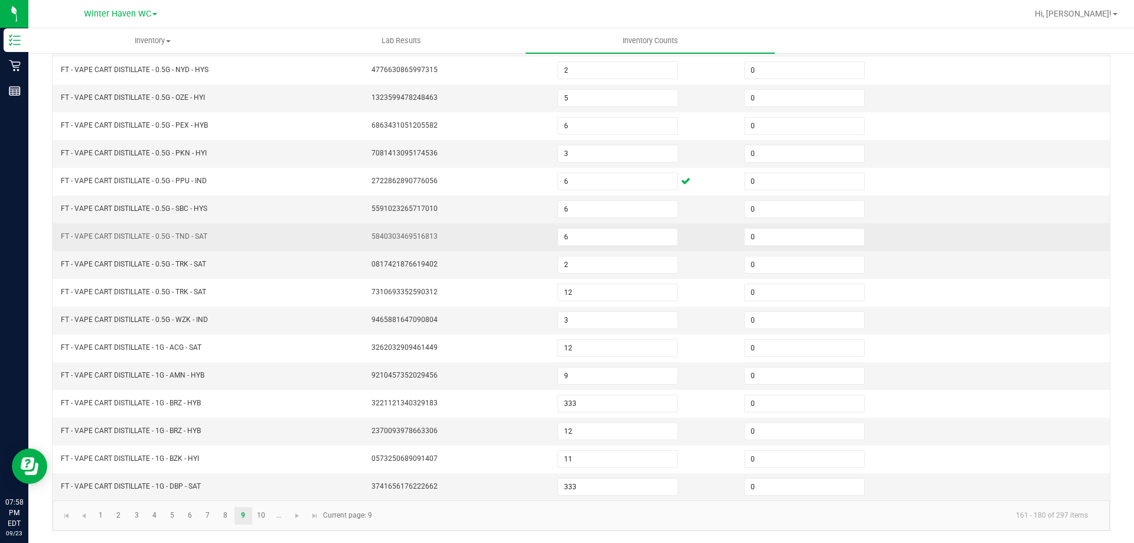
click at [973, 226] on td at bounding box center [1016, 237] width 187 height 28
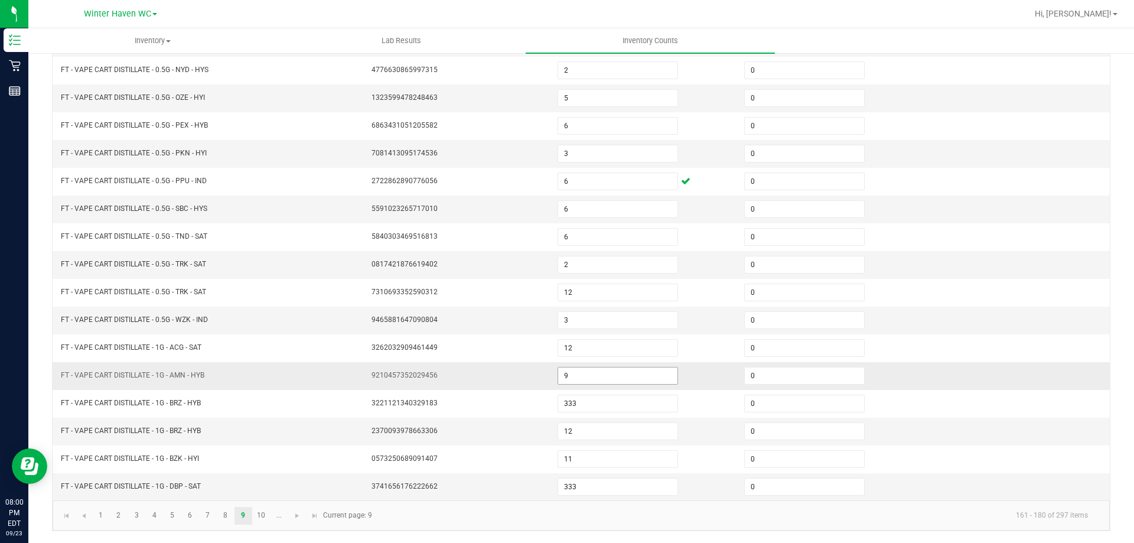
click at [585, 376] on input "9" at bounding box center [617, 375] width 119 height 17
click at [1043, 438] on td at bounding box center [1016, 432] width 187 height 28
click at [266, 516] on link "10" at bounding box center [261, 516] width 17 height 18
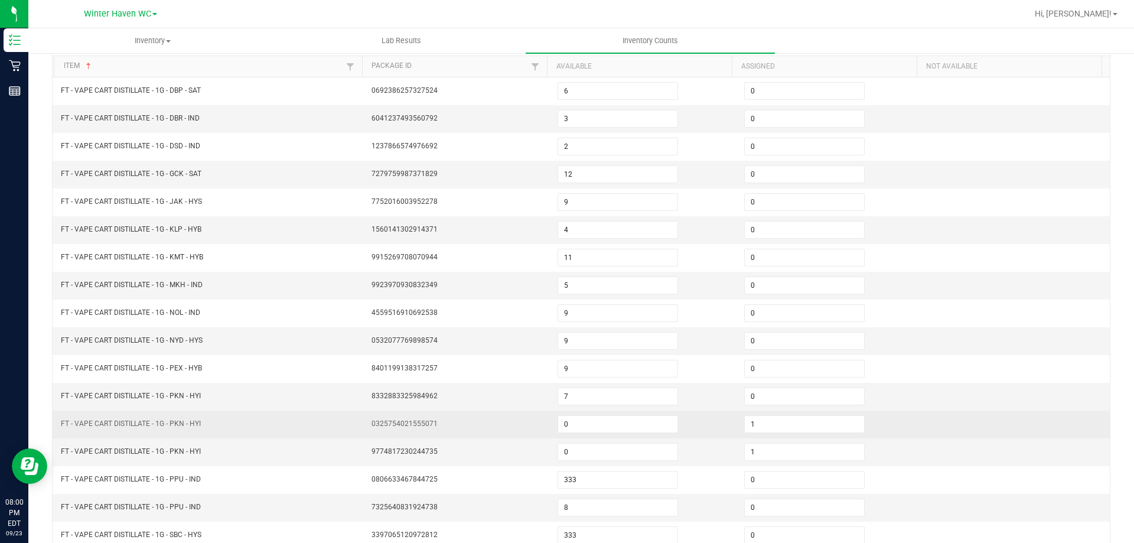
scroll to position [0, 0]
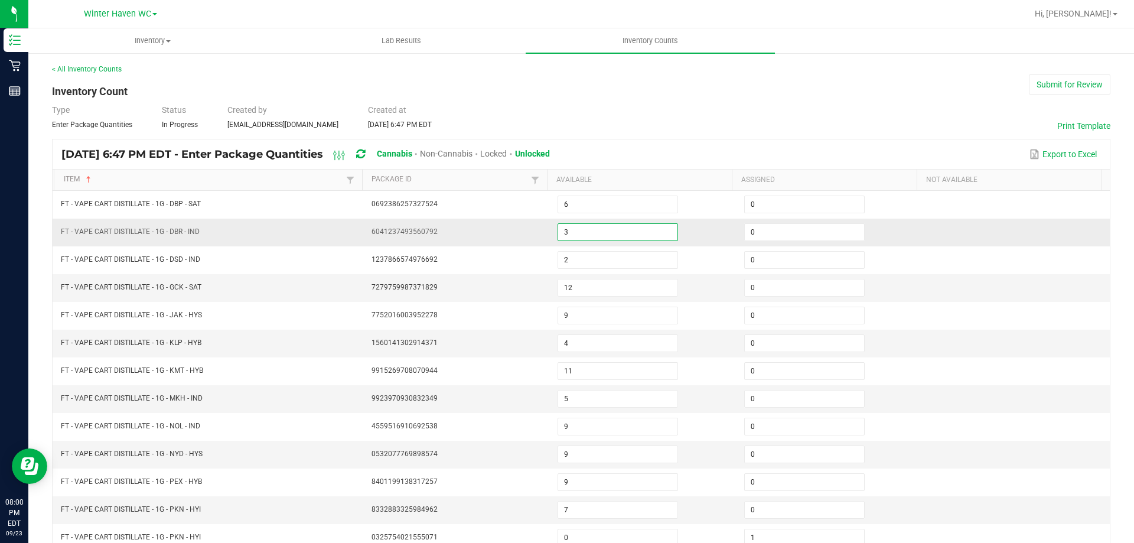
click at [563, 232] on input "3" at bounding box center [617, 232] width 119 height 17
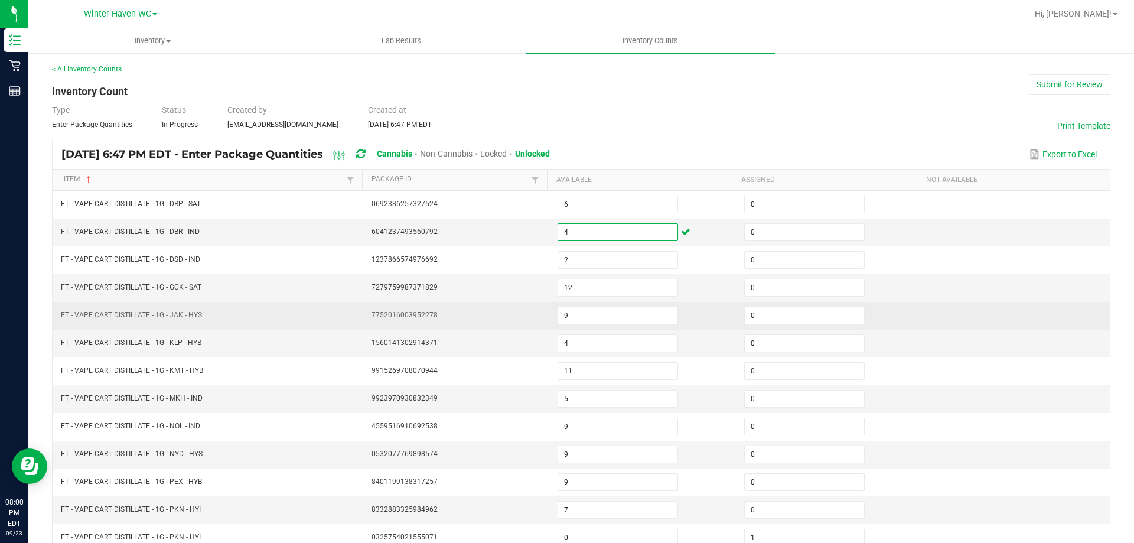
click at [993, 325] on td at bounding box center [1016, 316] width 187 height 28
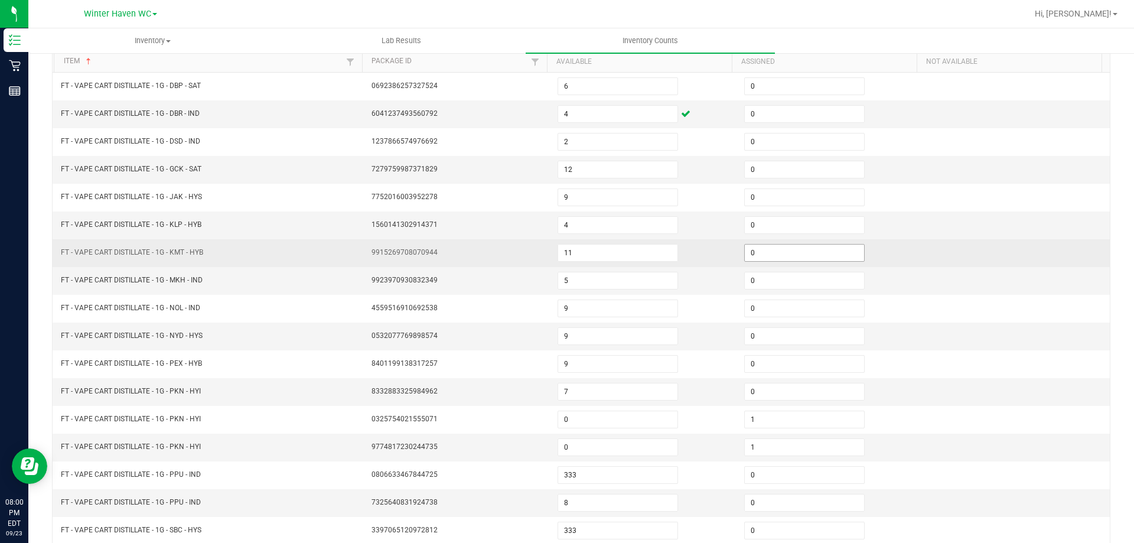
scroll to position [177, 0]
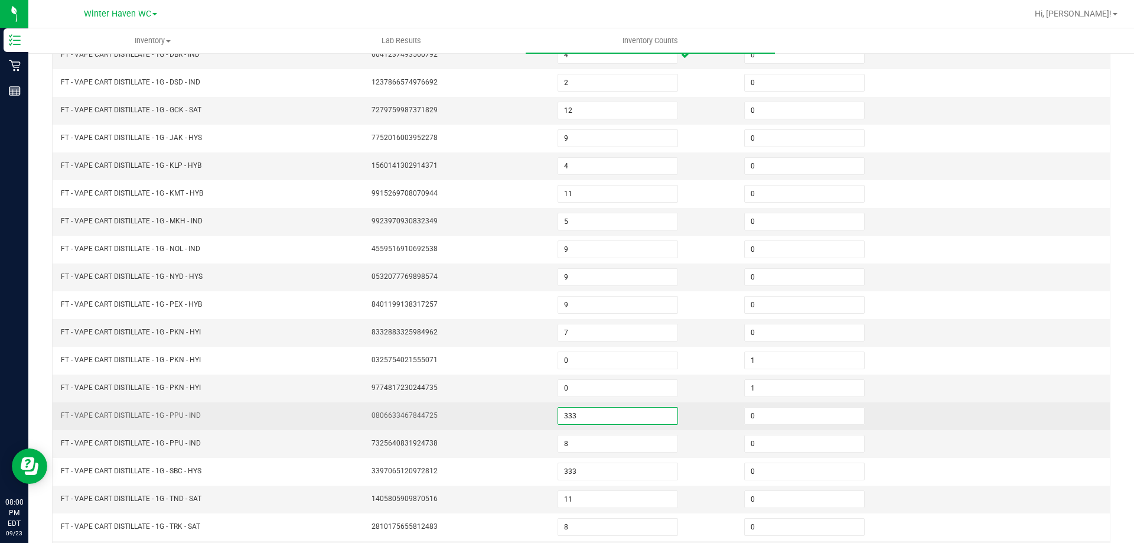
click at [574, 416] on input "333" at bounding box center [617, 416] width 119 height 17
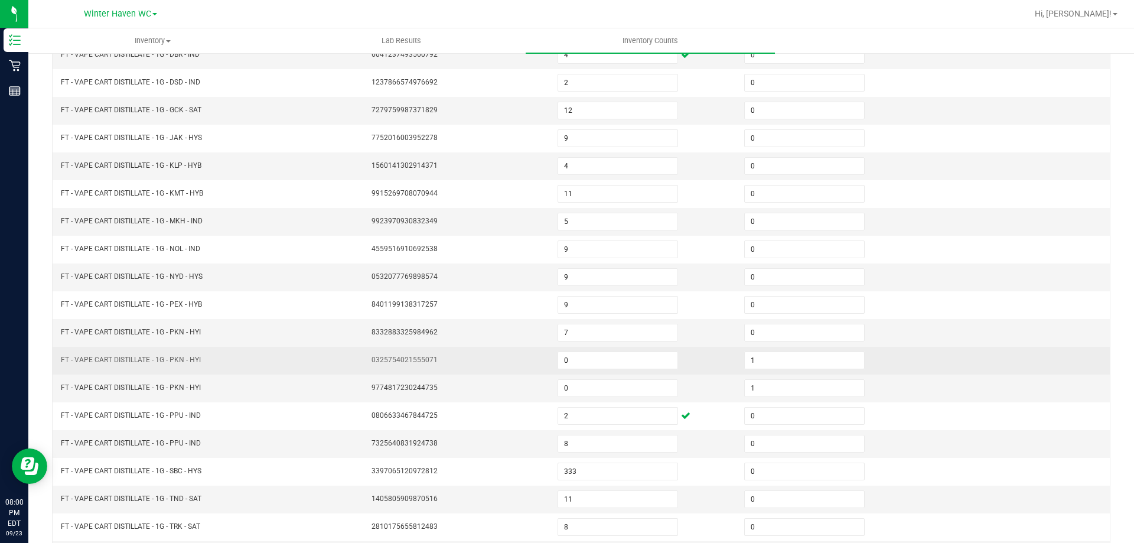
click at [933, 359] on td at bounding box center [1016, 361] width 187 height 28
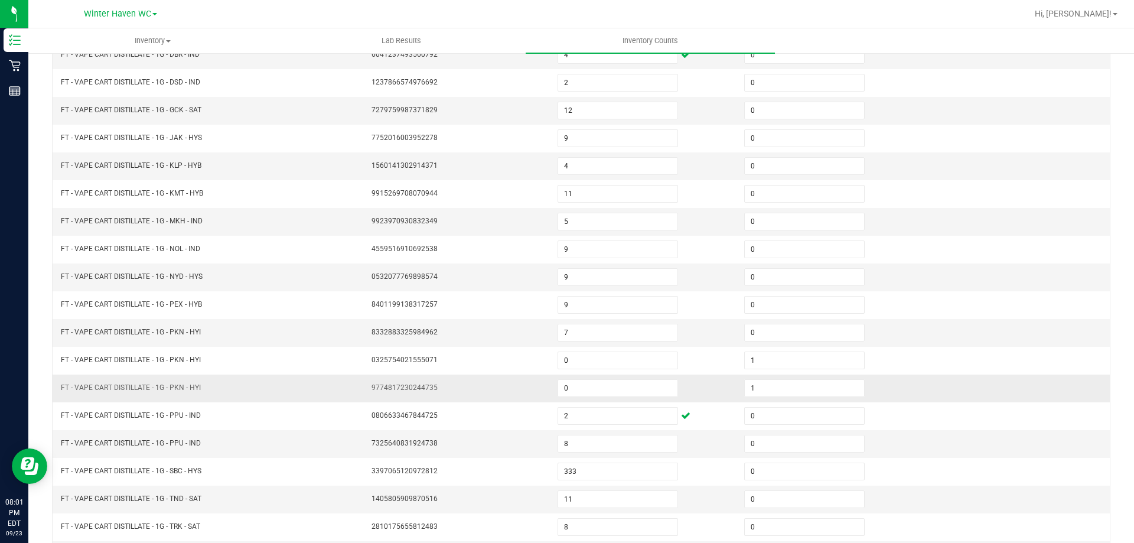
scroll to position [245, 0]
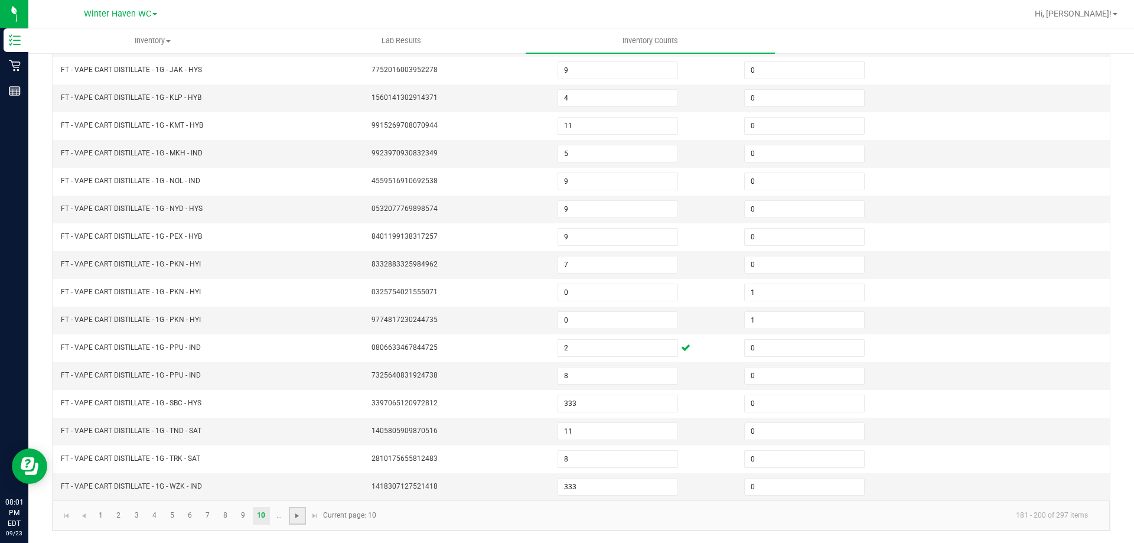
click at [299, 516] on span "Go to the next page" at bounding box center [296, 515] width 9 height 9
click at [132, 517] on link "12" at bounding box center [136, 516] width 17 height 18
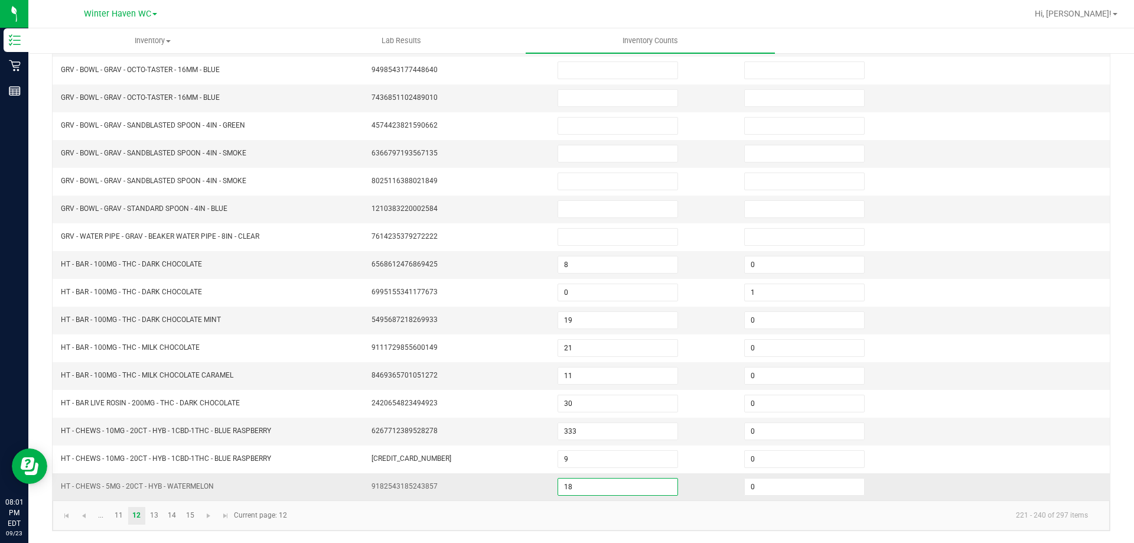
click at [576, 483] on input "18" at bounding box center [617, 486] width 119 height 17
click at [1087, 370] on td at bounding box center [1016, 376] width 187 height 28
click at [155, 512] on link "13" at bounding box center [154, 516] width 17 height 18
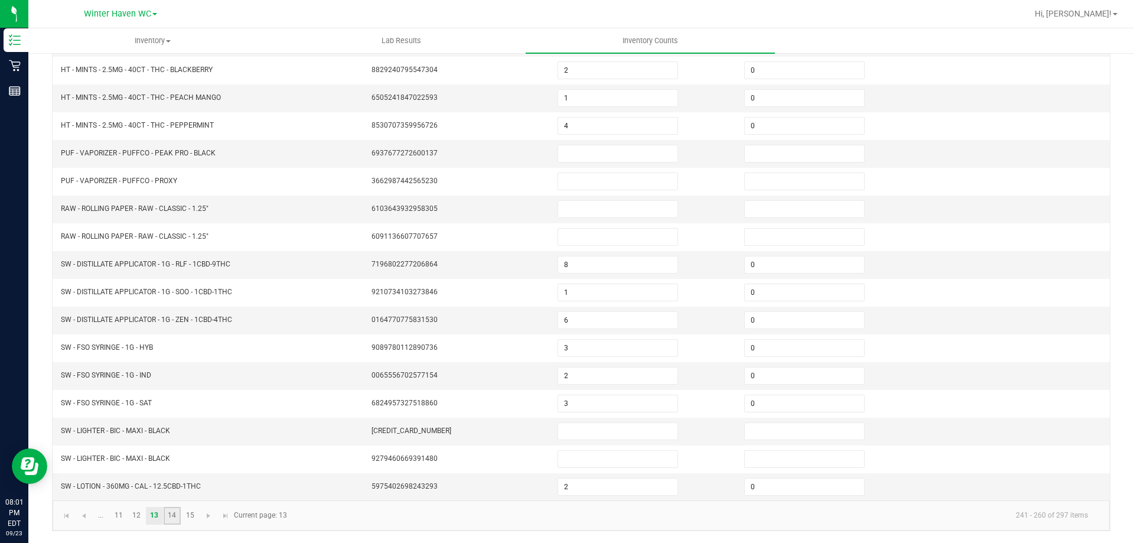
click at [175, 520] on link "14" at bounding box center [172, 516] width 17 height 18
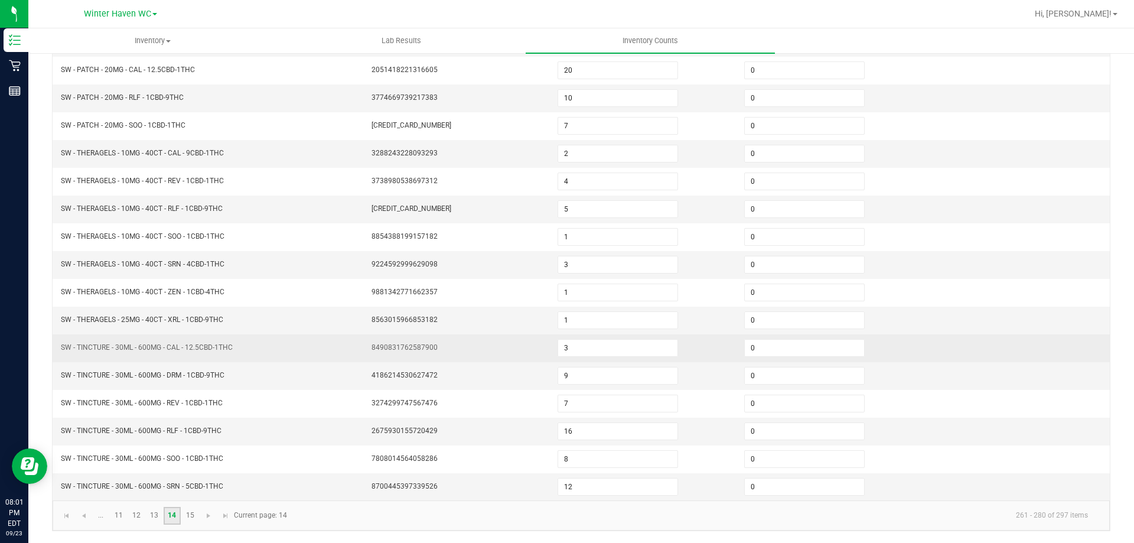
scroll to position [0, 0]
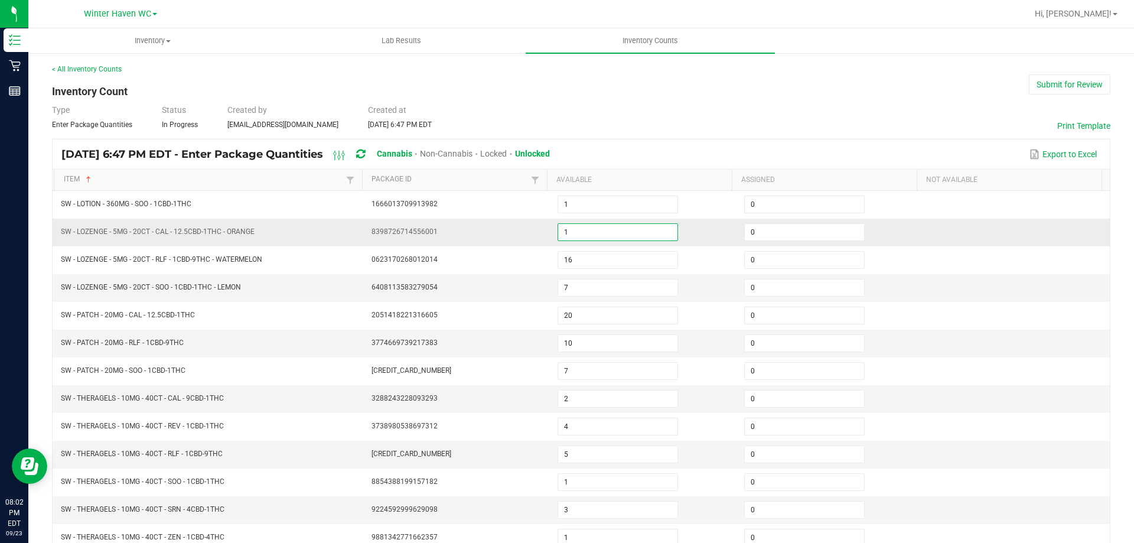
click at [580, 232] on input "1" at bounding box center [617, 232] width 119 height 17
click at [885, 283] on td "0" at bounding box center [830, 288] width 187 height 28
click at [579, 292] on input "7" at bounding box center [617, 287] width 119 height 17
click at [1027, 289] on td at bounding box center [1016, 288] width 187 height 28
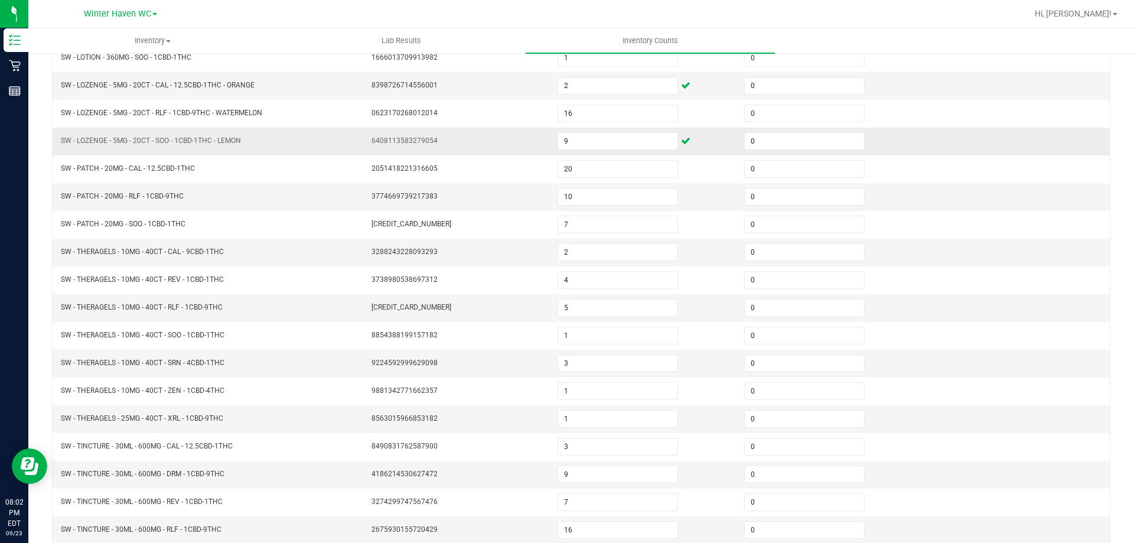
scroll to position [245, 0]
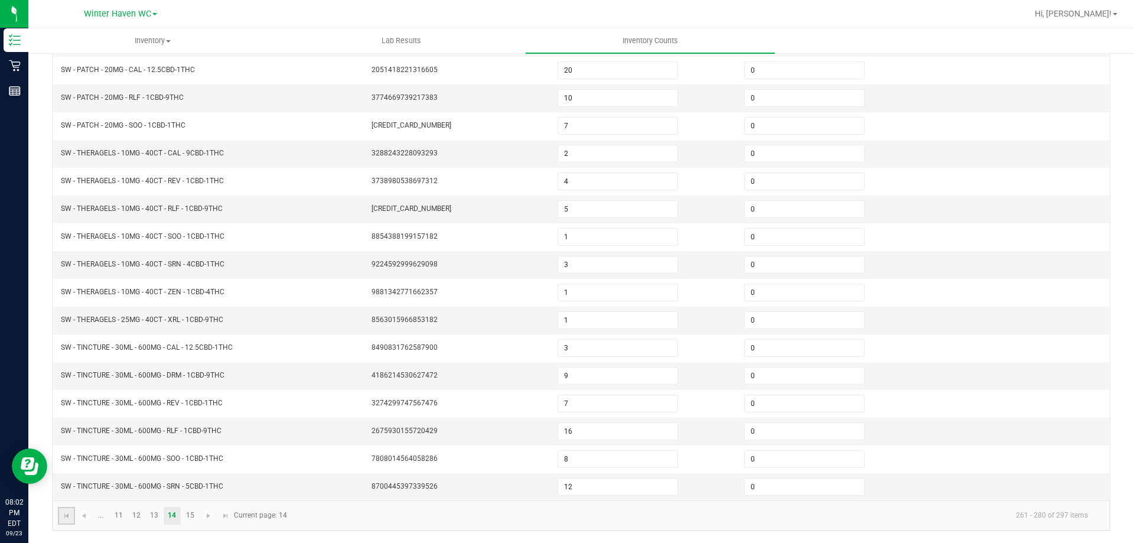
click at [65, 510] on link at bounding box center [66, 516] width 17 height 18
click at [118, 516] on link "2" at bounding box center [118, 516] width 17 height 18
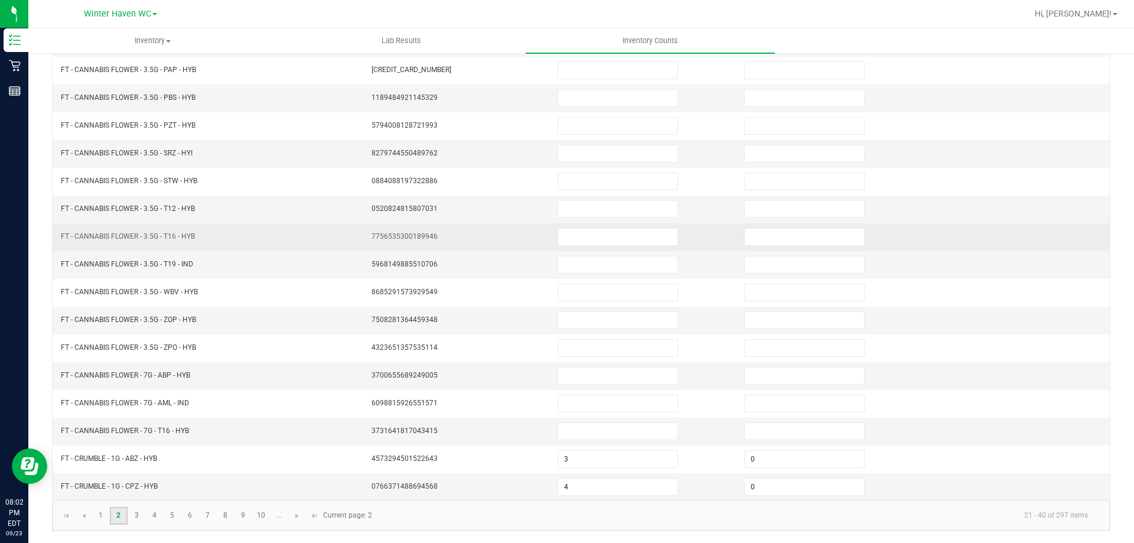
scroll to position [0, 0]
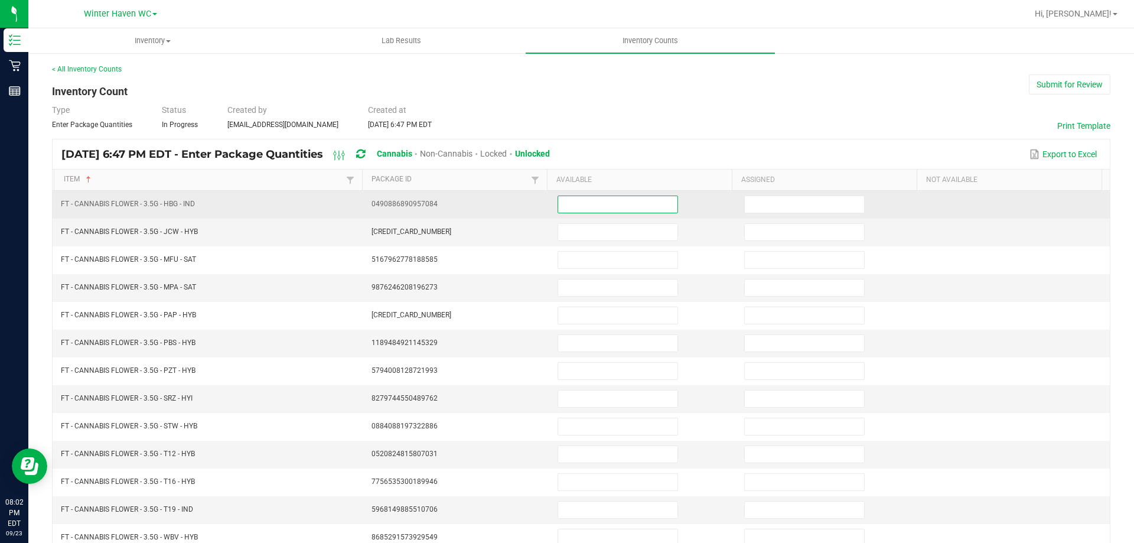
click at [558, 203] on input at bounding box center [617, 204] width 119 height 17
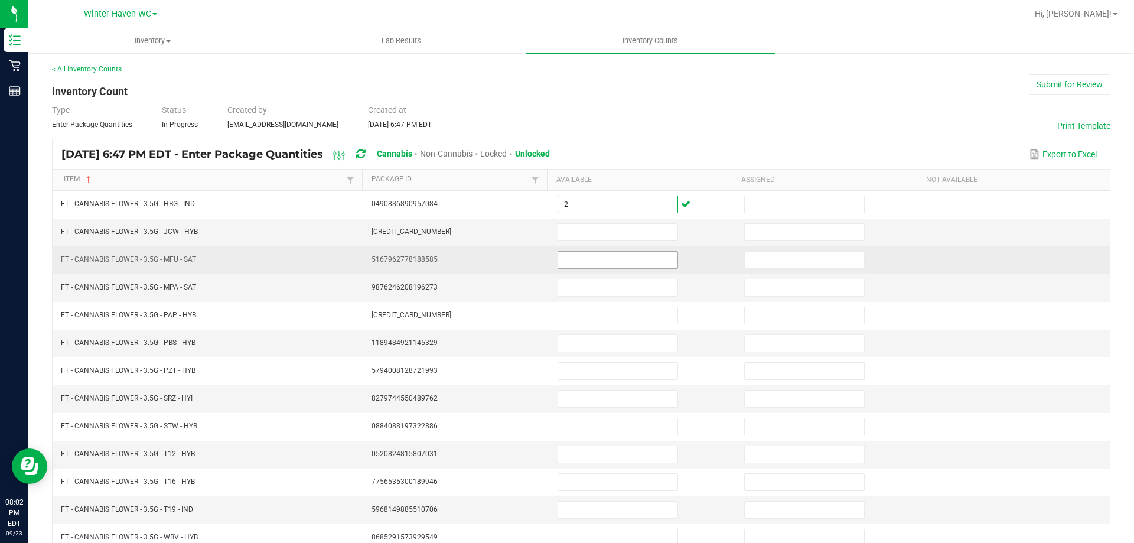
click at [603, 262] on input at bounding box center [617, 260] width 119 height 17
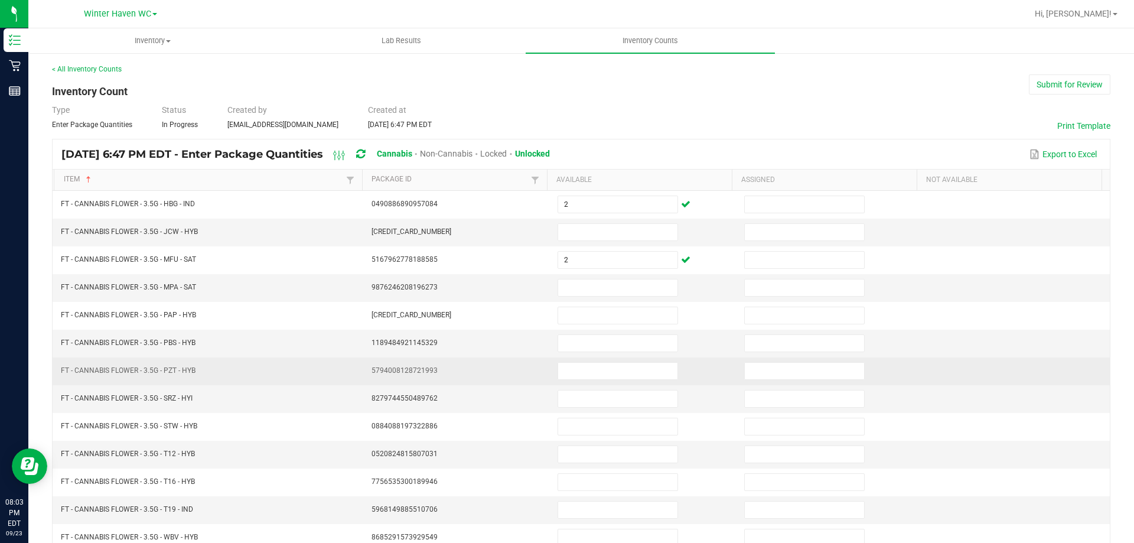
click at [537, 369] on td "5794008128721993" at bounding box center [457, 371] width 187 height 28
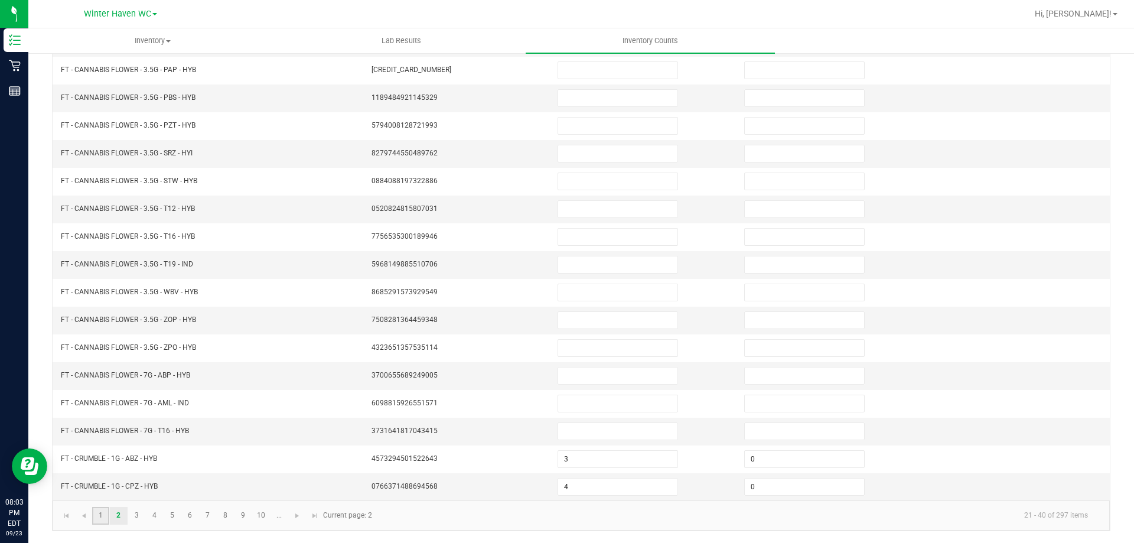
click at [101, 510] on link "1" at bounding box center [100, 516] width 17 height 18
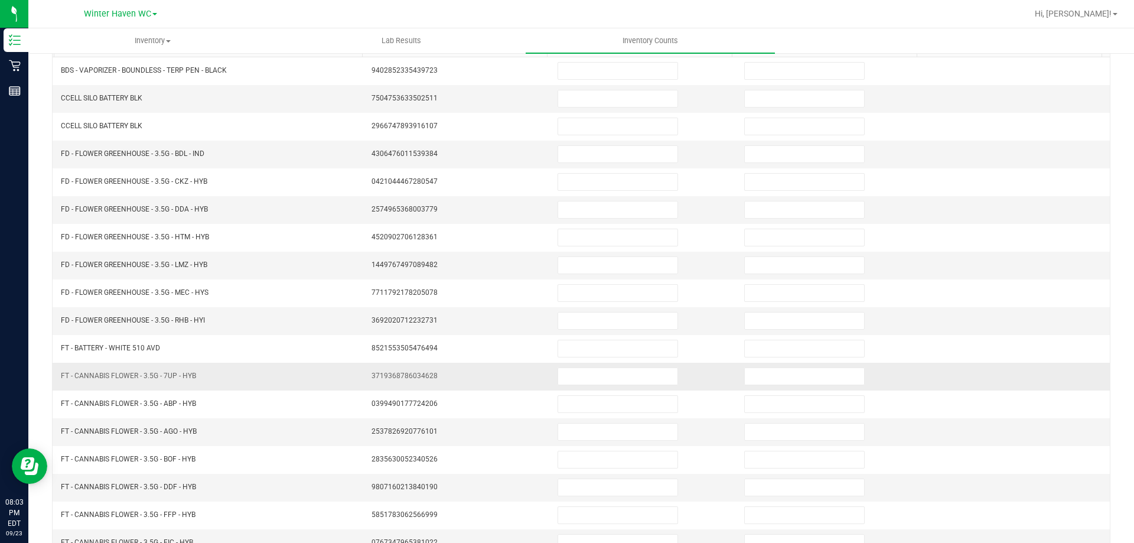
scroll to position [9, 0]
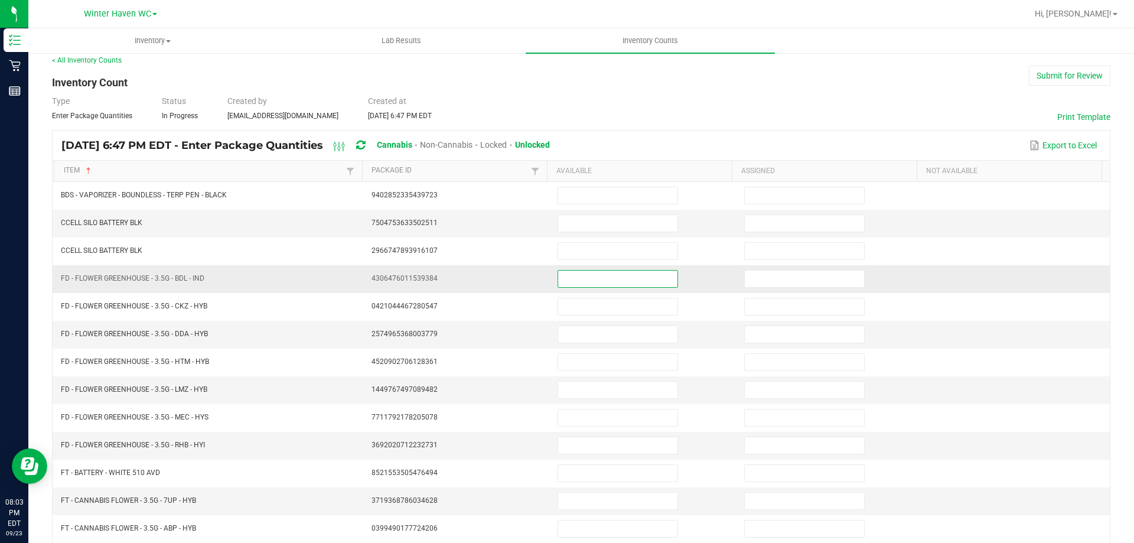
click at [567, 284] on input at bounding box center [617, 278] width 119 height 17
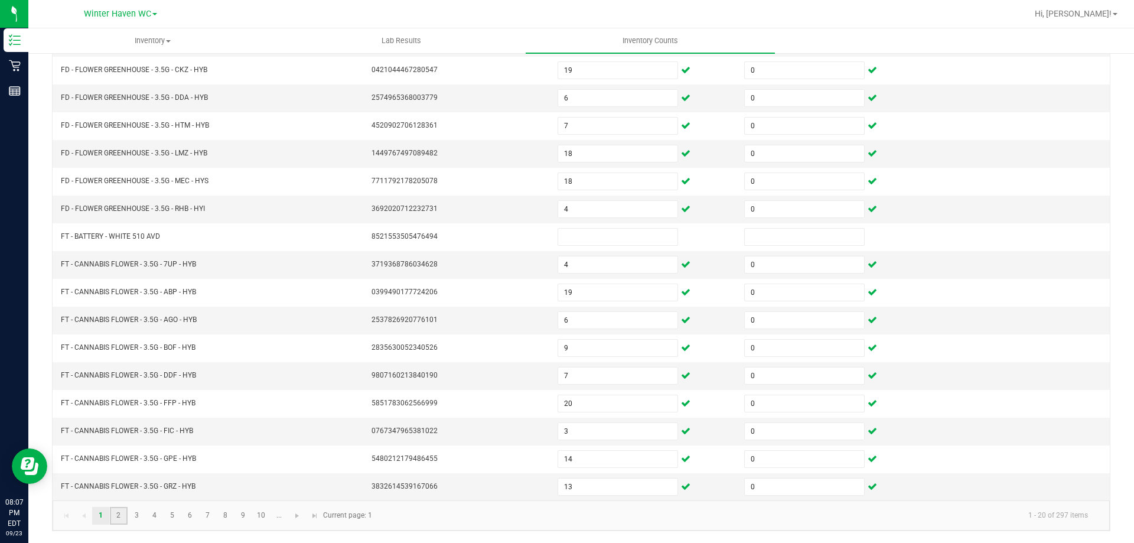
click at [120, 513] on link "2" at bounding box center [118, 516] width 17 height 18
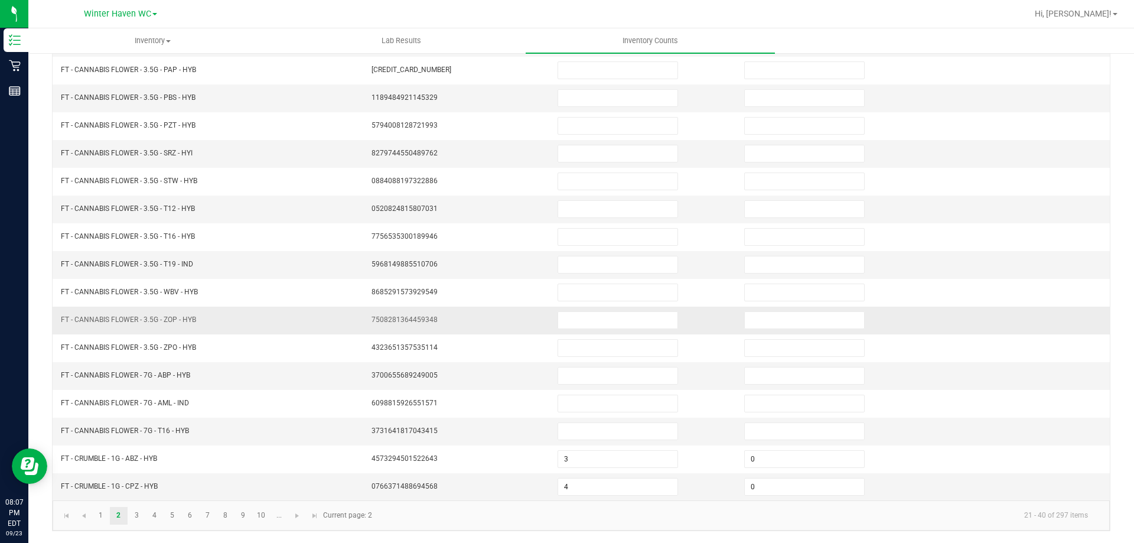
click at [928, 326] on td at bounding box center [1016, 321] width 187 height 28
click at [96, 511] on link "1" at bounding box center [100, 516] width 17 height 18
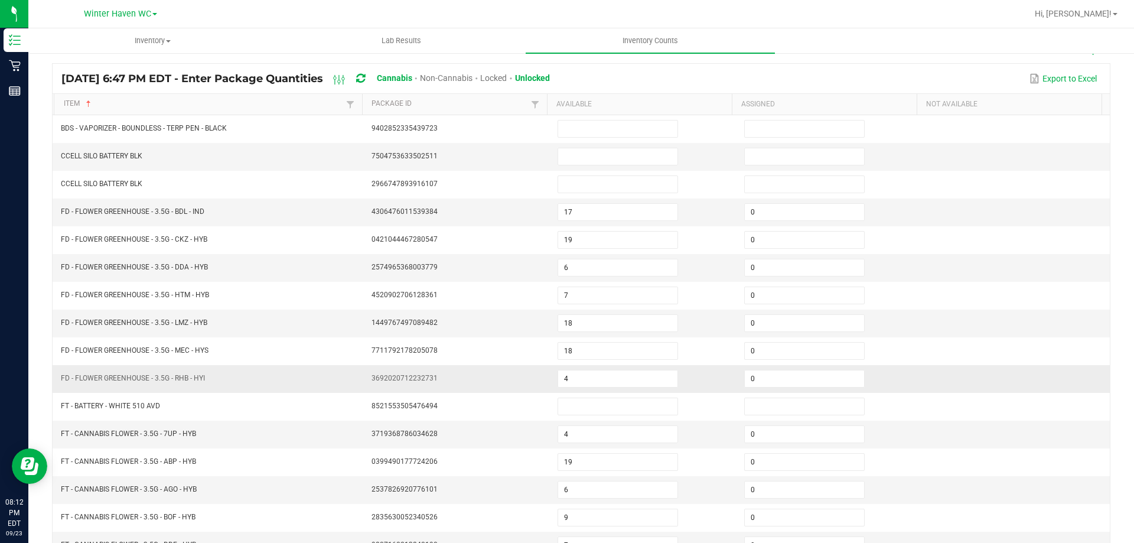
scroll to position [0, 0]
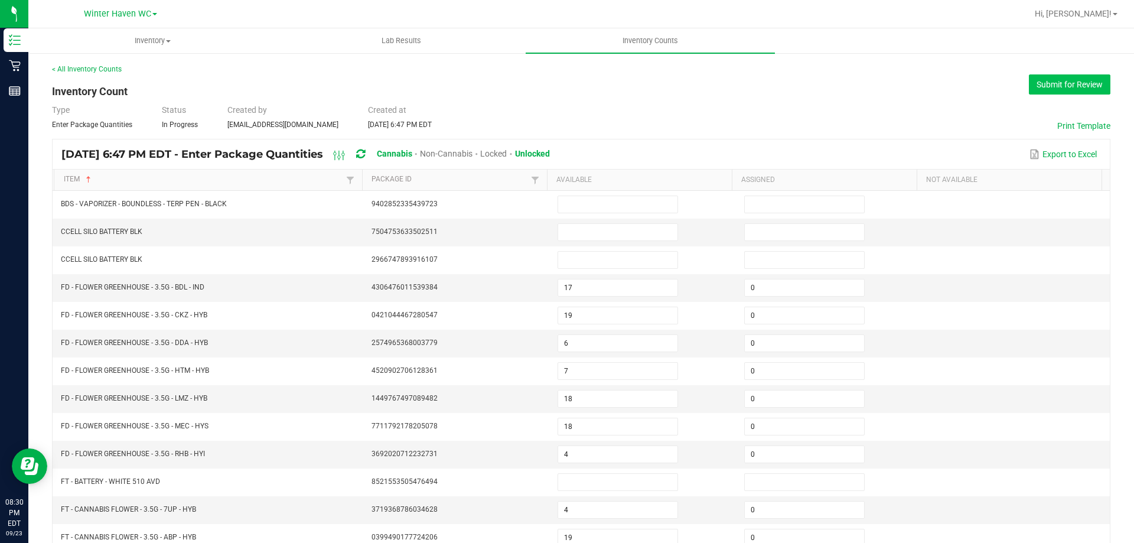
click at [1071, 84] on button "Submit for Review" at bounding box center [1070, 84] width 82 height 20
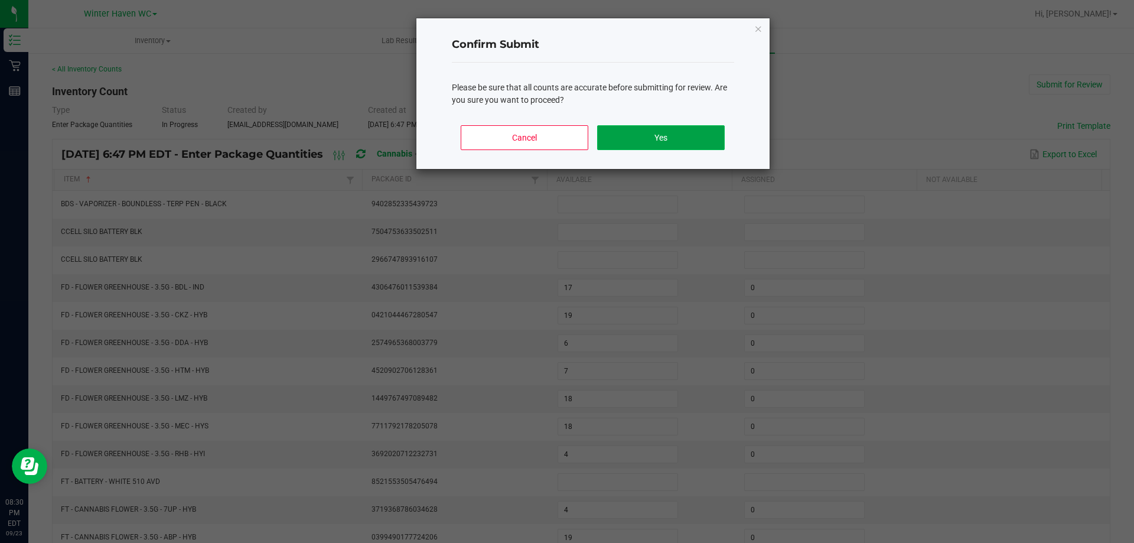
click at [677, 139] on button "Yes" at bounding box center [660, 137] width 127 height 25
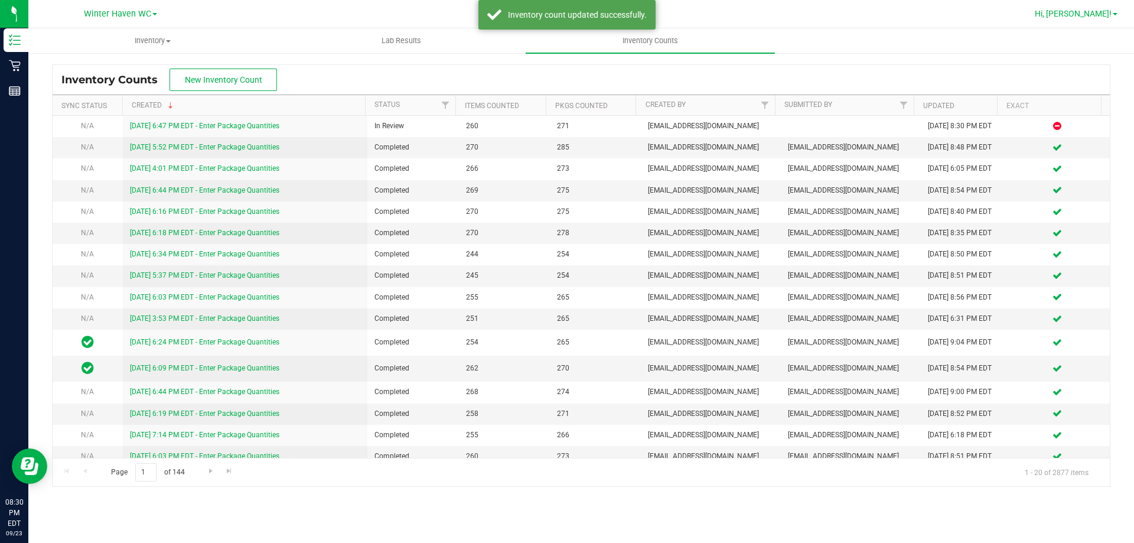
click at [1090, 16] on span "Hi, [PERSON_NAME]!" at bounding box center [1073, 13] width 77 height 9
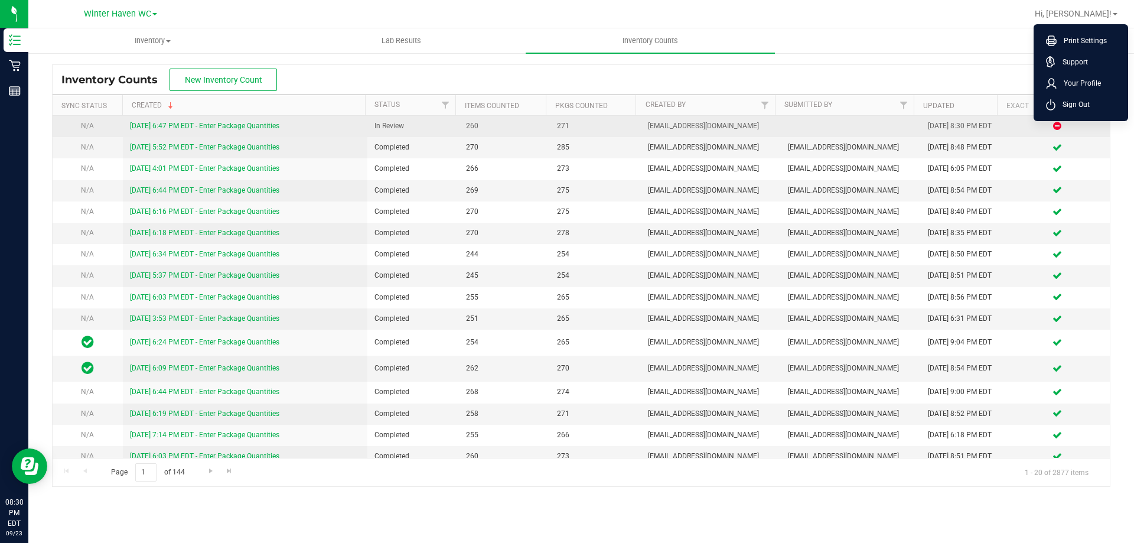
click at [247, 125] on link "[DATE] 6:47 PM EDT - Enter Package Quantities" at bounding box center [204, 126] width 149 height 8
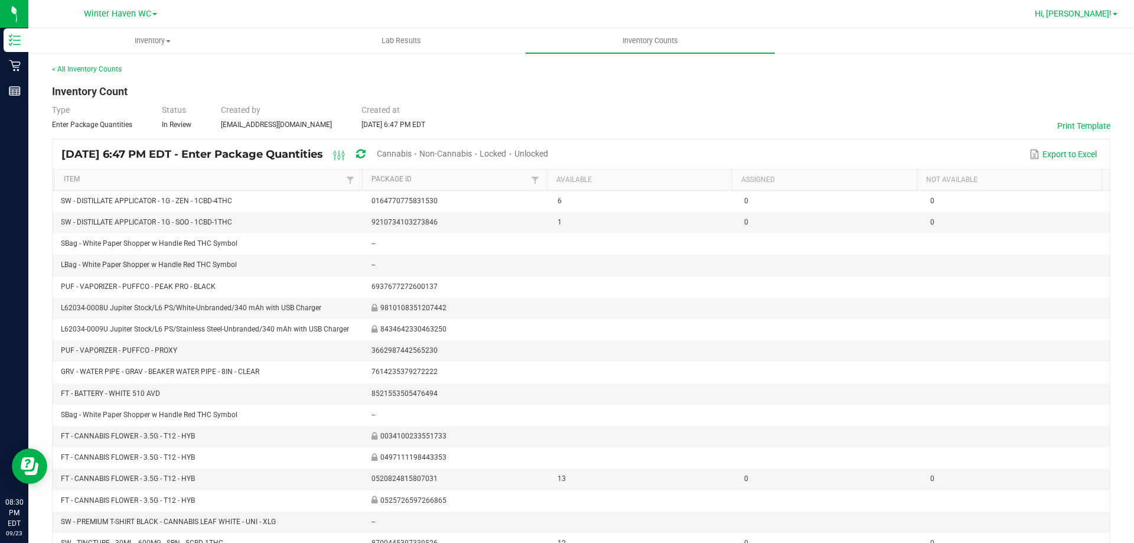
click at [1111, 17] on link "Hi, [PERSON_NAME]!" at bounding box center [1076, 14] width 92 height 12
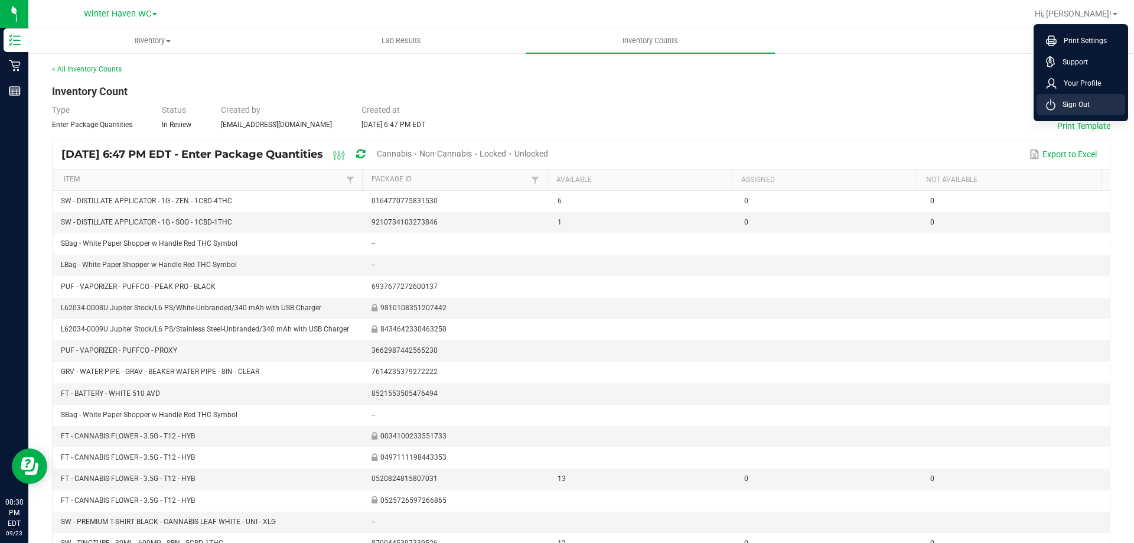
click at [1078, 101] on span "Sign Out" at bounding box center [1072, 105] width 34 height 12
